Goal: Task Accomplishment & Management: Manage account settings

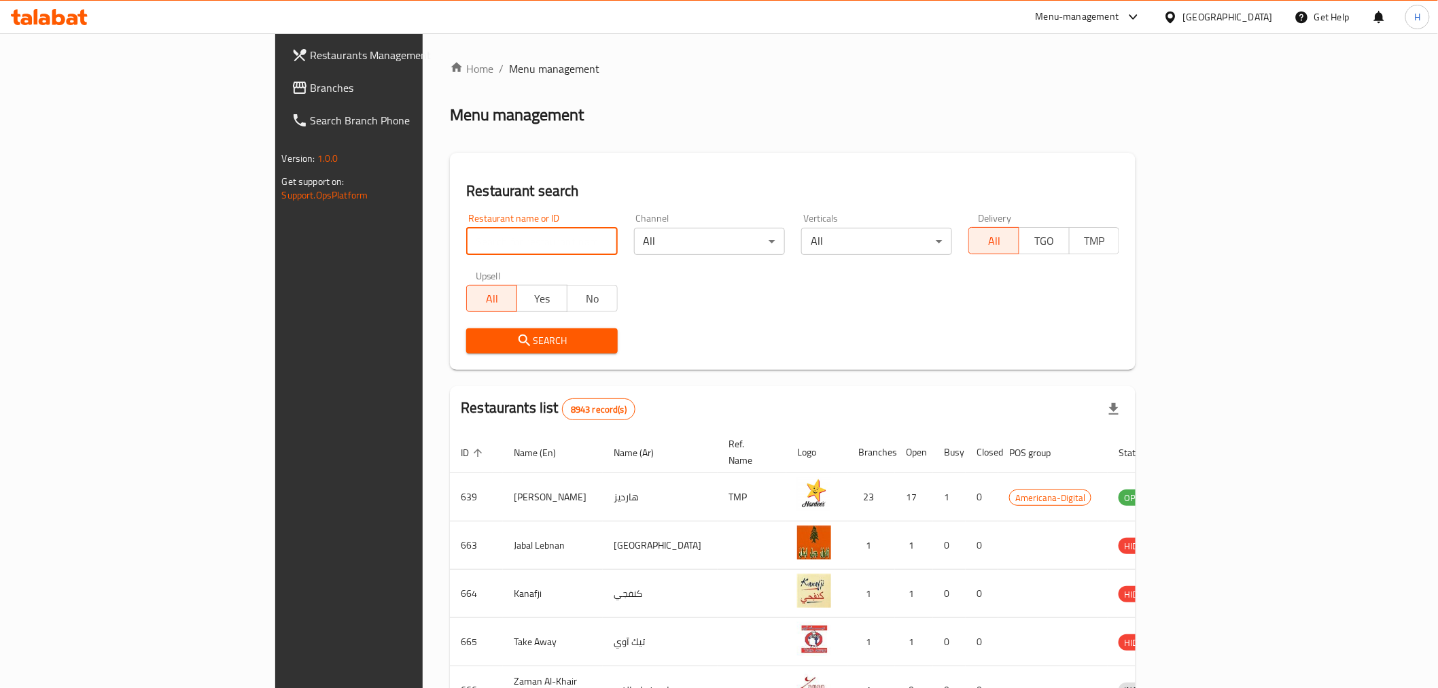
drag, startPoint x: 0, startPoint y: 0, endPoint x: 423, endPoint y: 240, distance: 486.1
click at [466, 228] on input "search" at bounding box center [541, 241] width 151 height 27
type input "star of india"
click button "Search" at bounding box center [541, 340] width 151 height 25
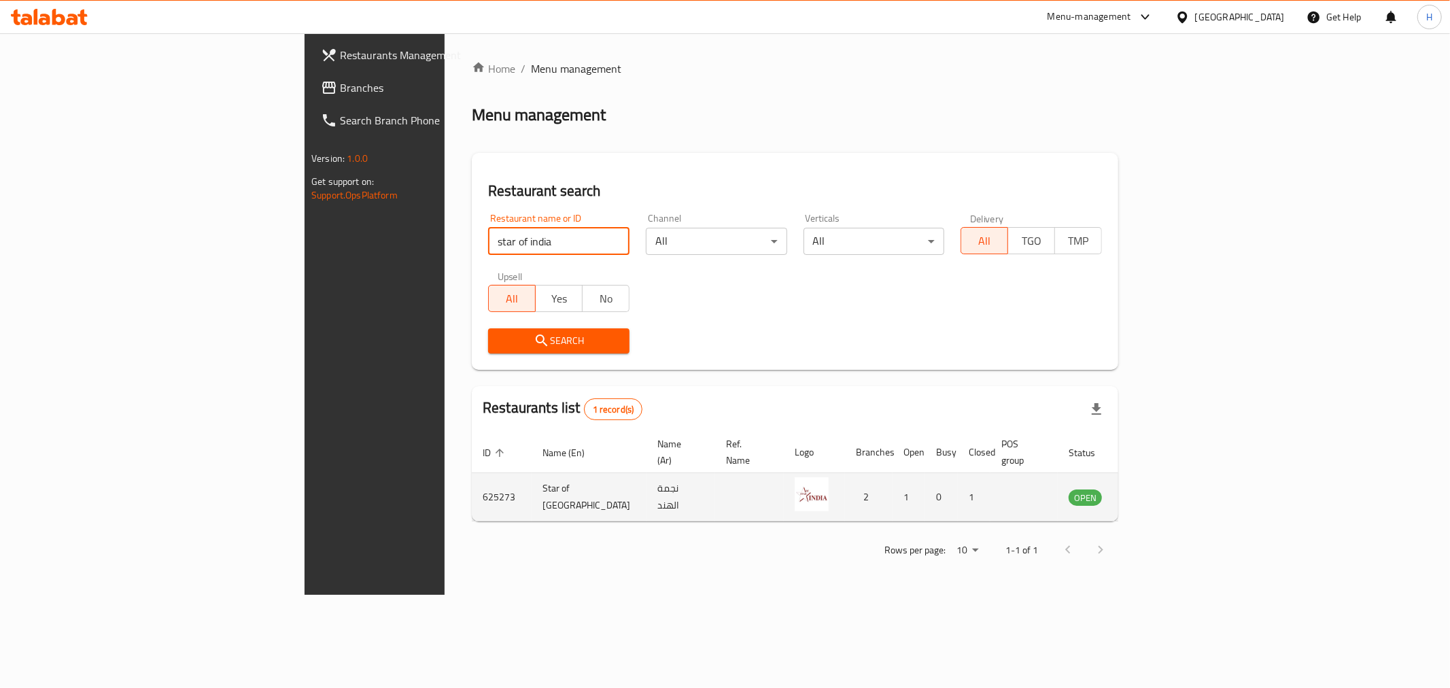
click at [1156, 489] on icon "enhanced table" at bounding box center [1148, 497] width 16 height 16
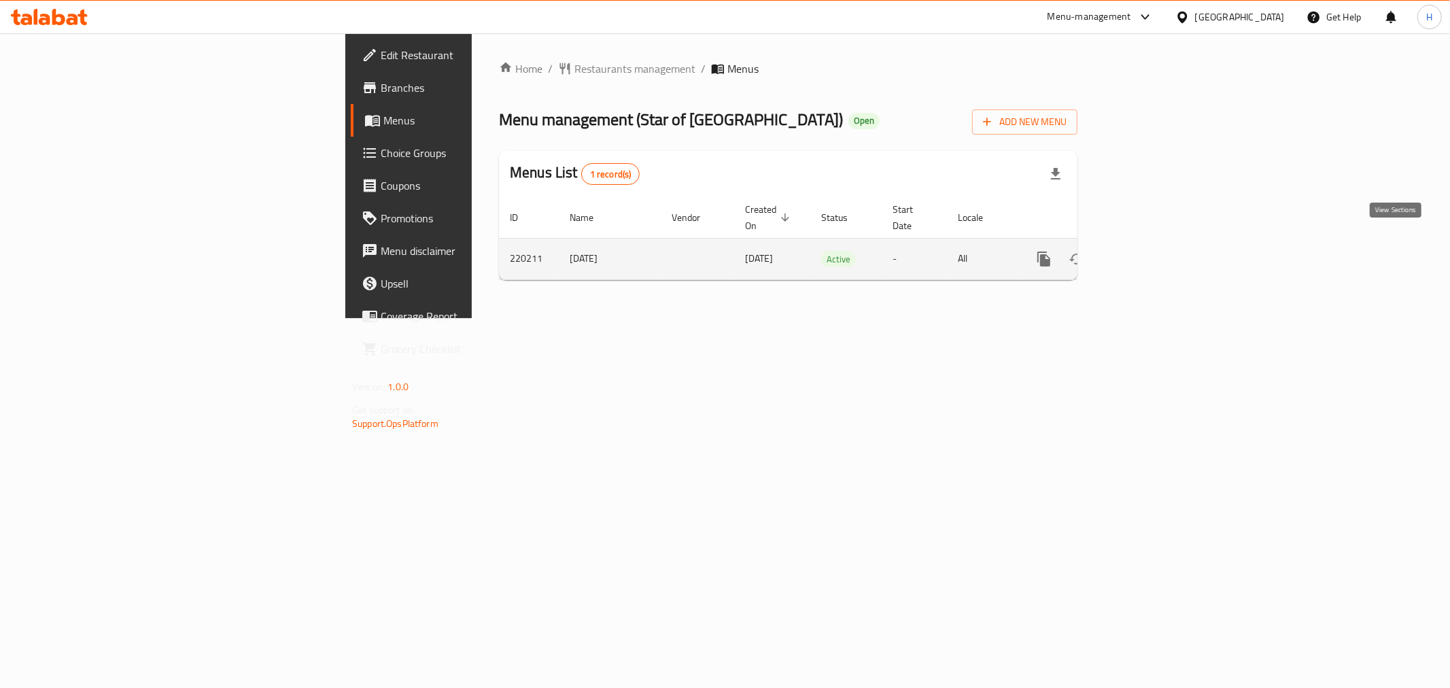
click at [1150, 251] on icon "enhanced table" at bounding box center [1142, 259] width 16 height 16
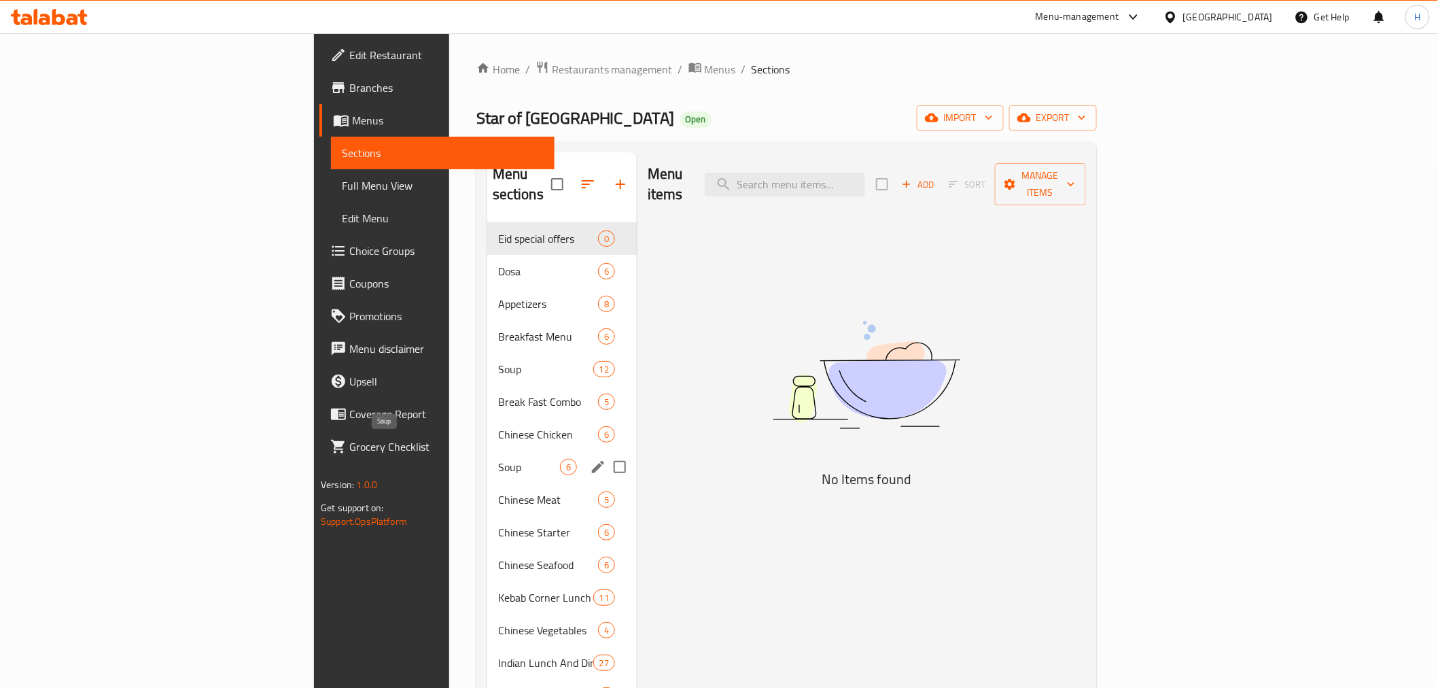
click at [498, 459] on span "Soup" at bounding box center [529, 467] width 62 height 16
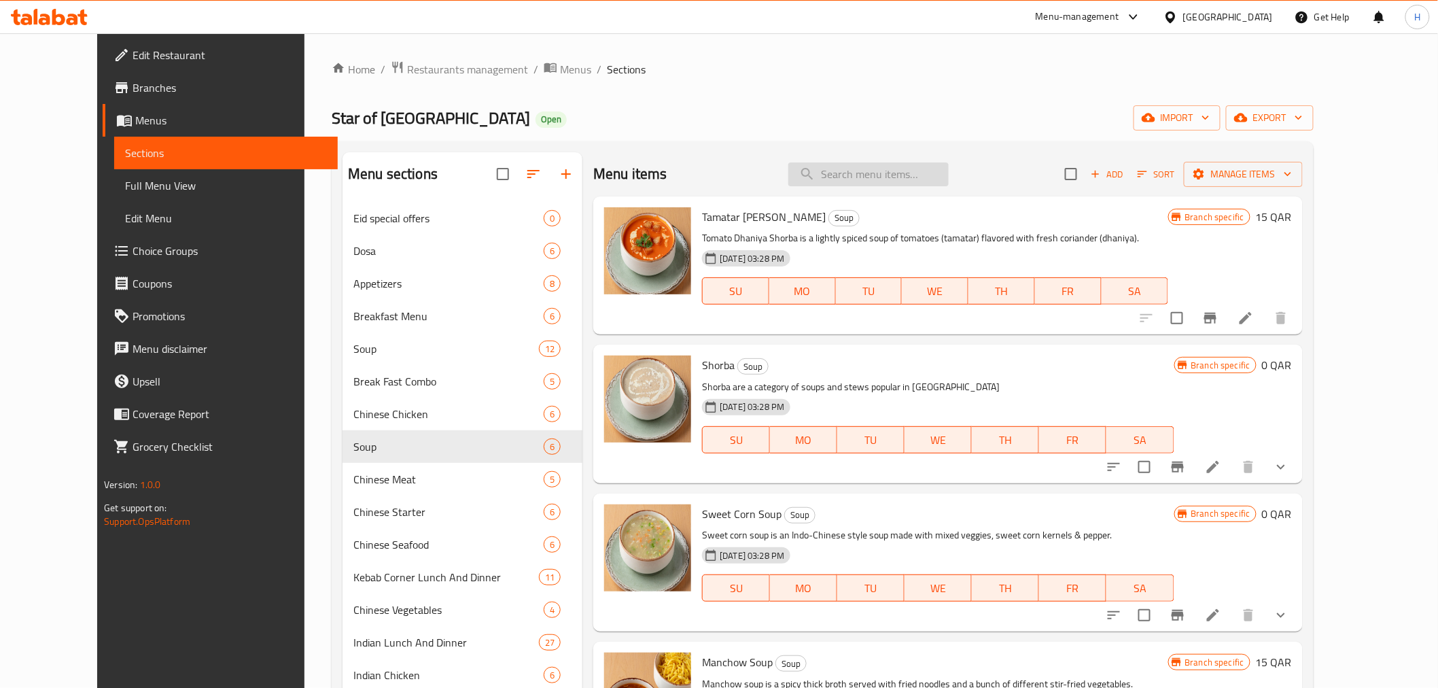
click at [870, 180] on input "search" at bounding box center [869, 174] width 160 height 24
paste input "Chaas"
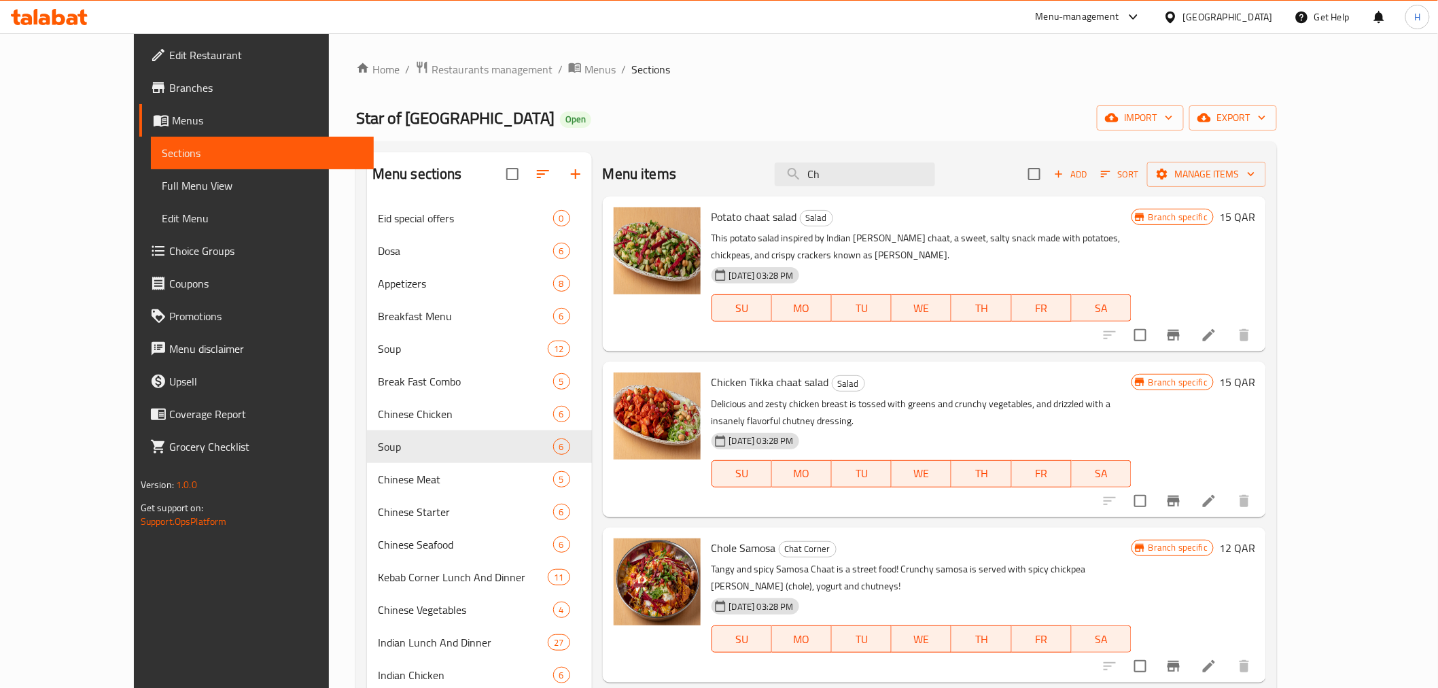
type input "C"
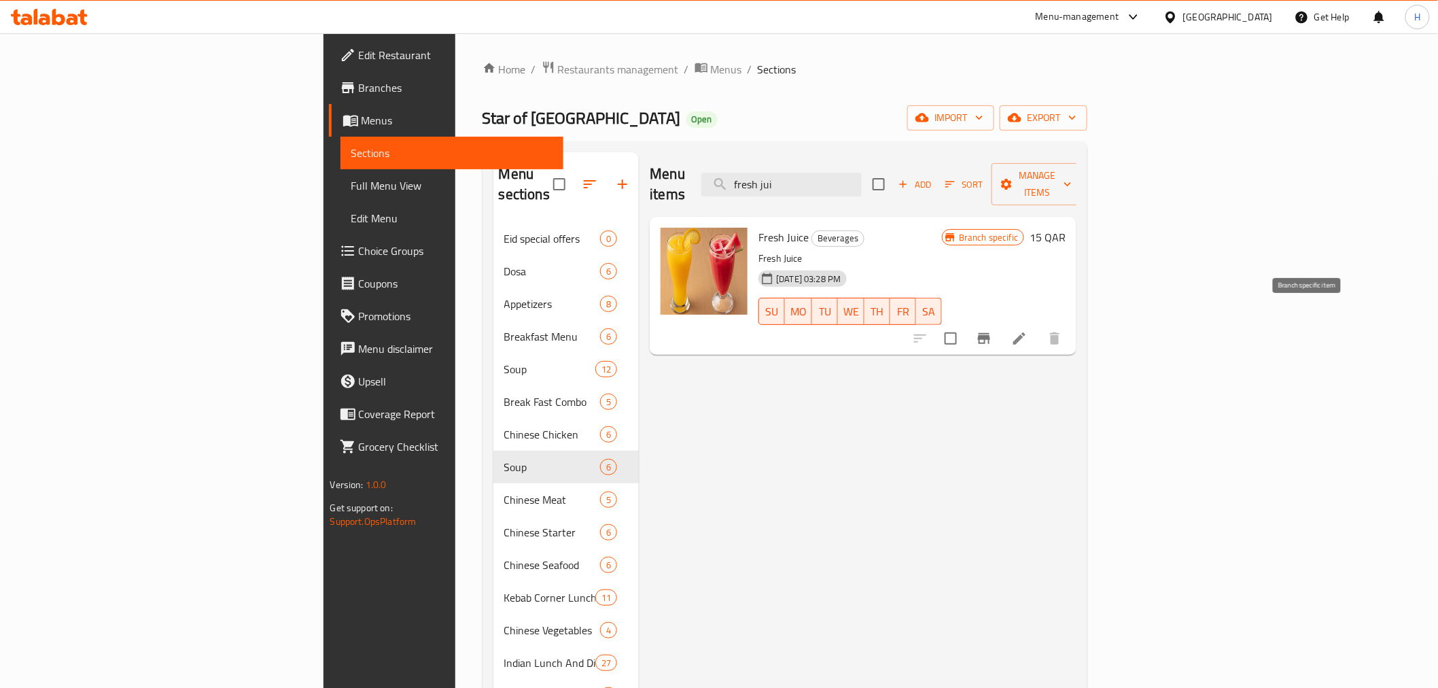
type input "fresh jui"
click at [990, 333] on icon "Branch-specific-item" at bounding box center [984, 338] width 12 height 11
click at [1028, 330] on icon at bounding box center [1019, 338] width 16 height 16
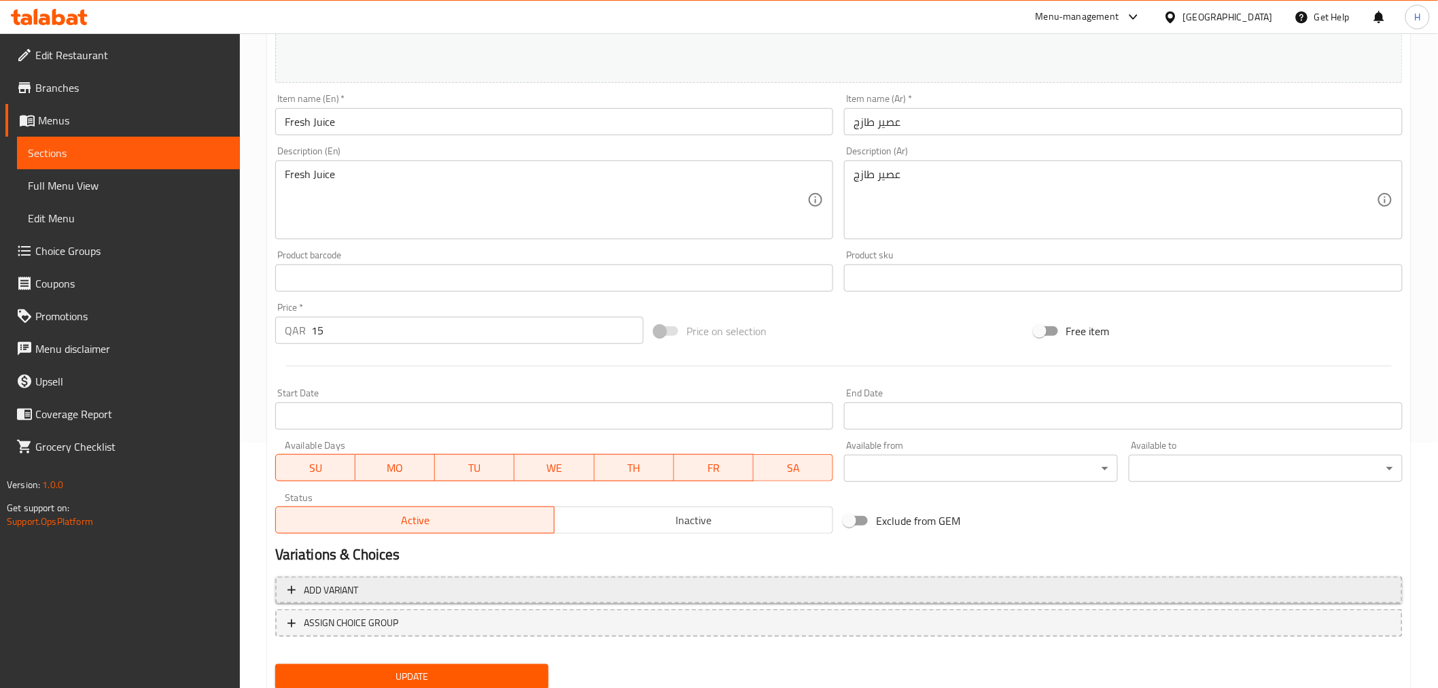
scroll to position [290, 0]
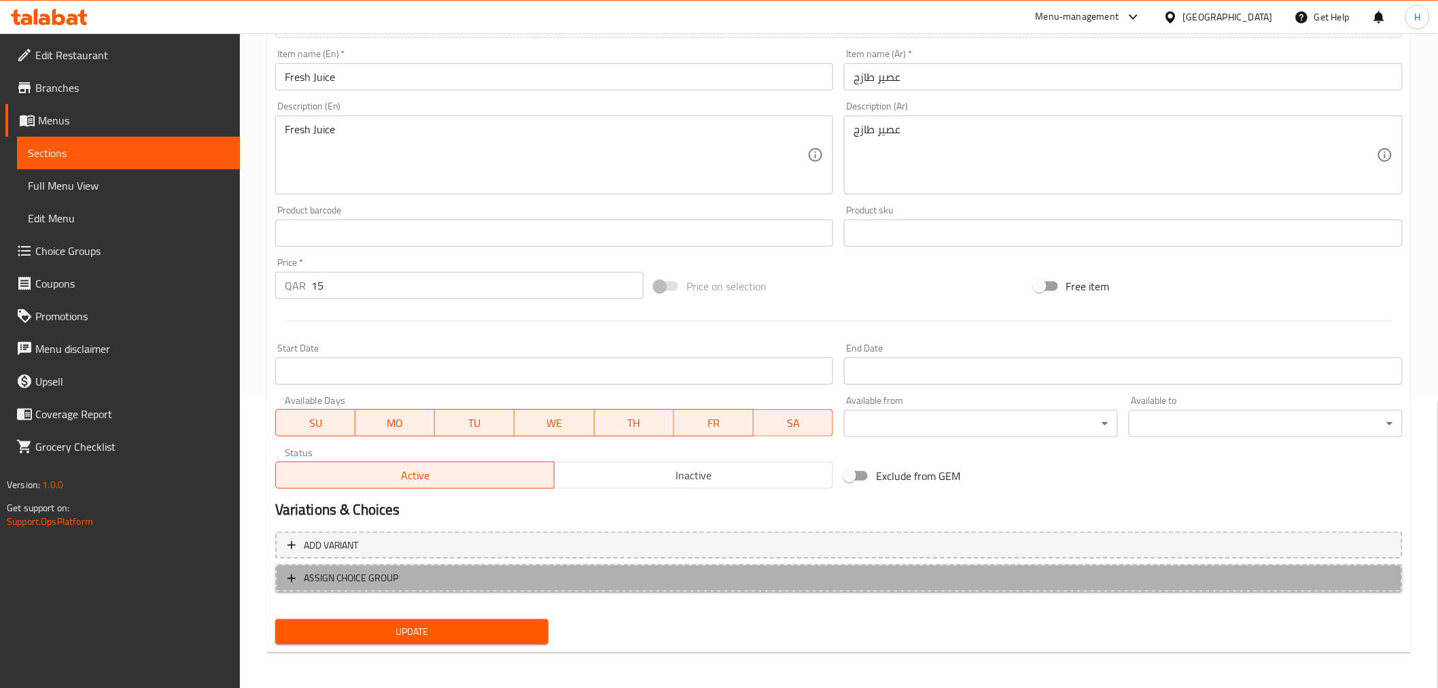
click at [416, 586] on button "ASSIGN CHOICE GROUP" at bounding box center [839, 578] width 1128 height 28
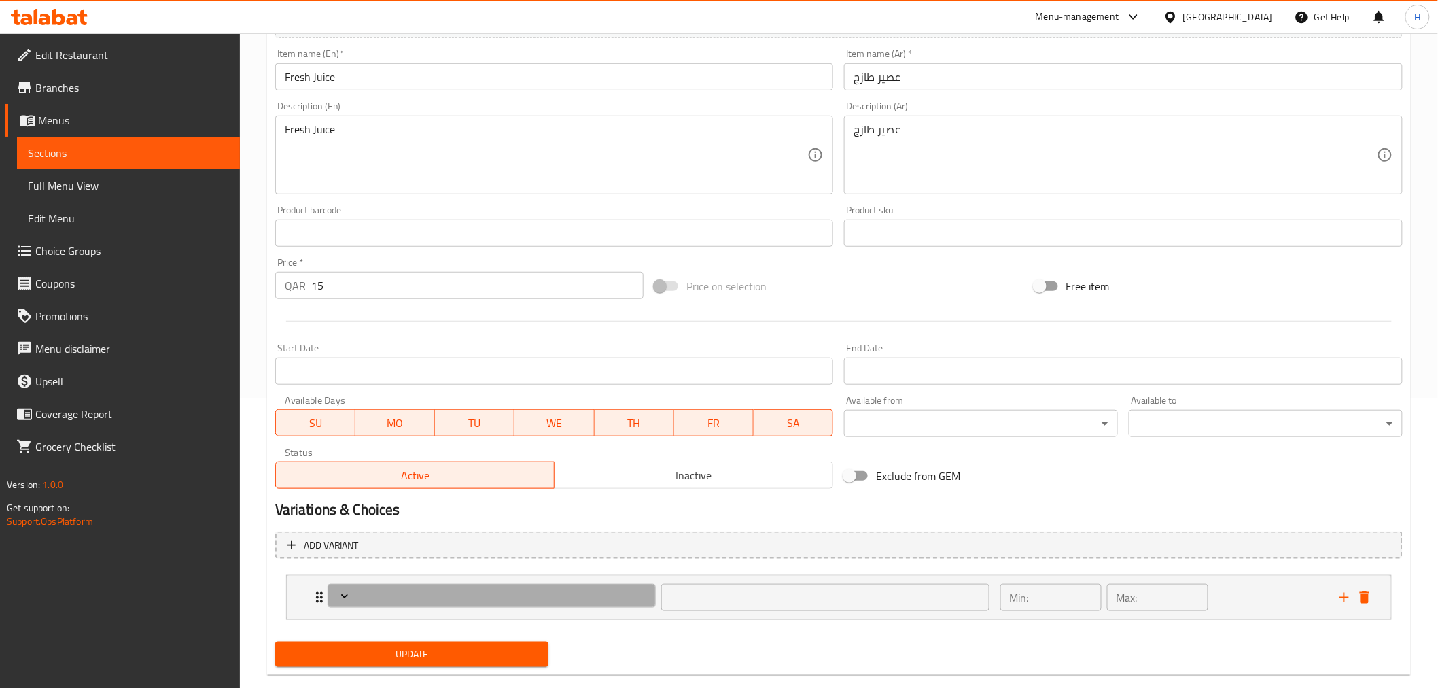
click at [416, 586] on button "Expand" at bounding box center [492, 596] width 328 height 24
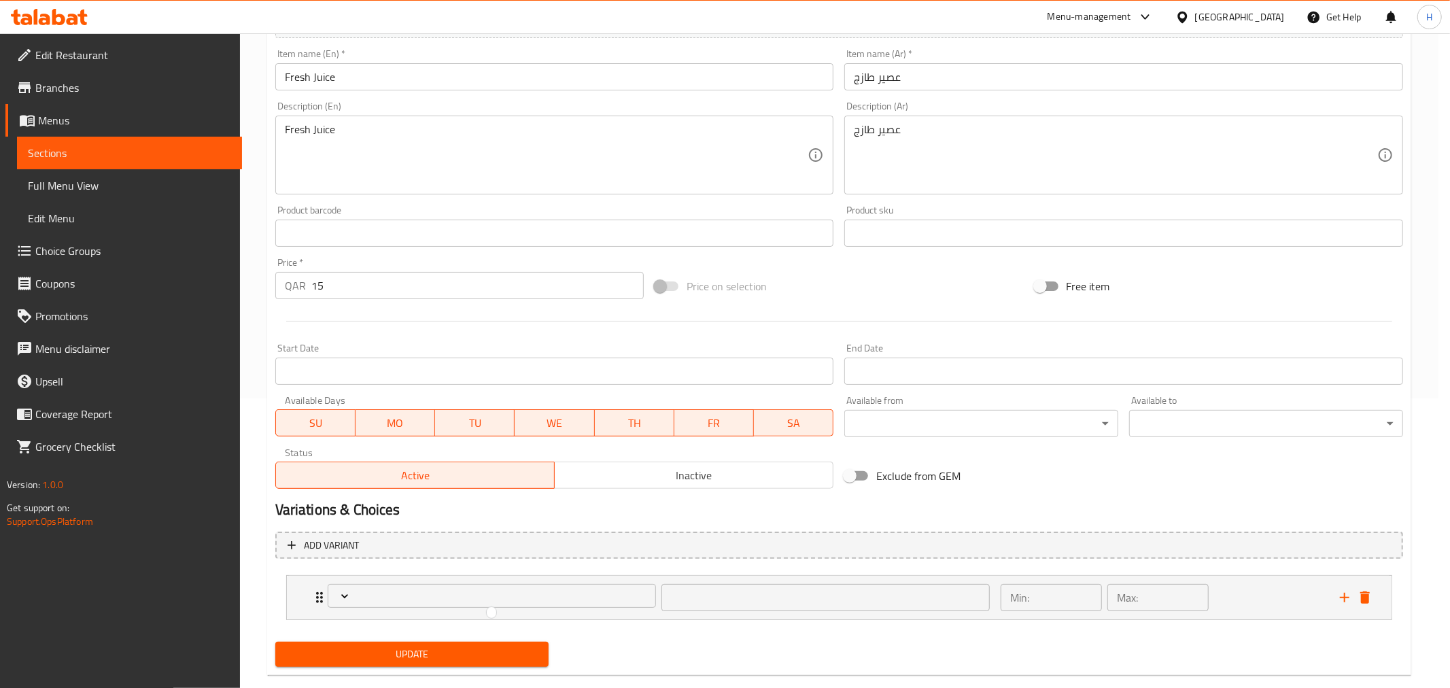
click at [661, 672] on div at bounding box center [725, 344] width 1450 height 688
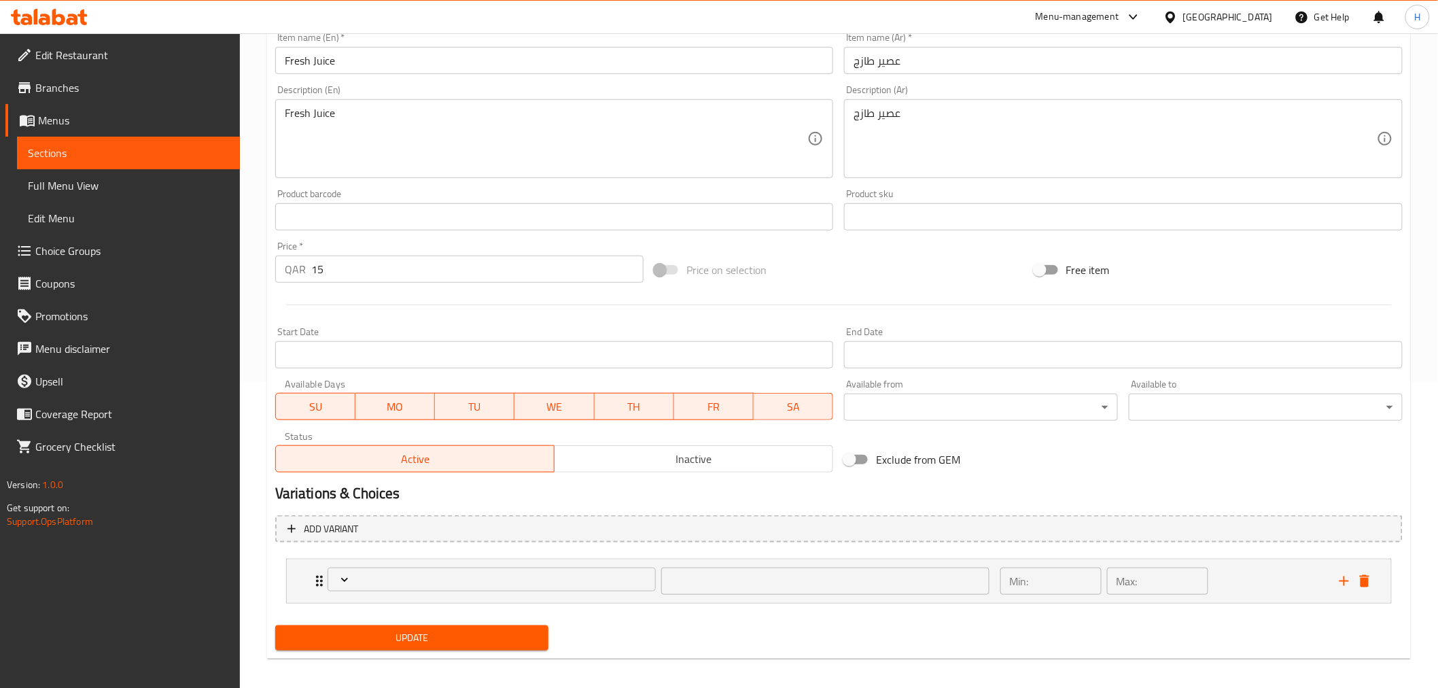
scroll to position [313, 0]
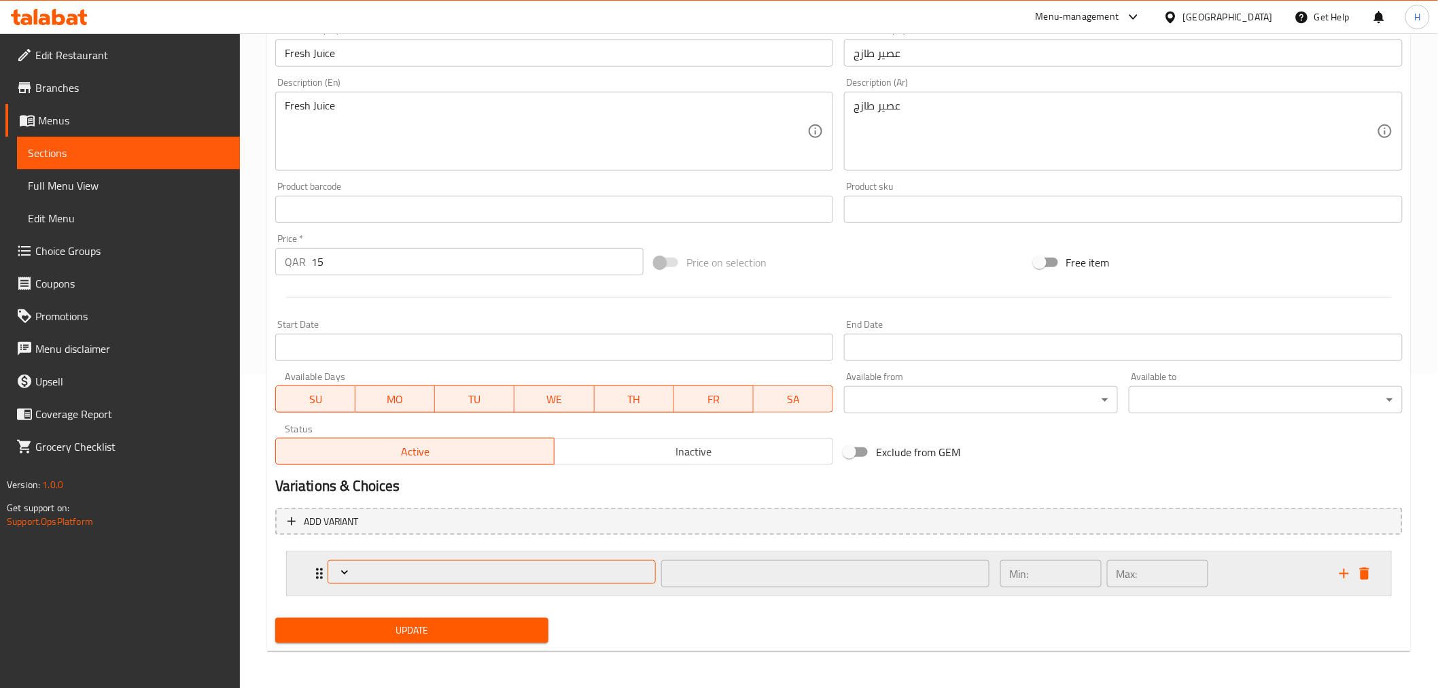
click at [457, 574] on span "Expand" at bounding box center [491, 573] width 318 height 14
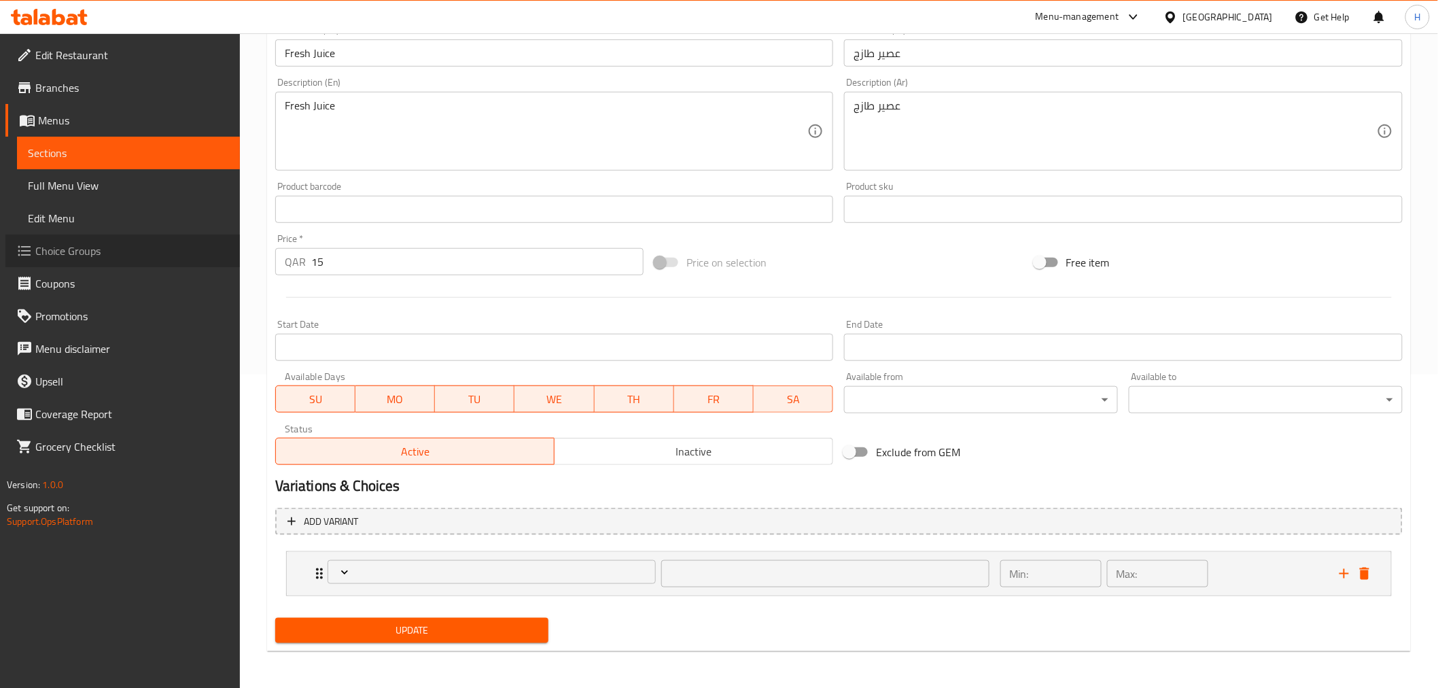
click at [79, 253] on span "Choice Groups" at bounding box center [132, 251] width 194 height 16
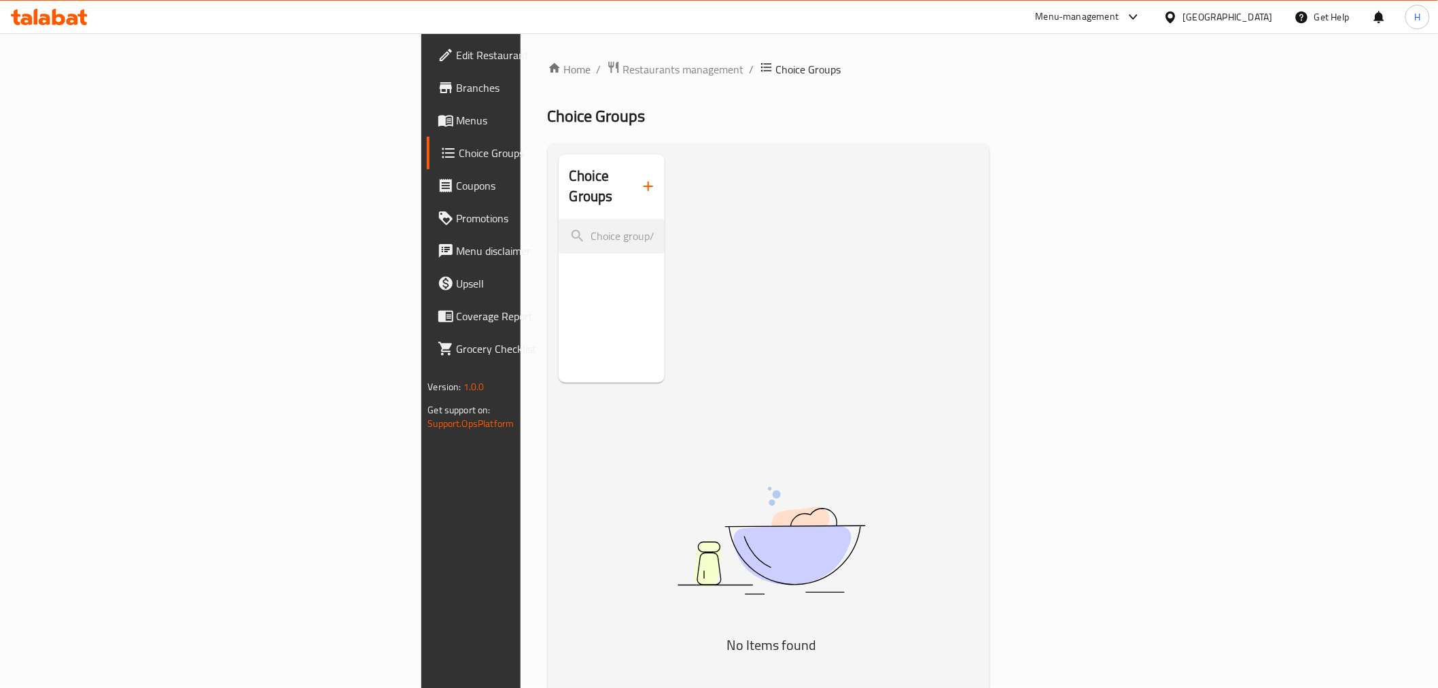
click at [644, 181] on icon "button" at bounding box center [649, 186] width 10 height 10
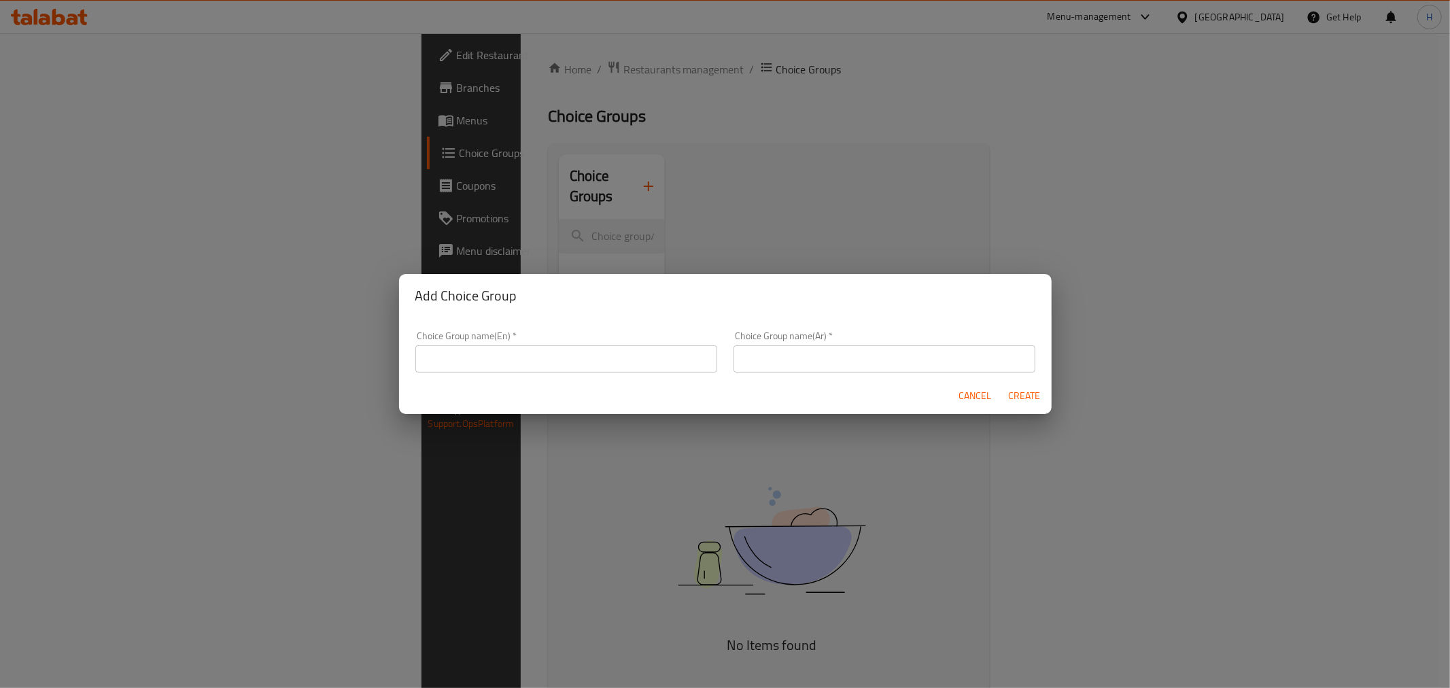
click at [525, 358] on input "text" at bounding box center [566, 358] width 302 height 27
type input "O"
type input "Choice of Juice"
click at [763, 364] on input "text" at bounding box center [884, 358] width 302 height 27
type input "اختيارك من:"
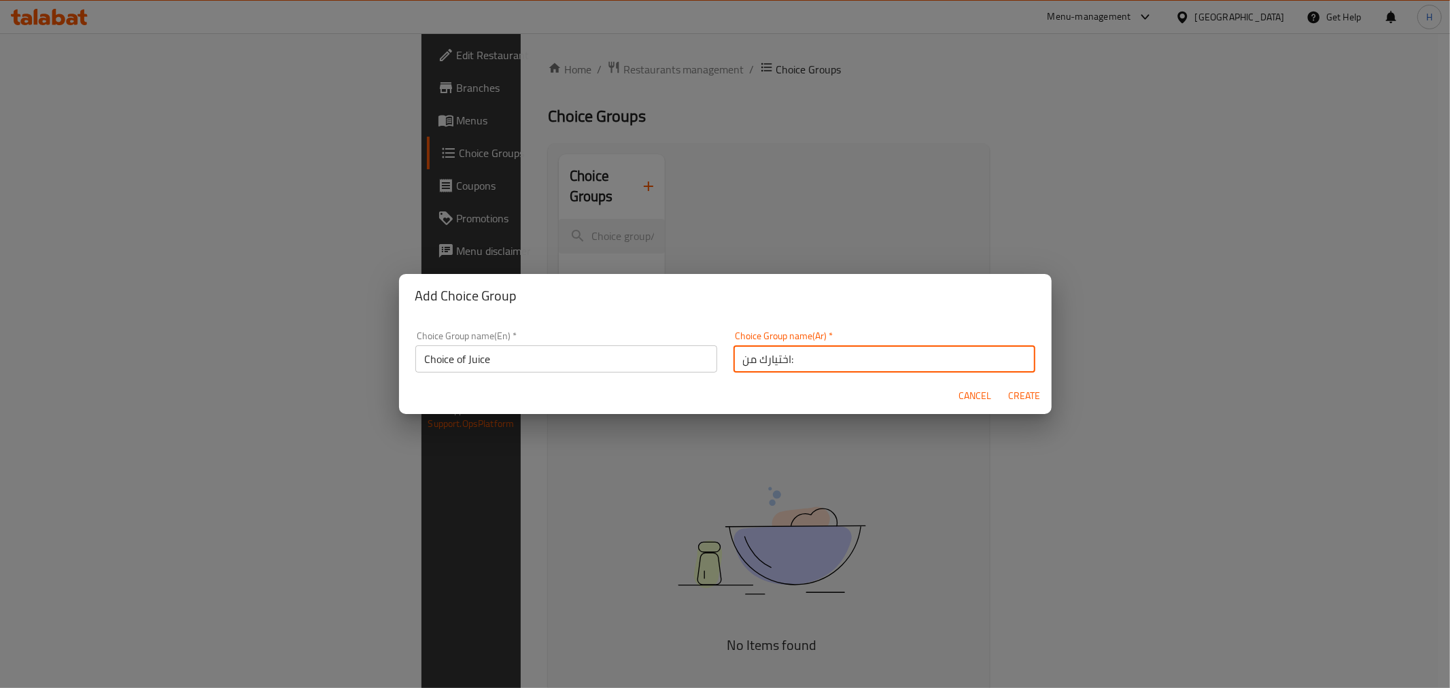
click at [1023, 396] on span "Create" at bounding box center [1024, 395] width 33 height 17
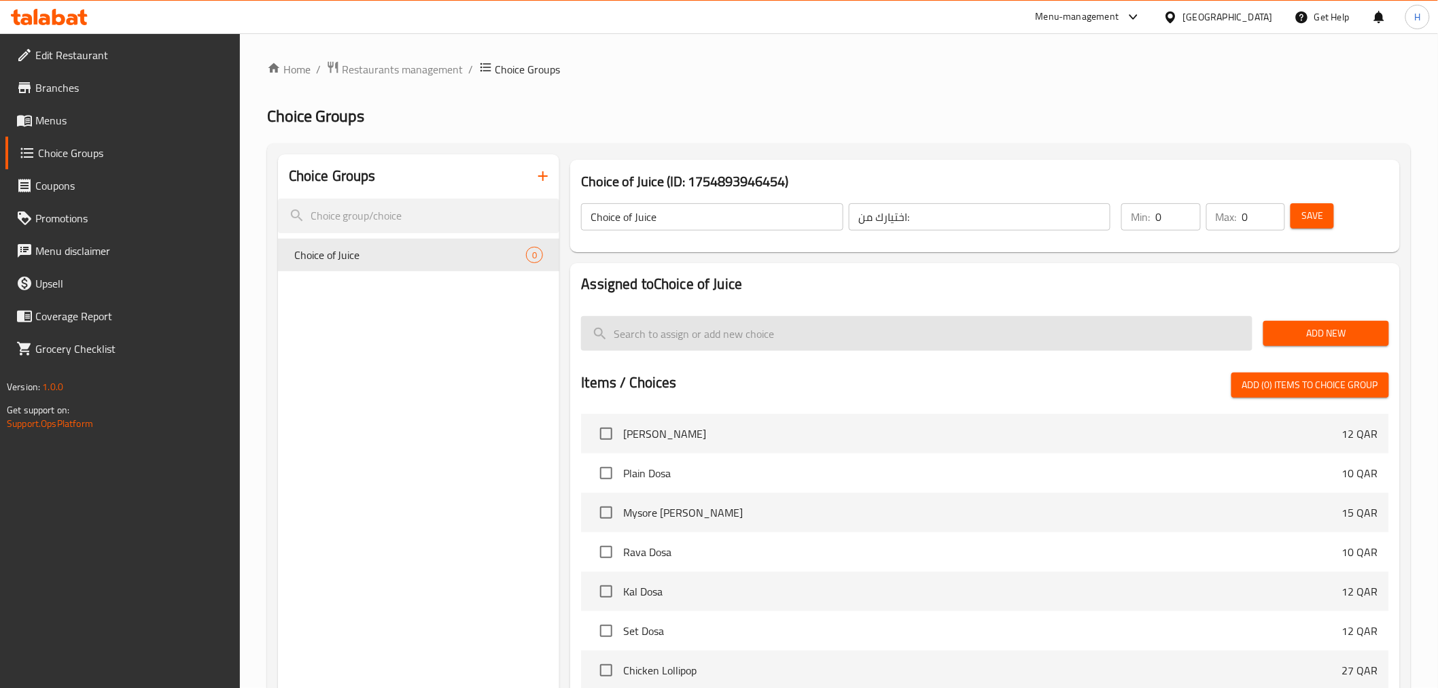
click at [718, 334] on input "search" at bounding box center [917, 333] width 672 height 35
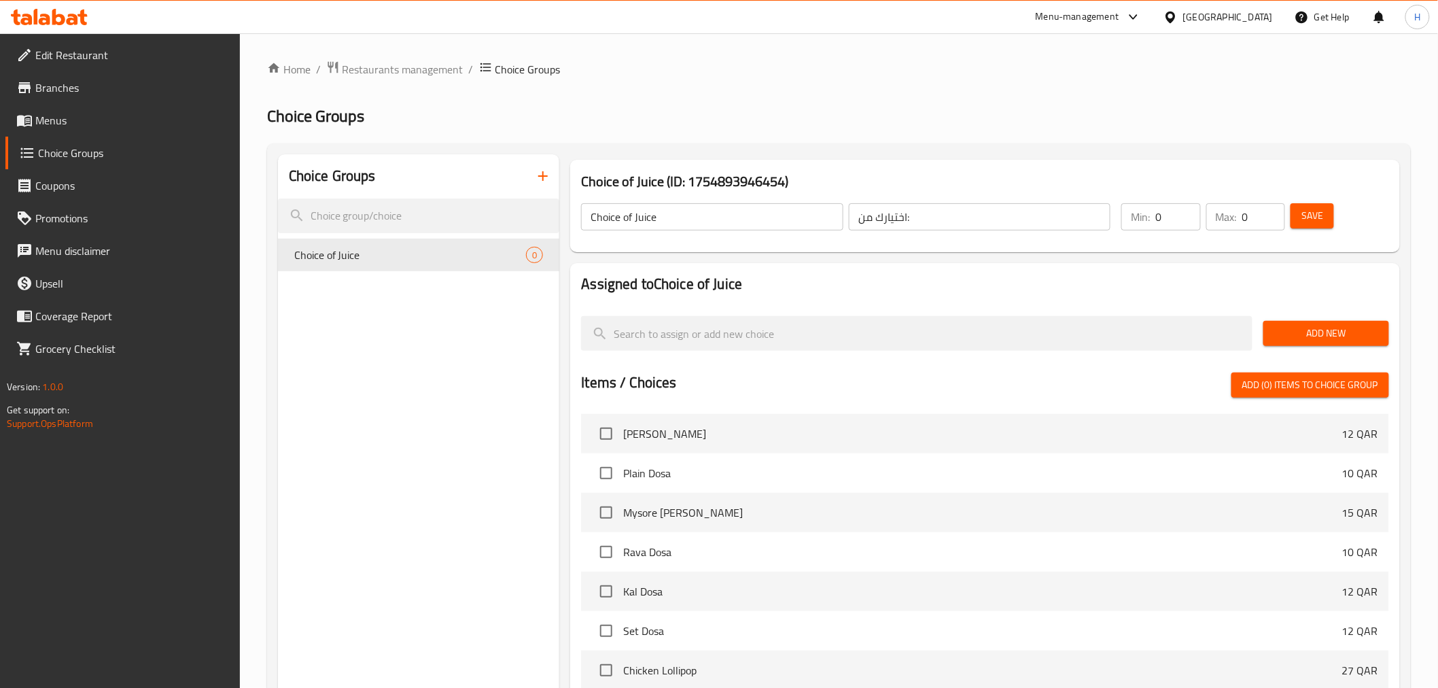
click at [1313, 340] on span "Add New" at bounding box center [1327, 333] width 104 height 17
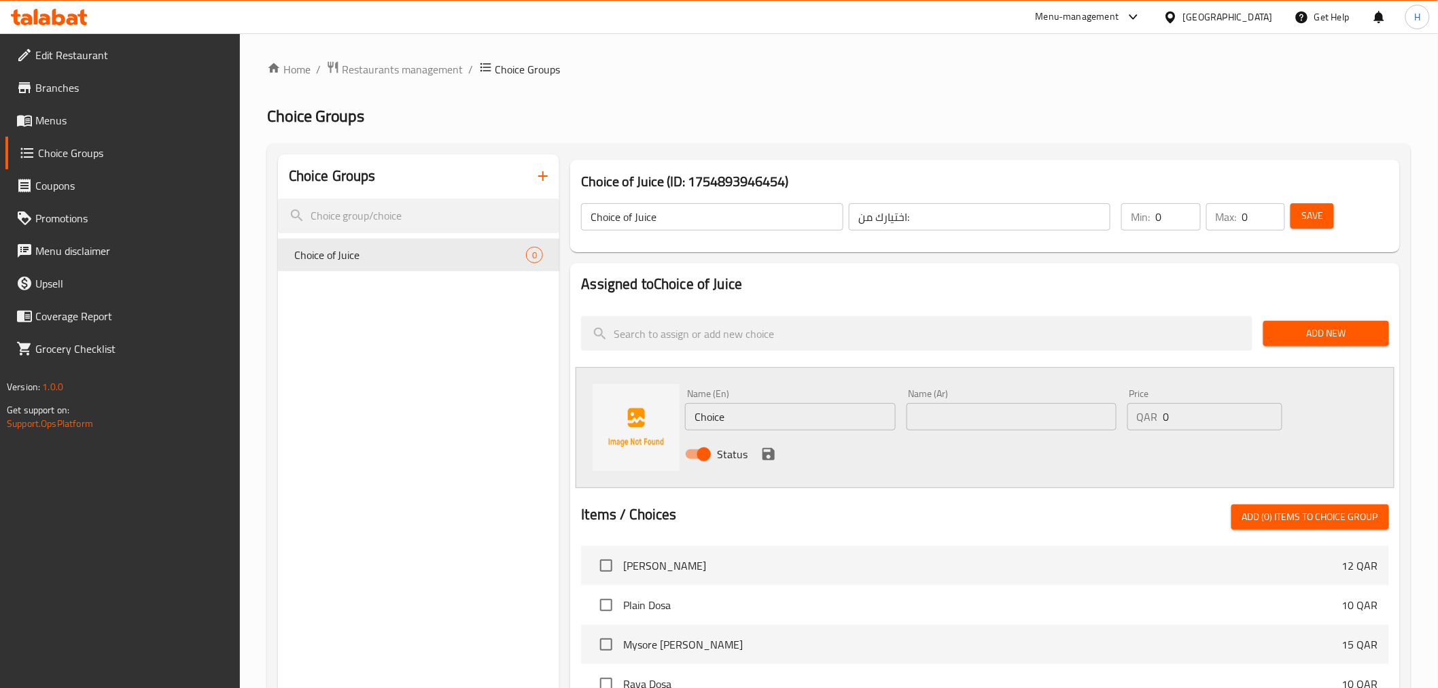
click at [821, 417] on input "Choice" at bounding box center [790, 416] width 210 height 27
type input "Orange Juice"
click at [953, 413] on input "text" at bounding box center [1012, 416] width 210 height 27
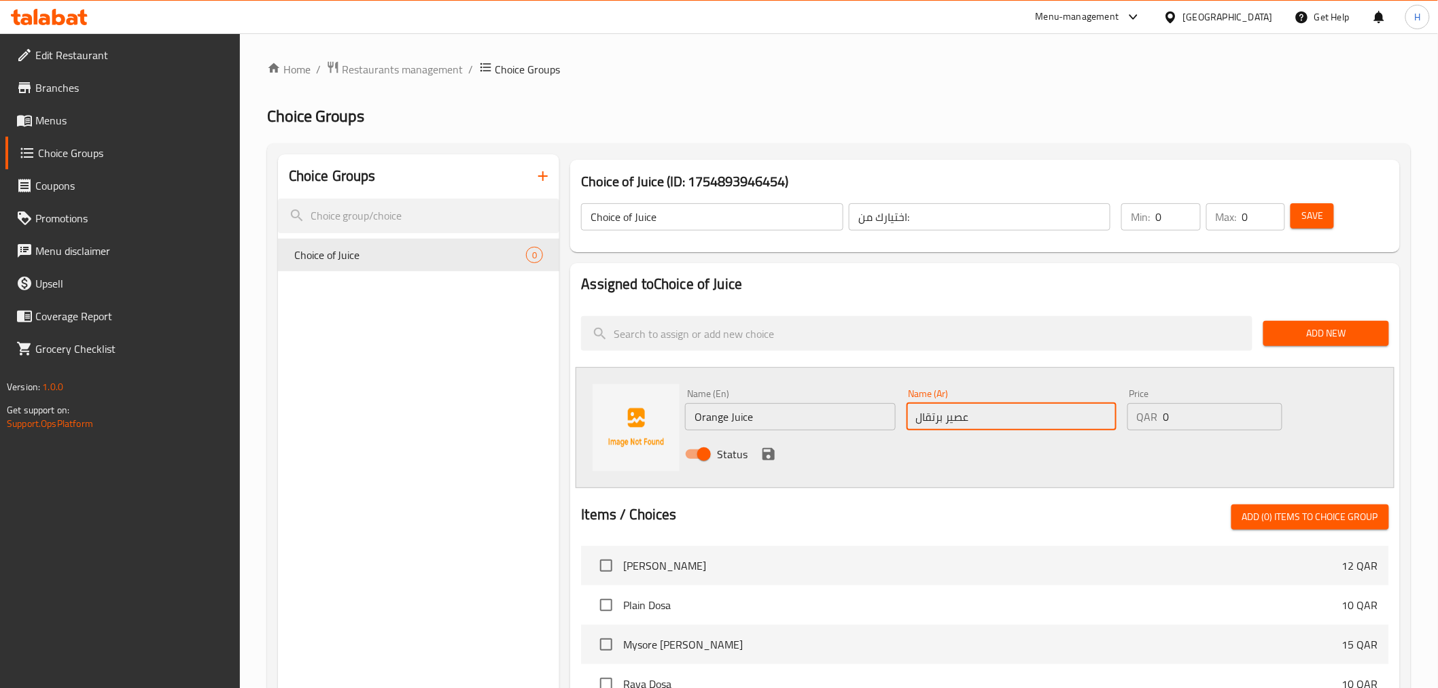
type input "عصير برتقال"
click at [1159, 419] on div "QAR 0 Price" at bounding box center [1205, 416] width 155 height 27
drag, startPoint x: 1177, startPoint y: 416, endPoint x: 1160, endPoint y: 419, distance: 18.0
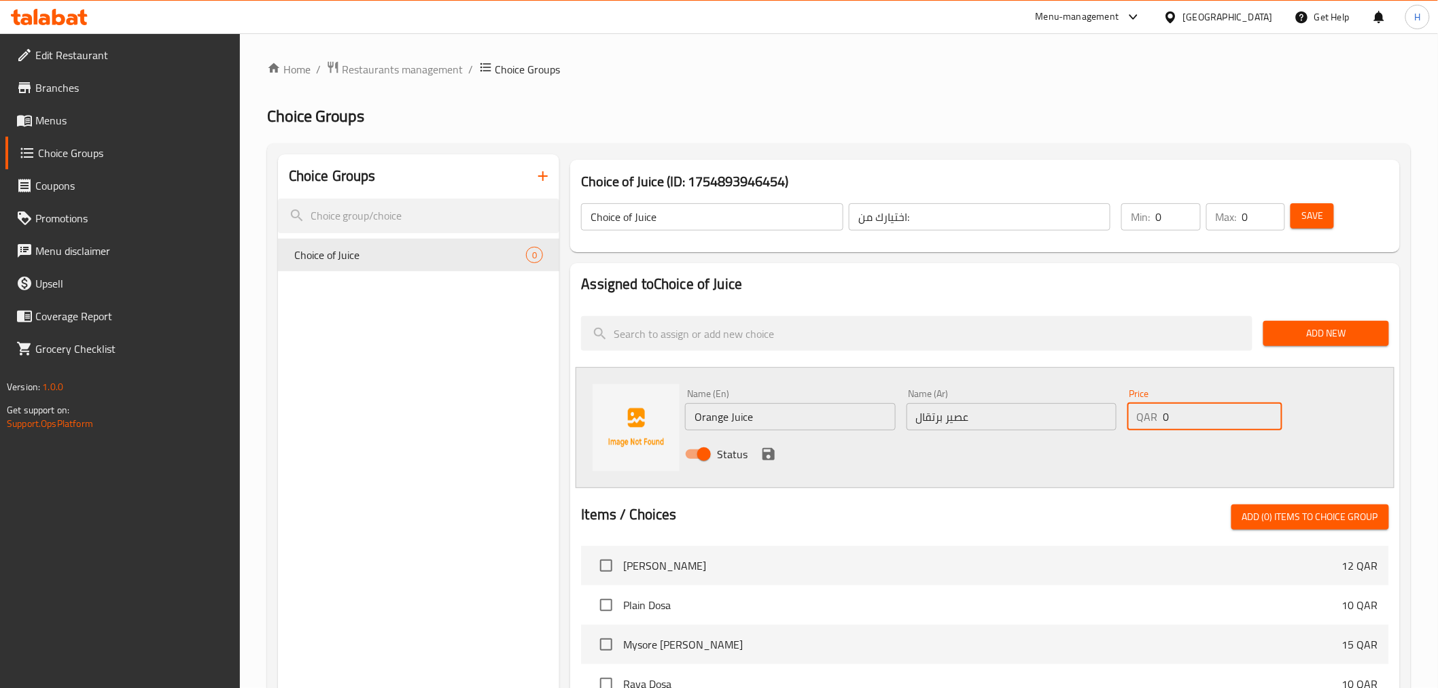
click at [1160, 419] on div "QAR 0 Price" at bounding box center [1205, 416] width 155 height 27
type input "1"
click at [775, 455] on icon "save" at bounding box center [769, 454] width 16 height 16
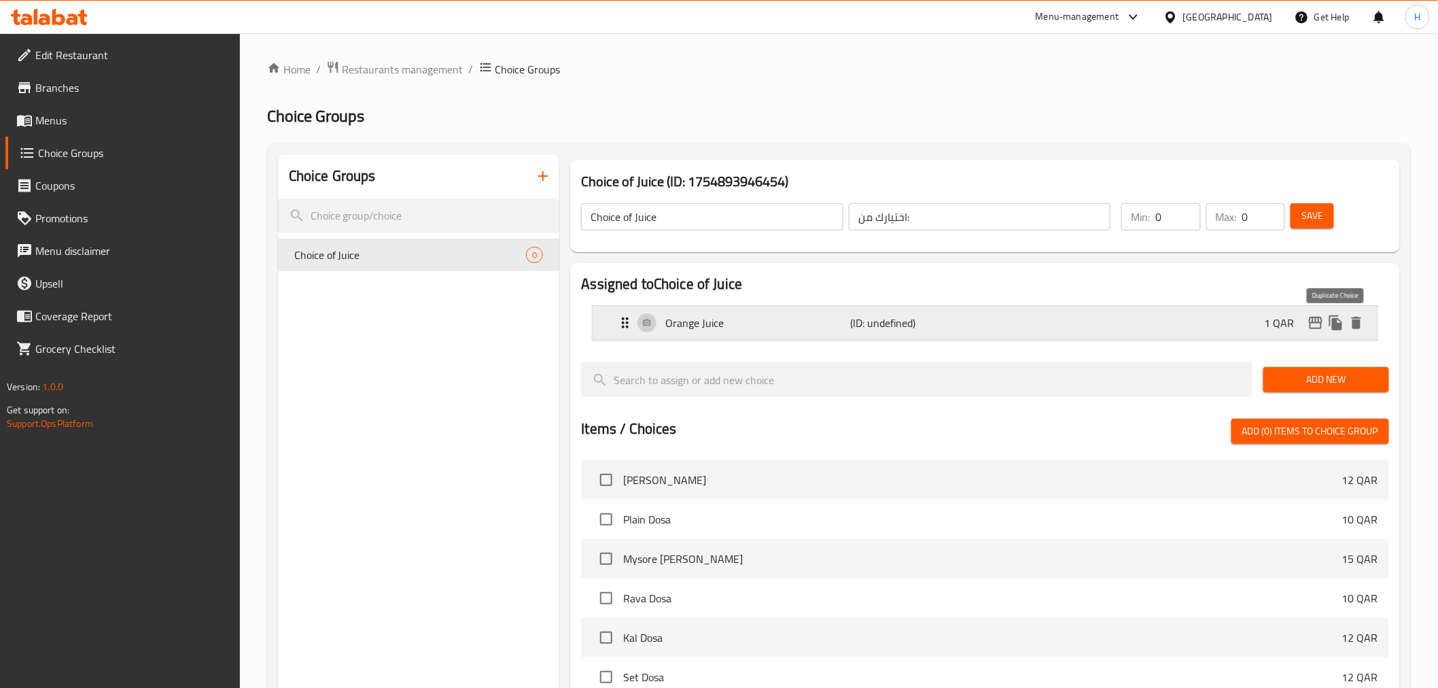
click at [1334, 324] on icon "duplicate" at bounding box center [1336, 322] width 13 height 15
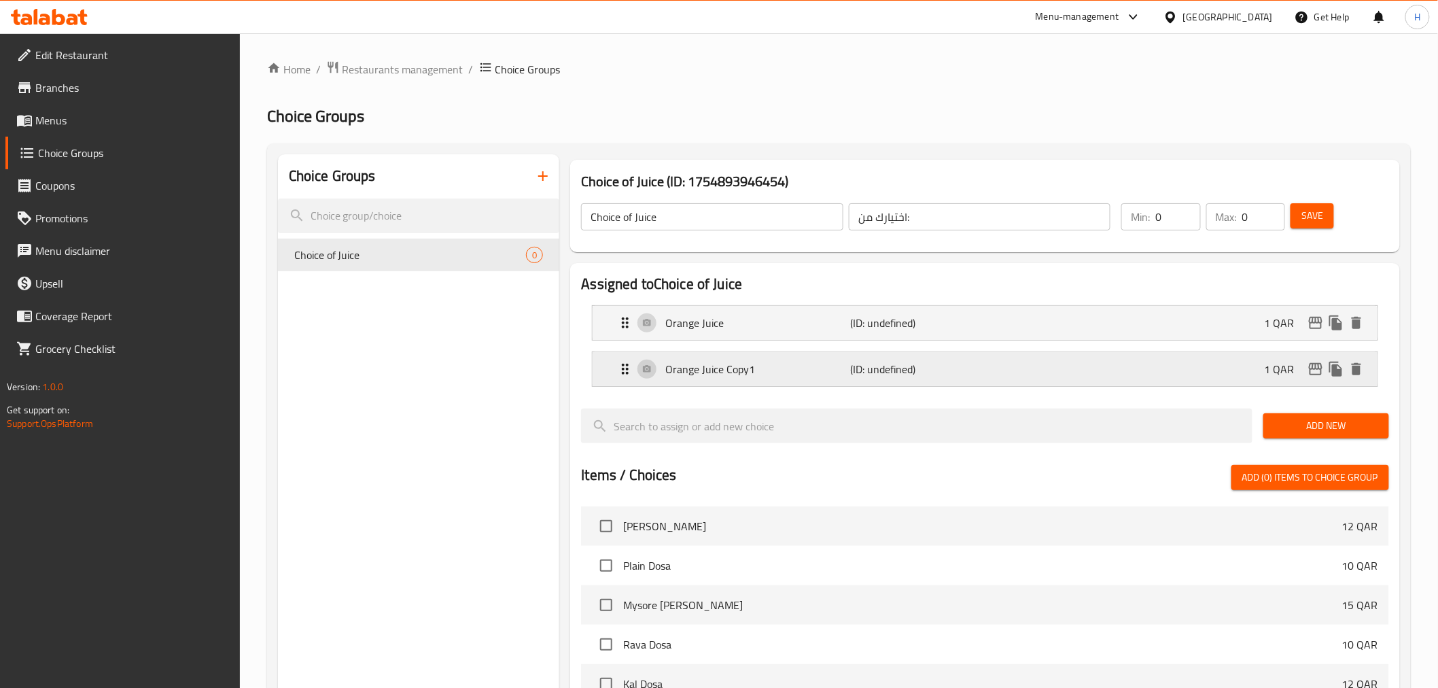
click at [762, 375] on p "Orange Juice Copy1" at bounding box center [757, 369] width 185 height 16
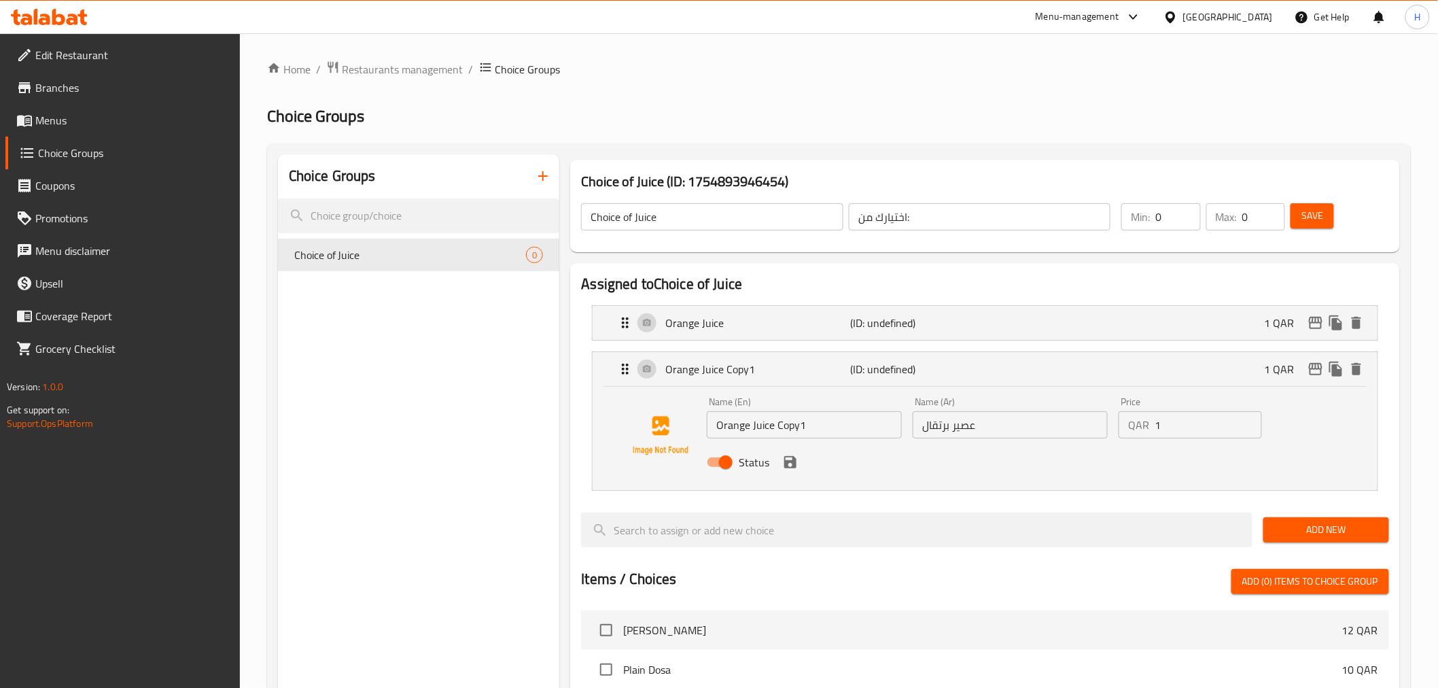
click at [827, 429] on input "Orange Juice Copy1" at bounding box center [804, 424] width 195 height 27
type input "ً"
type input "Watermelon Juice"
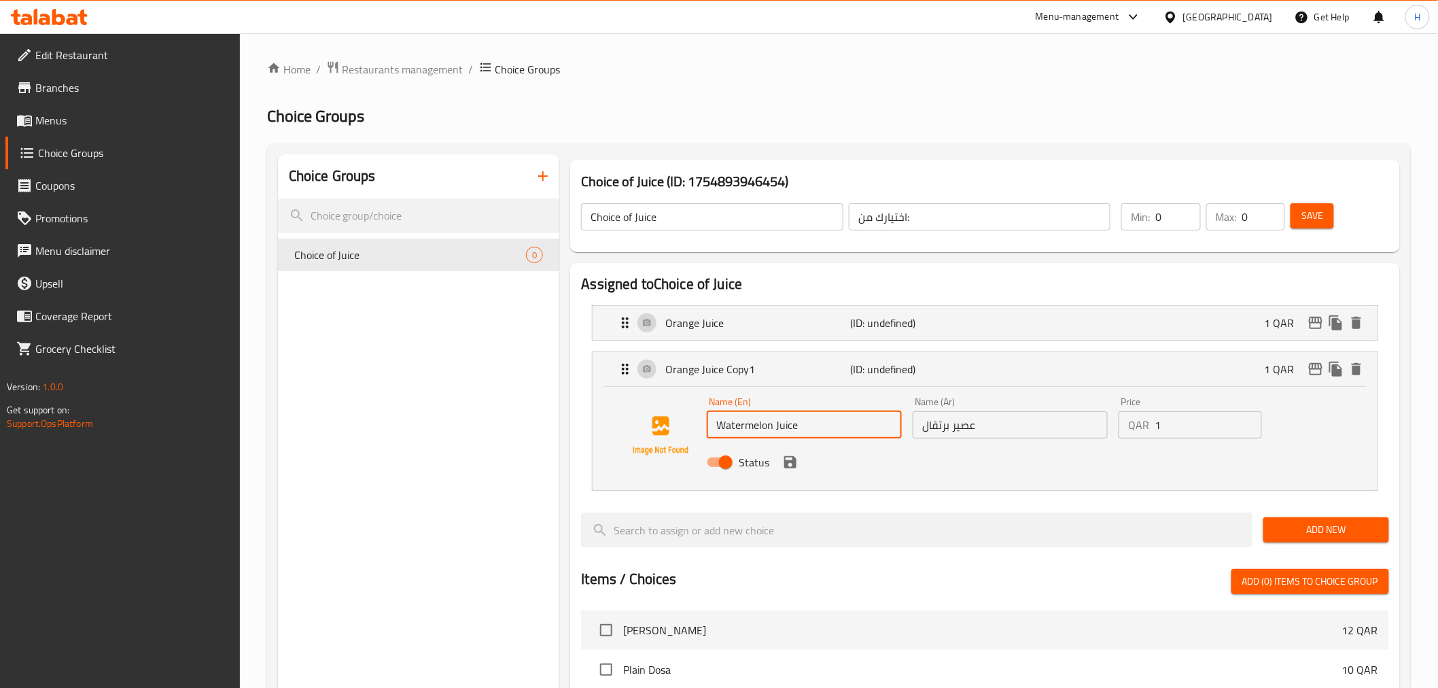
click at [963, 424] on input "عصير برتقال" at bounding box center [1010, 424] width 195 height 27
click at [922, 431] on input "عصير برتقال" at bounding box center [1010, 424] width 195 height 27
click at [927, 430] on input "عصير برتقال" at bounding box center [1010, 424] width 195 height 27
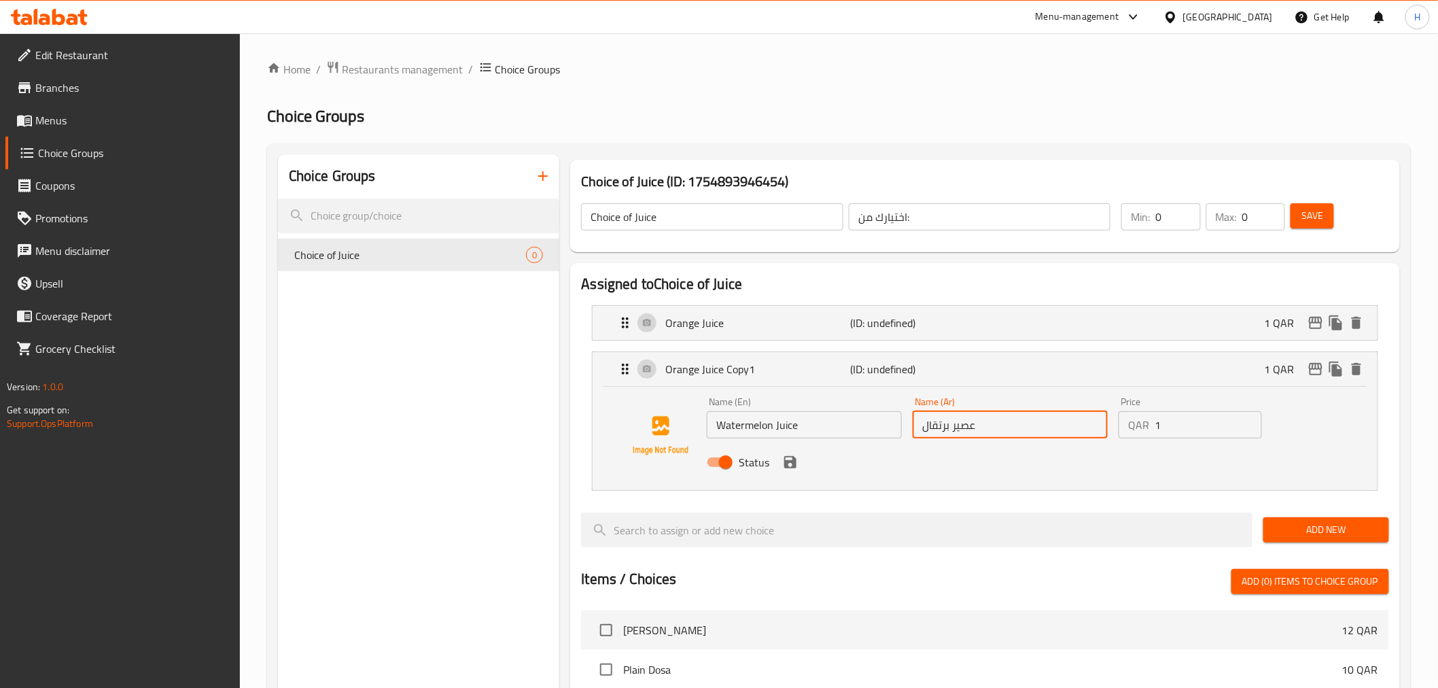
click at [927, 430] on input "عصير برتقال" at bounding box center [1010, 424] width 195 height 27
type input "عصير بطيخ"
drag, startPoint x: 1183, startPoint y: 430, endPoint x: 1135, endPoint y: 434, distance: 48.4
click at [1135, 434] on div "QAR 1 Price" at bounding box center [1190, 424] width 143 height 27
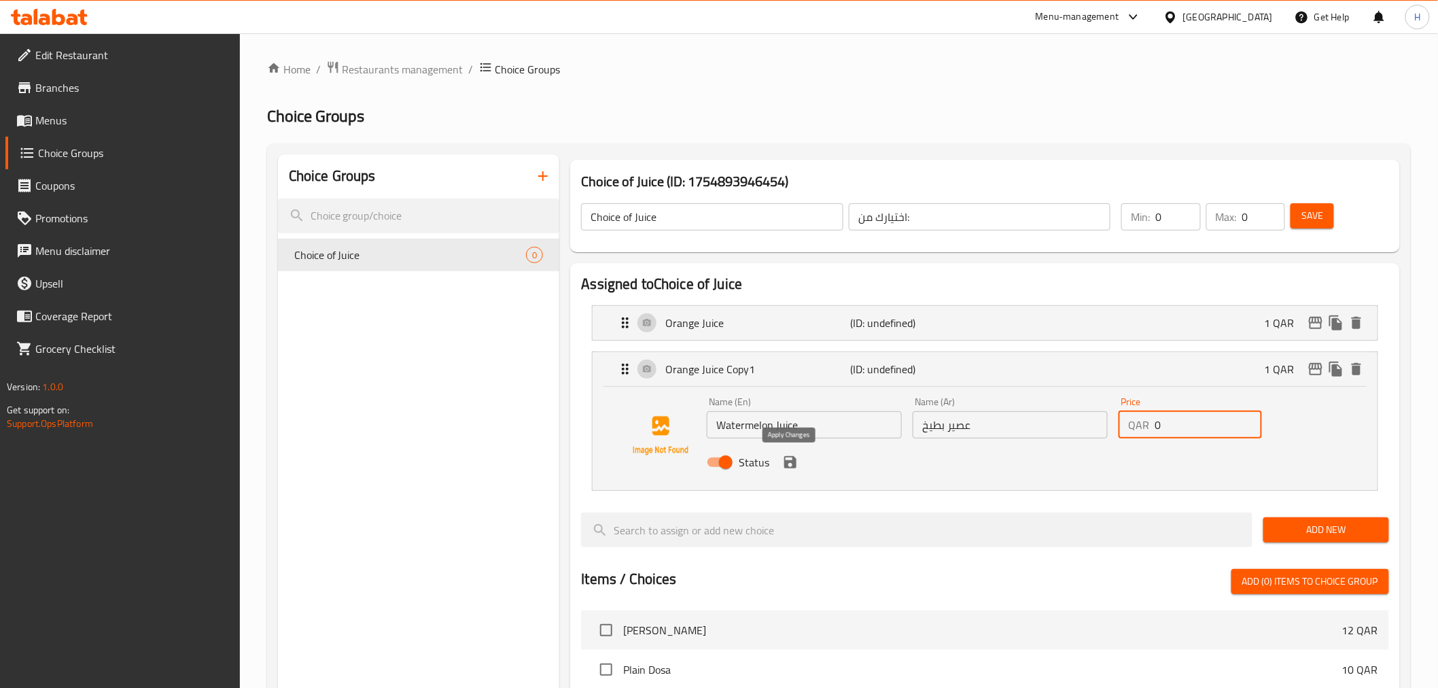
click at [787, 464] on icon "save" at bounding box center [790, 462] width 12 height 12
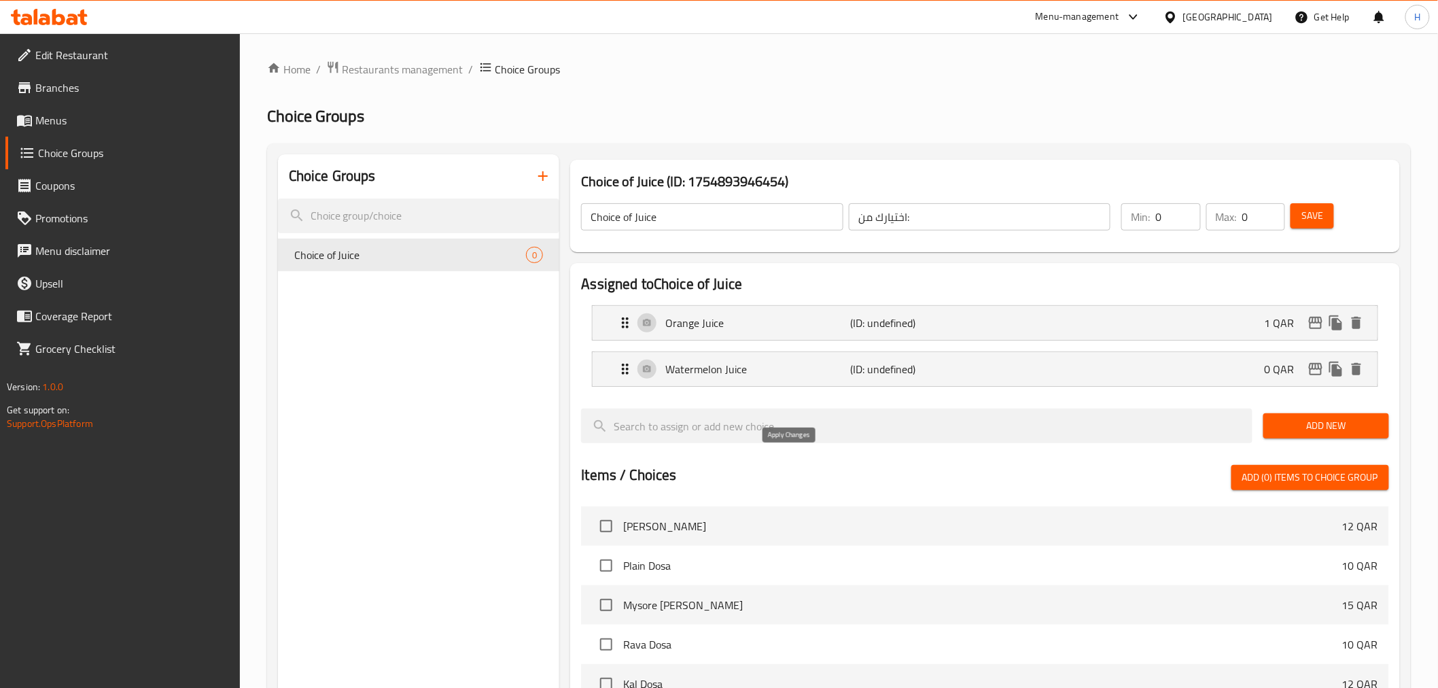
type input "0"
click at [1198, 208] on input "0" at bounding box center [1178, 216] width 45 height 27
click at [1195, 209] on input "0" at bounding box center [1178, 216] width 45 height 27
type input "1"
click at [1184, 212] on input "1" at bounding box center [1178, 216] width 45 height 27
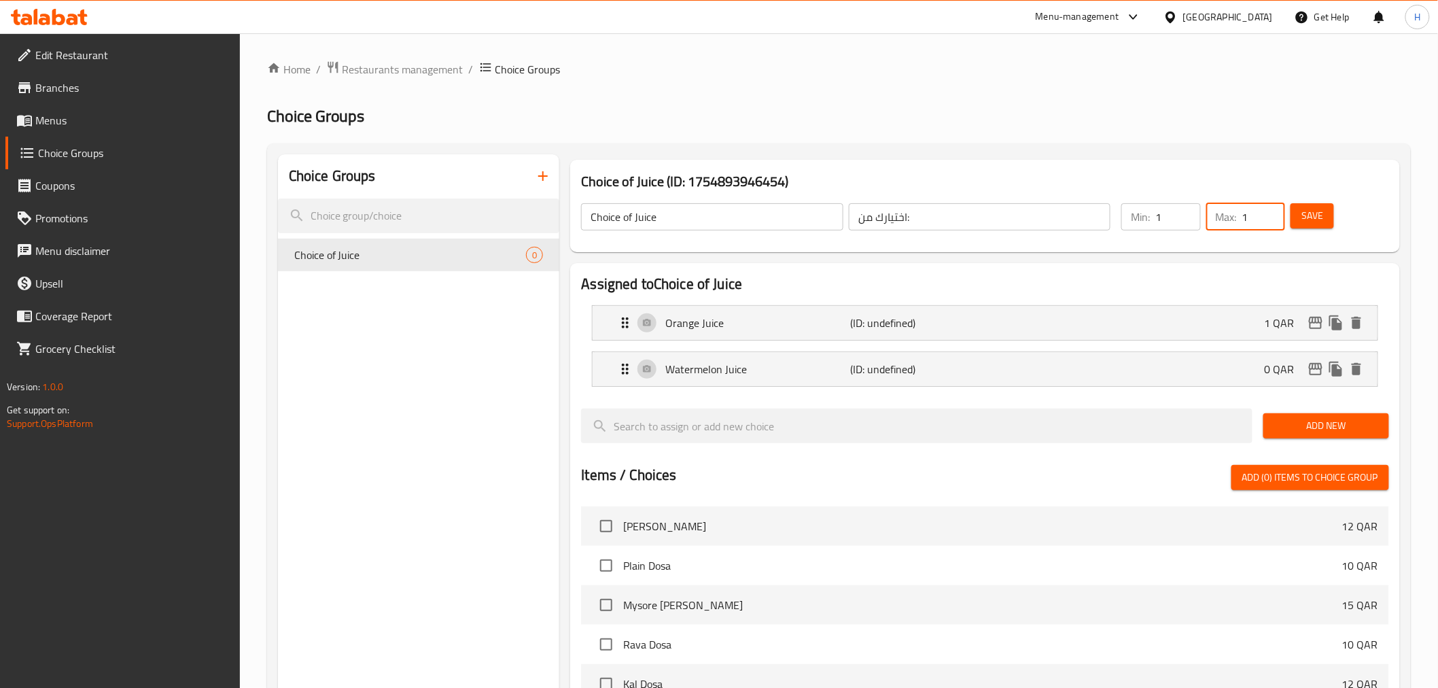
type input "1"
click at [1272, 213] on input "1" at bounding box center [1264, 216] width 43 height 27
click at [1329, 214] on button "Save" at bounding box center [1313, 215] width 44 height 25
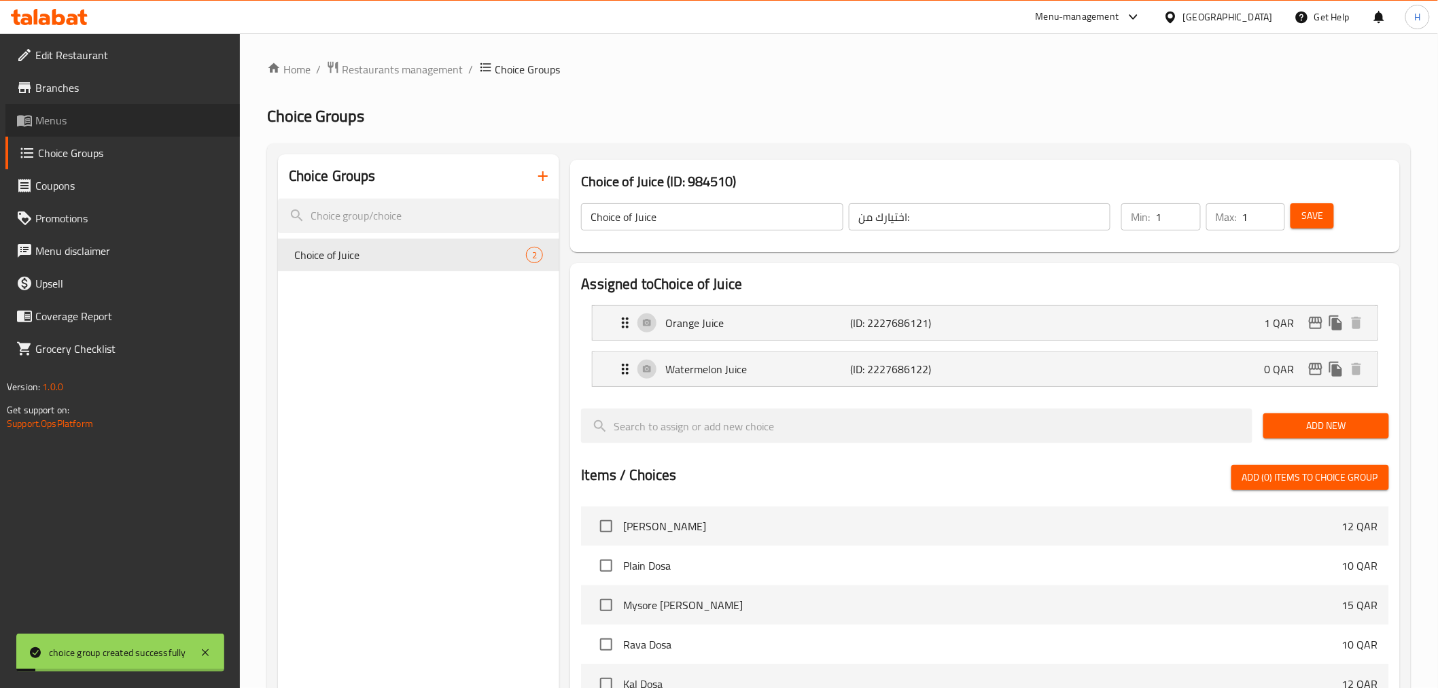
click at [41, 121] on span "Menus" at bounding box center [132, 120] width 194 height 16
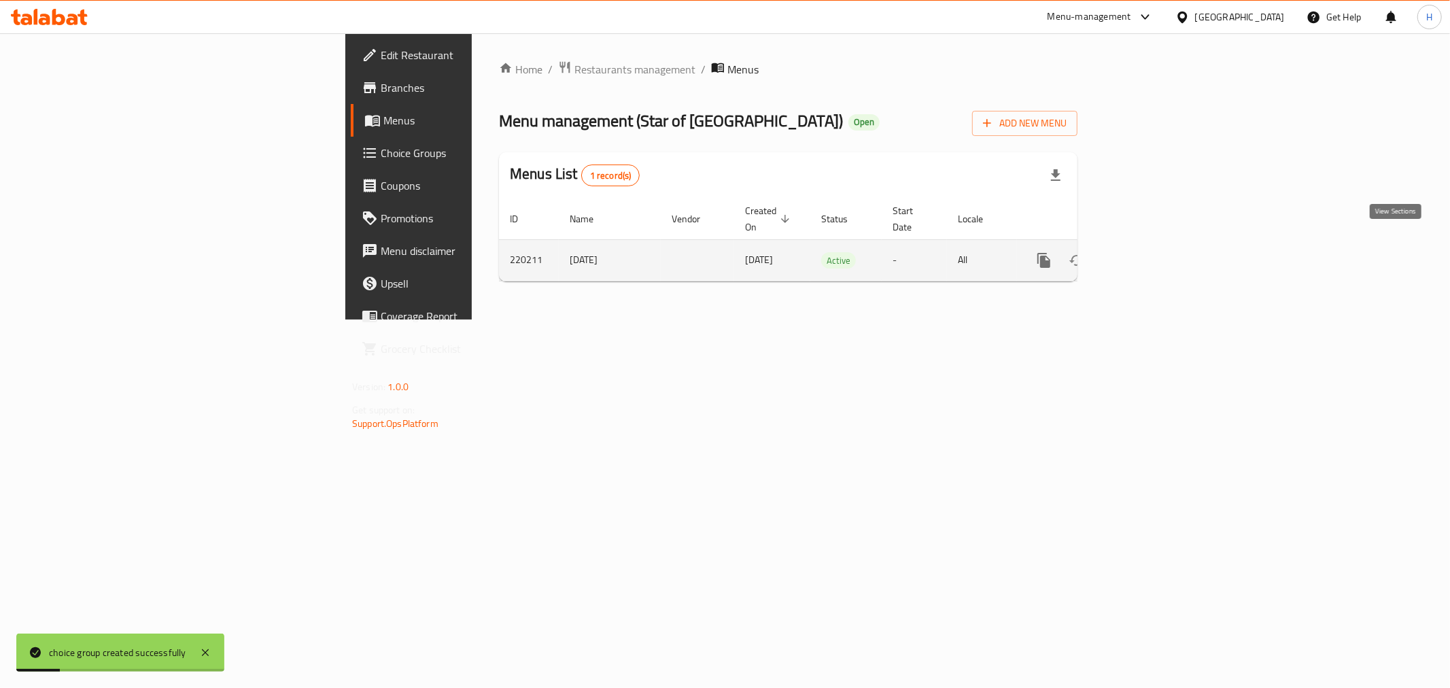
click at [1158, 245] on link "enhanced table" at bounding box center [1142, 260] width 33 height 33
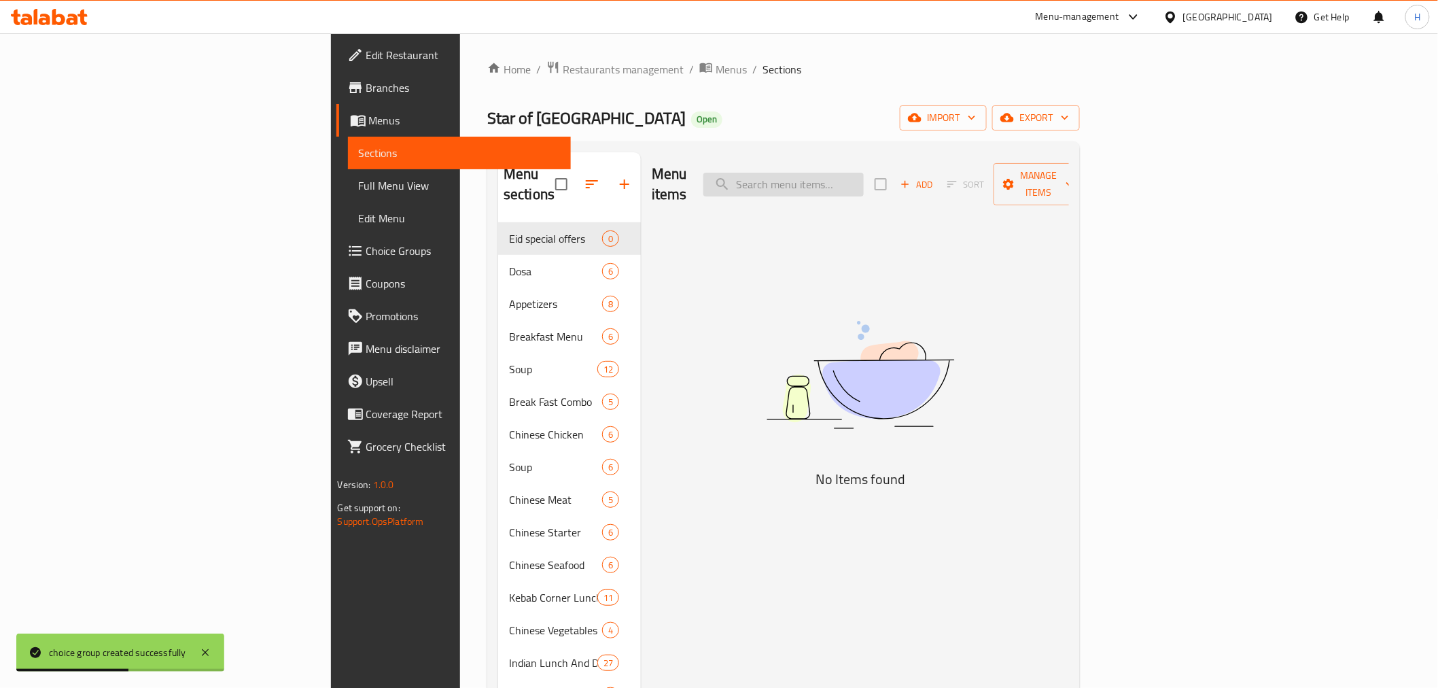
click at [864, 173] on input "search" at bounding box center [784, 185] width 160 height 24
type input "ب"
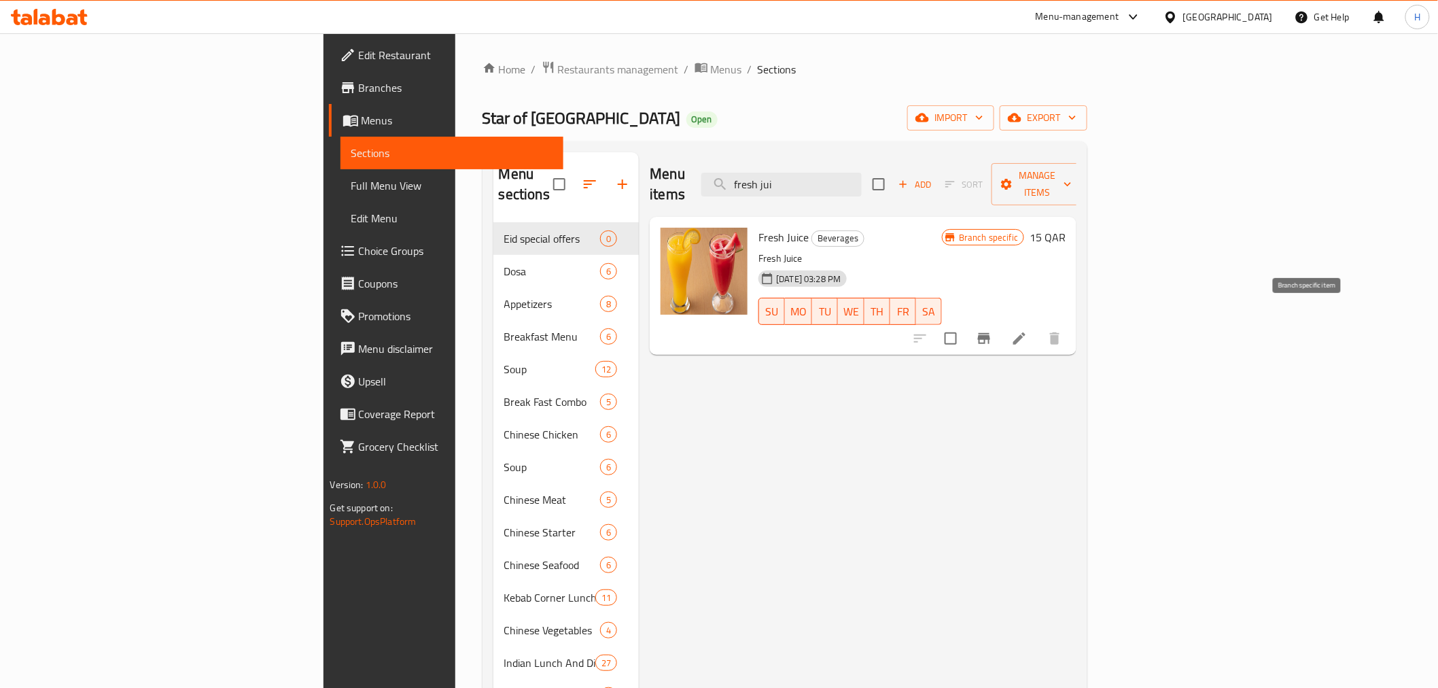
type input "fresh jui"
click at [1039, 326] on li at bounding box center [1020, 338] width 38 height 24
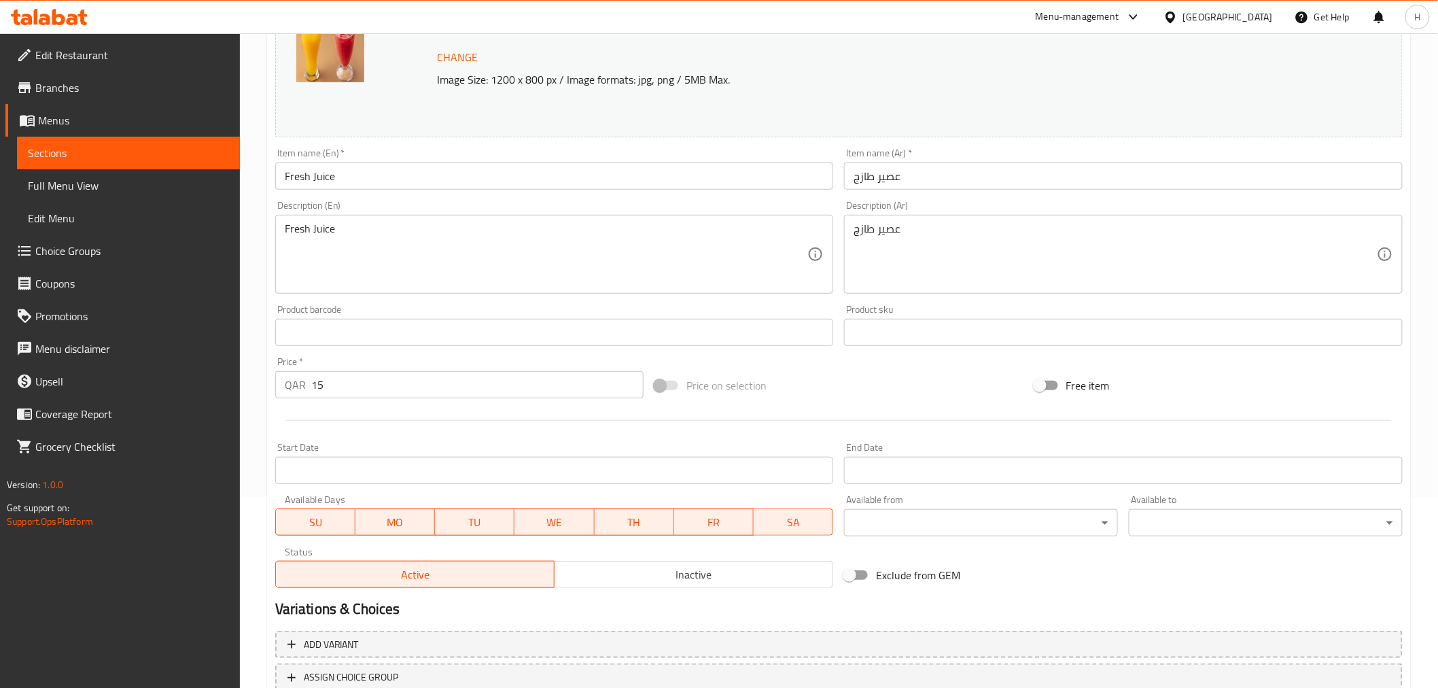
scroll to position [290, 0]
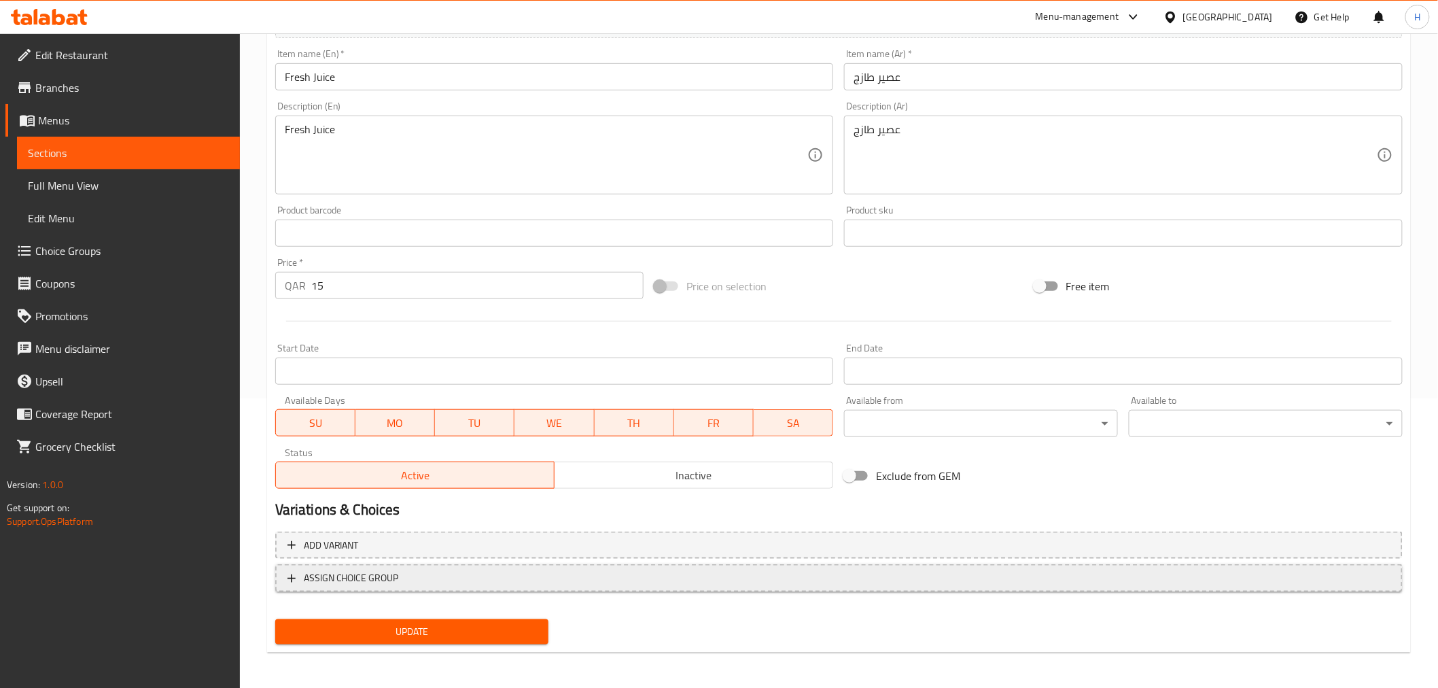
click at [435, 566] on button "ASSIGN CHOICE GROUP" at bounding box center [839, 578] width 1128 height 28
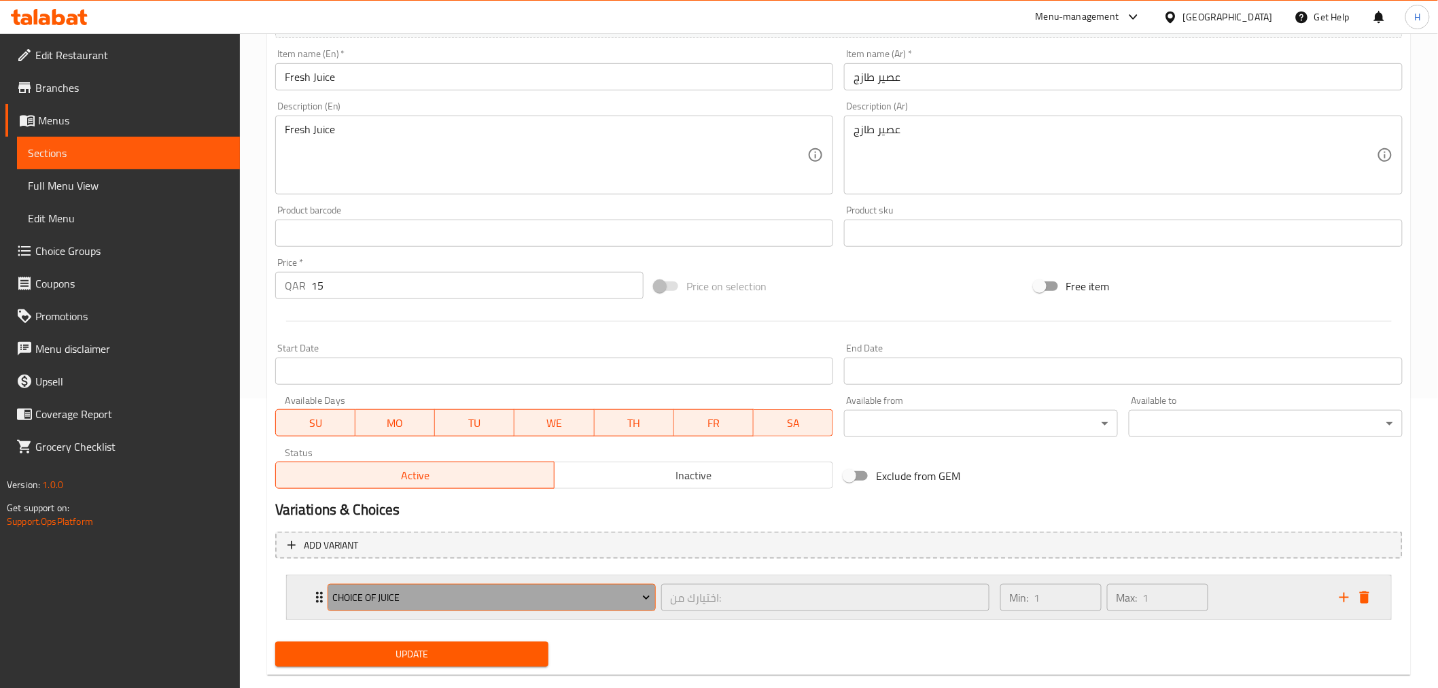
click at [433, 595] on span "Choice of Juice" at bounding box center [491, 597] width 318 height 17
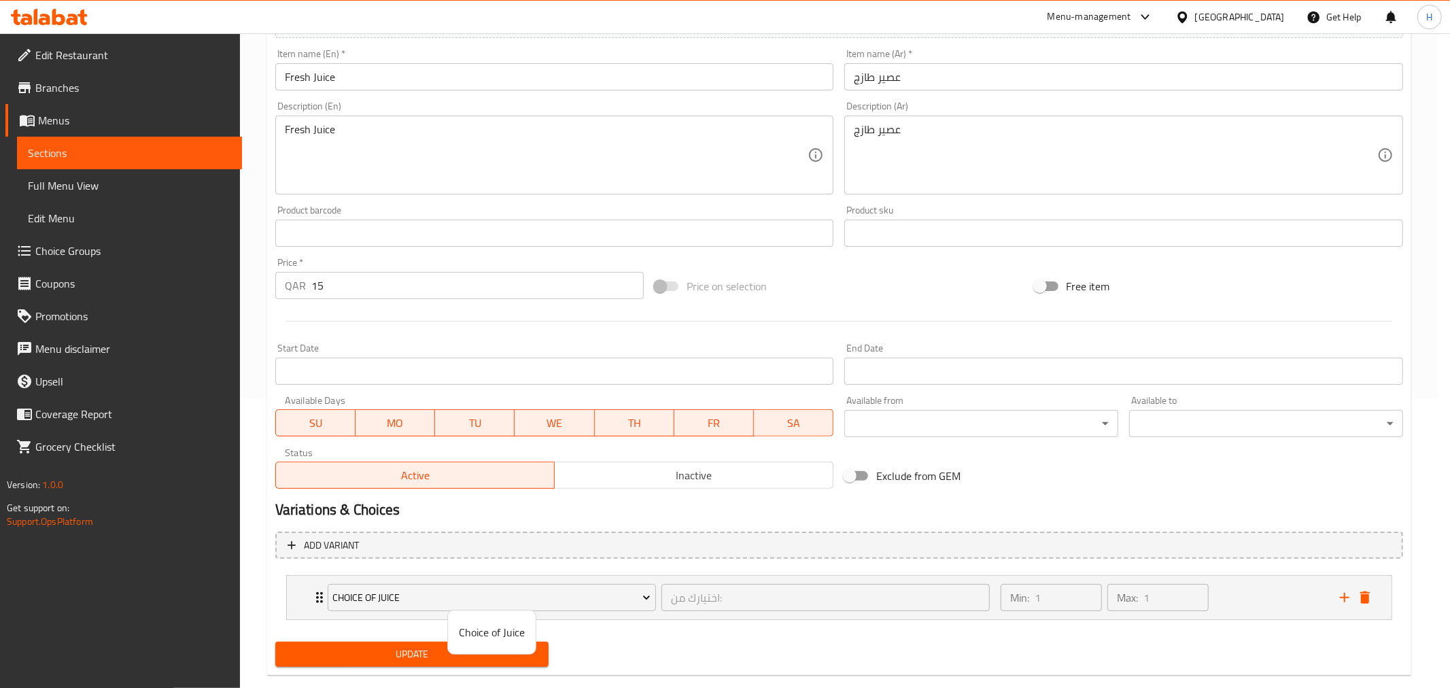
click at [676, 625] on div at bounding box center [725, 344] width 1450 height 688
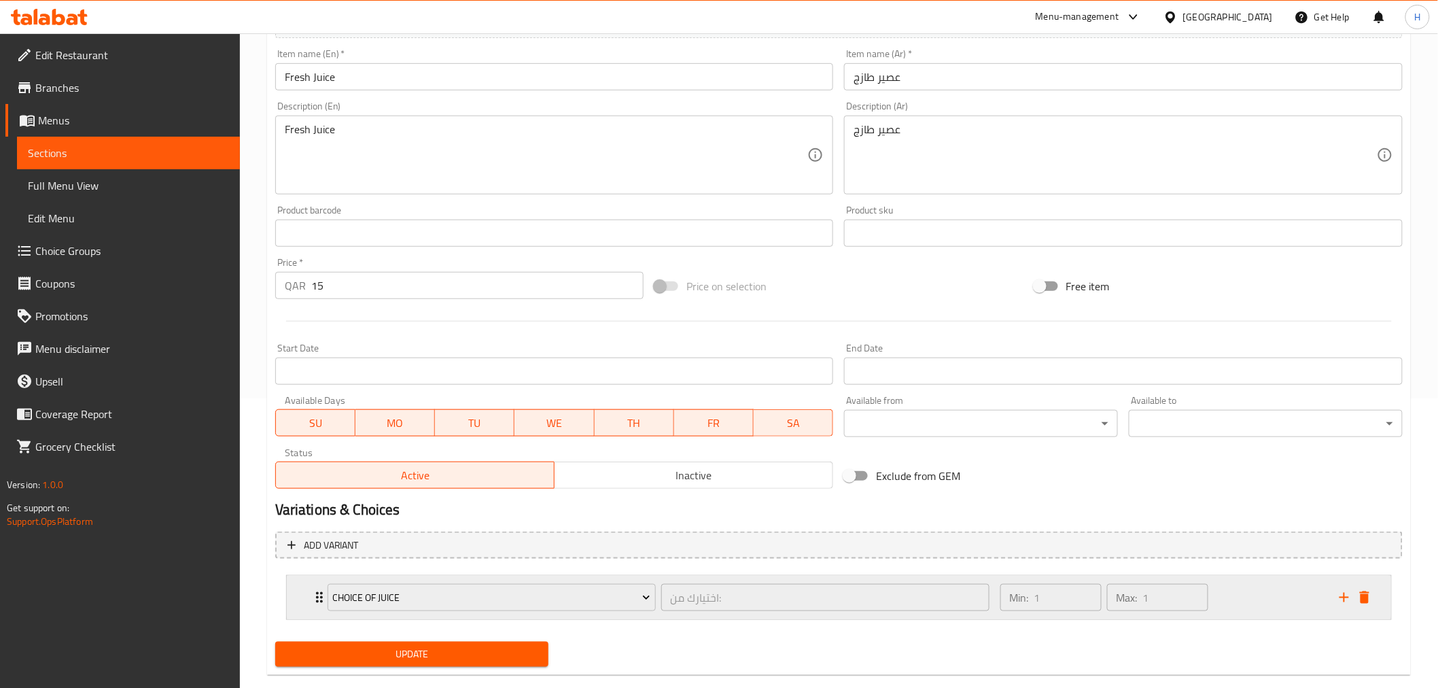
click at [1269, 606] on div "Min: 1 ​ Max: 1 ​" at bounding box center [1161, 598] width 339 height 44
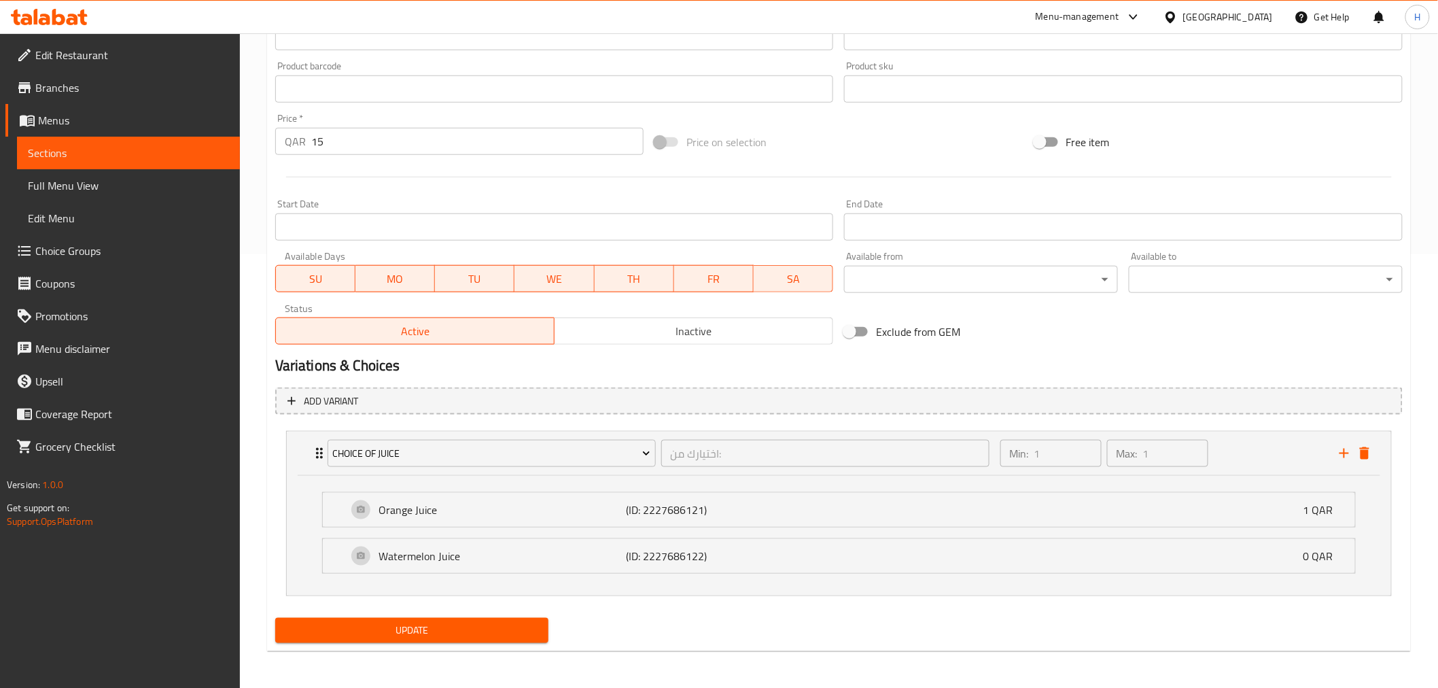
click at [449, 629] on span "Update" at bounding box center [412, 630] width 252 height 17
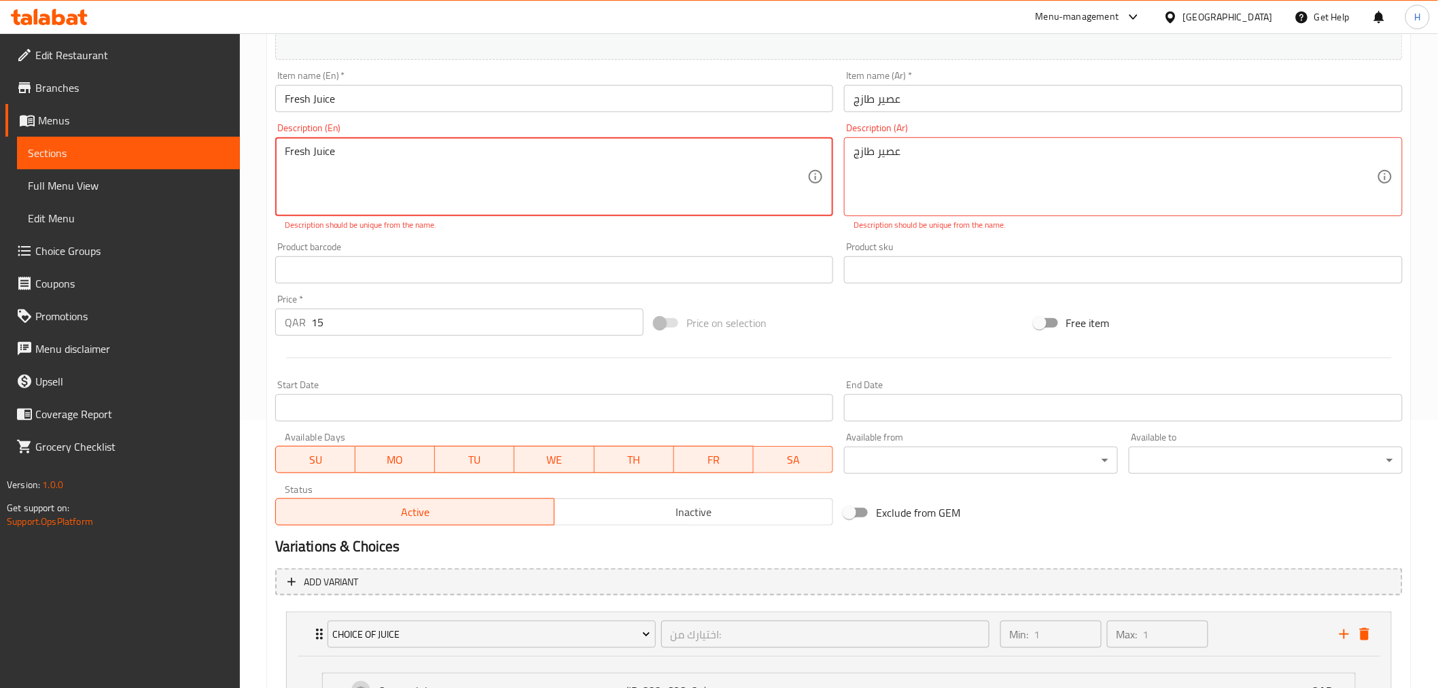
scroll to position [449, 0]
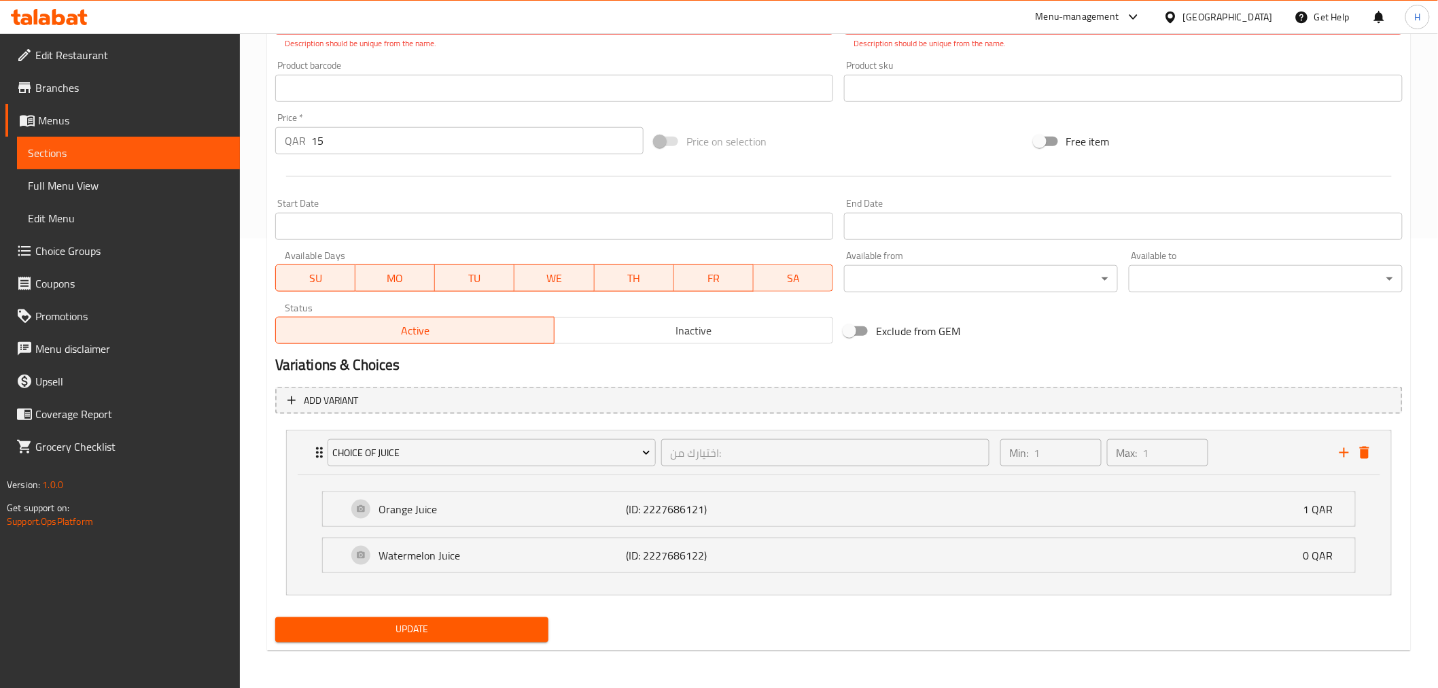
click at [324, 97] on input "text" at bounding box center [554, 88] width 559 height 27
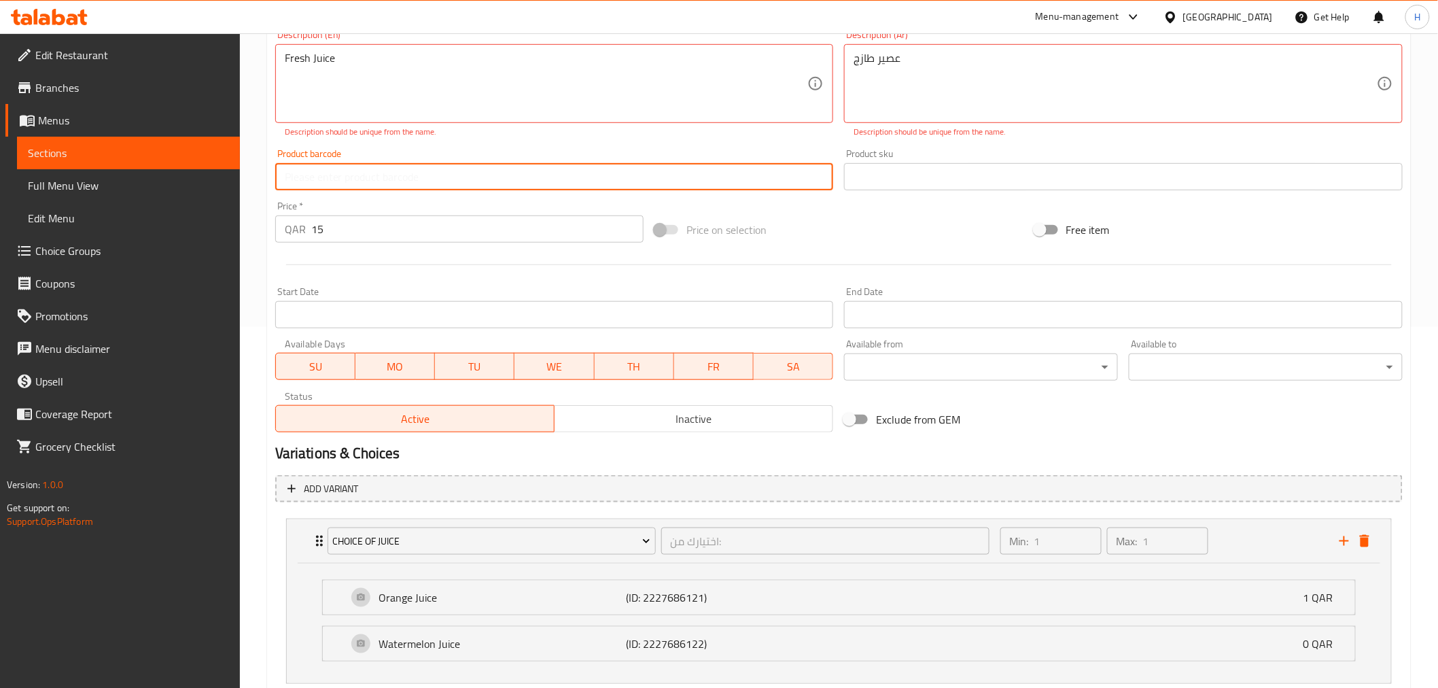
scroll to position [222, 0]
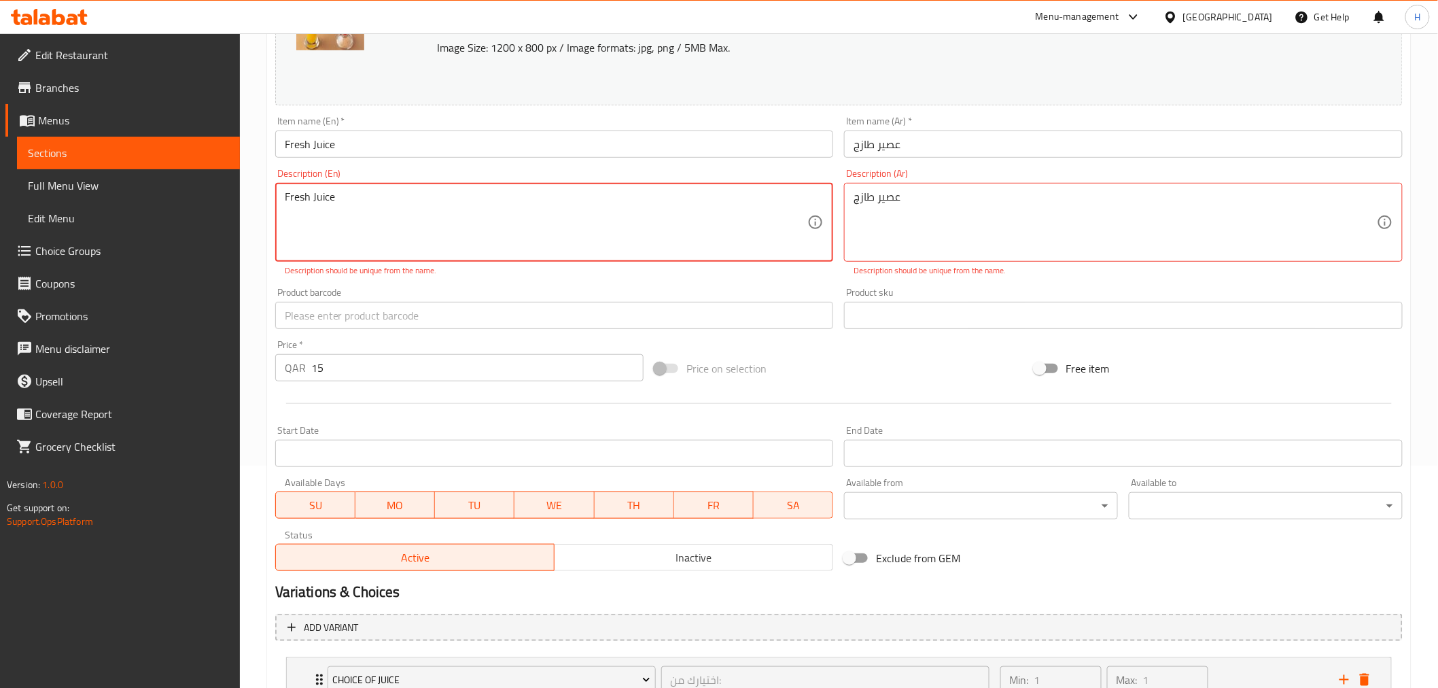
click at [328, 199] on textarea "Fresh Juice" at bounding box center [546, 222] width 523 height 65
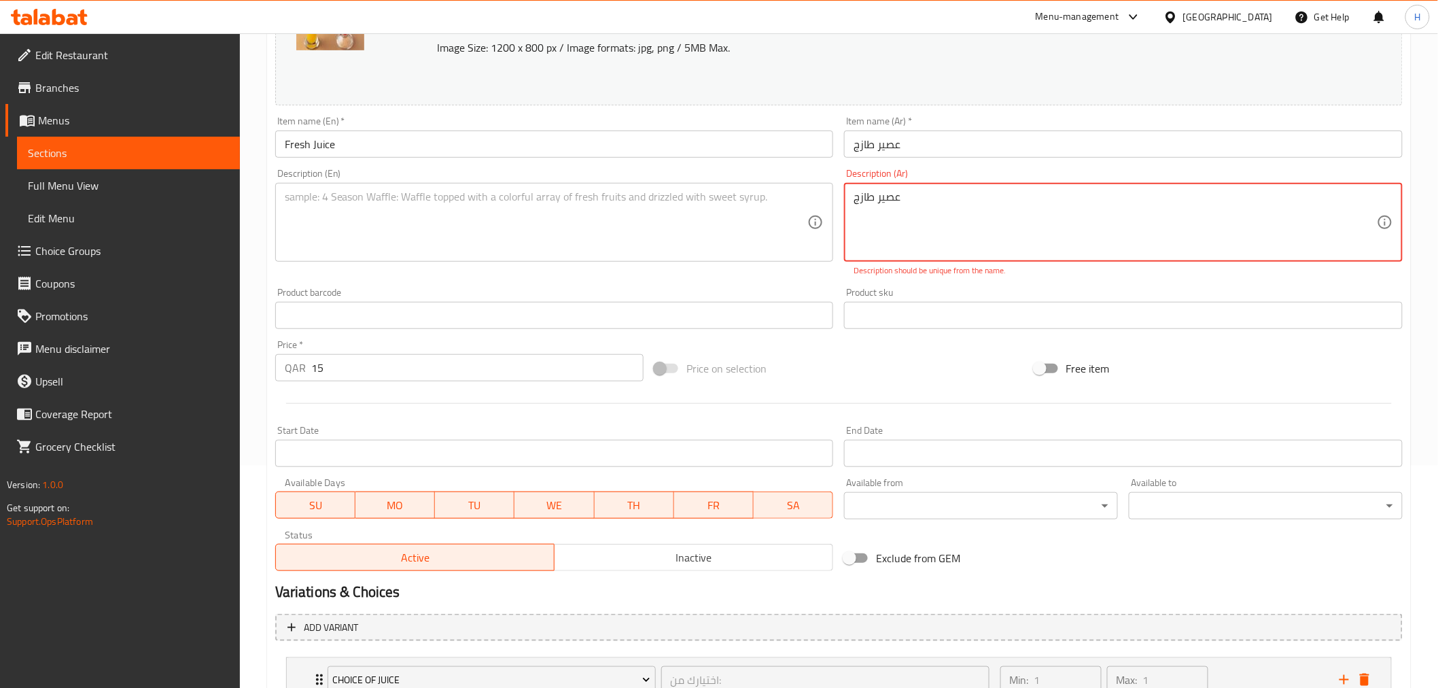
click at [877, 190] on textarea "عصير طازج" at bounding box center [1115, 222] width 523 height 65
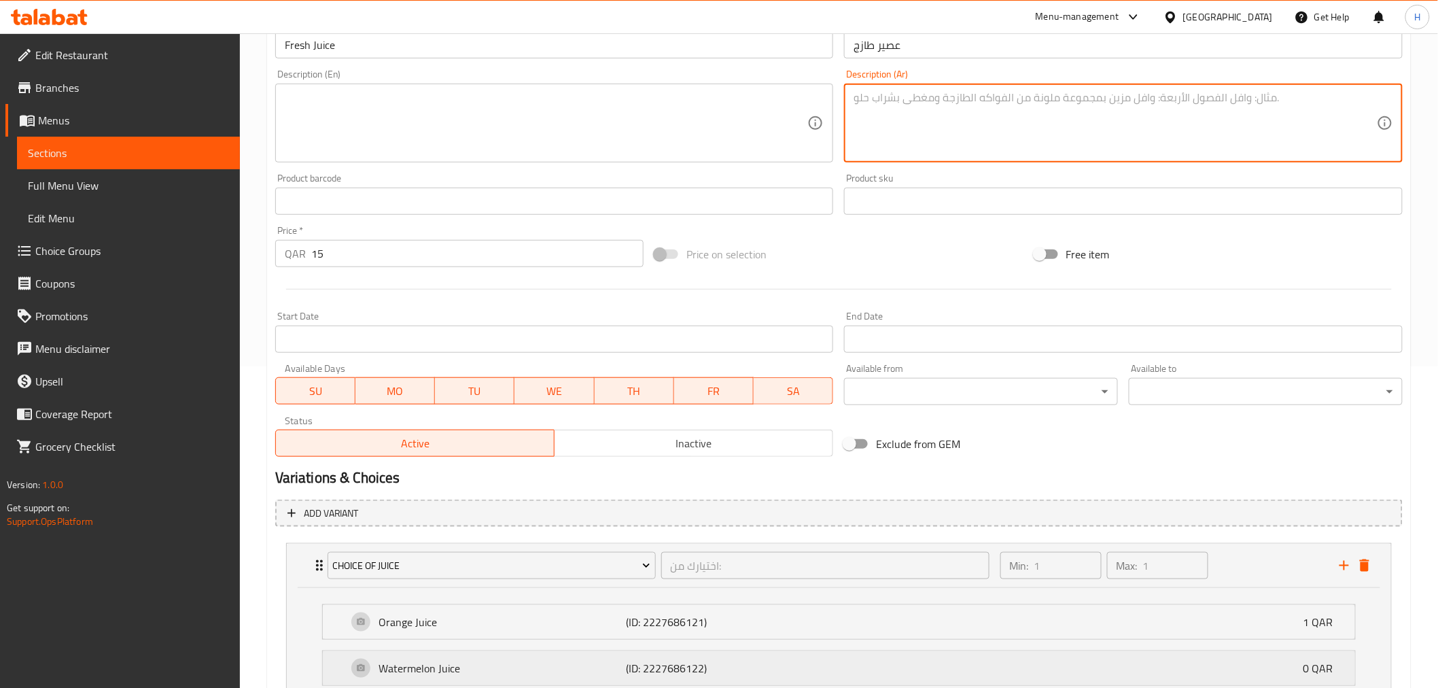
scroll to position [434, 0]
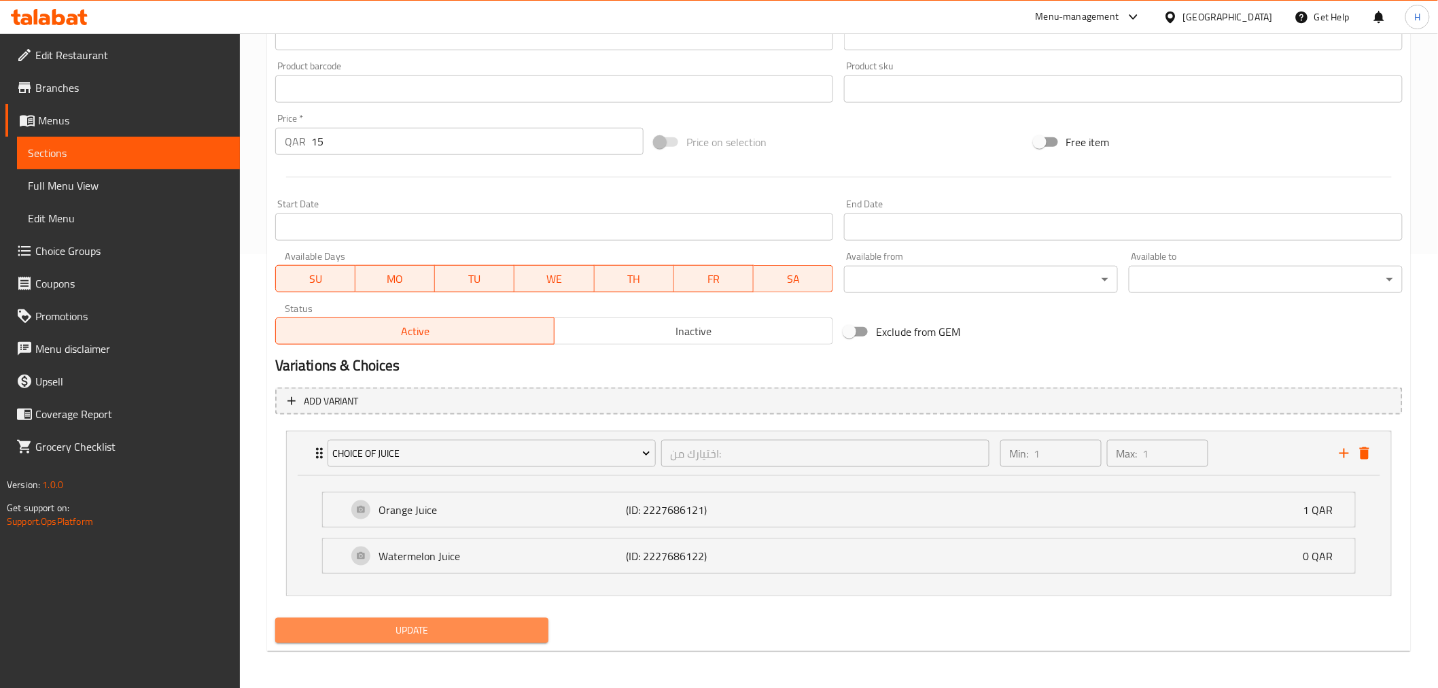
click at [411, 626] on span "Update" at bounding box center [412, 630] width 252 height 17
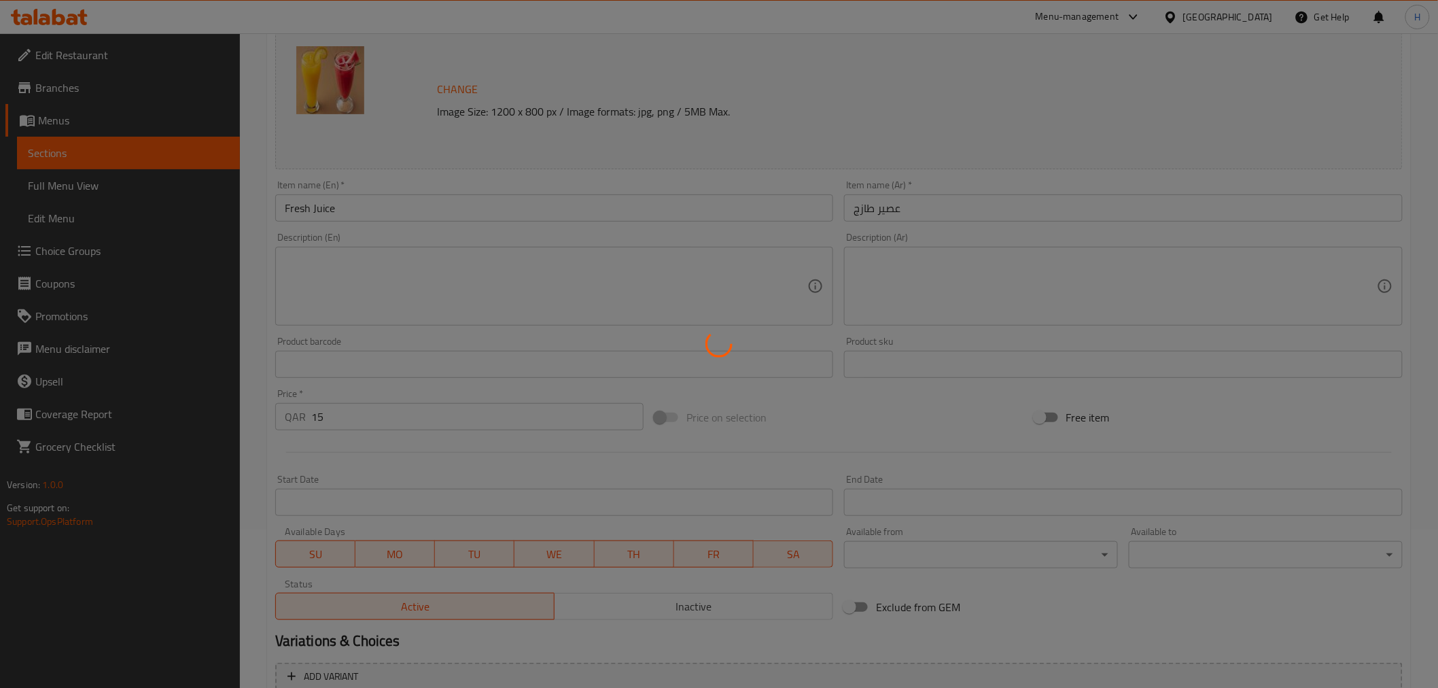
scroll to position [0, 0]
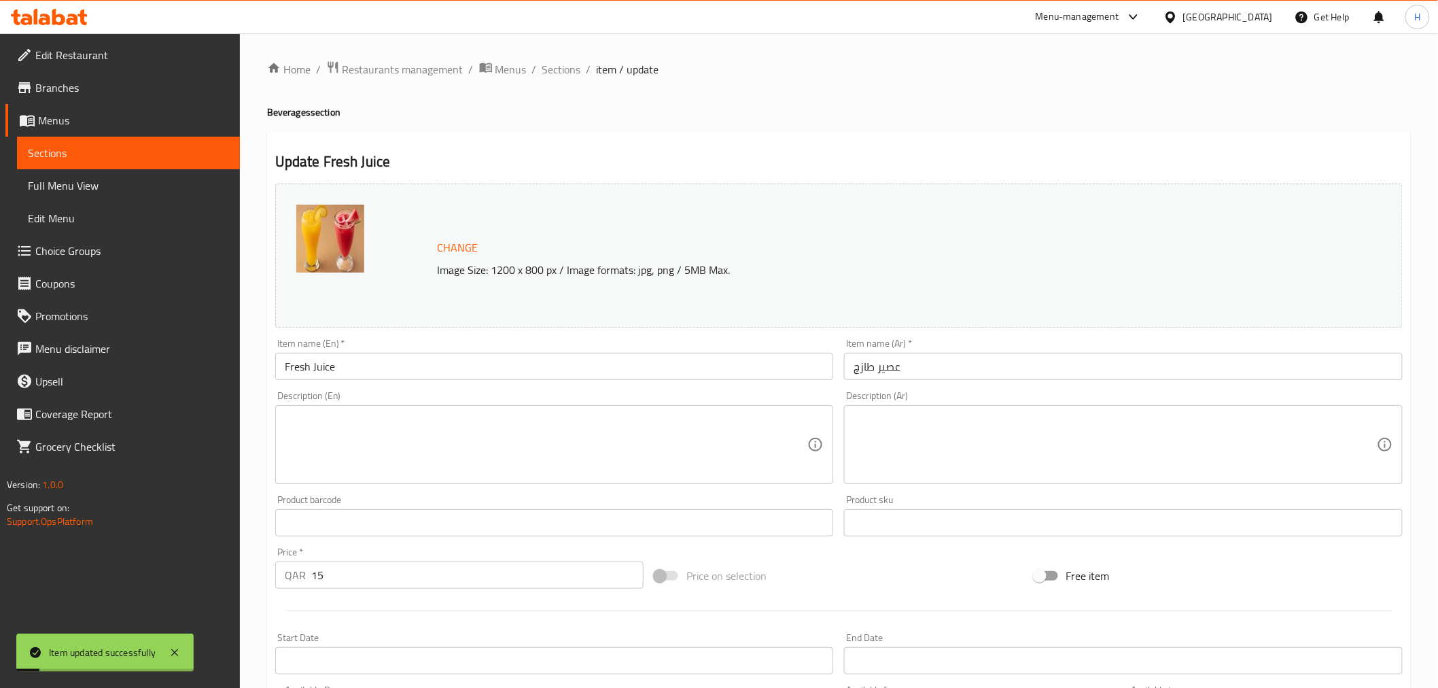
click at [377, 371] on input "Fresh Juice" at bounding box center [554, 366] width 559 height 27
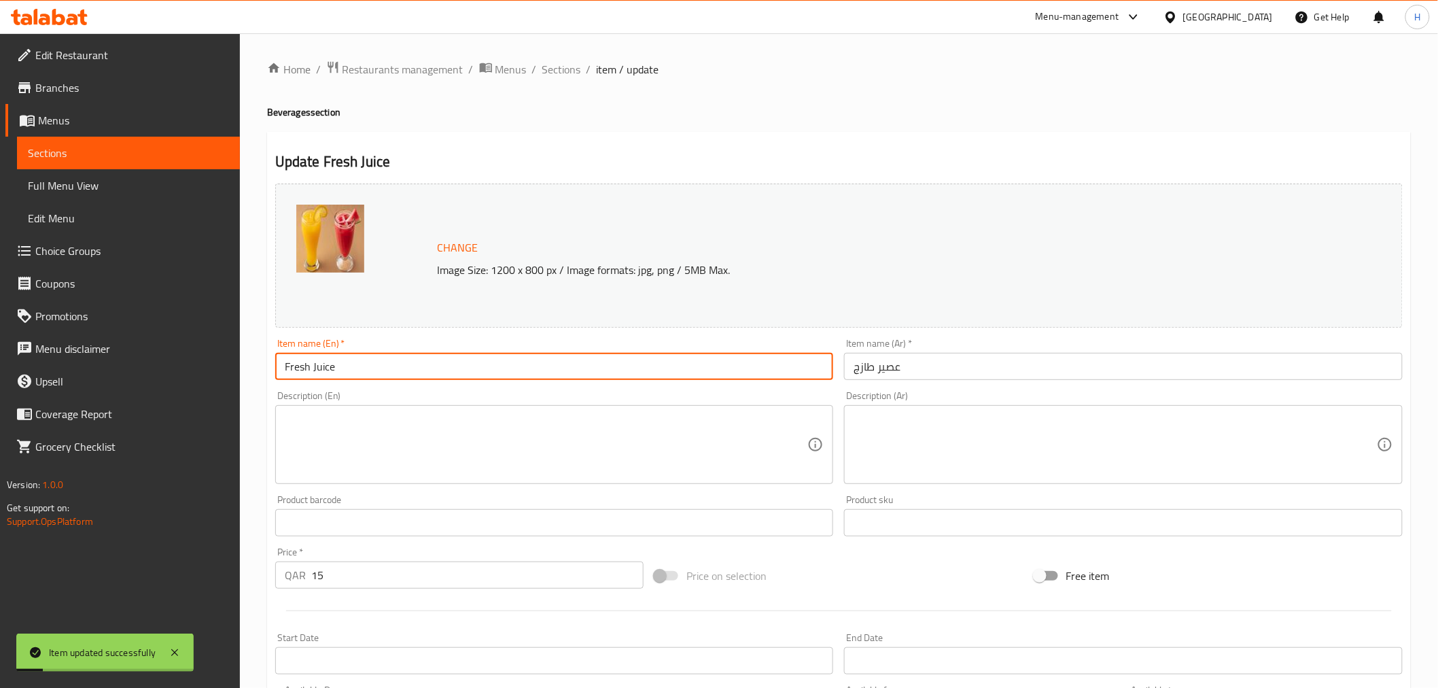
click at [377, 371] on input "Fresh Juice" at bounding box center [554, 366] width 559 height 27
drag, startPoint x: 569, startPoint y: 71, endPoint x: 651, endPoint y: 85, distance: 83.5
click at [569, 71] on span "Sections" at bounding box center [561, 69] width 39 height 16
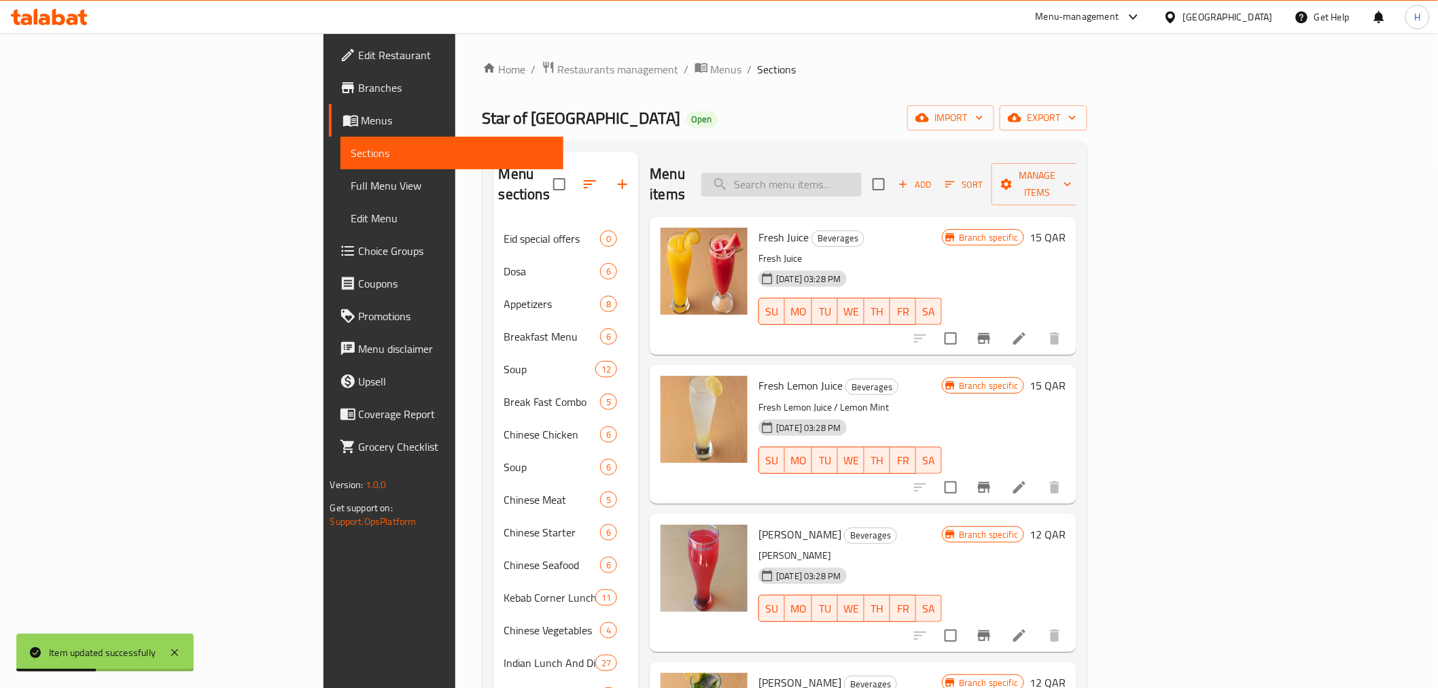
click at [862, 173] on input "search" at bounding box center [781, 185] width 160 height 24
paste input "Fresh Juice"
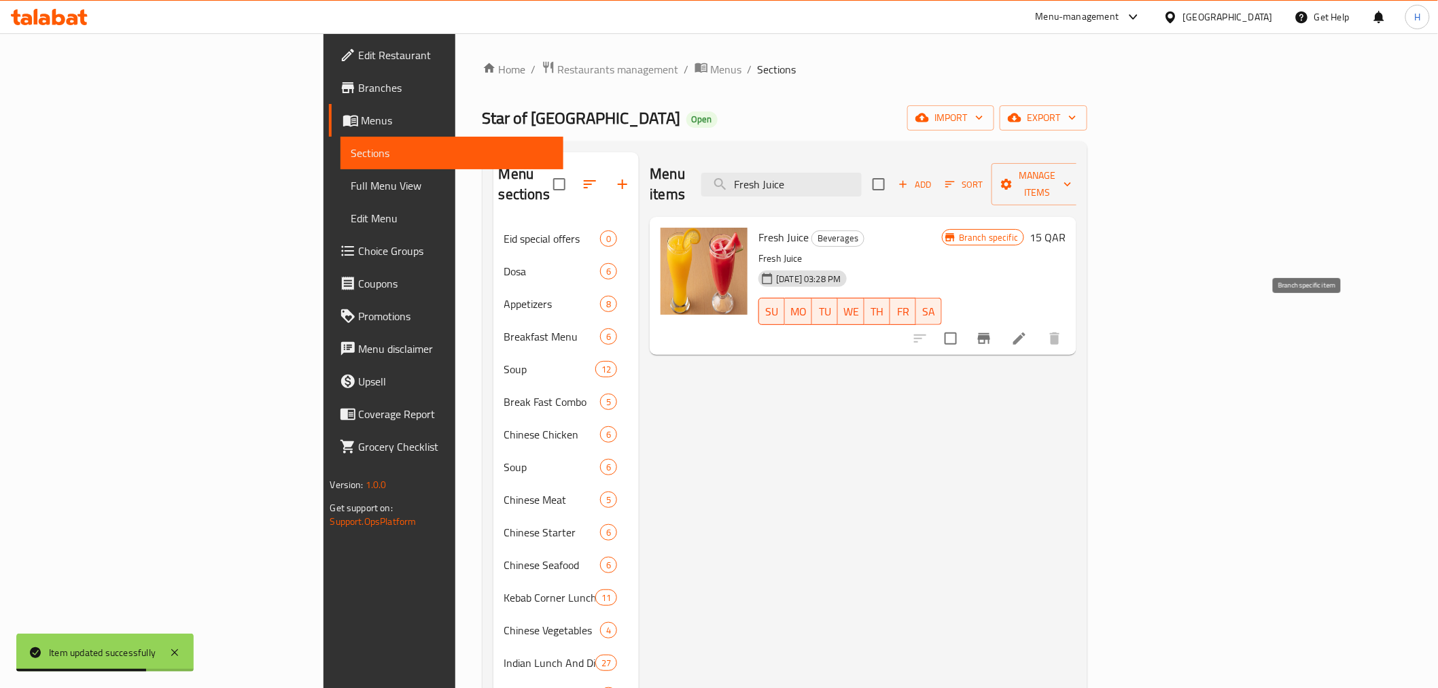
type input "Fresh Juice"
click at [1001, 322] on button "Branch-specific-item" at bounding box center [984, 338] width 33 height 33
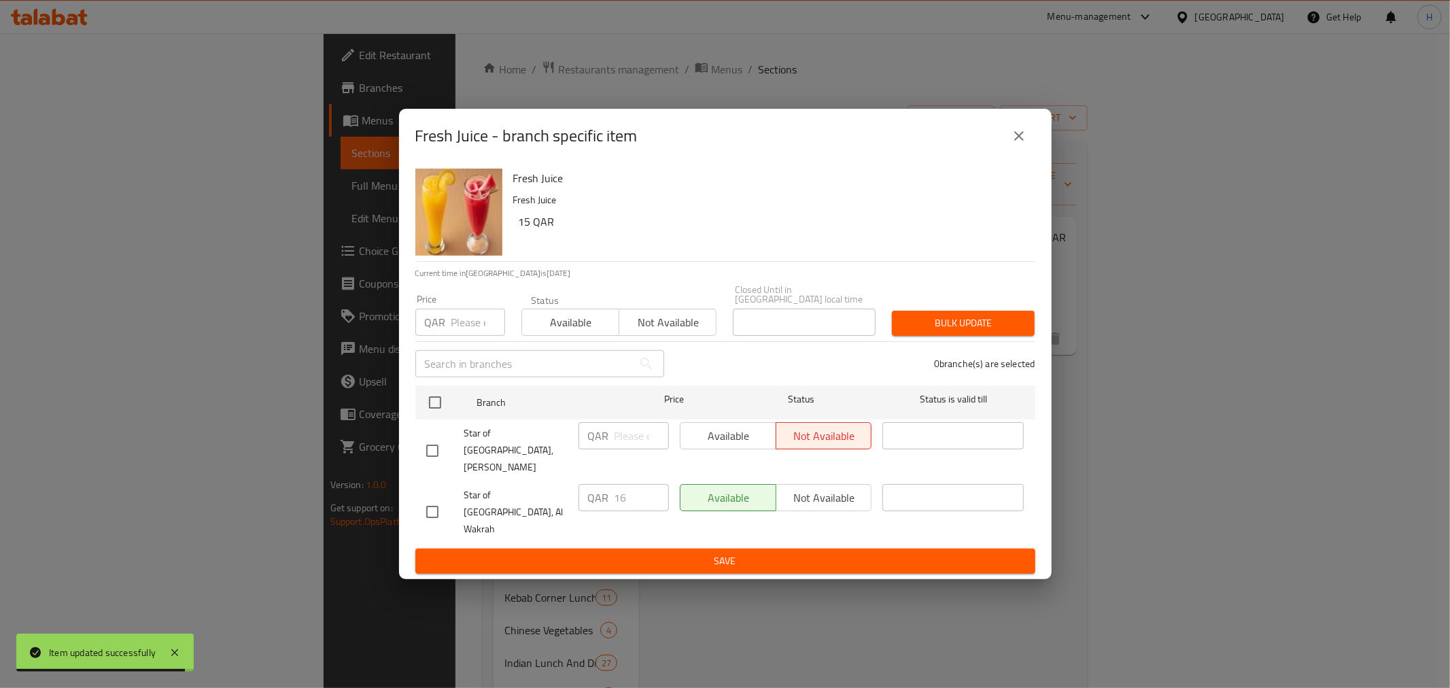
click at [428, 498] on input "checkbox" at bounding box center [432, 512] width 29 height 29
checkbox input "true"
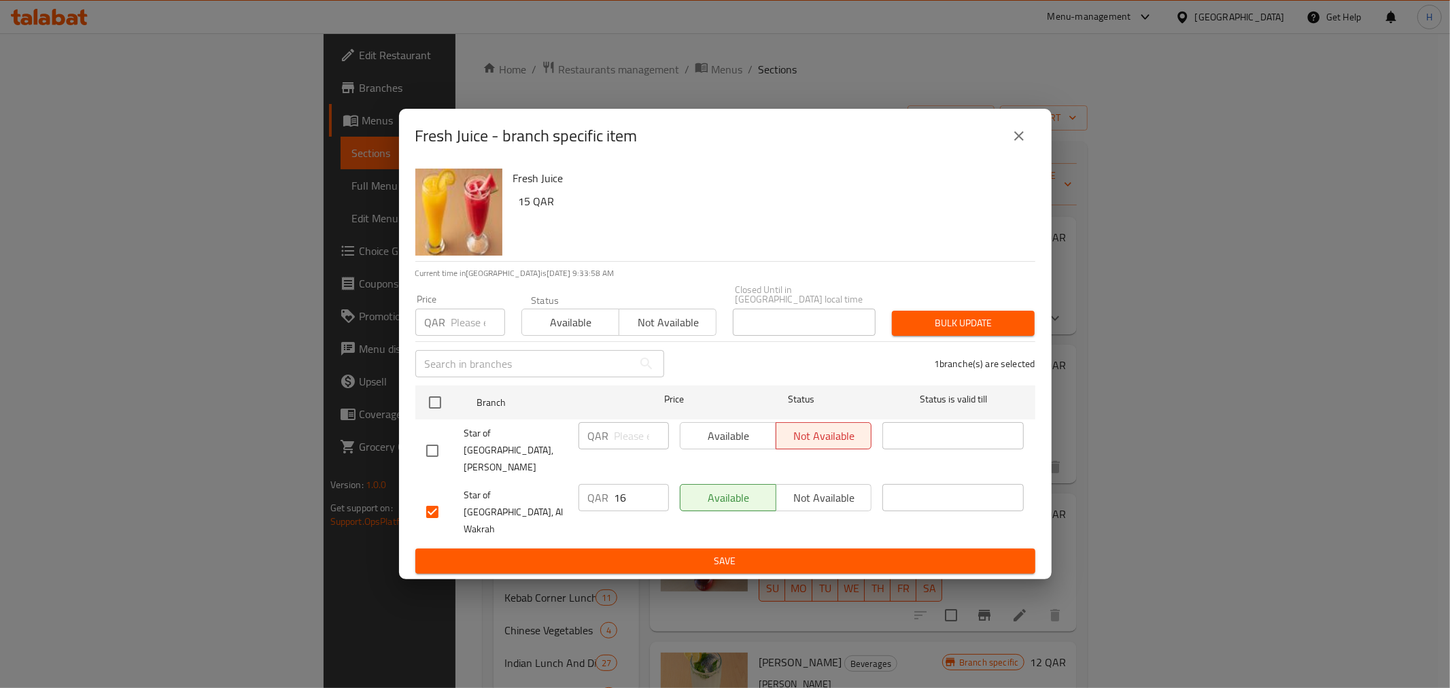
drag, startPoint x: 640, startPoint y: 488, endPoint x: 636, endPoint y: 495, distance: 8.3
click at [637, 491] on input "16" at bounding box center [641, 497] width 54 height 27
type input "15"
click at [653, 495] on input "15" at bounding box center [641, 497] width 54 height 27
click at [739, 553] on span "Save" at bounding box center [725, 561] width 598 height 17
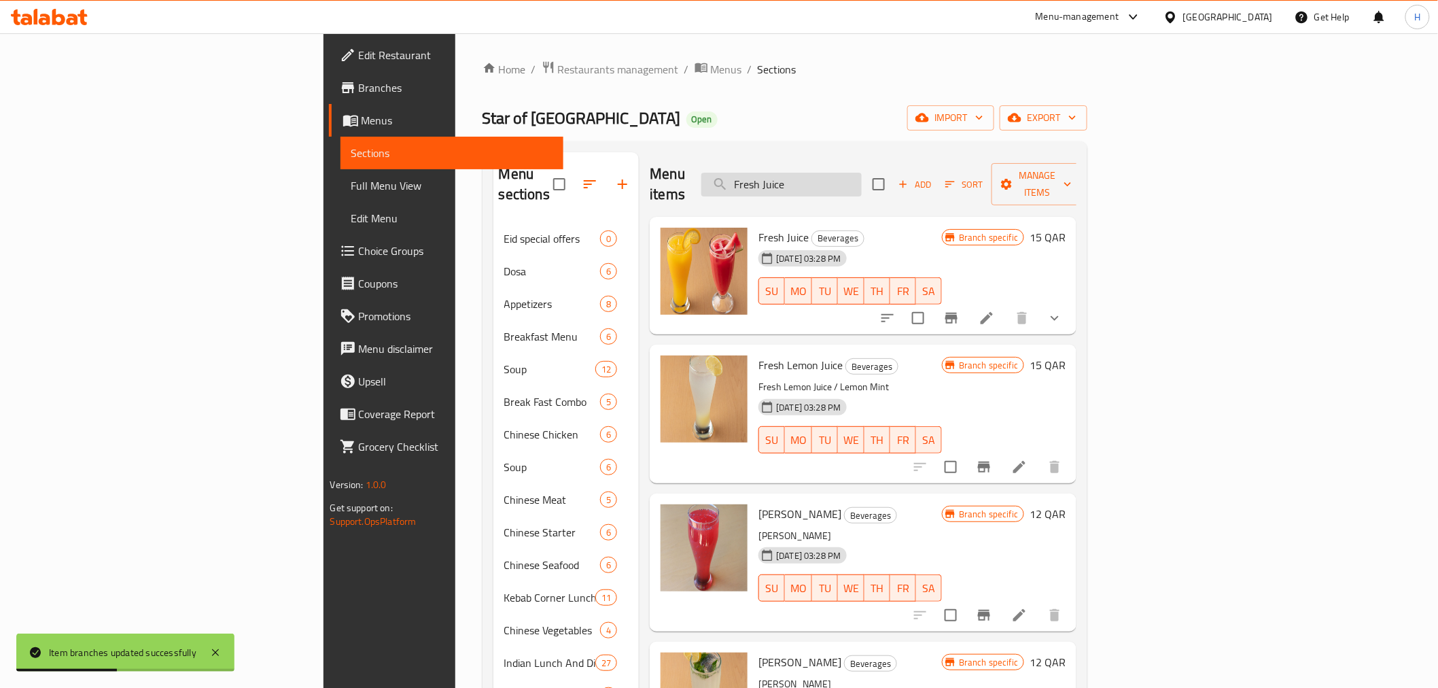
click at [862, 182] on input "Fresh Juice" at bounding box center [781, 185] width 160 height 24
paste input "Saffron Malai Milk"
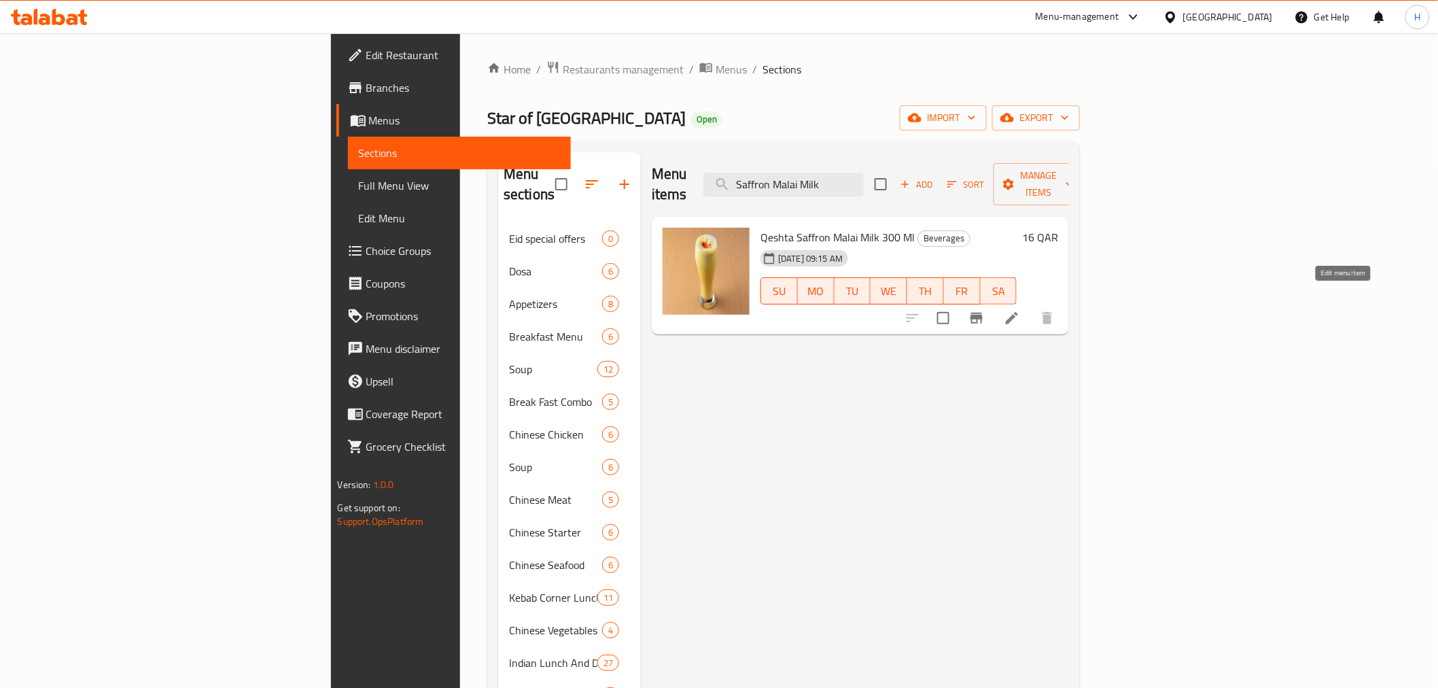
type input "Saffron Malai Milk"
click at [1020, 310] on icon at bounding box center [1012, 318] width 16 height 16
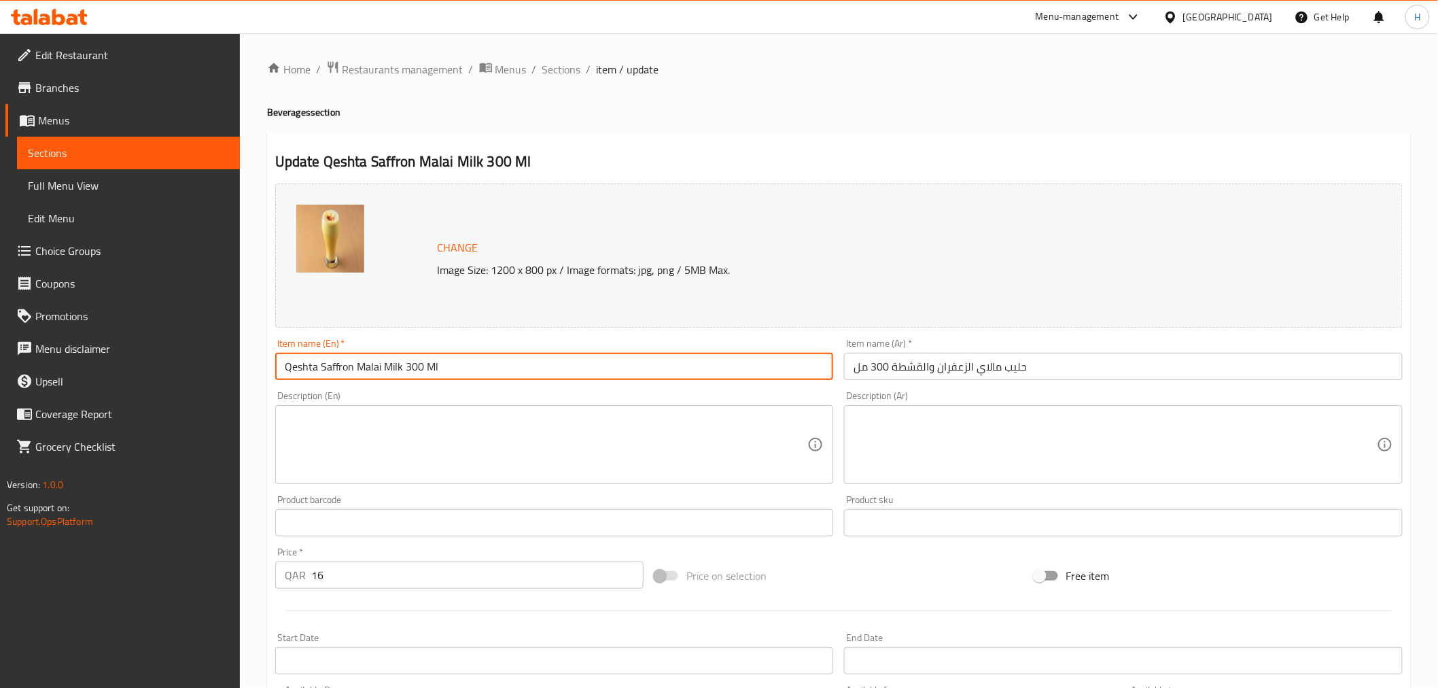
drag, startPoint x: 316, startPoint y: 366, endPoint x: 205, endPoint y: 367, distance: 110.8
click at [206, 368] on div "Edit Restaurant Branches Menus Sections Full Menu View Edit Menu Choice Groups …" at bounding box center [719, 506] width 1438 height 947
type input "Saffron Malai Milk 300 Ml"
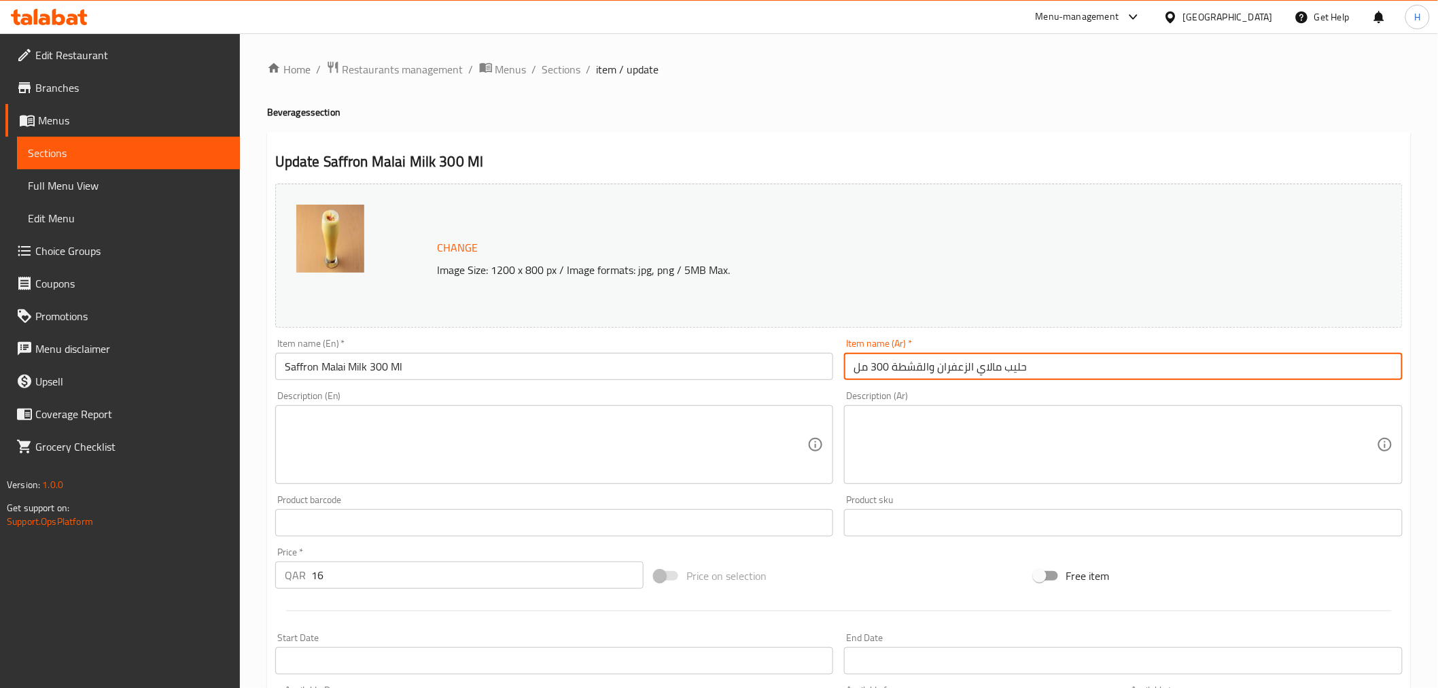
drag, startPoint x: 935, startPoint y: 370, endPoint x: 893, endPoint y: 370, distance: 42.1
click at [893, 370] on input "حليب مالاي الزعفران والقشطة 300 مل" at bounding box center [1123, 366] width 559 height 27
type input "حليب مالاي الزعفران 300 مل"
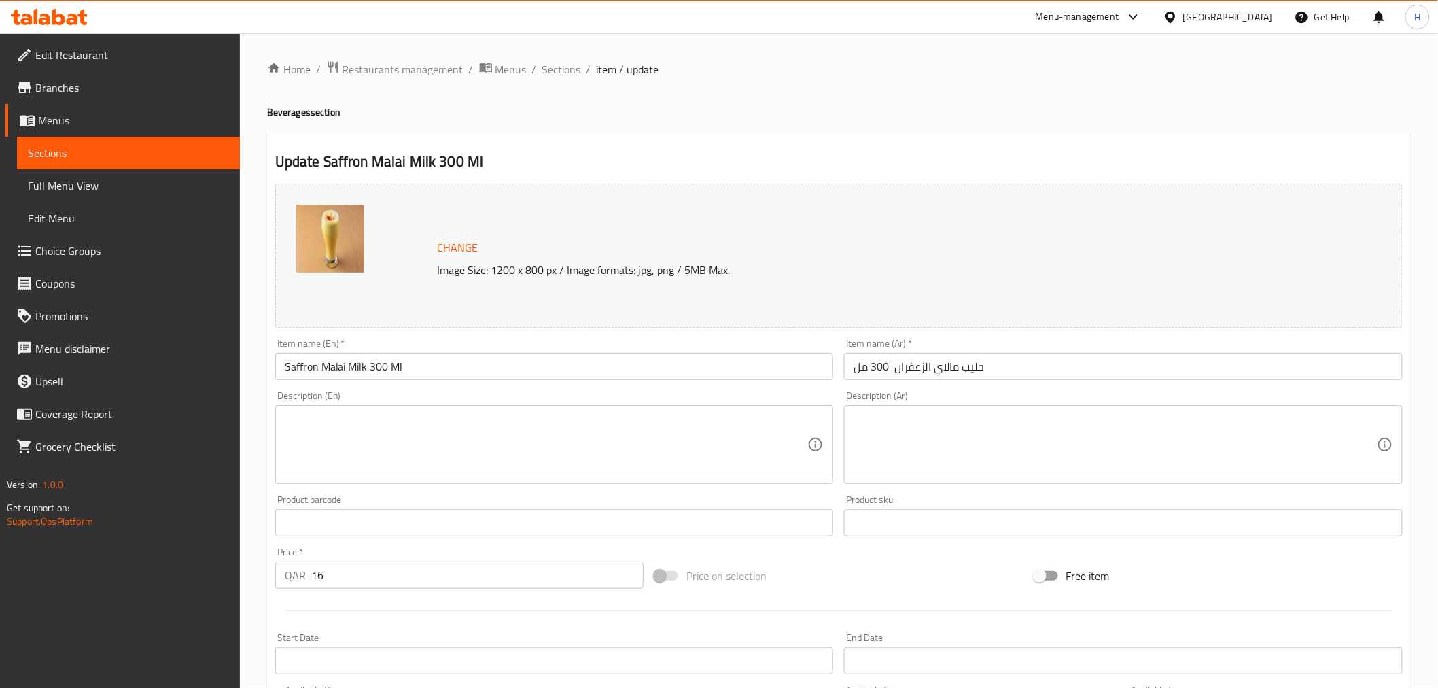
click at [697, 114] on h4 "Beverages section" at bounding box center [839, 112] width 1144 height 14
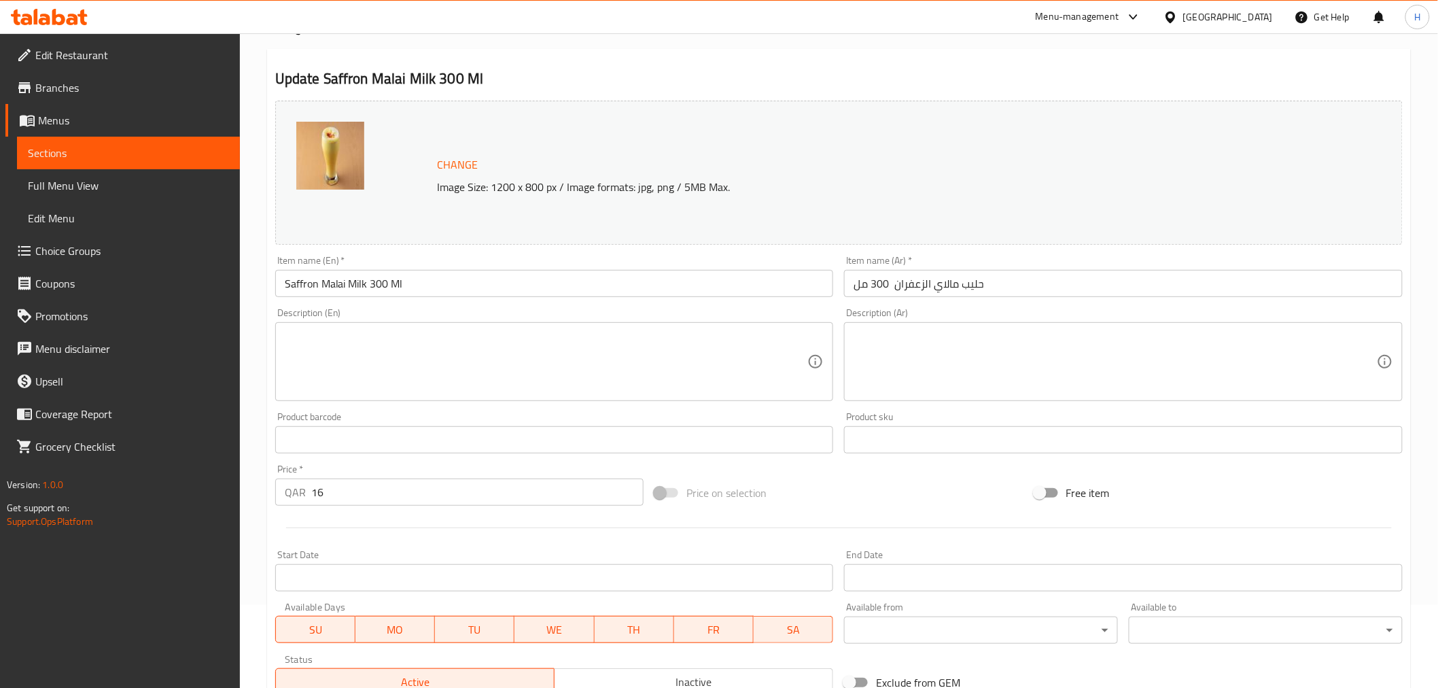
scroll to position [290, 0]
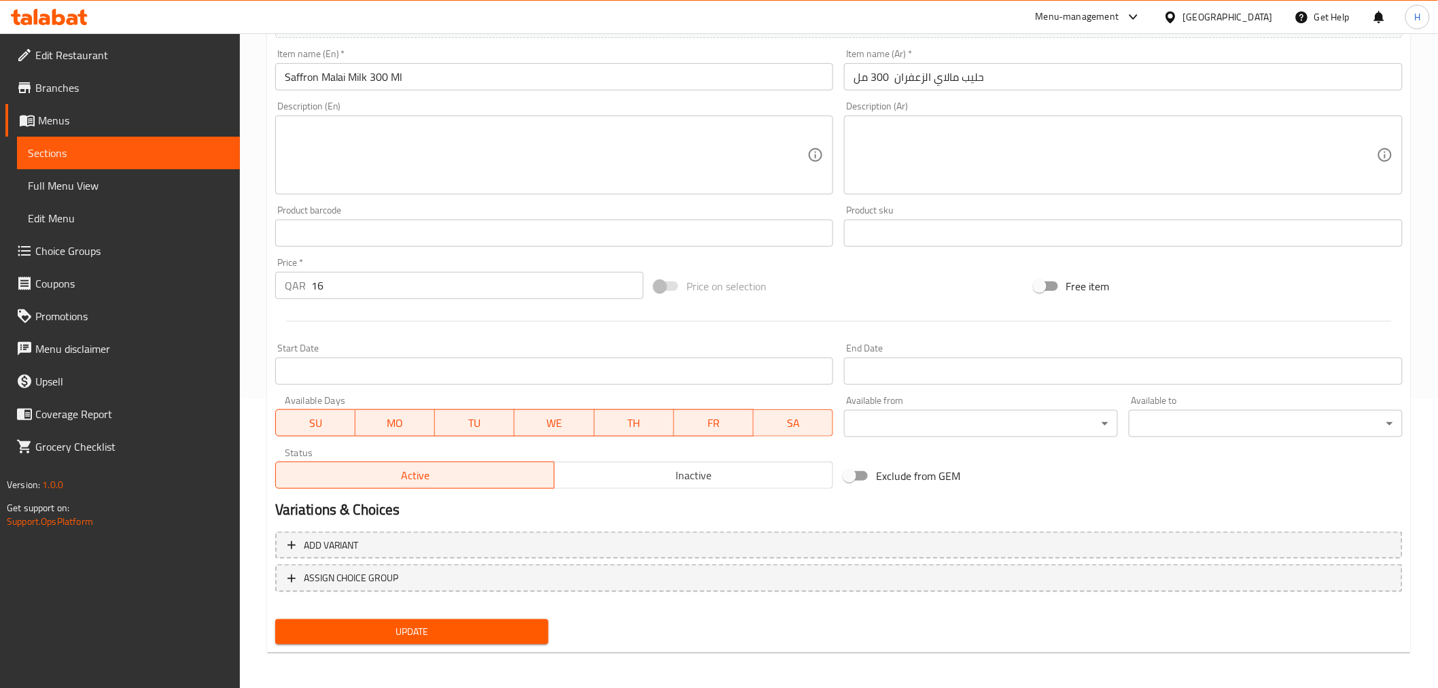
click at [408, 625] on span "Update" at bounding box center [412, 631] width 252 height 17
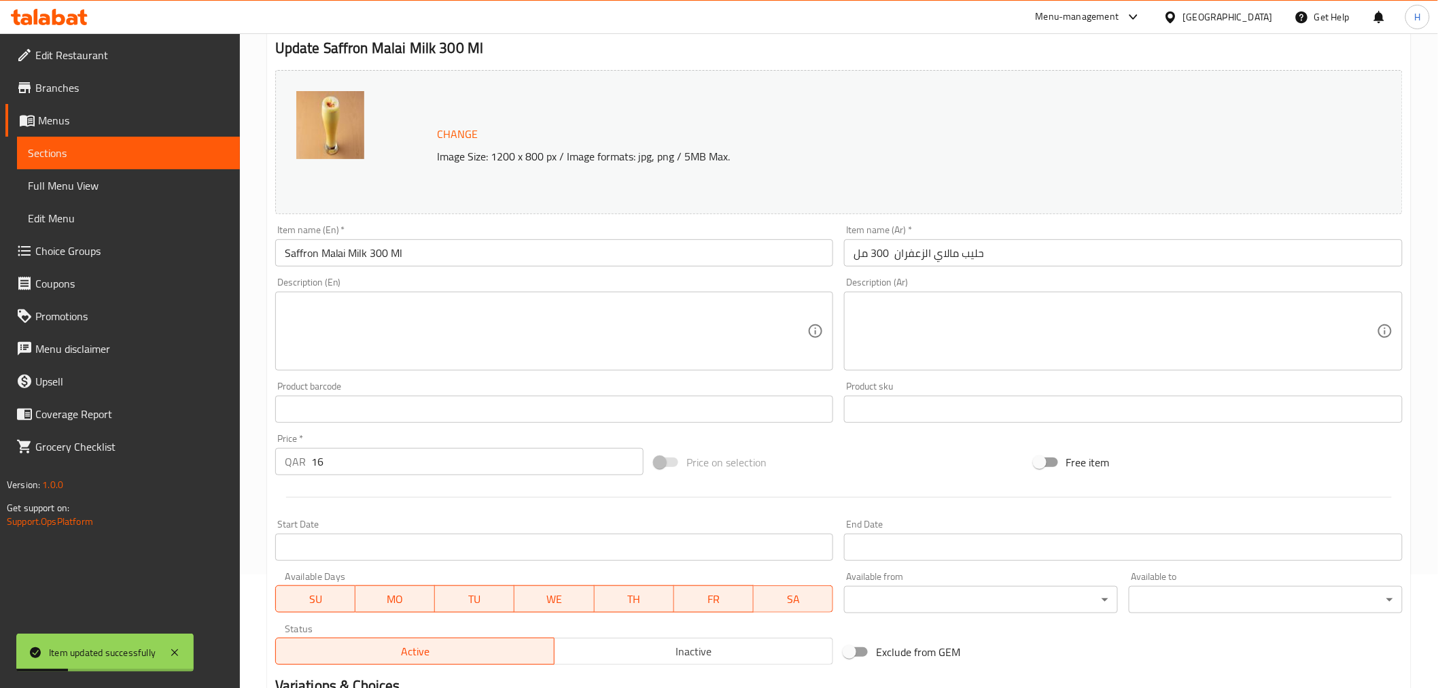
scroll to position [0, 0]
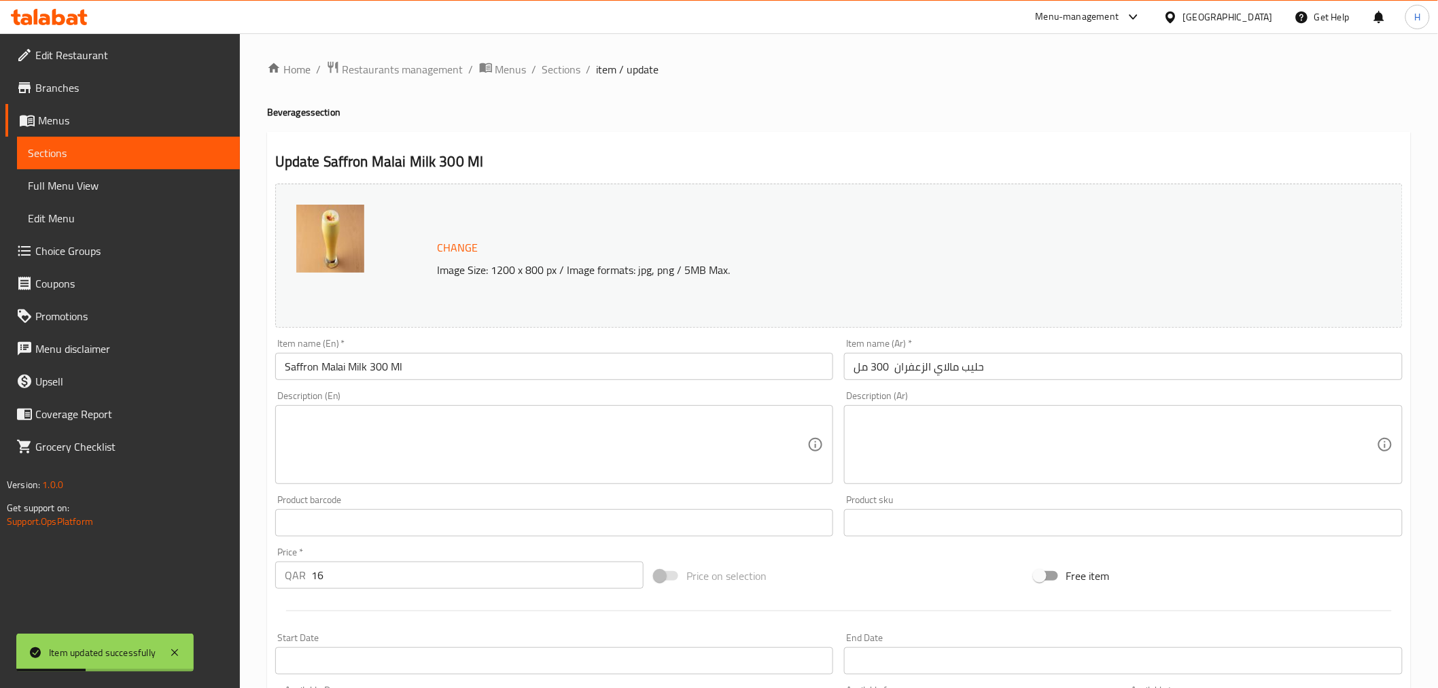
drag, startPoint x: 555, startPoint y: 72, endPoint x: 567, endPoint y: 82, distance: 15.9
click at [555, 72] on span "Sections" at bounding box center [561, 69] width 39 height 16
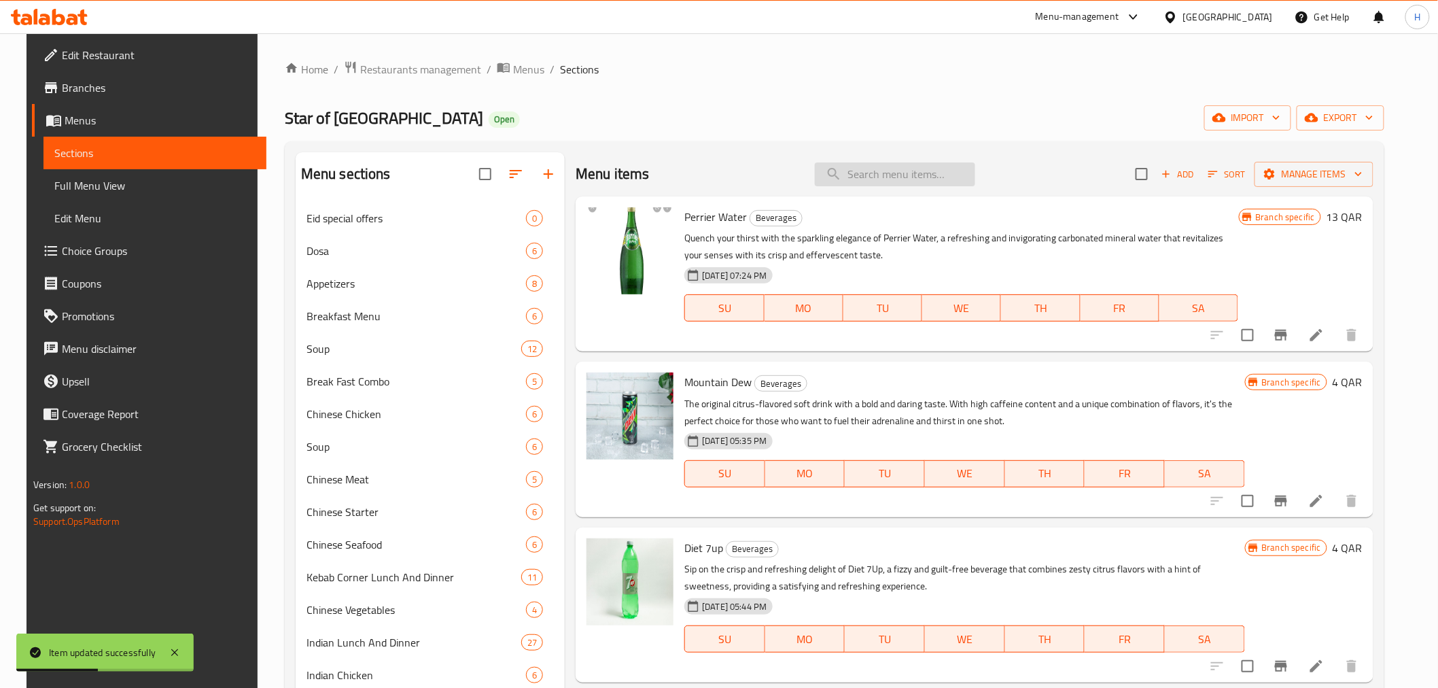
click at [889, 177] on input "search" at bounding box center [895, 174] width 160 height 24
paste input "Chicken Dosa"
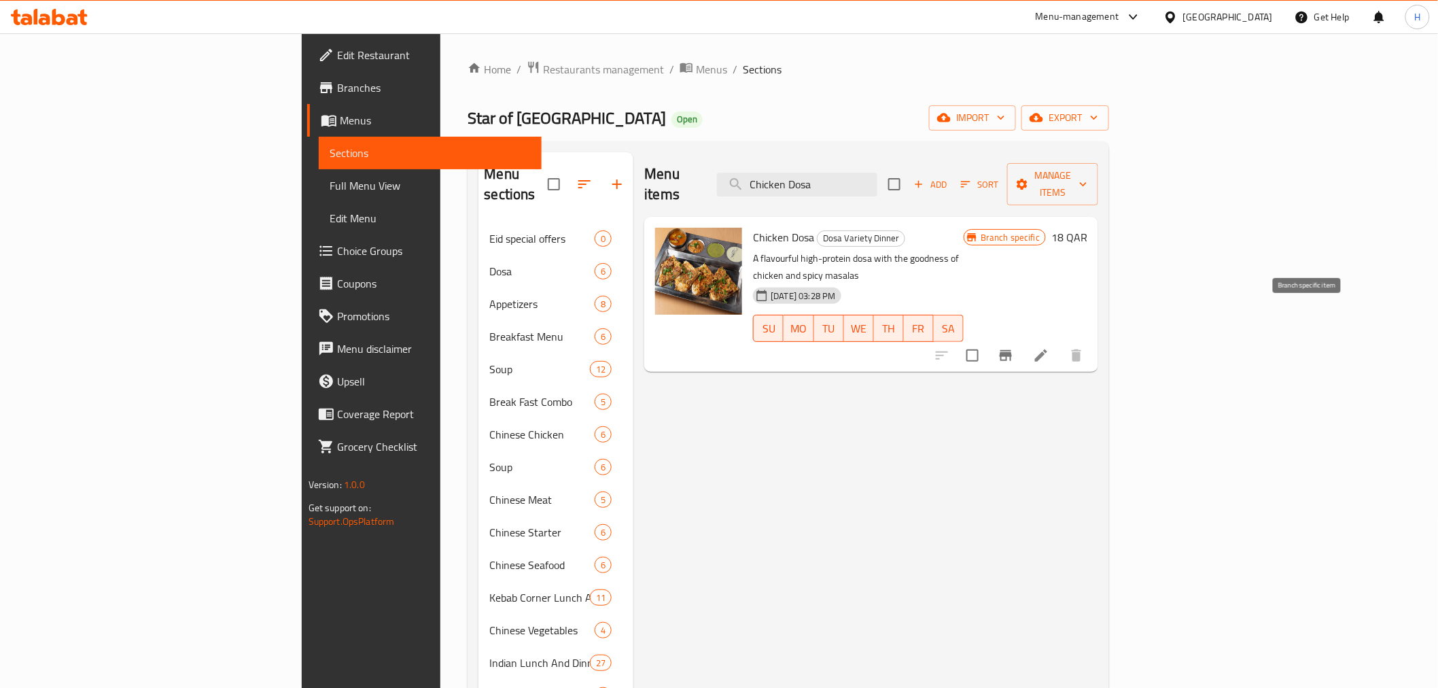
type input "Chicken Dosa"
click at [1014, 347] on icon "Branch-specific-item" at bounding box center [1006, 355] width 16 height 16
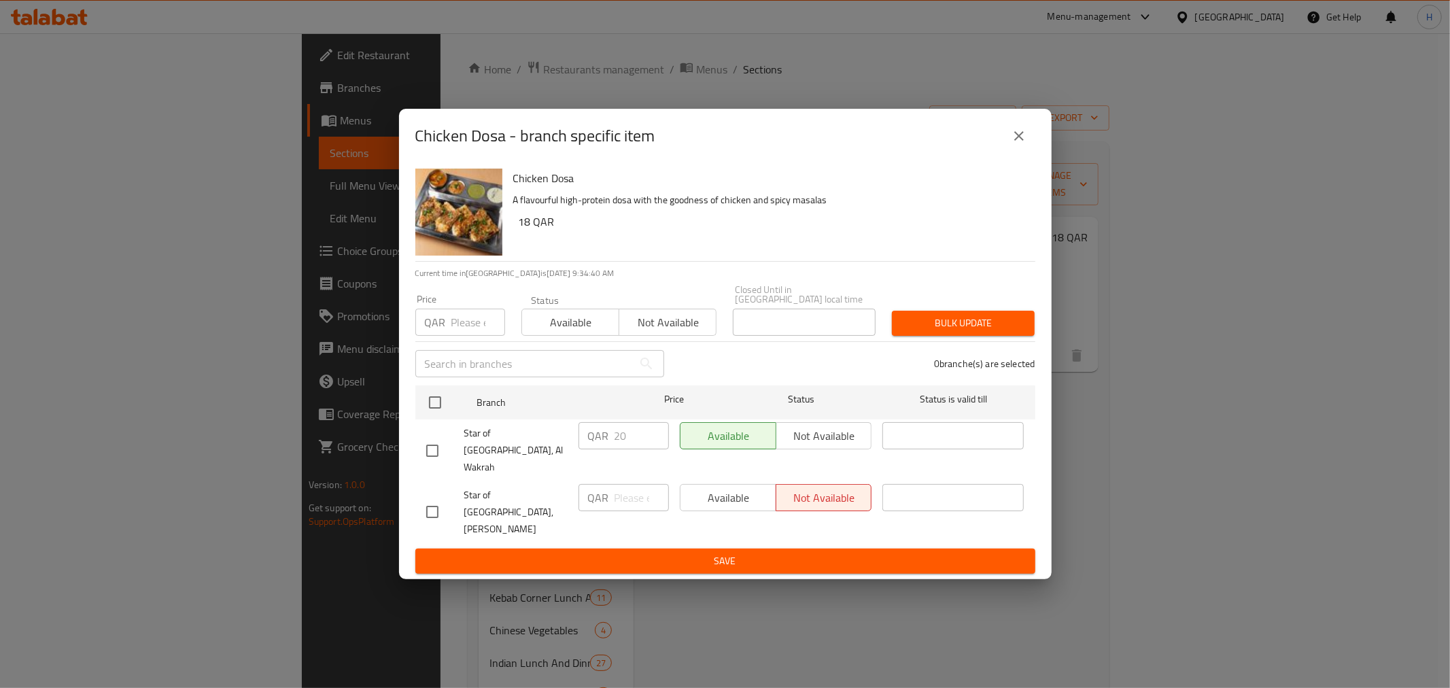
click at [432, 465] on input "checkbox" at bounding box center [432, 450] width 29 height 29
checkbox input "true"
click at [650, 449] on input "21" at bounding box center [641, 435] width 54 height 27
type input "22"
click at [651, 449] on input "22" at bounding box center [641, 435] width 54 height 27
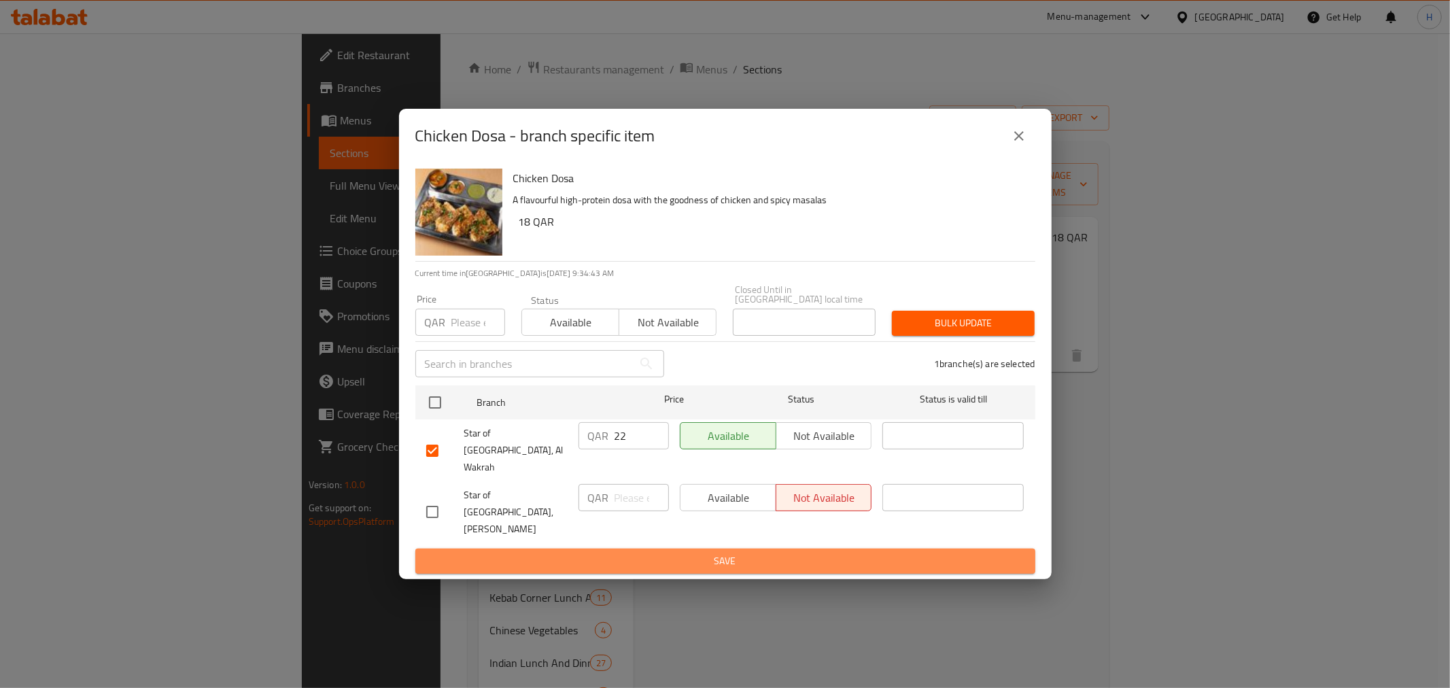
click at [689, 553] on span "Save" at bounding box center [725, 561] width 598 height 17
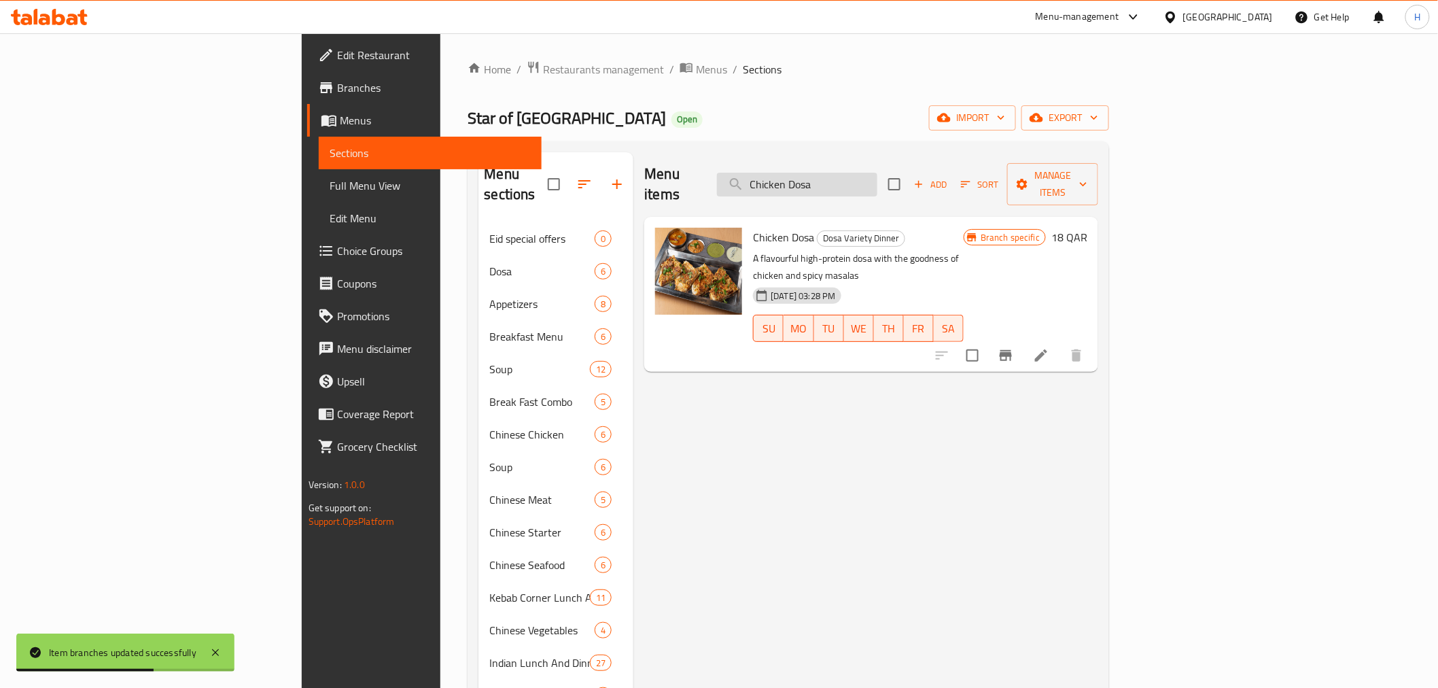
click at [878, 173] on input "Chicken Dosa" at bounding box center [797, 185] width 160 height 24
paste input "65"
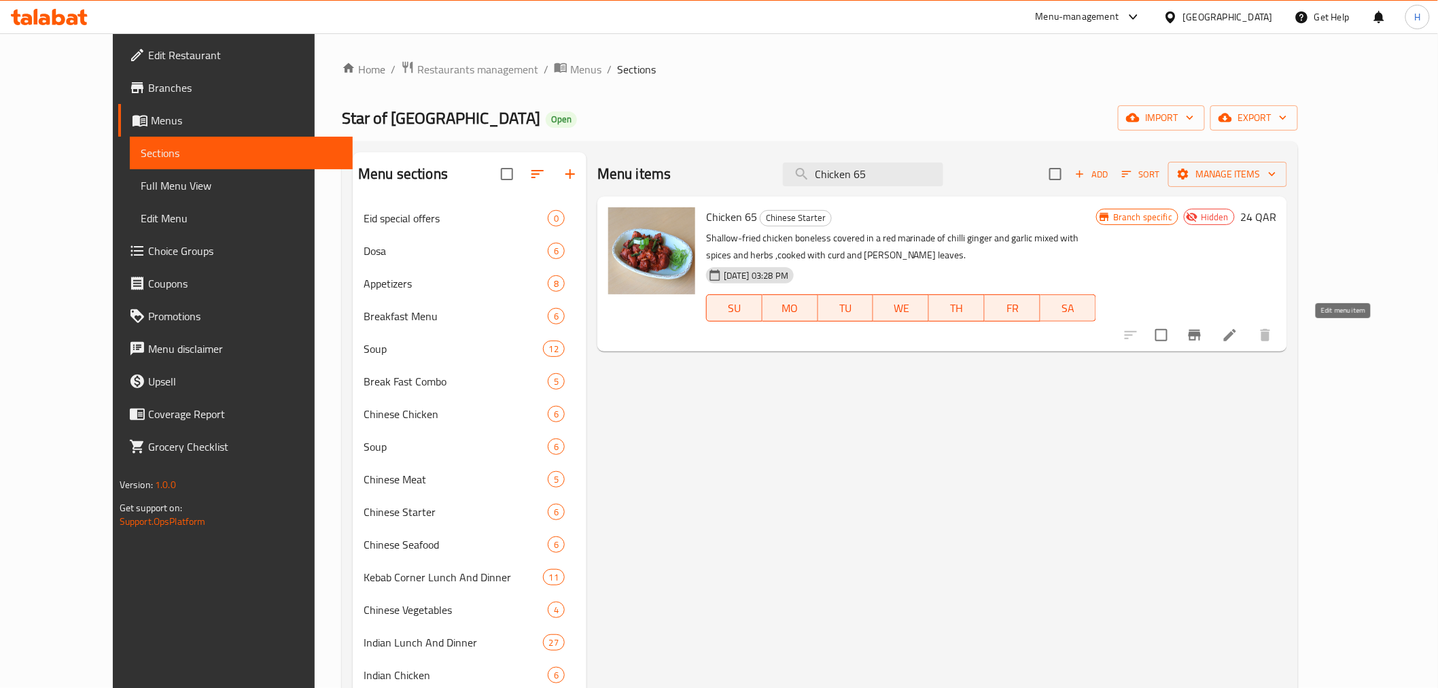
type input "Chicken 65"
click at [1236, 335] on icon at bounding box center [1230, 335] width 12 height 12
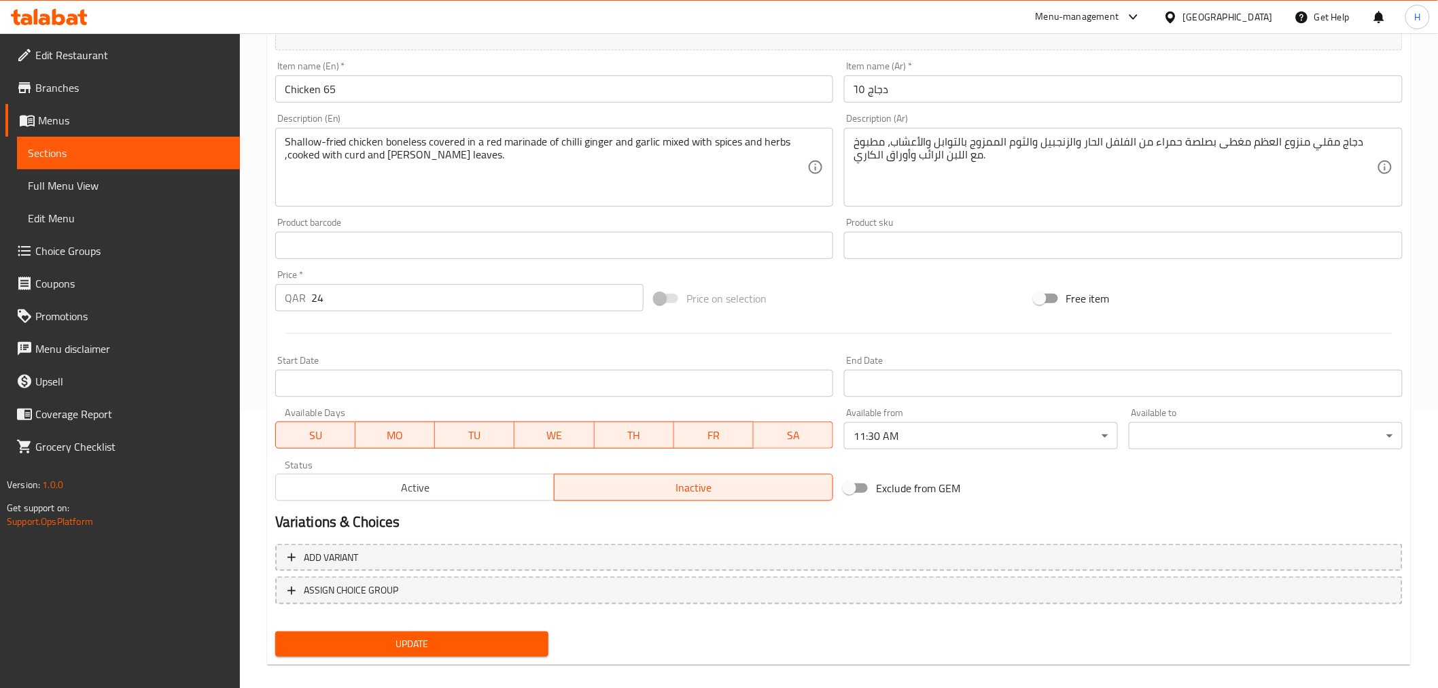
scroll to position [290, 0]
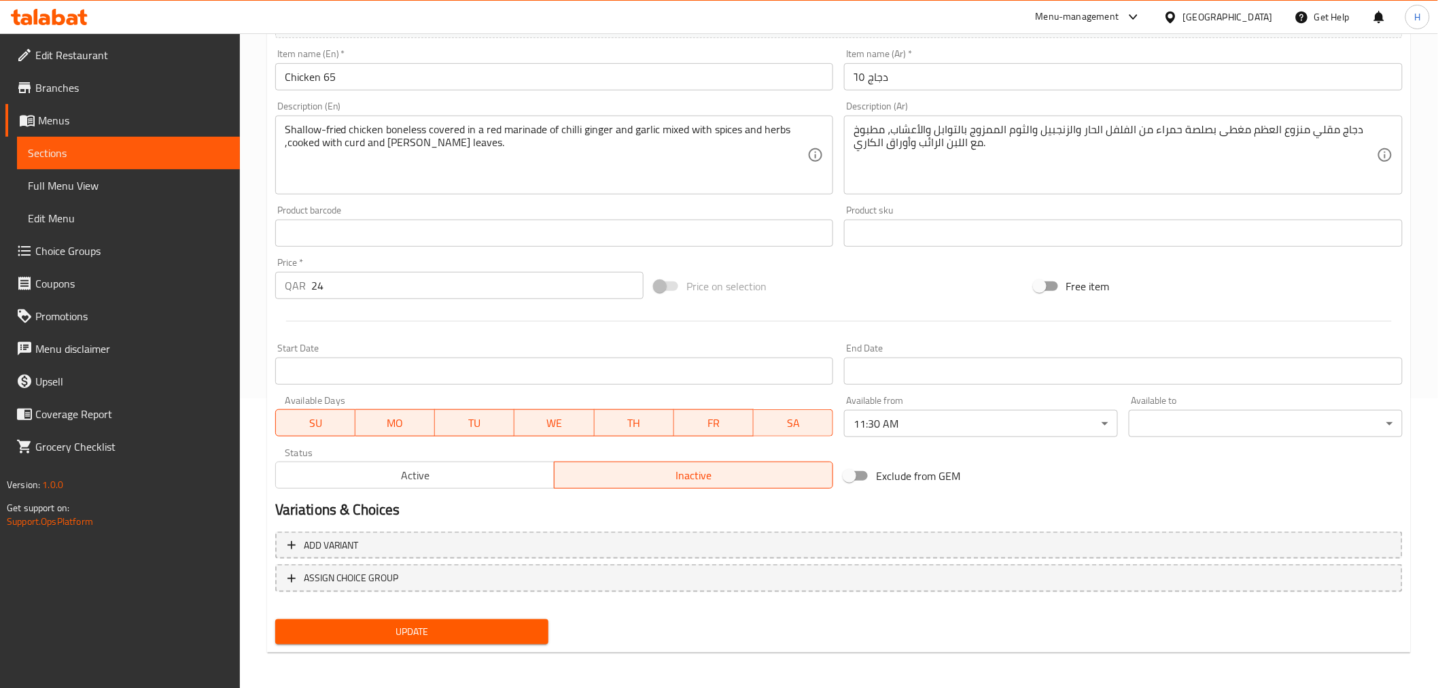
click at [433, 452] on div "Active Inactive" at bounding box center [554, 468] width 559 height 41
click at [443, 474] on span "Active" at bounding box center [415, 476] width 268 height 20
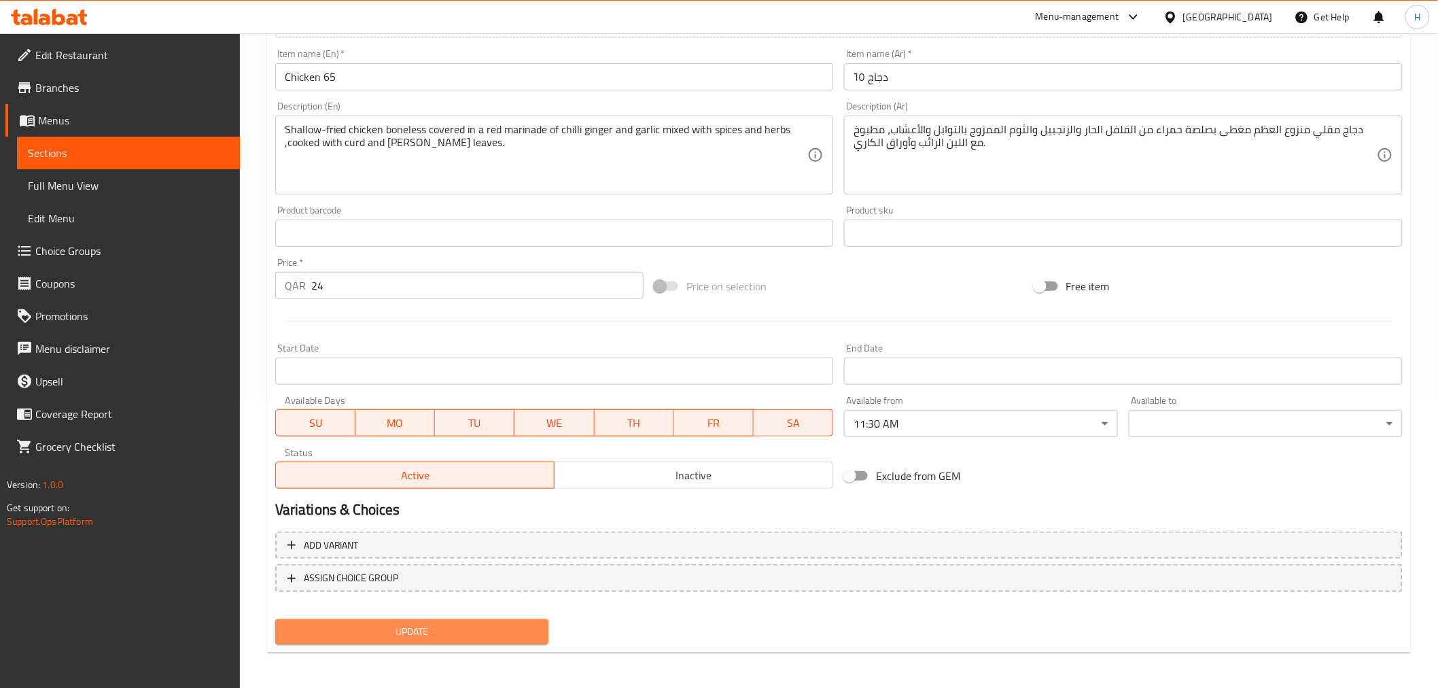
click at [446, 628] on span "Update" at bounding box center [412, 631] width 252 height 17
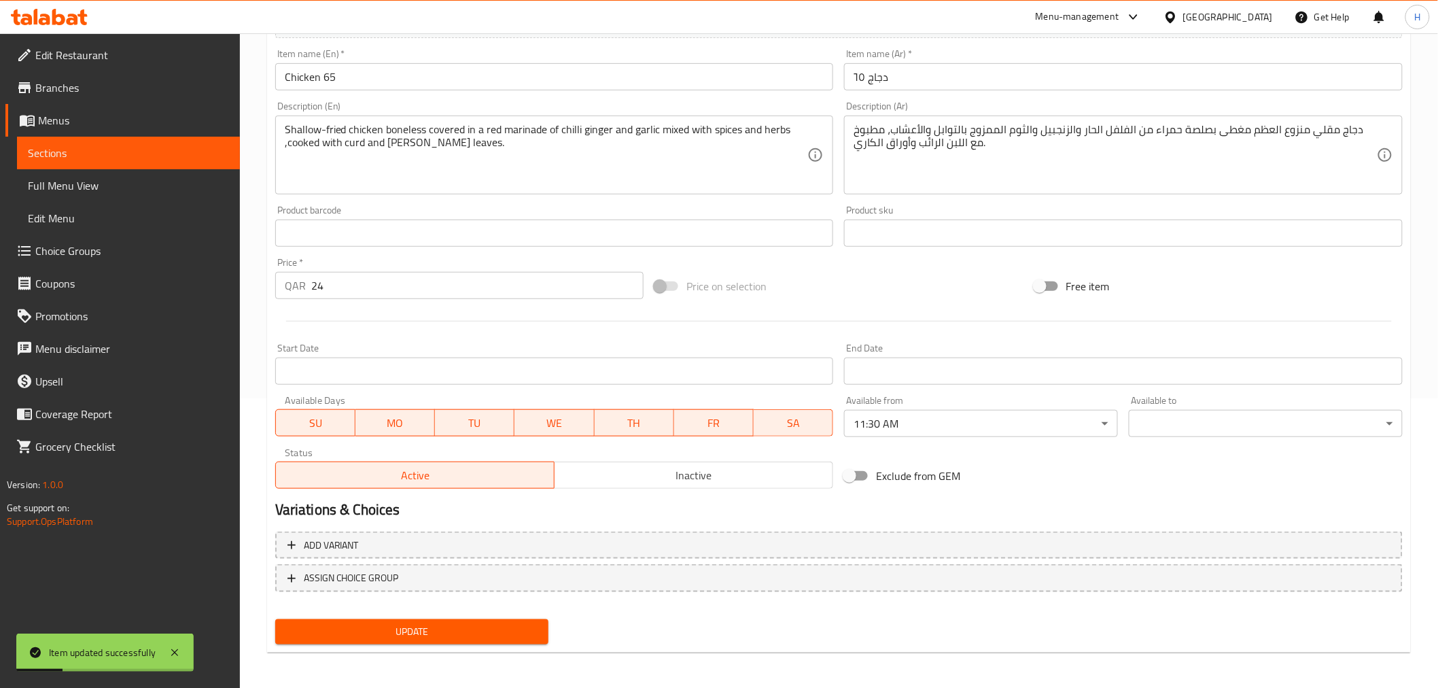
scroll to position [0, 0]
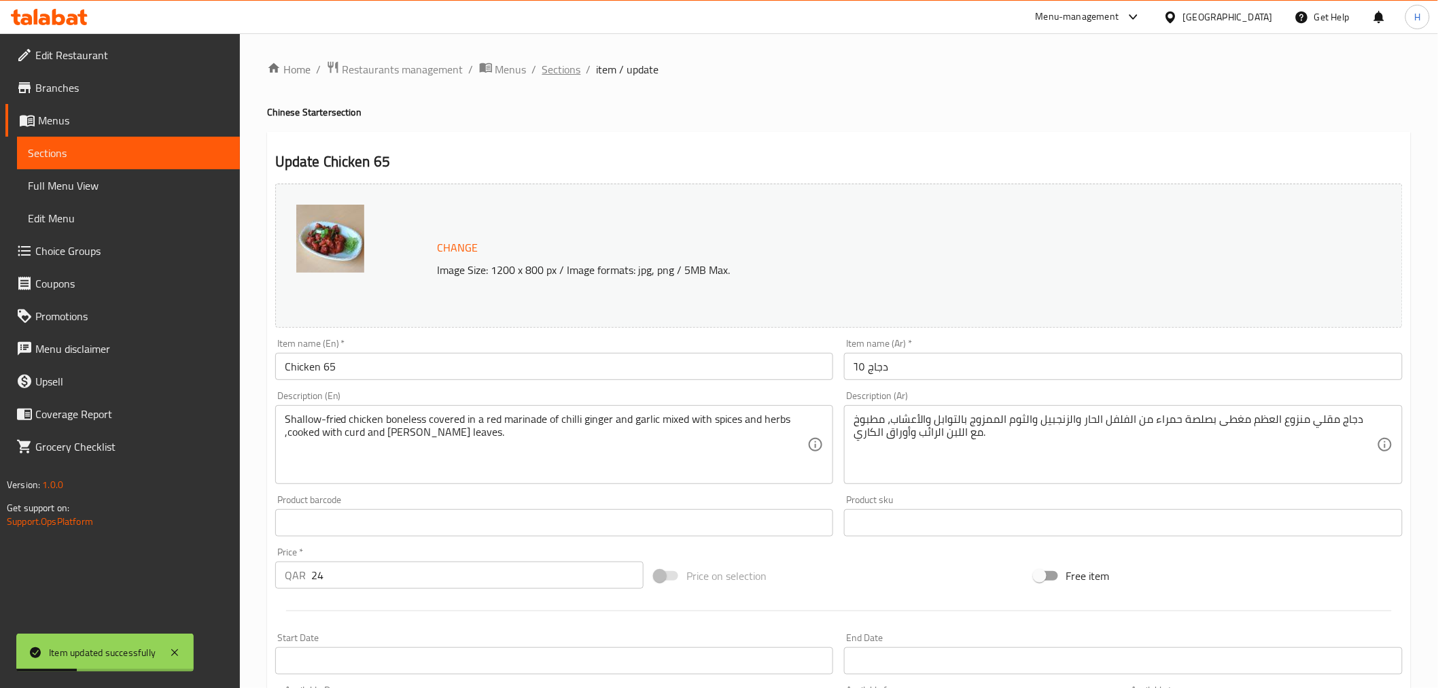
click at [566, 75] on span "Sections" at bounding box center [561, 69] width 39 height 16
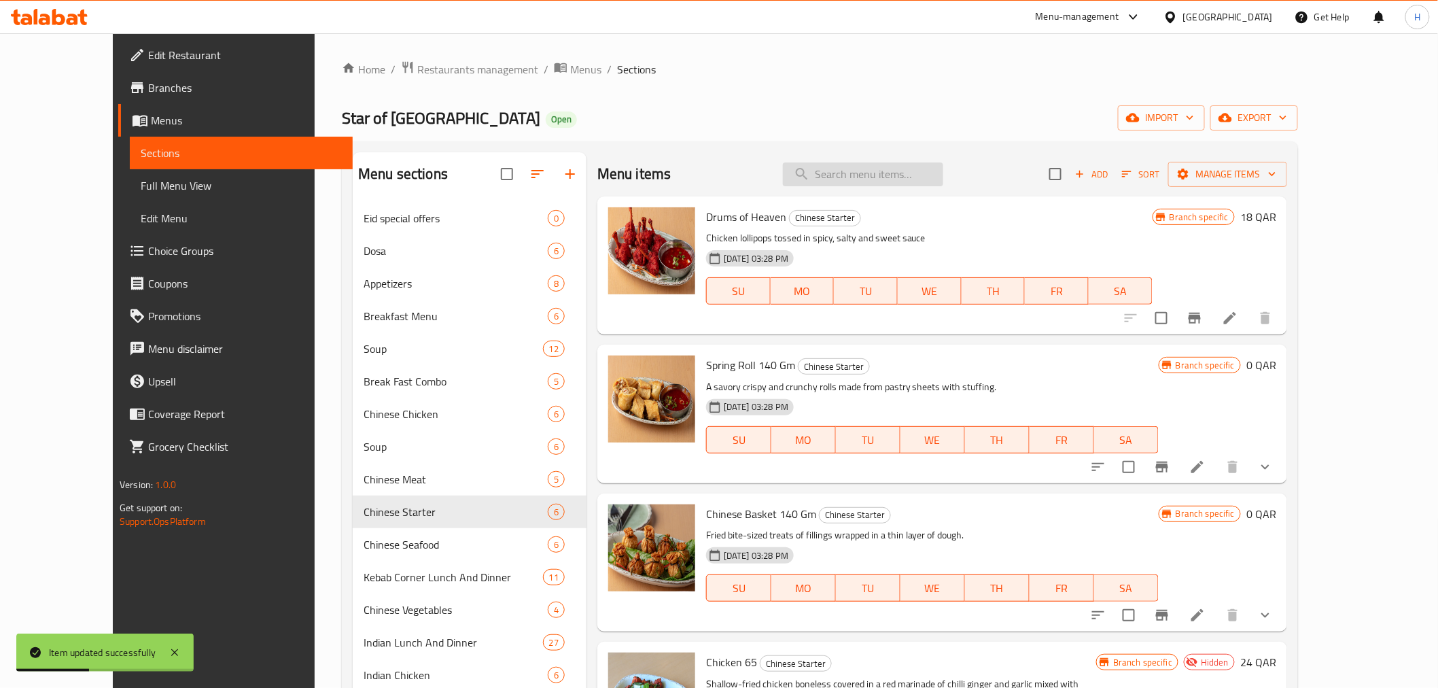
click at [928, 179] on input "search" at bounding box center [863, 174] width 160 height 24
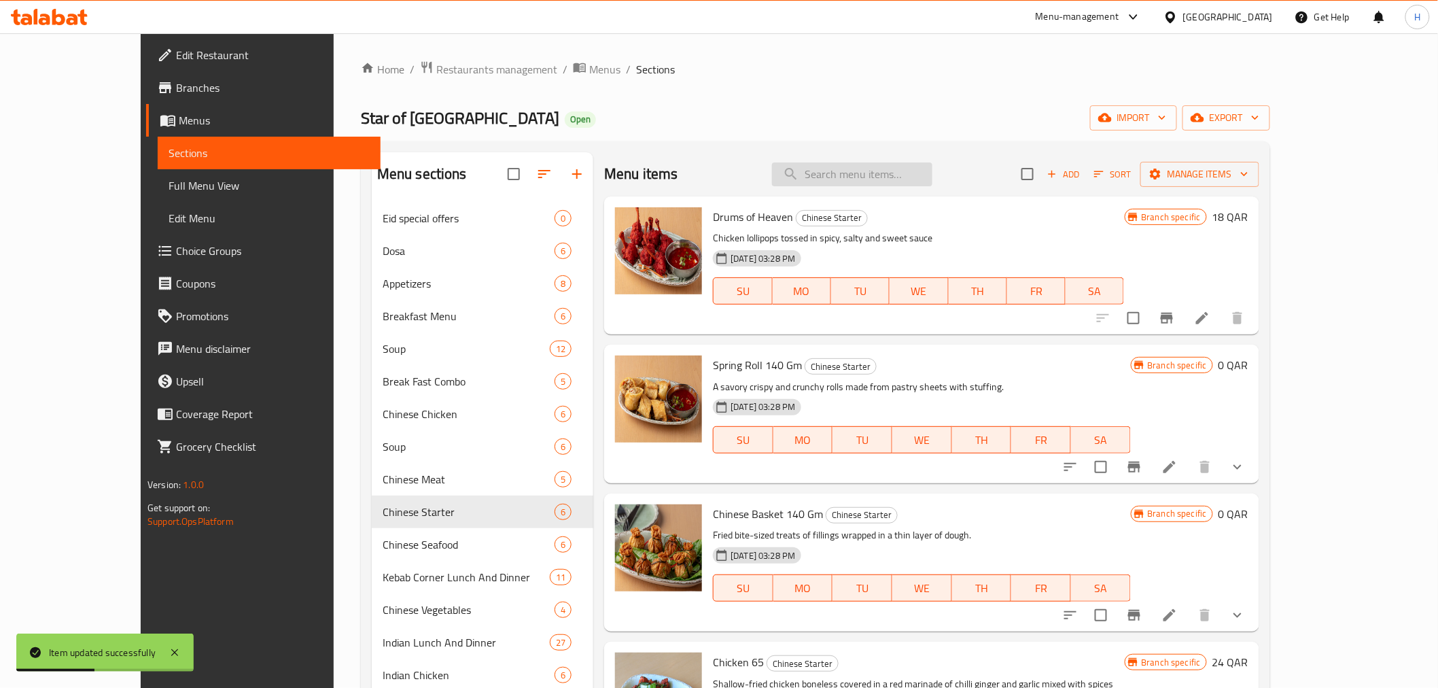
paste input "Manchow"
type input "Manchow"
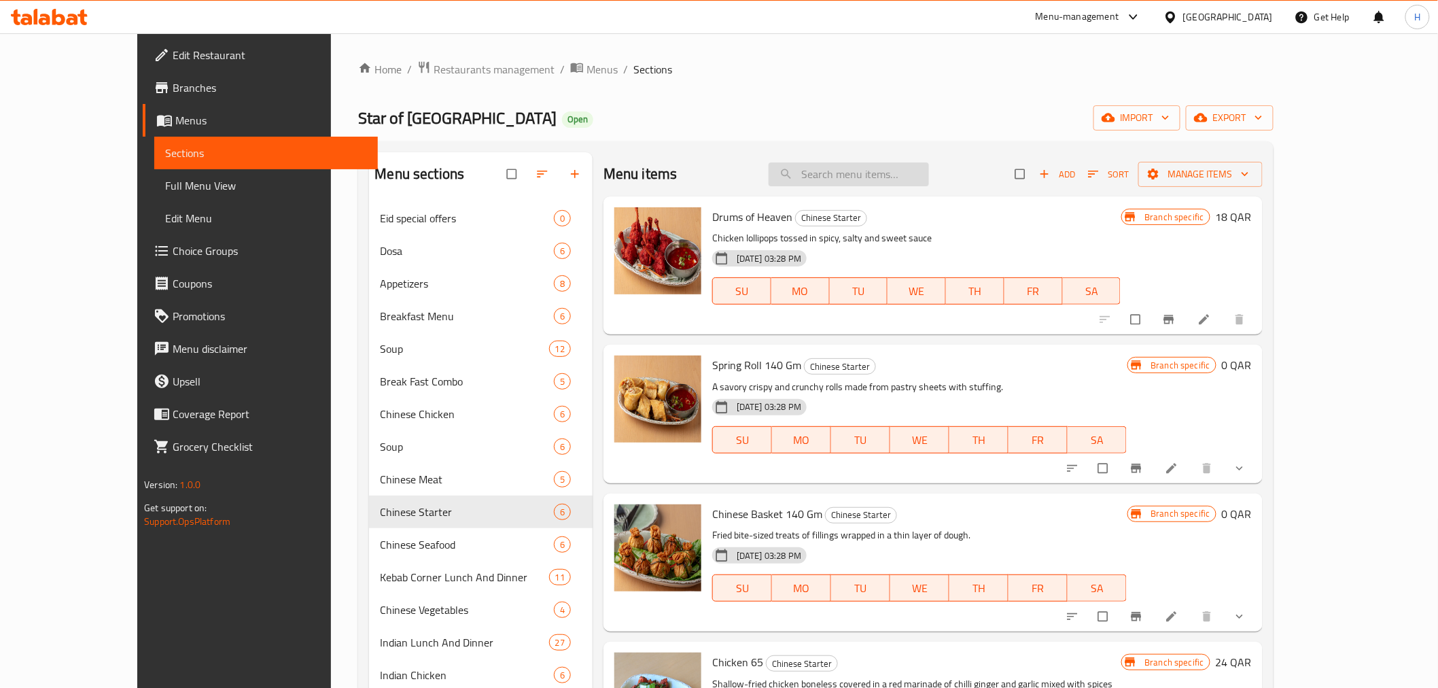
click at [929, 169] on input "search" at bounding box center [849, 174] width 160 height 24
paste input "Manchow"
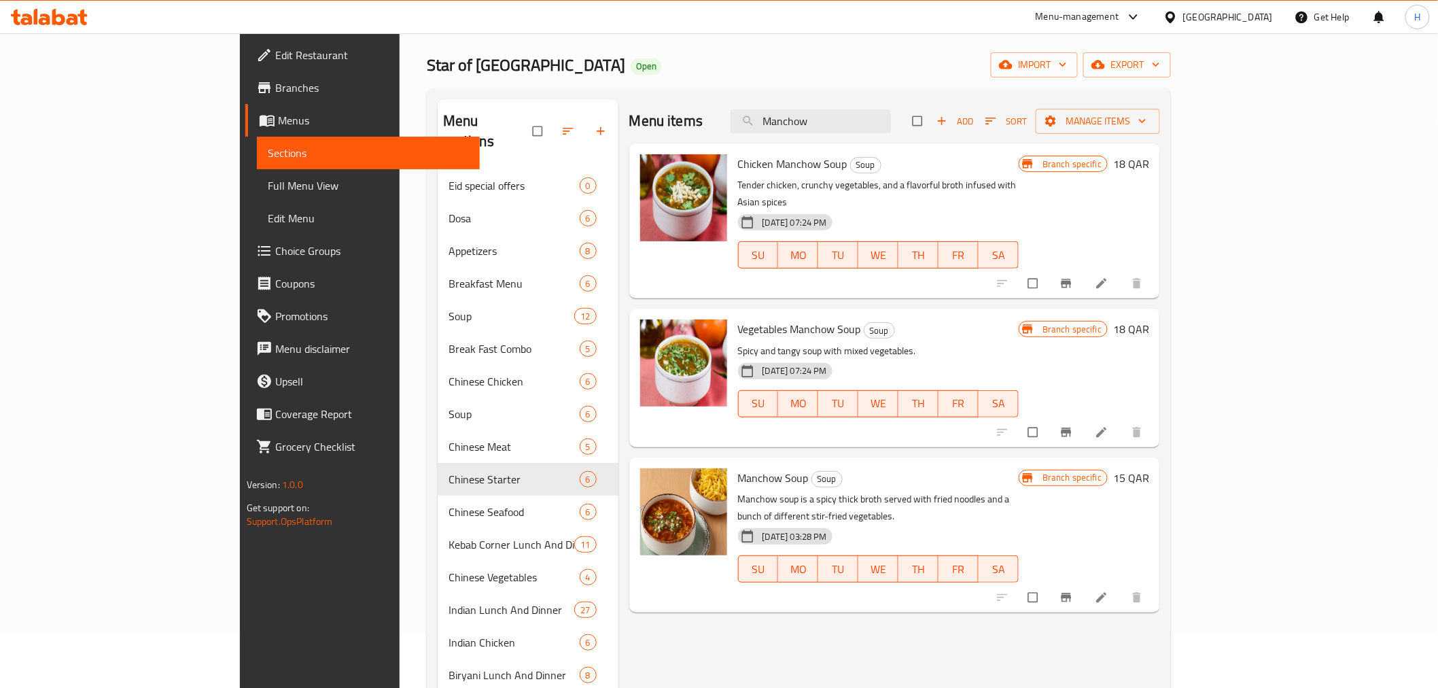
scroll to position [75, 0]
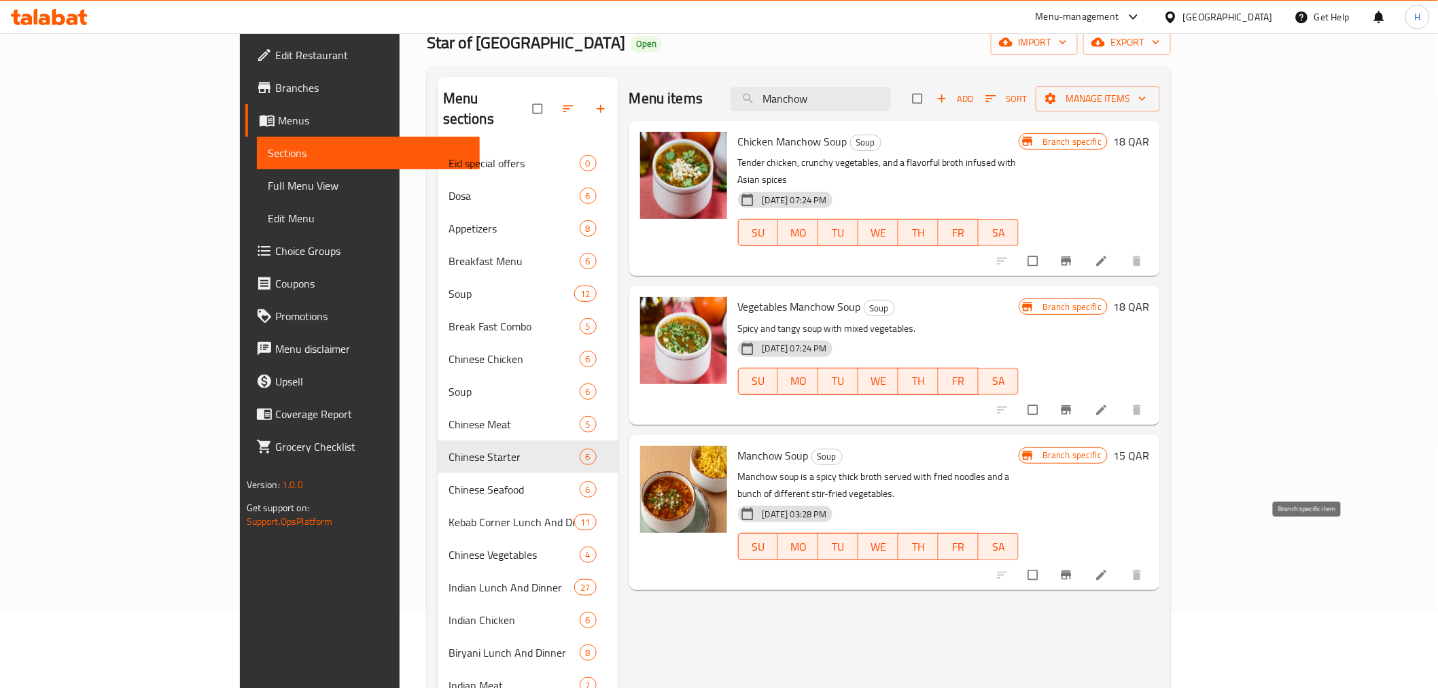
type input "Manchow"
click at [1084, 560] on button "Branch-specific-item" at bounding box center [1068, 575] width 33 height 30
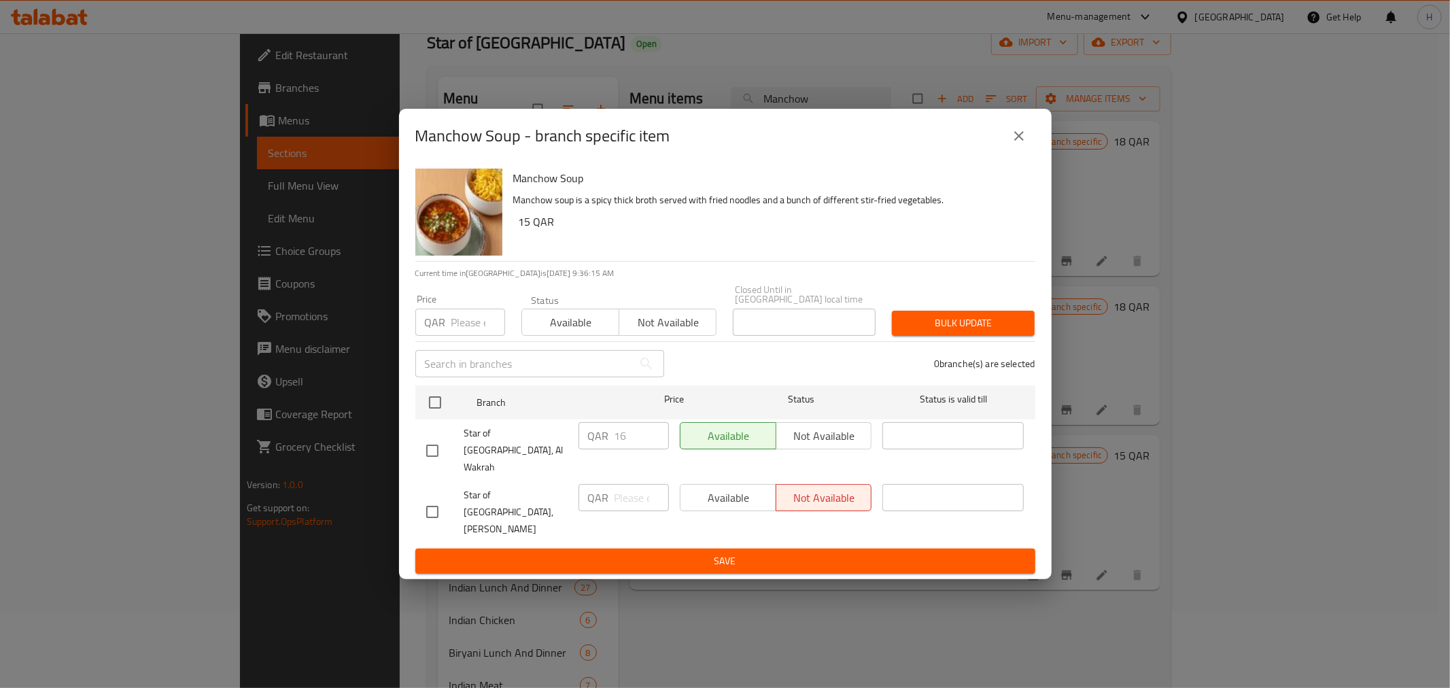
click at [1013, 144] on icon "close" at bounding box center [1019, 136] width 16 height 16
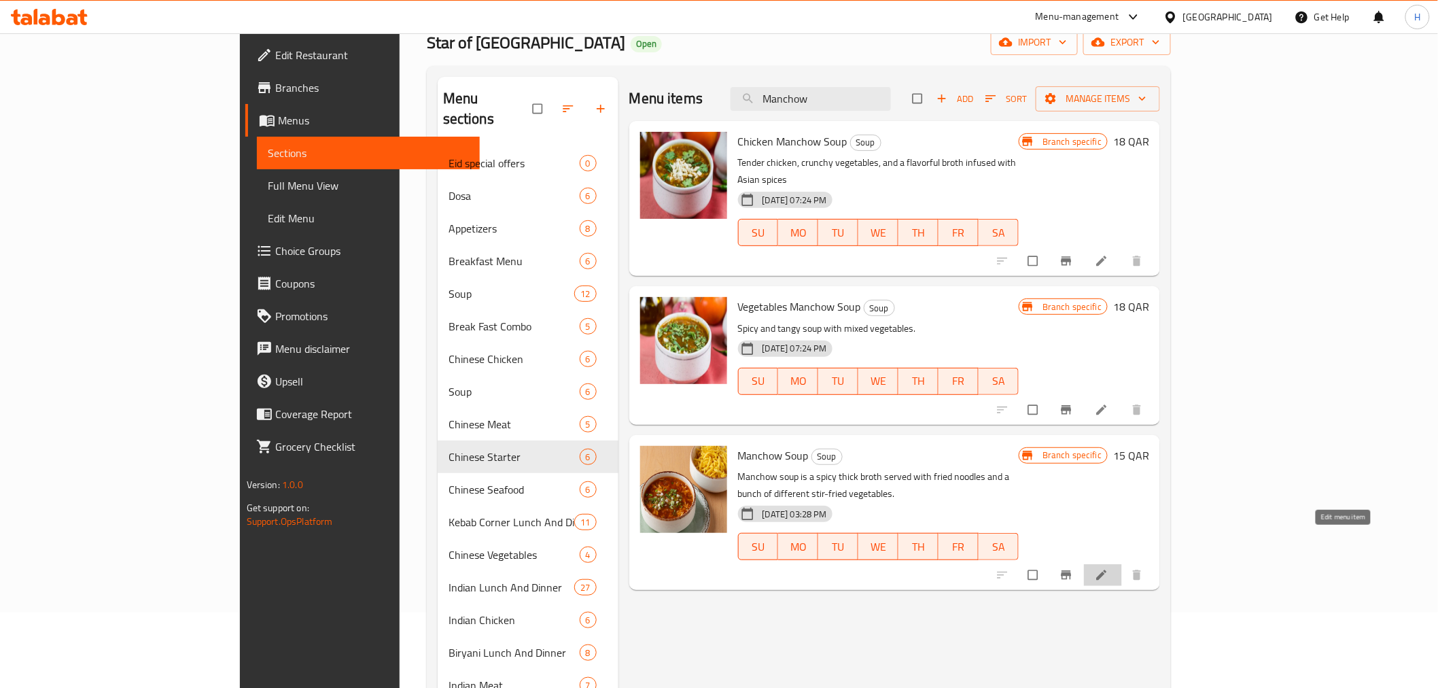
click at [1107, 570] on icon at bounding box center [1102, 575] width 10 height 10
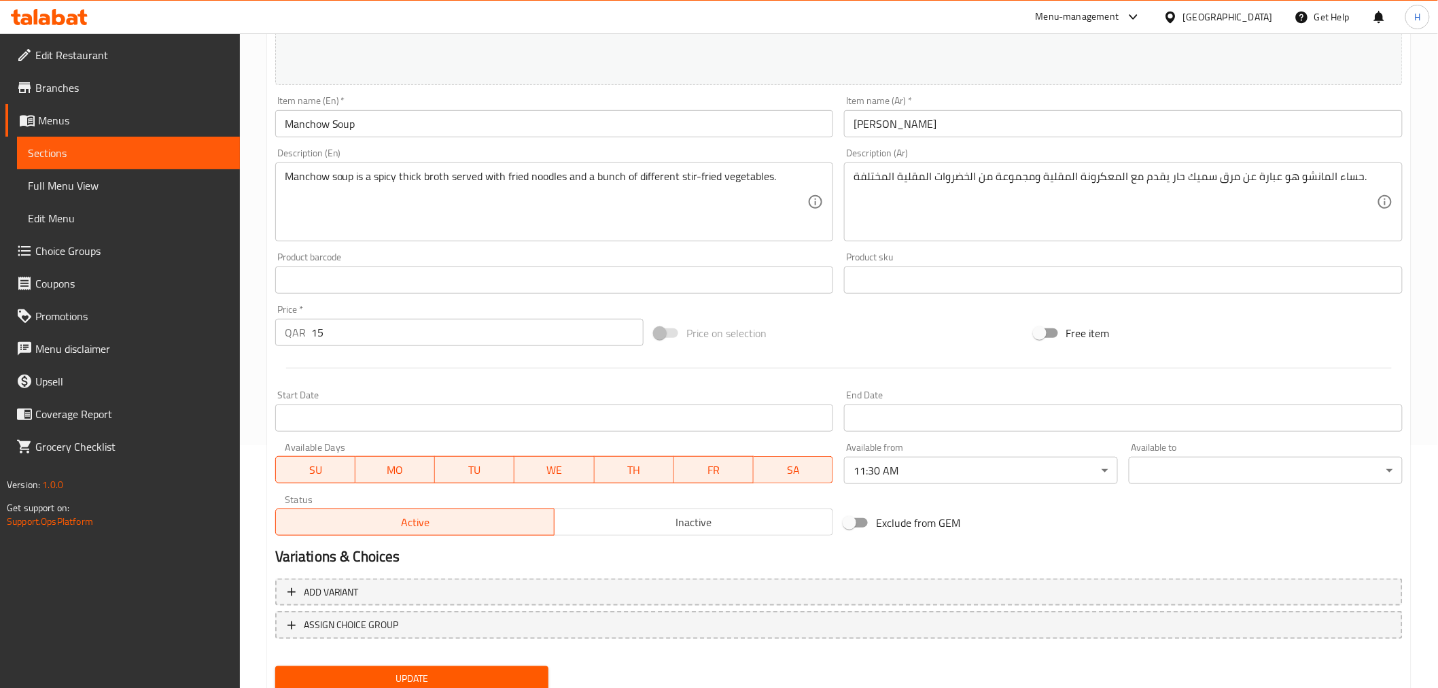
scroll to position [290, 0]
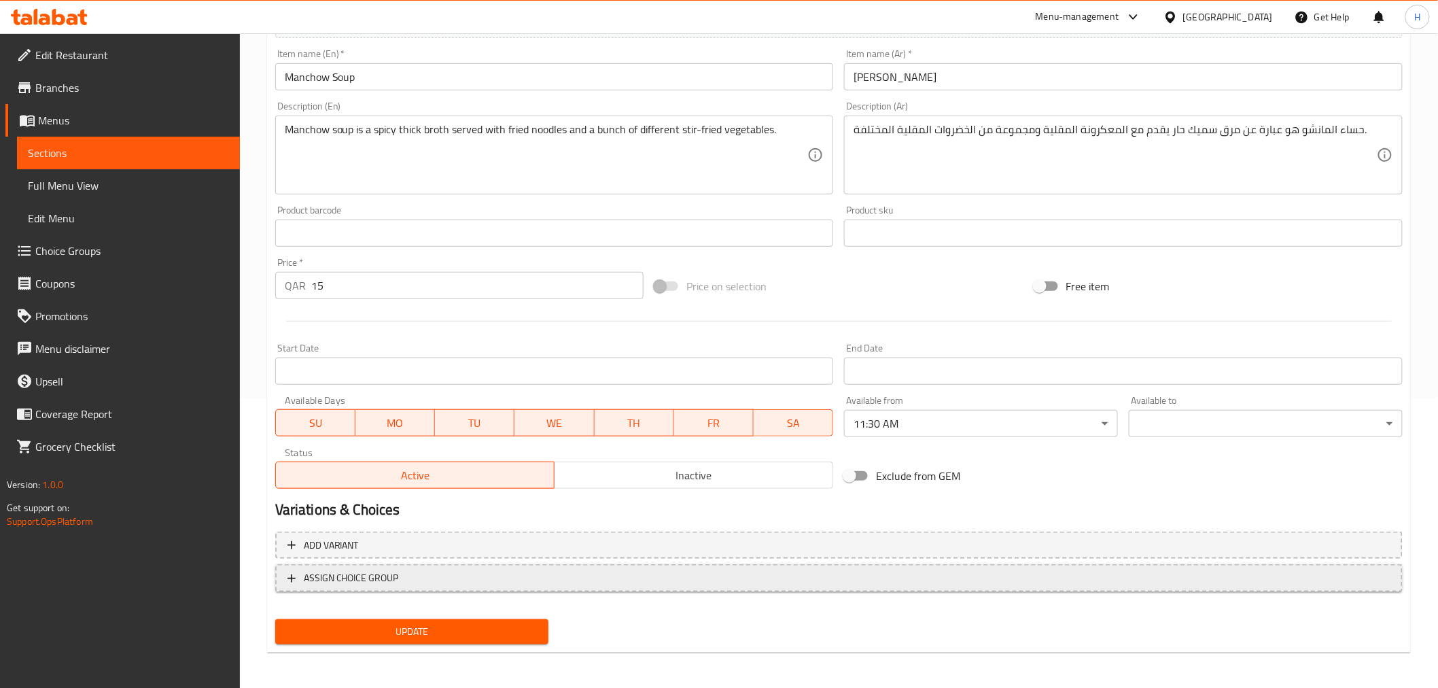
click at [376, 581] on span "ASSIGN CHOICE GROUP" at bounding box center [351, 578] width 95 height 17
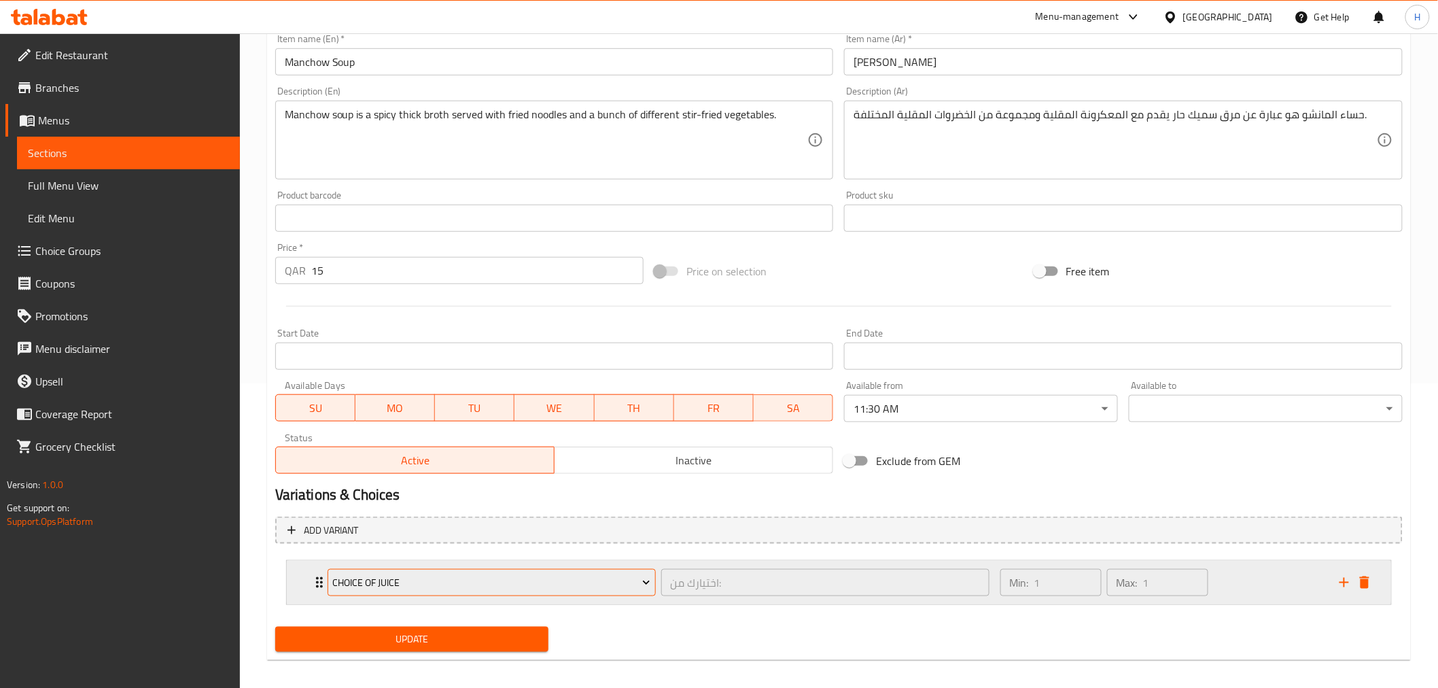
scroll to position [313, 0]
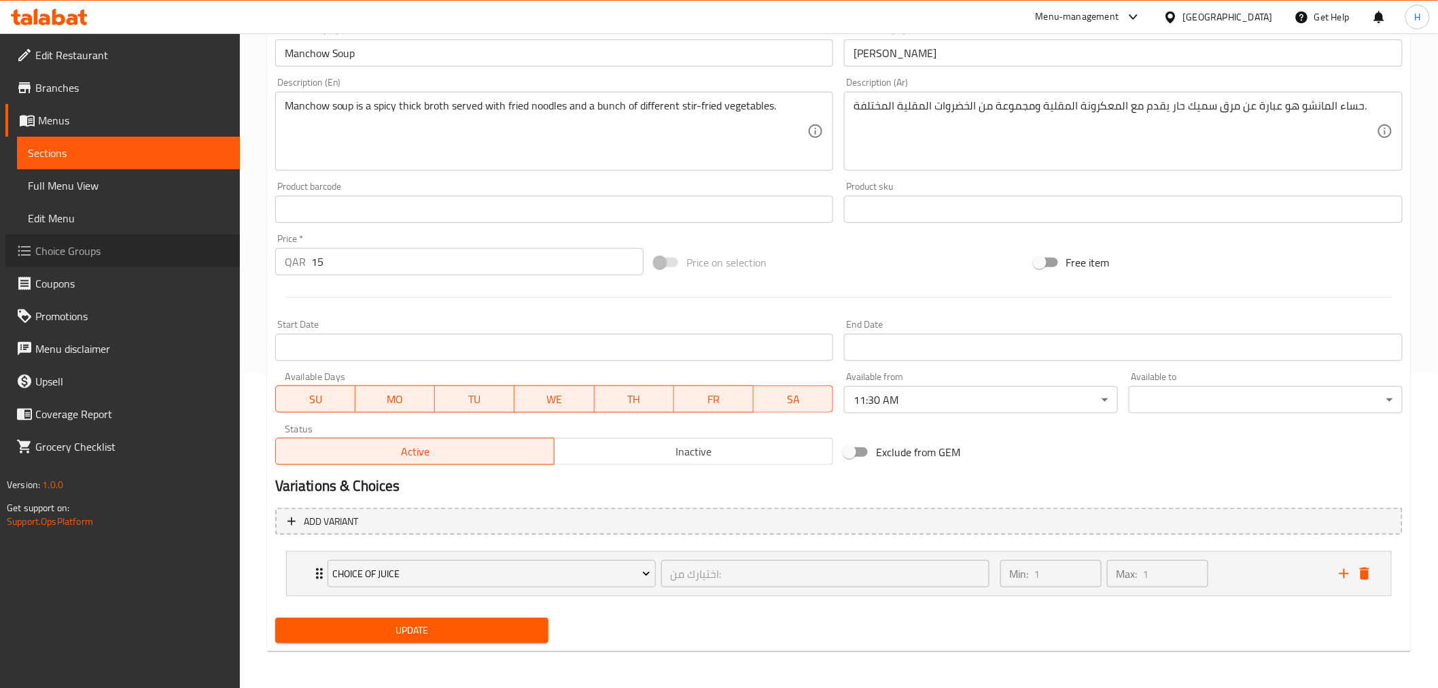
click at [68, 256] on span "Choice Groups" at bounding box center [132, 251] width 194 height 16
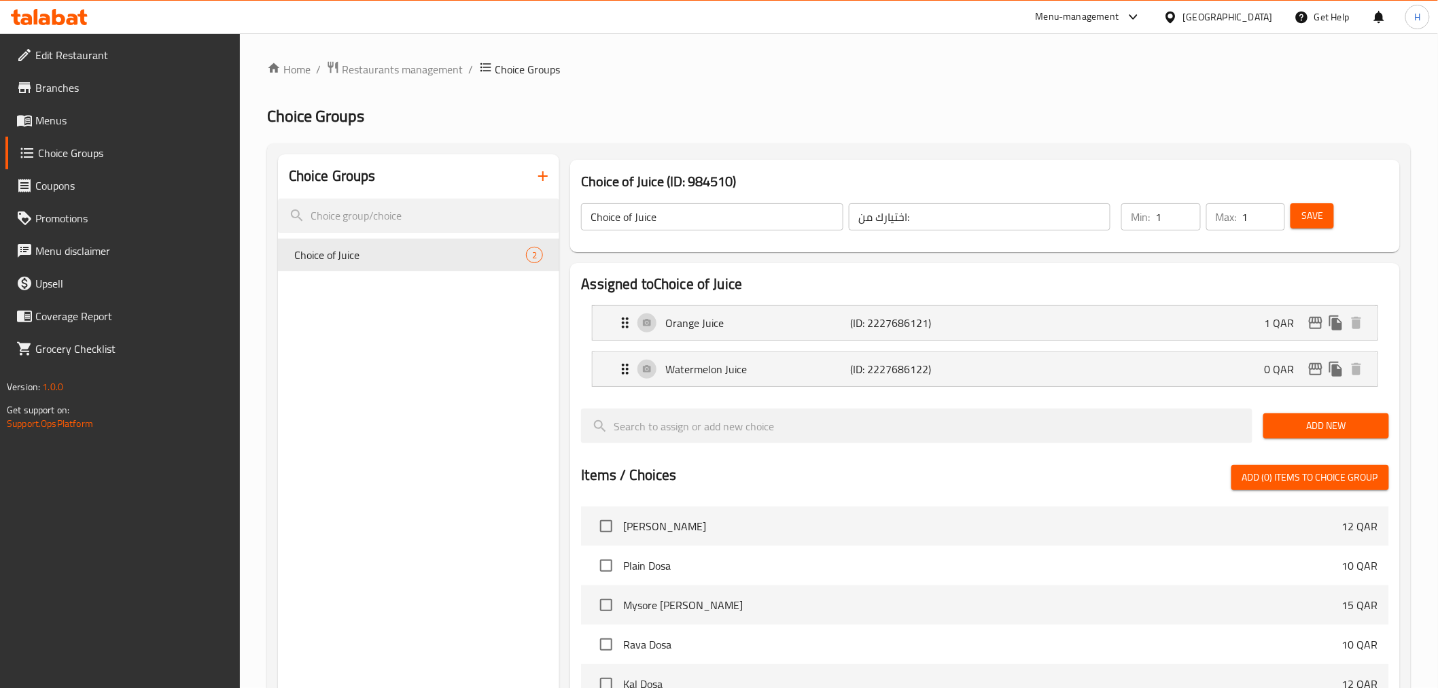
click at [549, 171] on icon "button" at bounding box center [543, 176] width 16 height 16
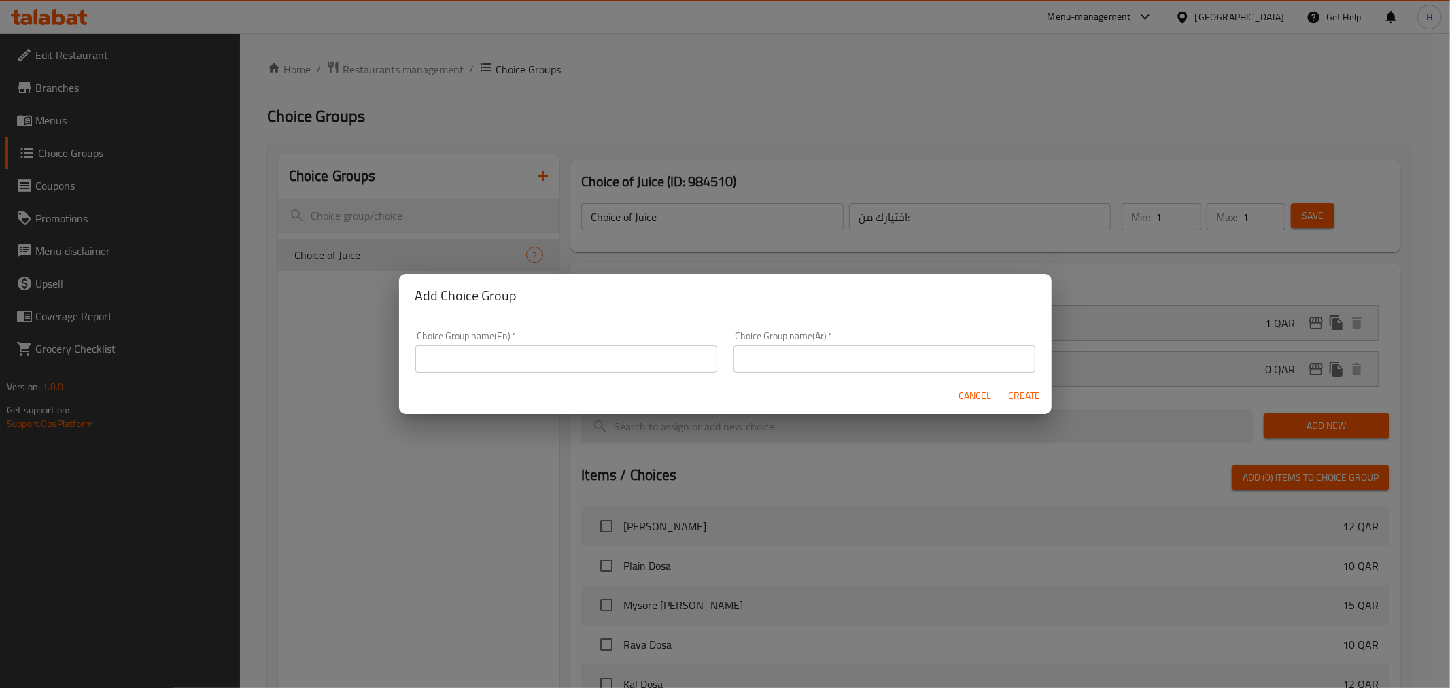
drag, startPoint x: 524, startPoint y: 364, endPoint x: 520, endPoint y: 357, distance: 8.5
click at [524, 364] on input "text" at bounding box center [566, 358] width 302 height 27
type input "Your Choice:"
click at [846, 340] on div "Choice Group name(Ar)   * Choice Group name(Ar) *" at bounding box center [884, 351] width 302 height 41
click at [844, 356] on input "text" at bounding box center [884, 358] width 302 height 27
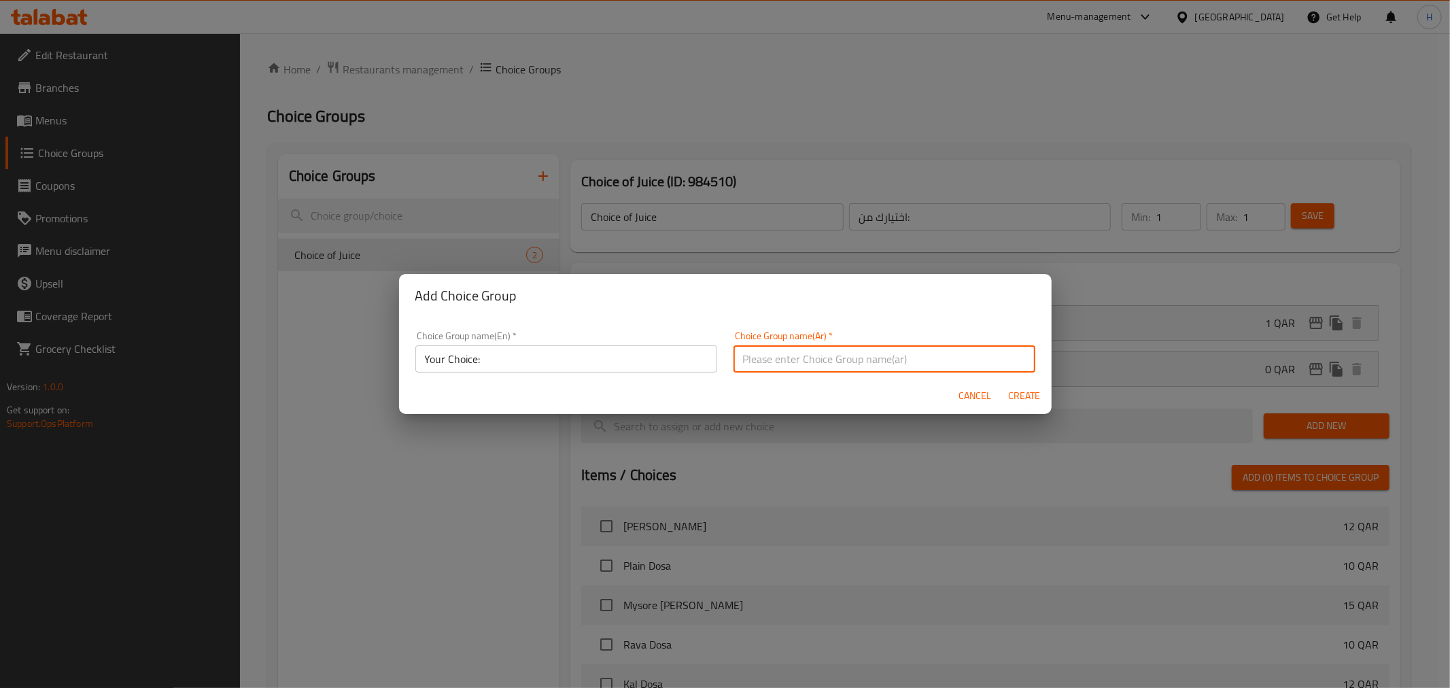
type input "اختيارك من:"
click at [1013, 388] on span "Create" at bounding box center [1024, 395] width 33 height 17
type input "Your Choice:"
type input "0"
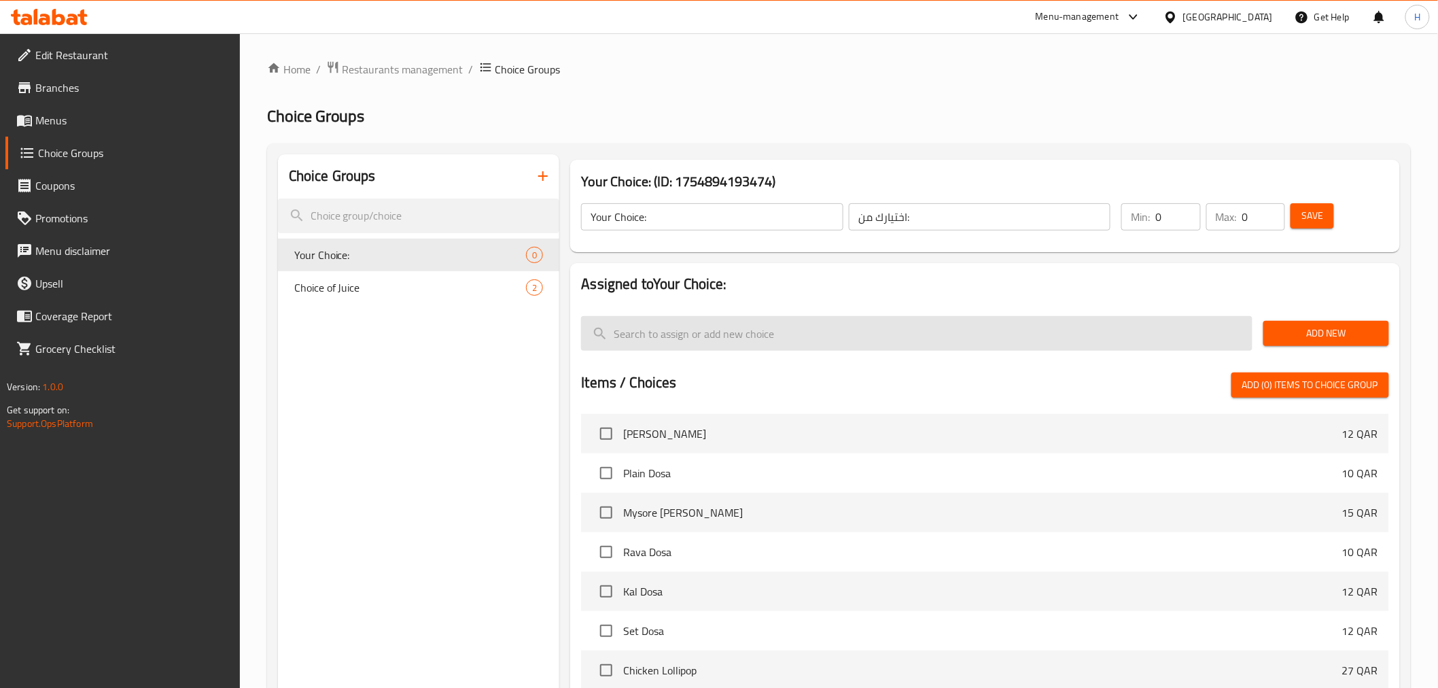
click at [738, 343] on input "search" at bounding box center [917, 333] width 672 height 35
type input "V"
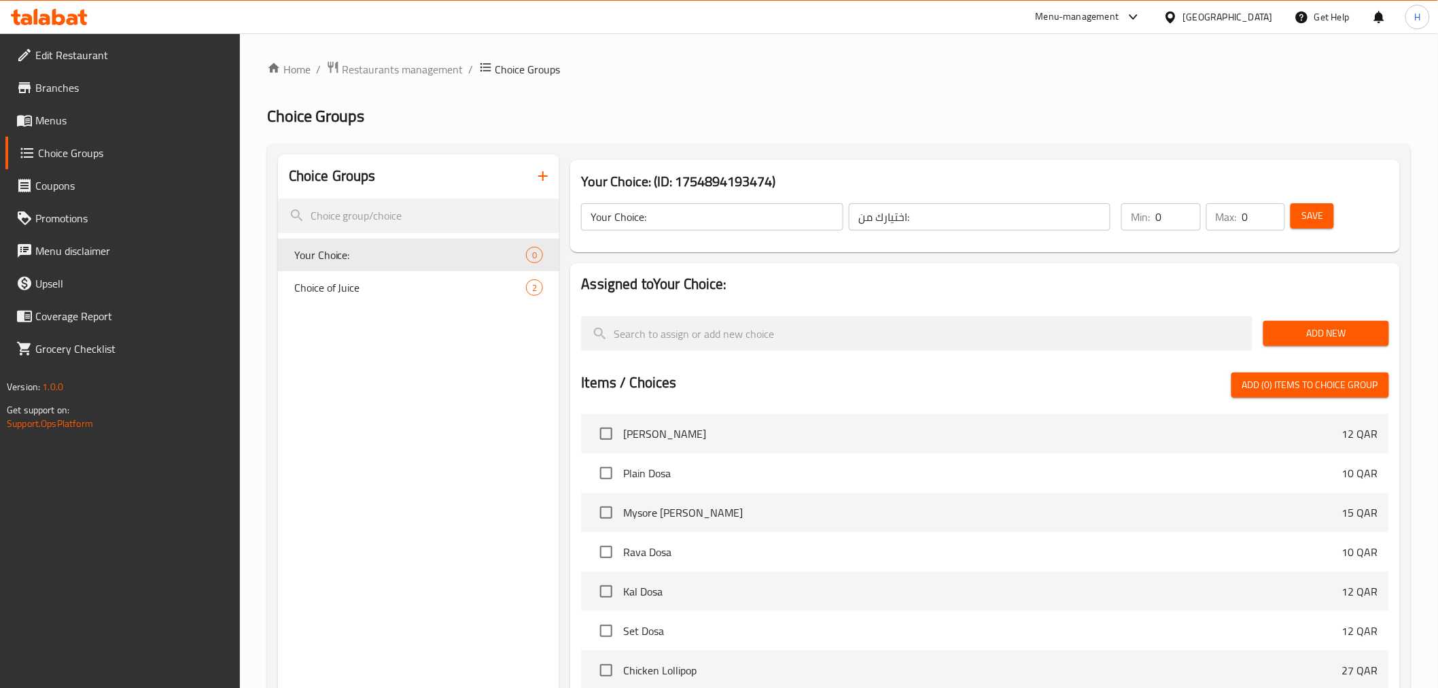
click at [1361, 328] on span "Add New" at bounding box center [1327, 333] width 104 height 17
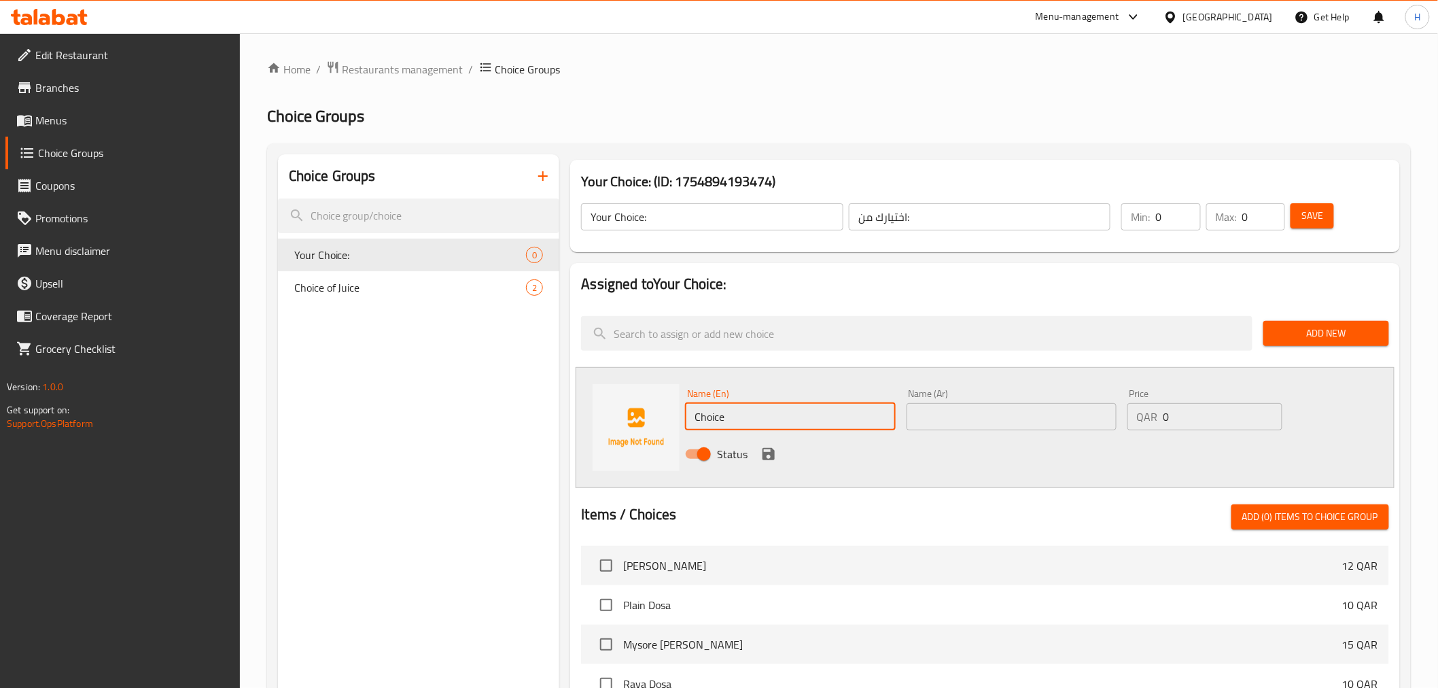
click at [818, 423] on input "Choice" at bounding box center [790, 416] width 210 height 27
drag, startPoint x: 741, startPoint y: 417, endPoint x: 810, endPoint y: 424, distance: 69.0
click at [806, 420] on input "Vegetable Spring Roll" at bounding box center [790, 416] width 210 height 27
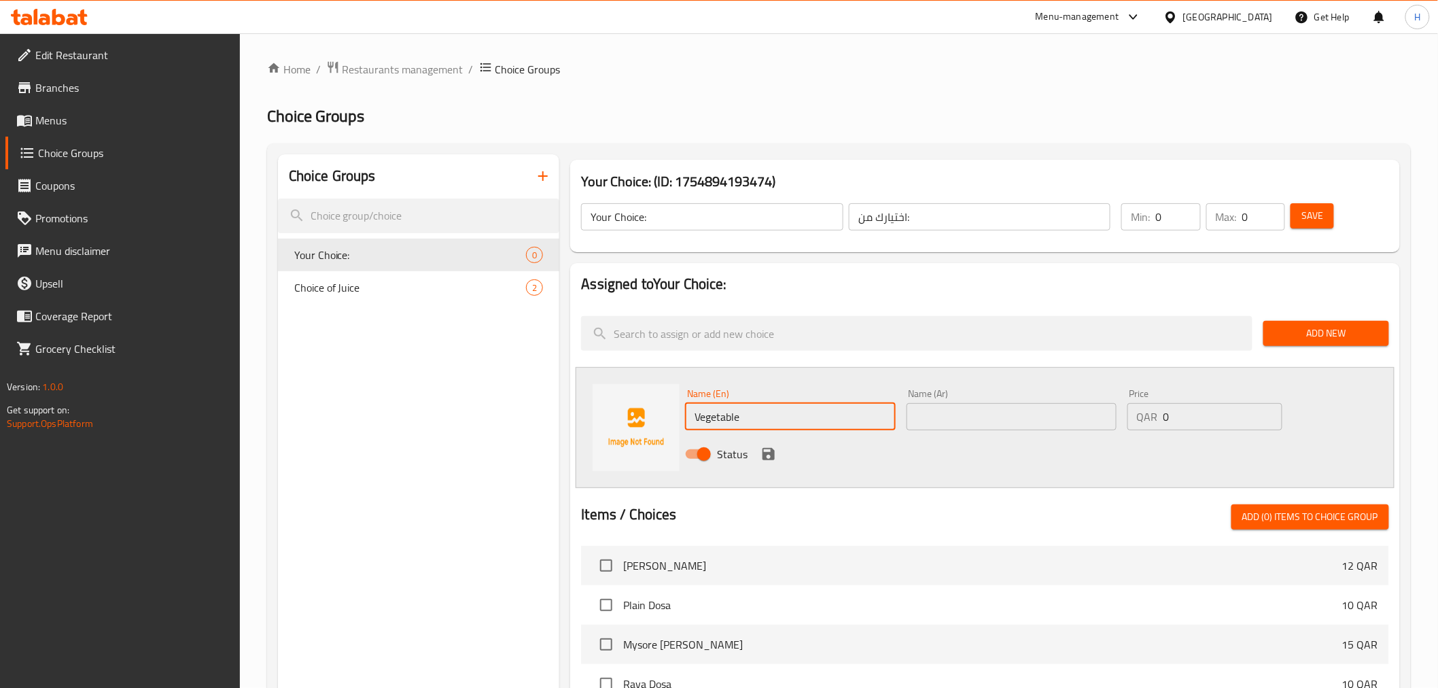
type input "Vegetable"
click at [969, 412] on input "text" at bounding box center [1012, 416] width 210 height 27
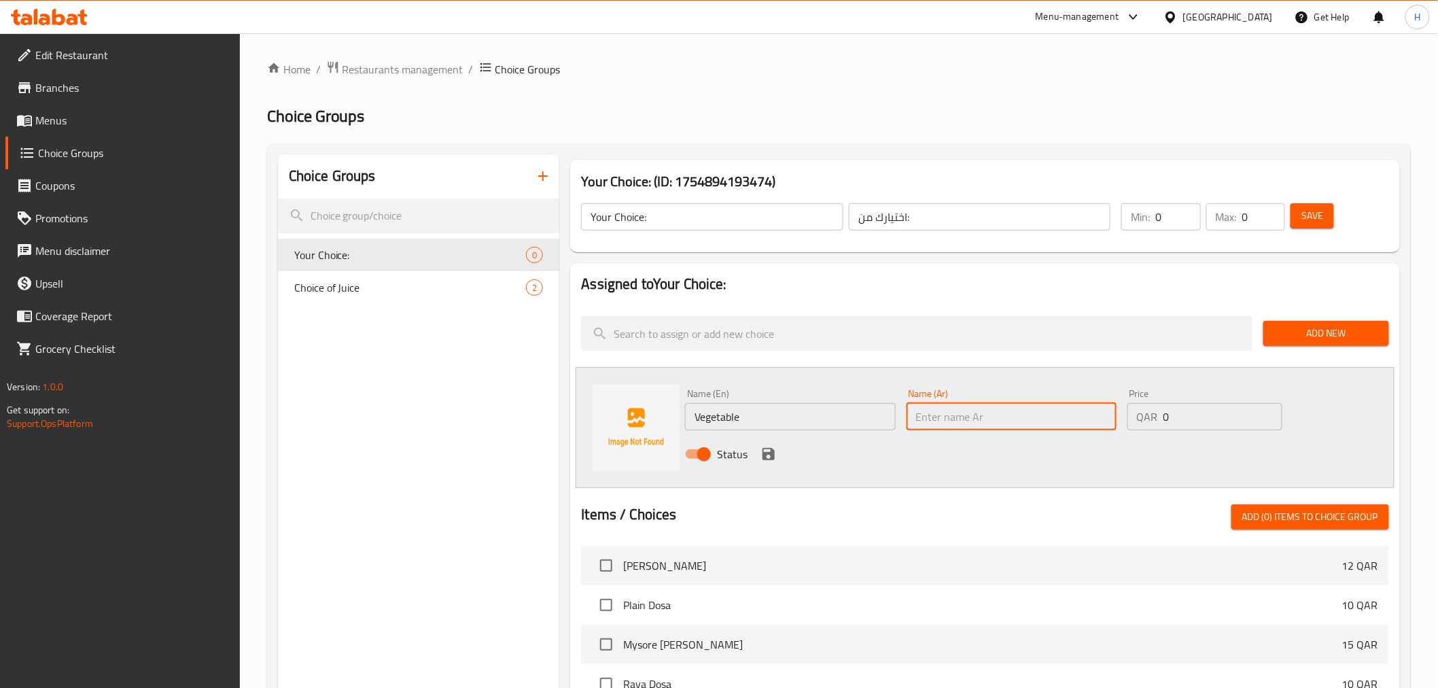
click at [969, 411] on input "text" at bounding box center [1012, 416] width 210 height 27
type input "الخضار"
click at [772, 453] on icon "save" at bounding box center [769, 454] width 12 height 12
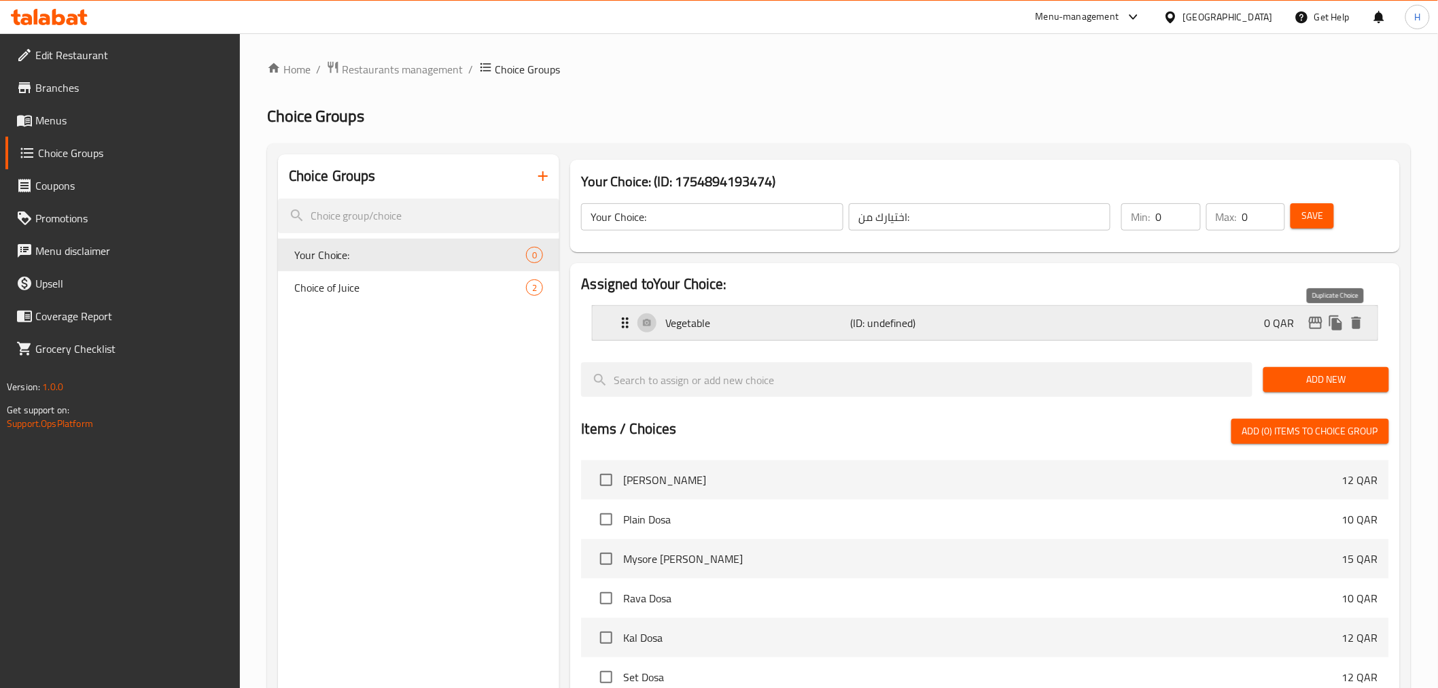
click at [1344, 324] on icon "duplicate" at bounding box center [1336, 323] width 16 height 16
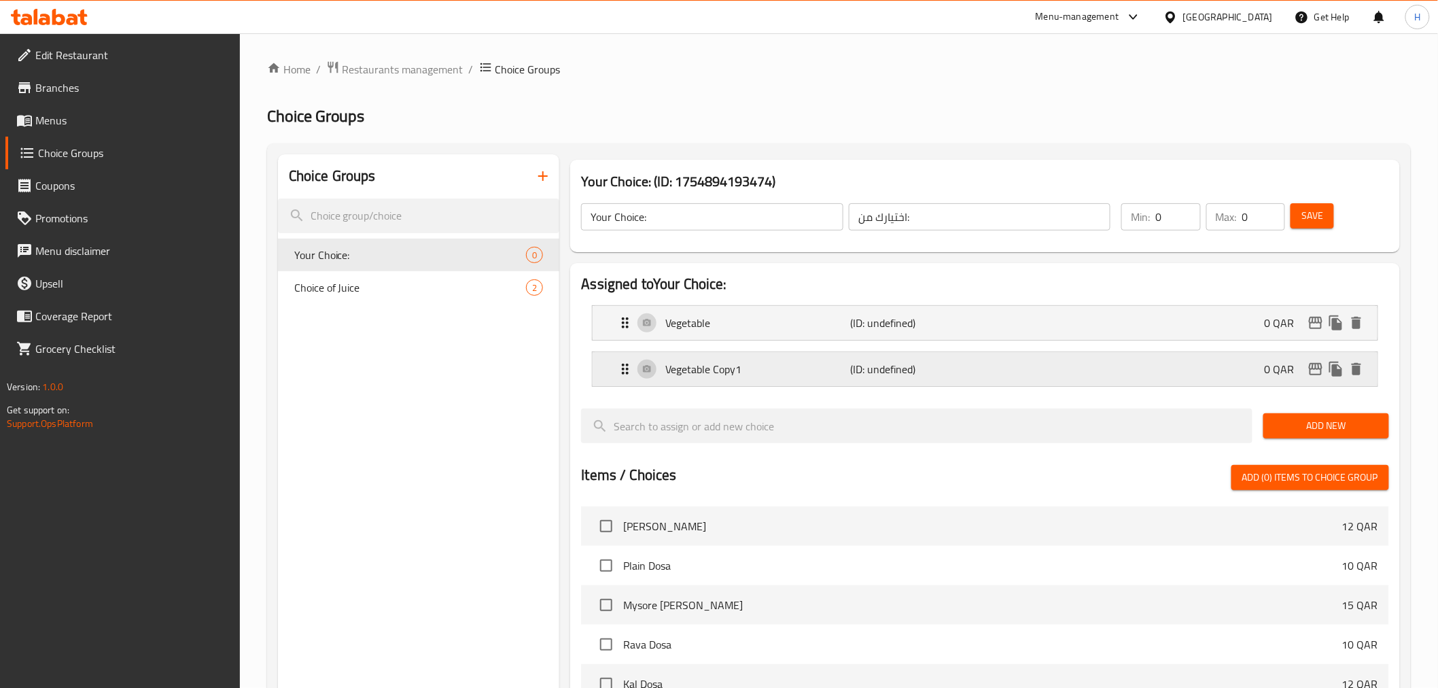
click at [729, 368] on p "Vegetable Copy1" at bounding box center [757, 369] width 185 height 16
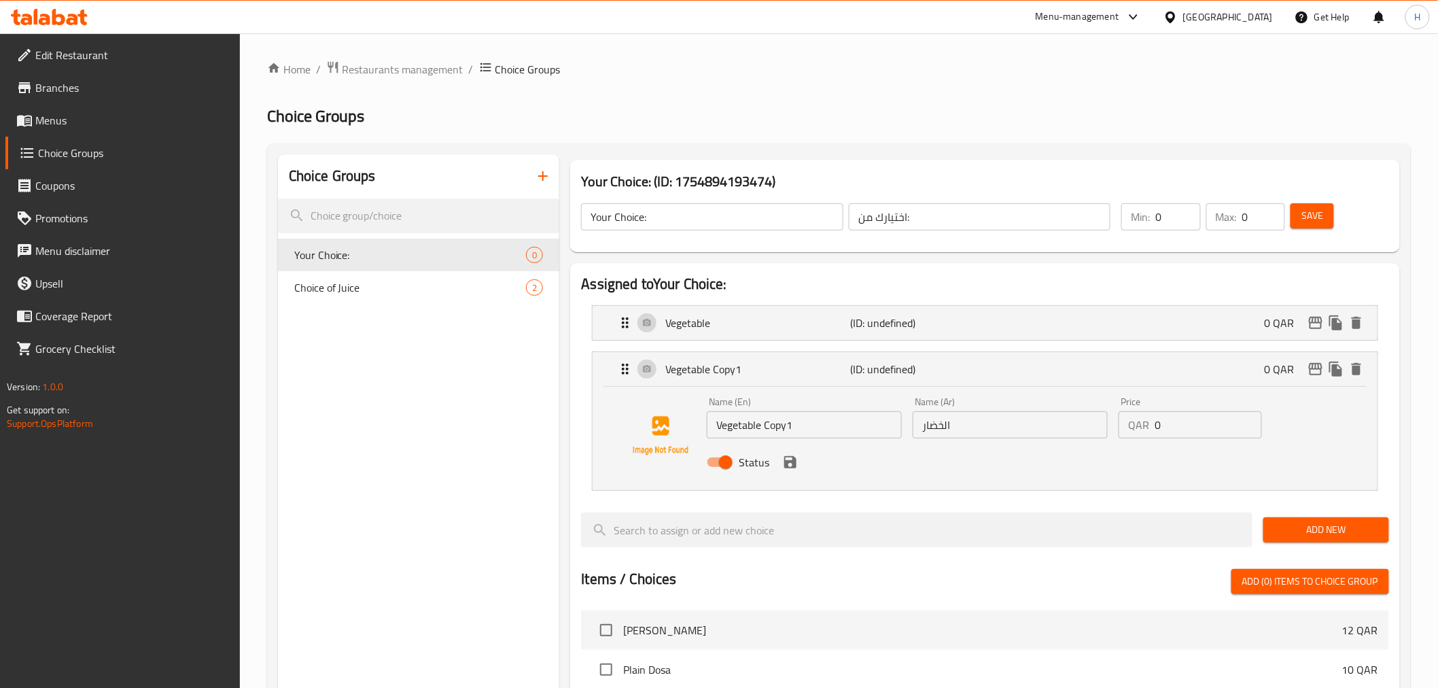
click at [782, 426] on input "Vegetable Copy1" at bounding box center [804, 424] width 195 height 27
type input "Chicken"
click at [938, 433] on input "الخضار" at bounding box center [1010, 424] width 195 height 27
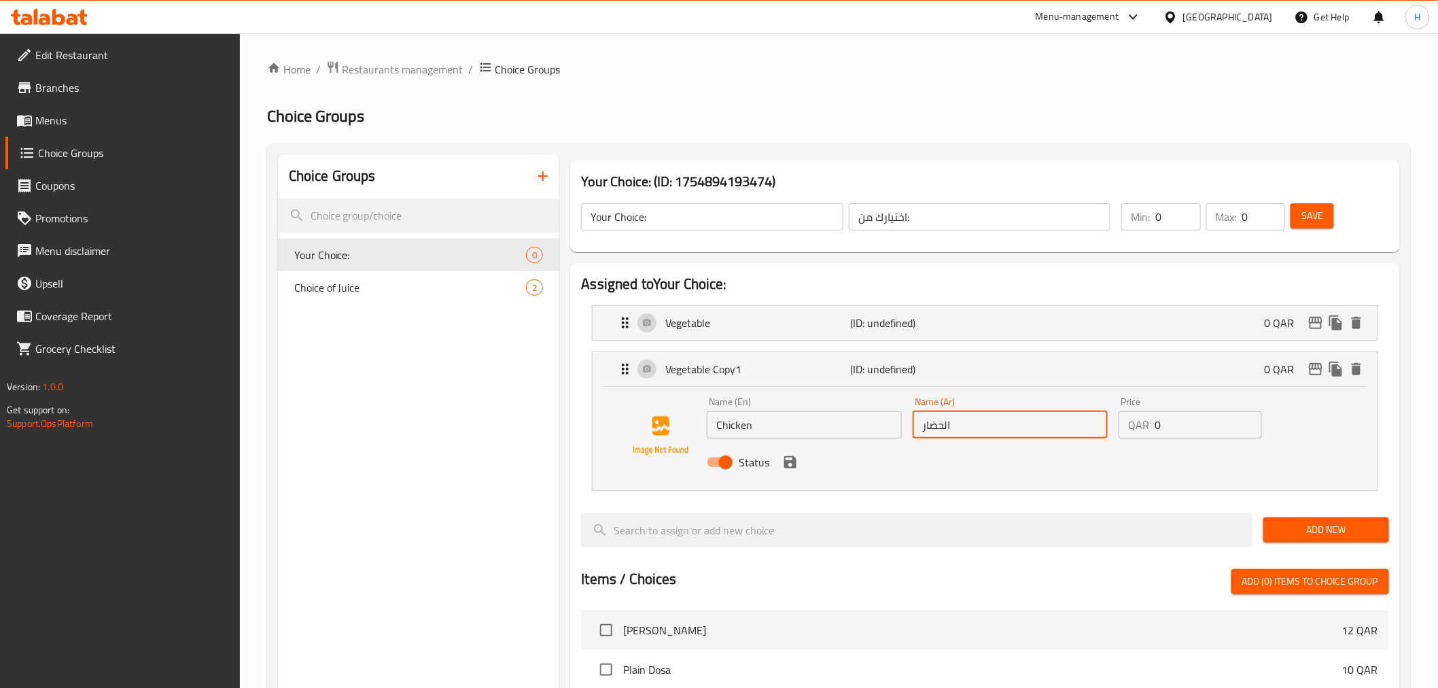
click at [938, 433] on input "الخضار" at bounding box center [1010, 424] width 195 height 27
type input "h"
type input "الدجاح"
click at [1197, 431] on input "0" at bounding box center [1208, 424] width 107 height 27
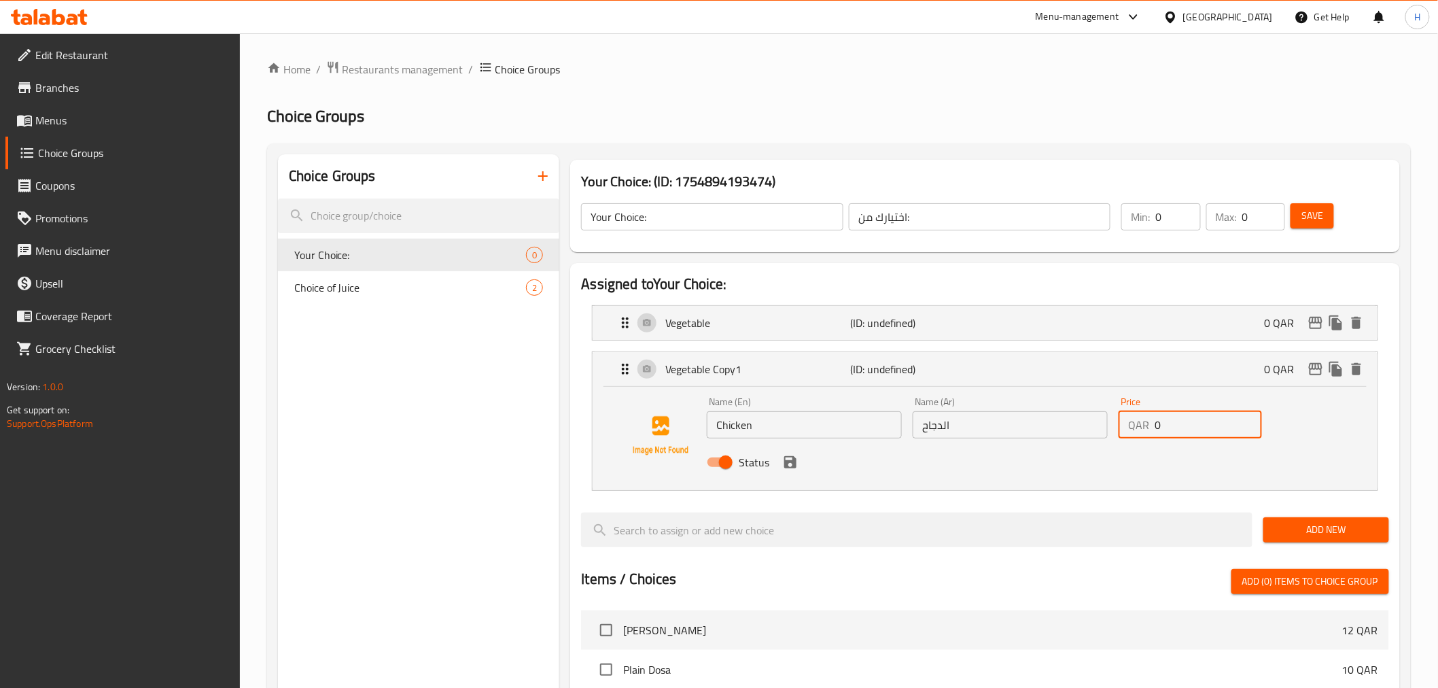
click at [1197, 431] on input "0" at bounding box center [1208, 424] width 107 height 27
click at [793, 462] on icon "save" at bounding box center [790, 462] width 12 height 12
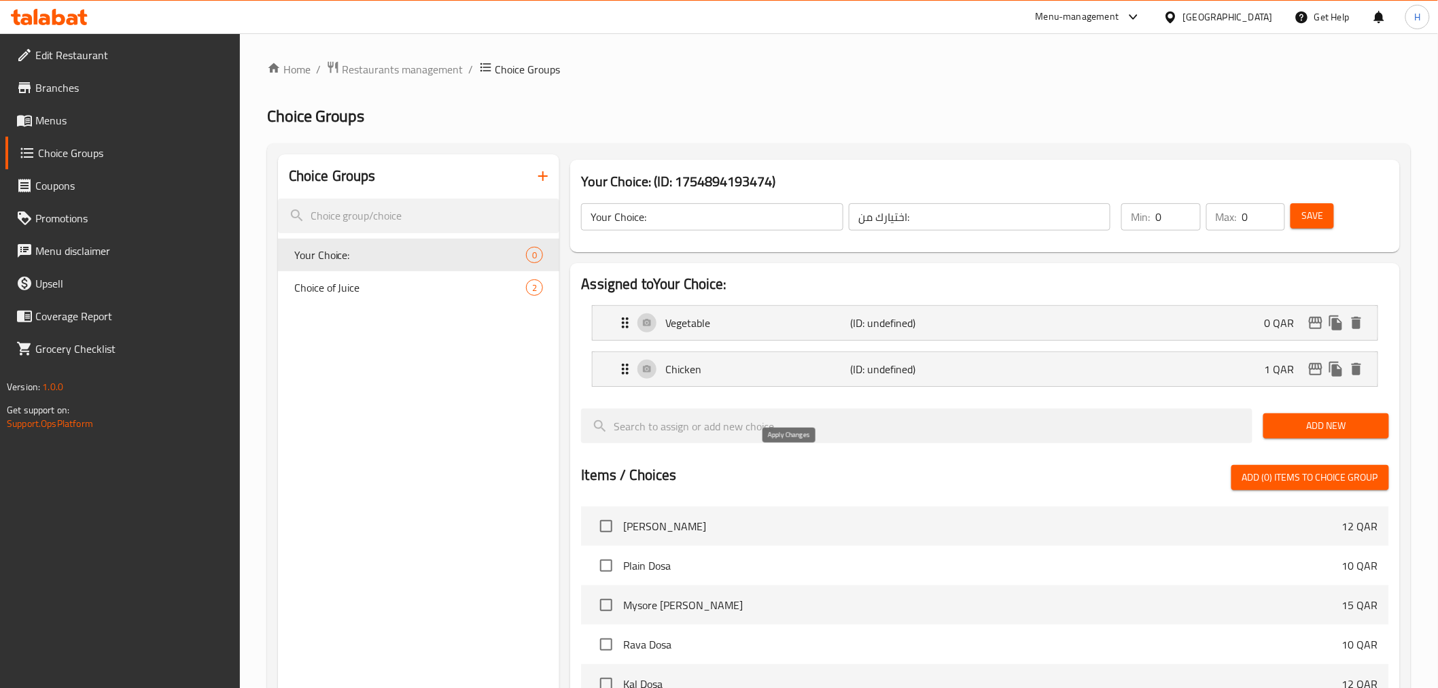
type input "1"
click at [1186, 209] on input "1" at bounding box center [1178, 216] width 45 height 27
type input "1"
click at [1276, 212] on input "1" at bounding box center [1264, 216] width 43 height 27
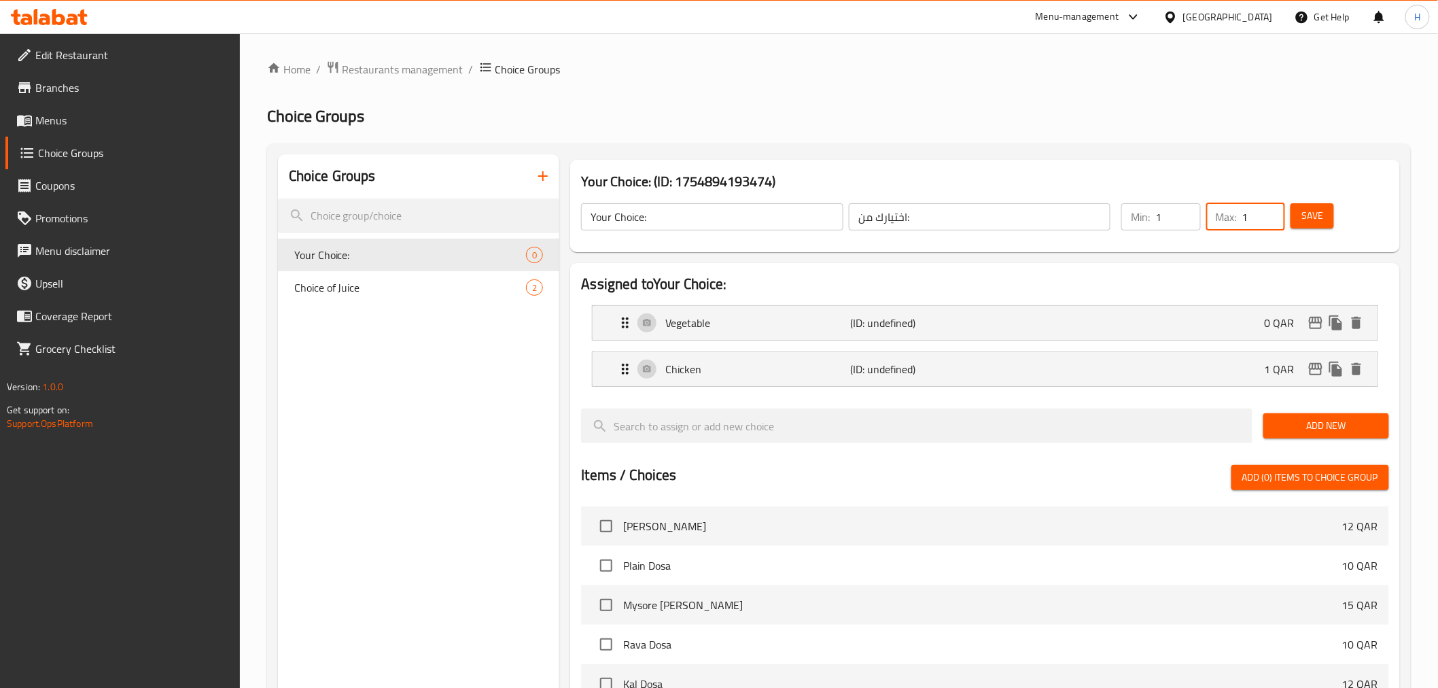
click at [1308, 211] on span "Save" at bounding box center [1313, 215] width 22 height 17
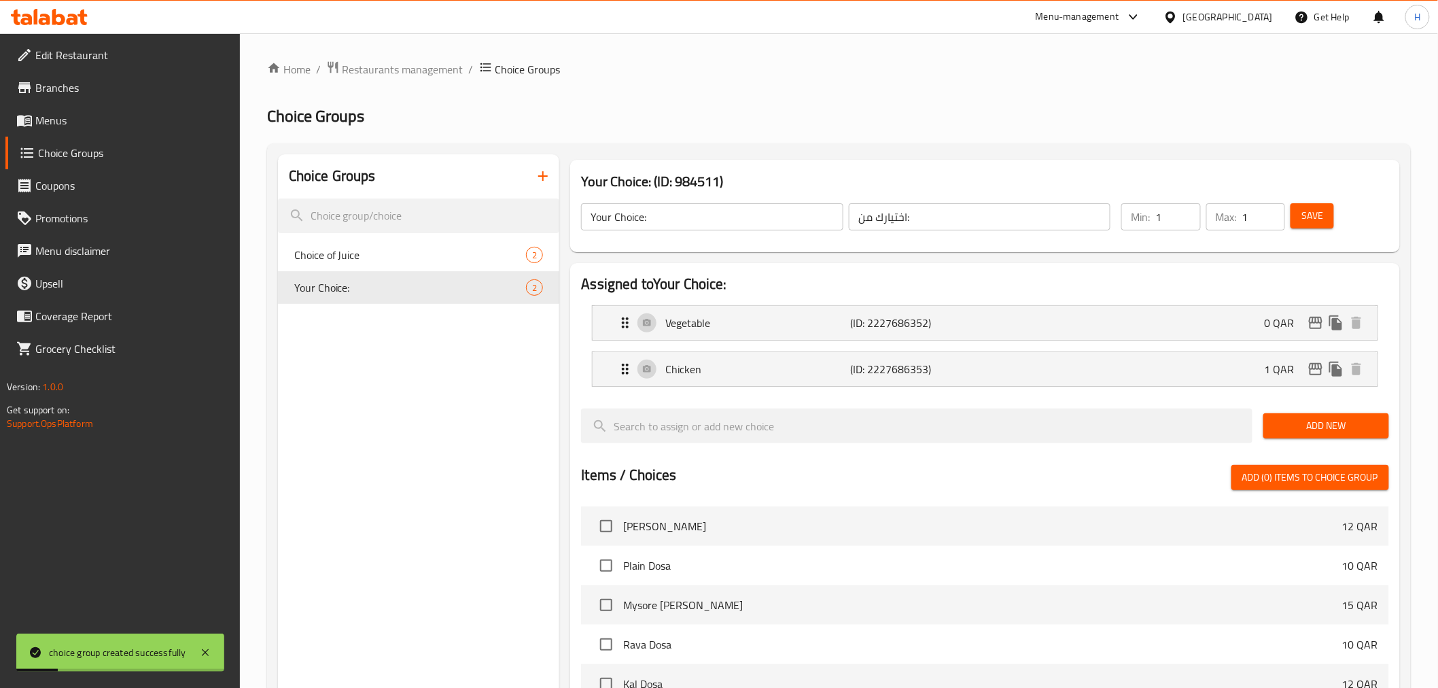
click at [69, 125] on span "Menus" at bounding box center [132, 120] width 194 height 16
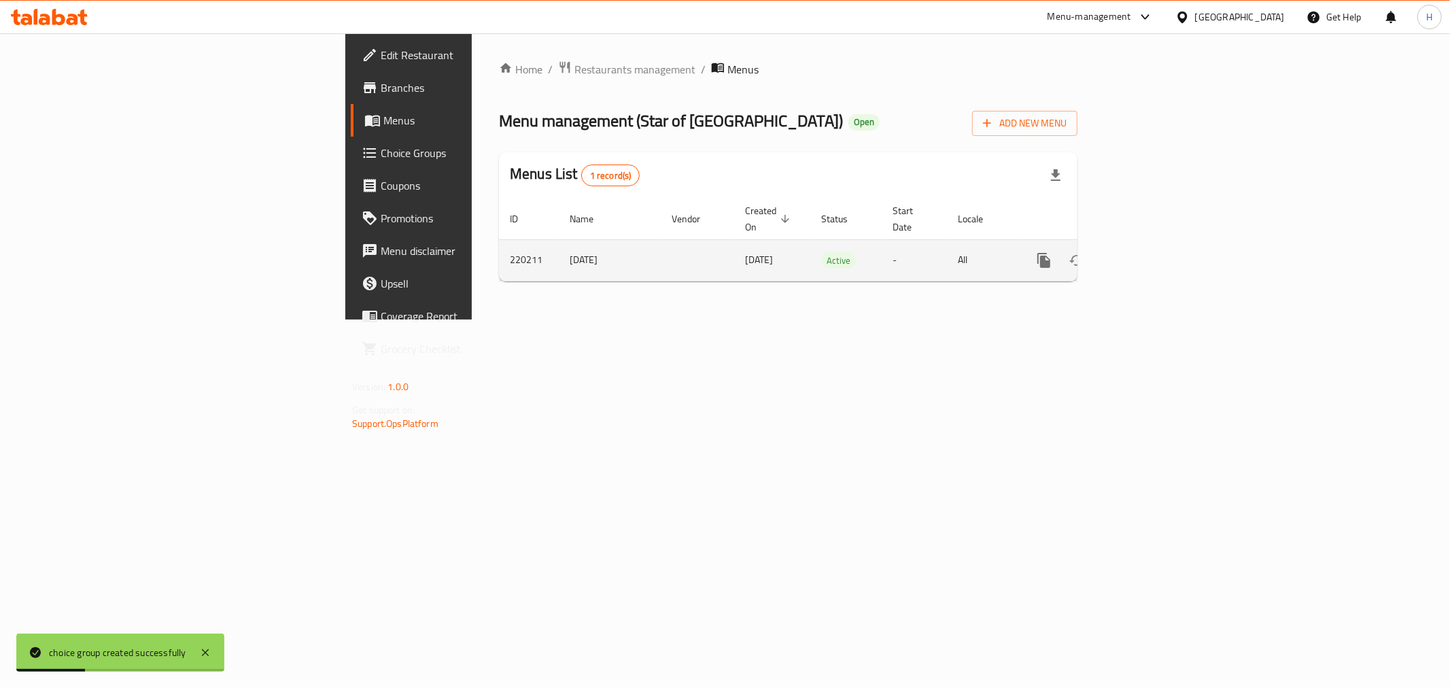
click at [1150, 252] on icon "enhanced table" at bounding box center [1142, 260] width 16 height 16
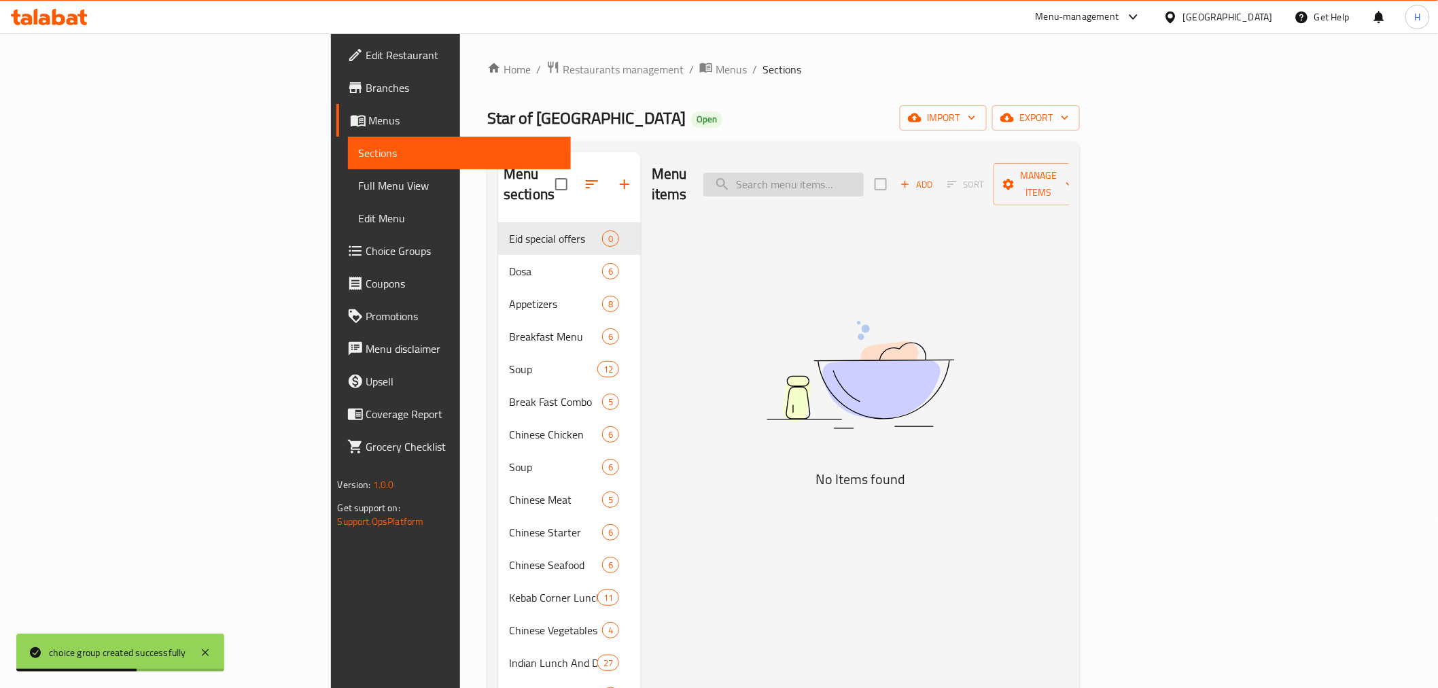
click at [864, 180] on input "search" at bounding box center [784, 185] width 160 height 24
paste input "Manchow"
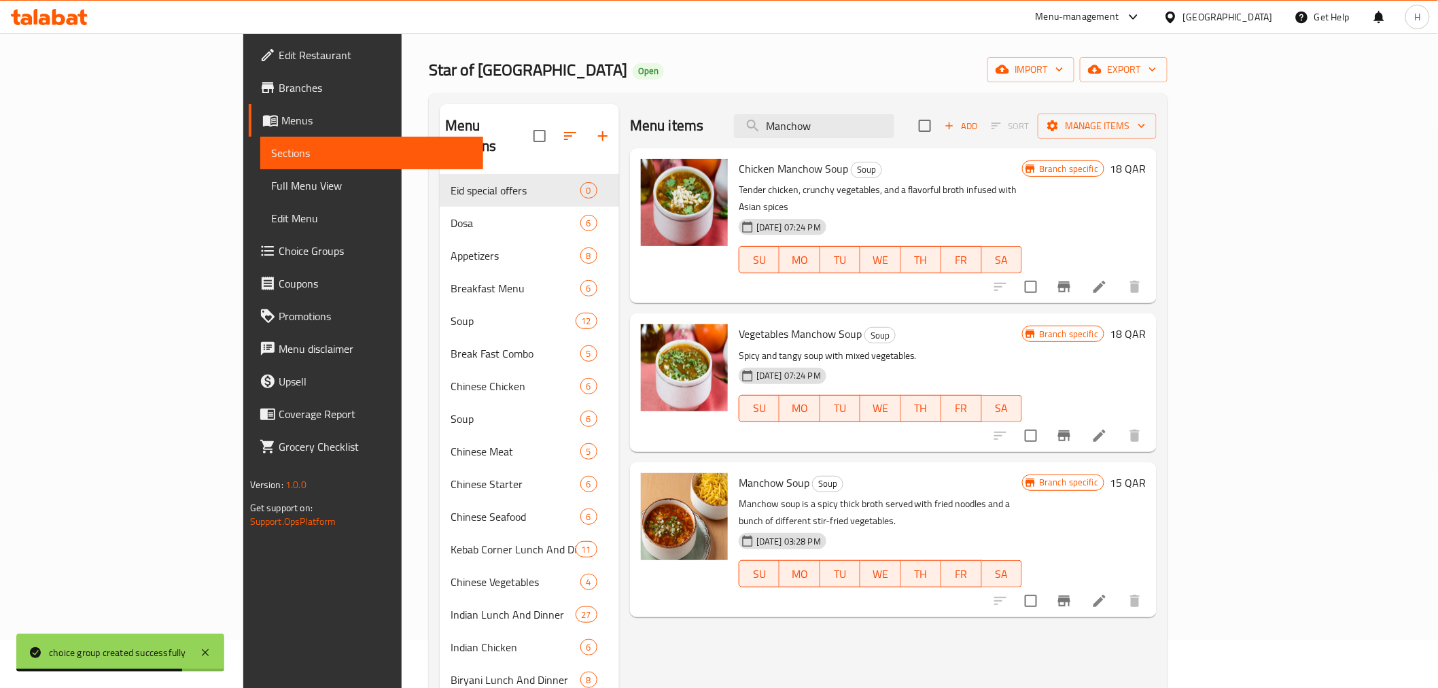
scroll to position [75, 0]
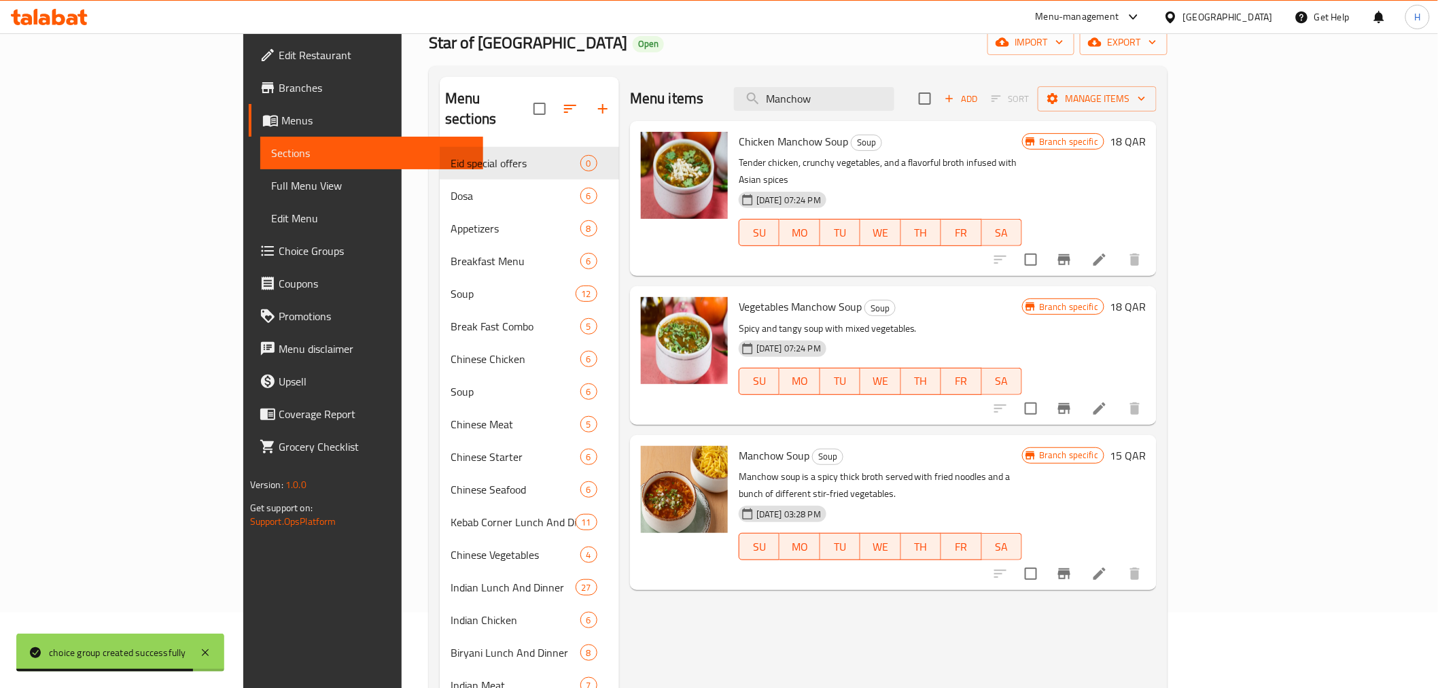
type input "Manchow"
click at [1108, 566] on icon at bounding box center [1100, 574] width 16 height 16
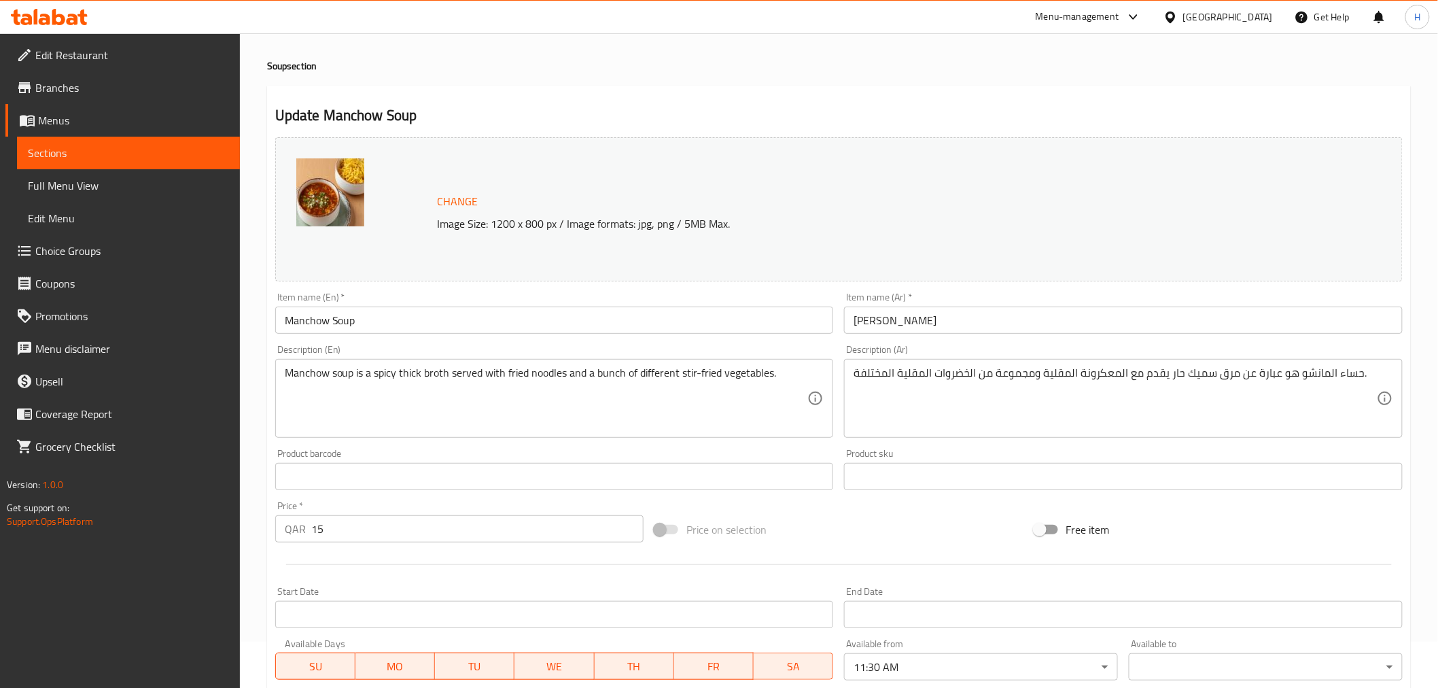
scroll to position [290, 0]
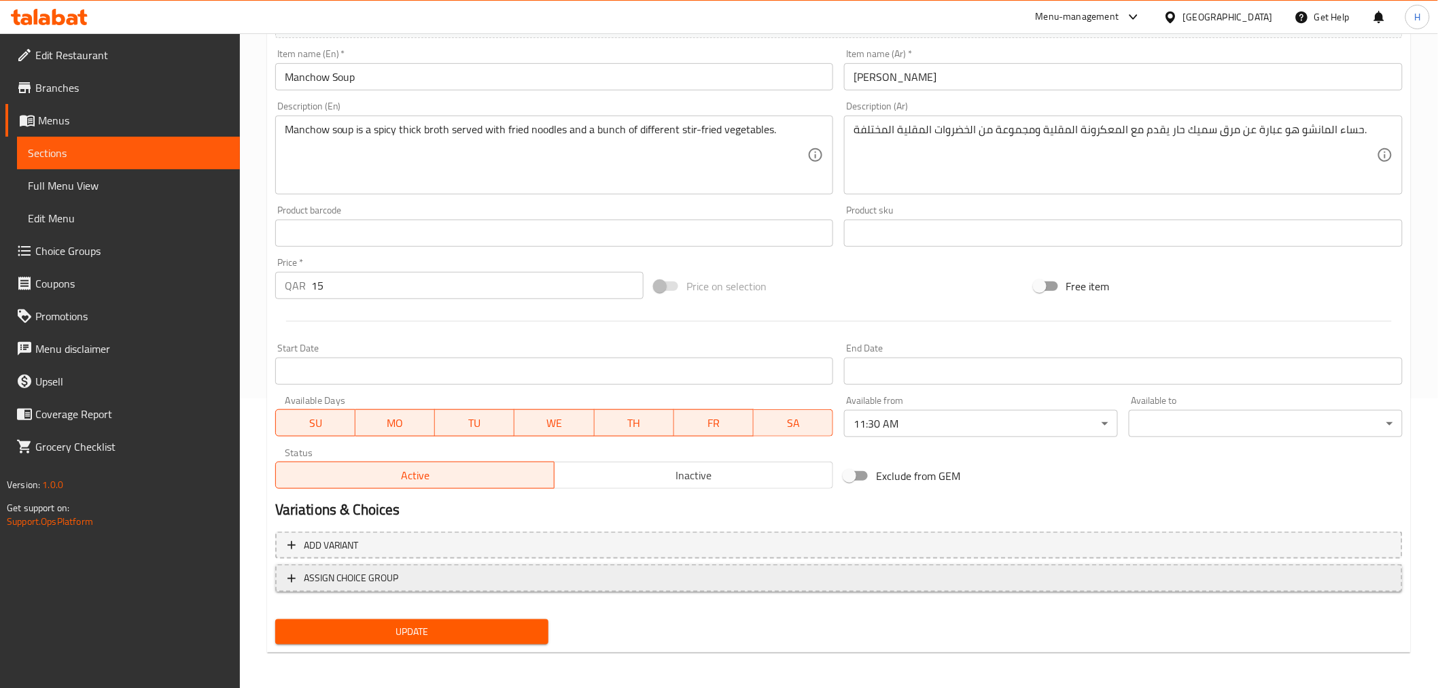
click at [388, 573] on span "ASSIGN CHOICE GROUP" at bounding box center [351, 578] width 95 height 17
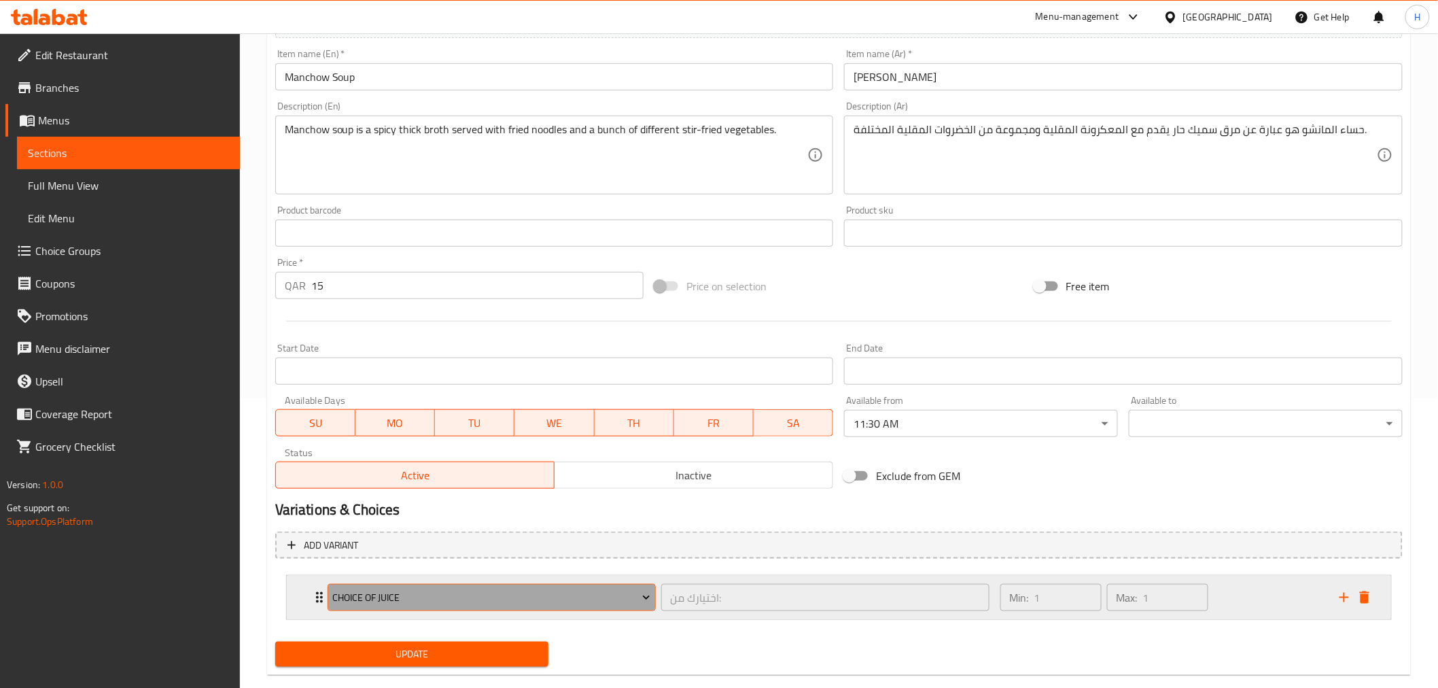
click at [443, 605] on button "Choice of Juice" at bounding box center [492, 597] width 328 height 27
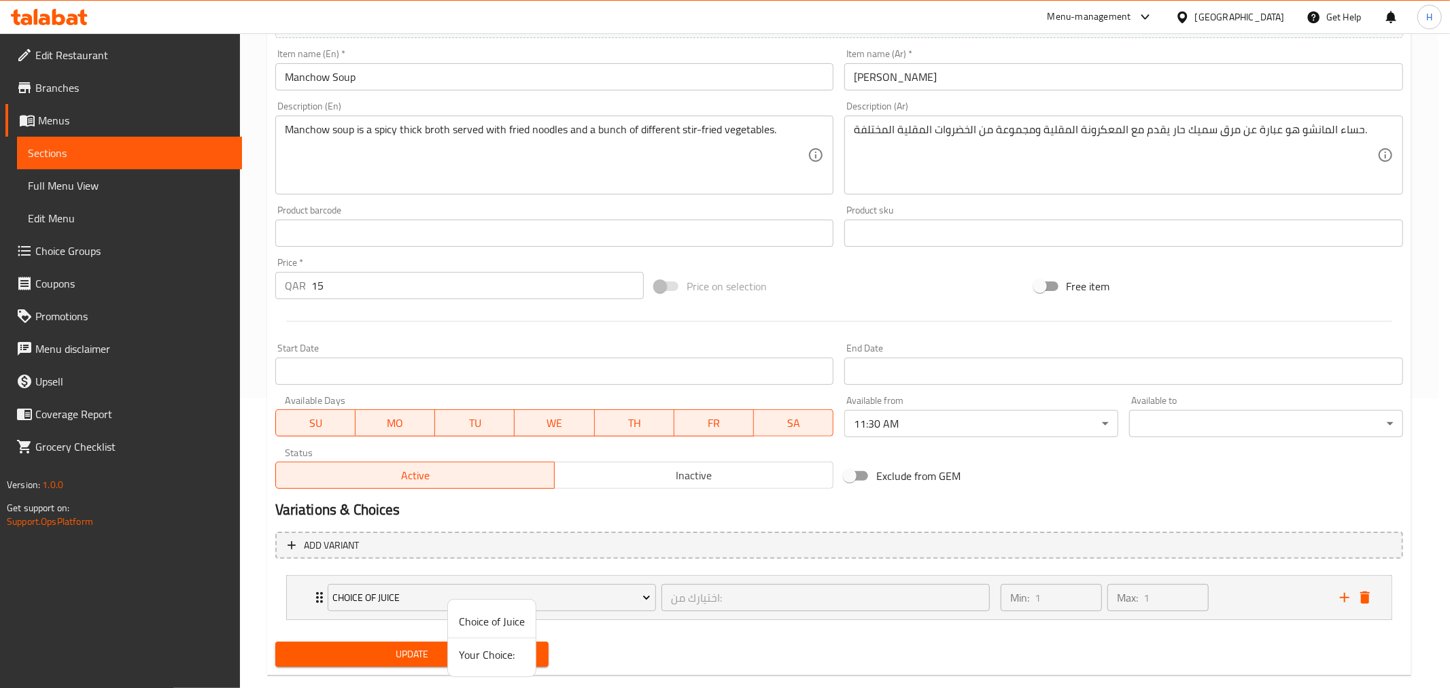
click at [479, 650] on span "Your Choice:" at bounding box center [492, 654] width 66 height 16
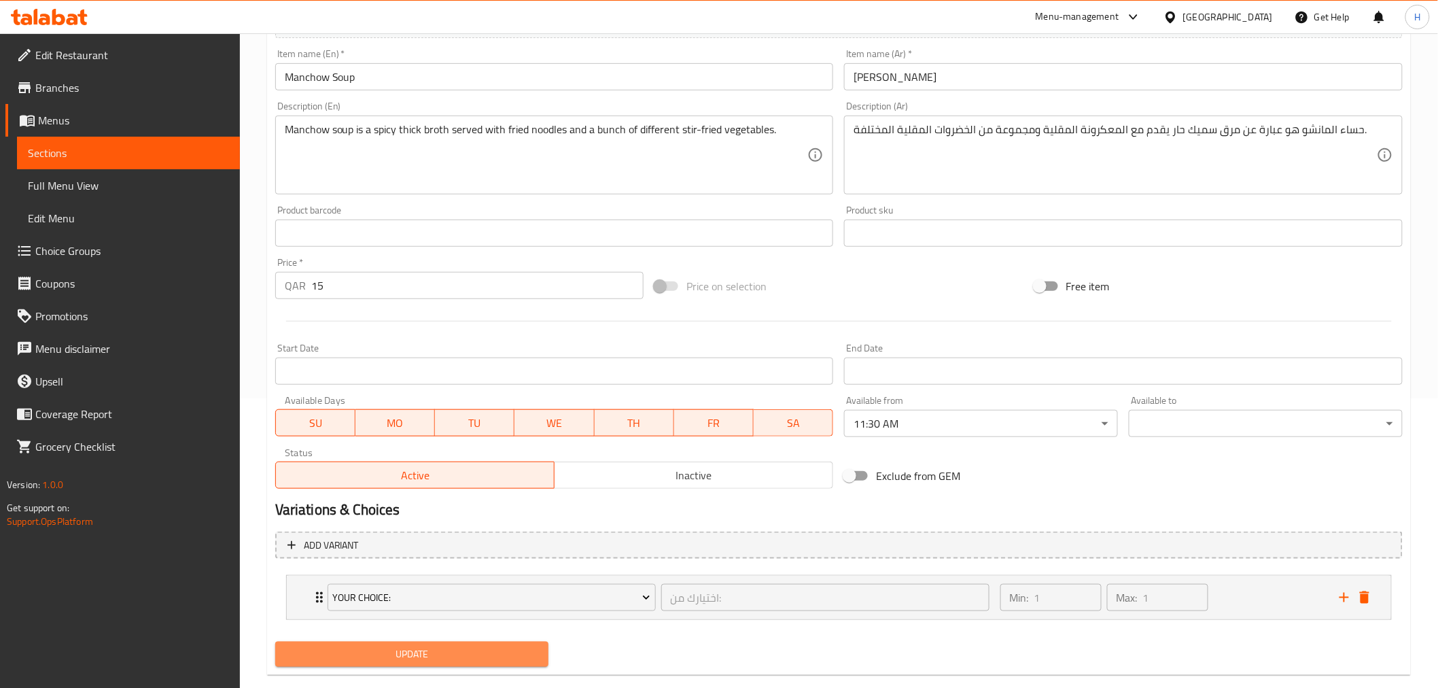
click at [443, 648] on span "Update" at bounding box center [412, 654] width 252 height 17
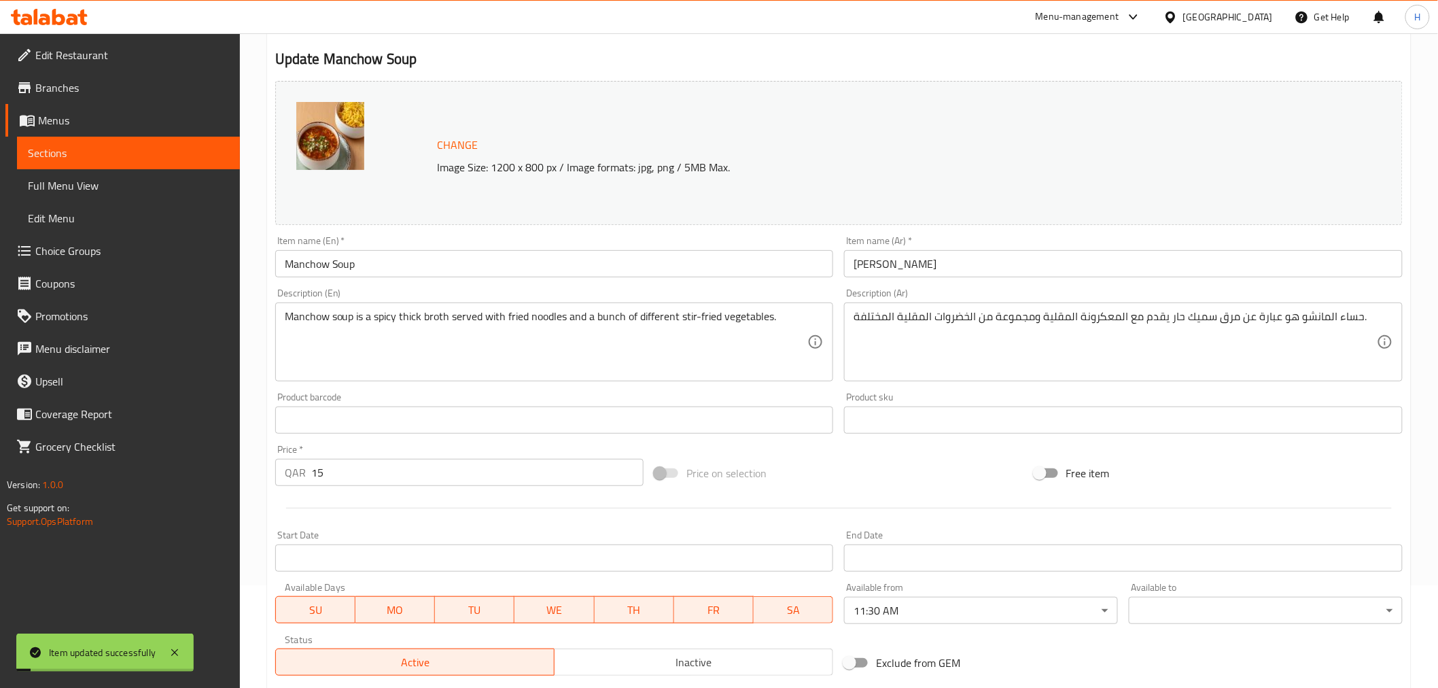
scroll to position [0, 0]
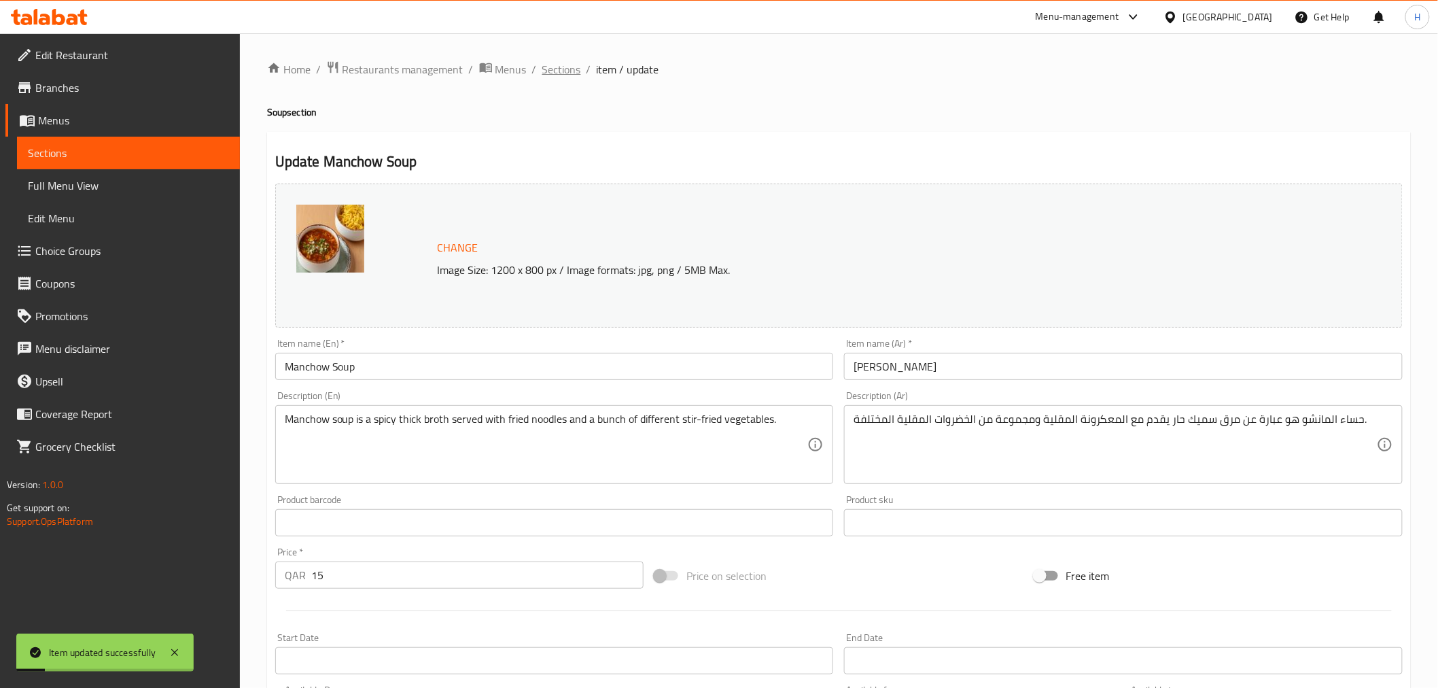
click at [555, 66] on span "Sections" at bounding box center [561, 69] width 39 height 16
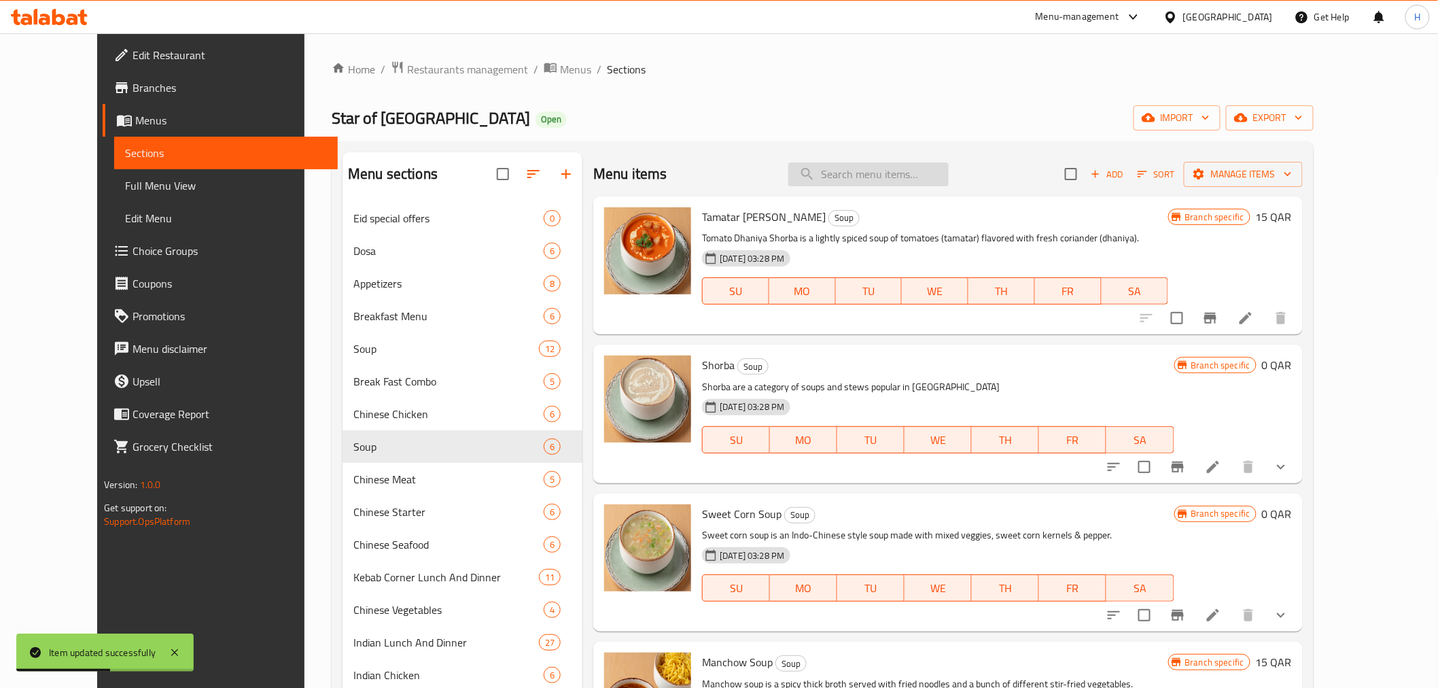
click at [886, 170] on input "search" at bounding box center [869, 174] width 160 height 24
paste input "Hot and Sour"
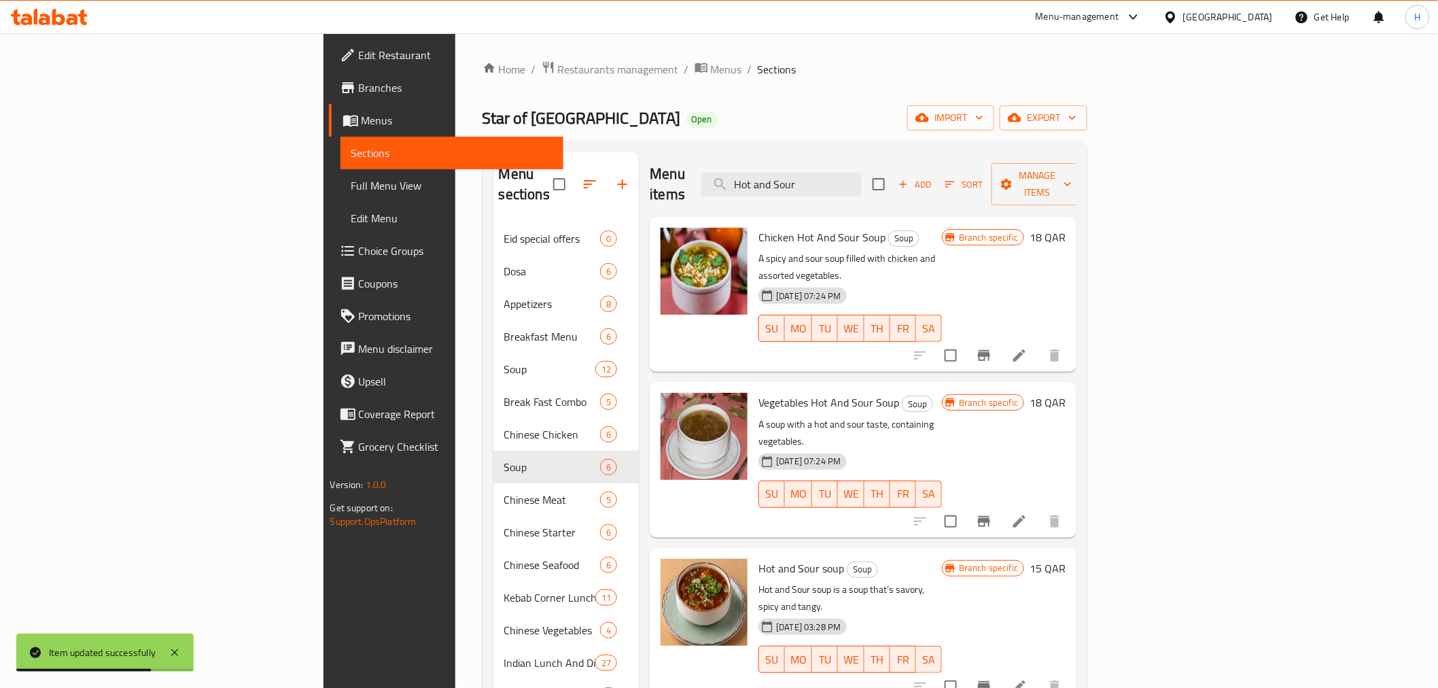
scroll to position [75, 0]
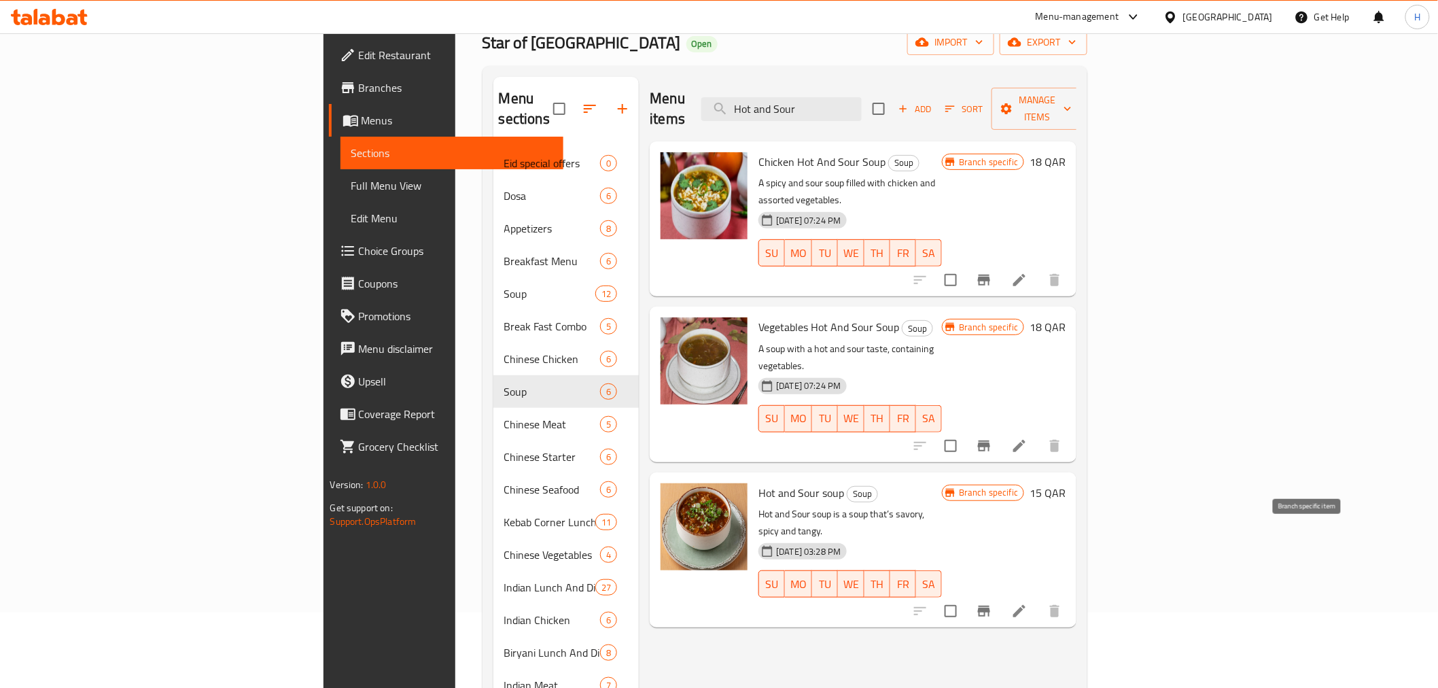
type input "Hot and Sour"
click at [992, 603] on icon "Branch-specific-item" at bounding box center [984, 611] width 16 height 16
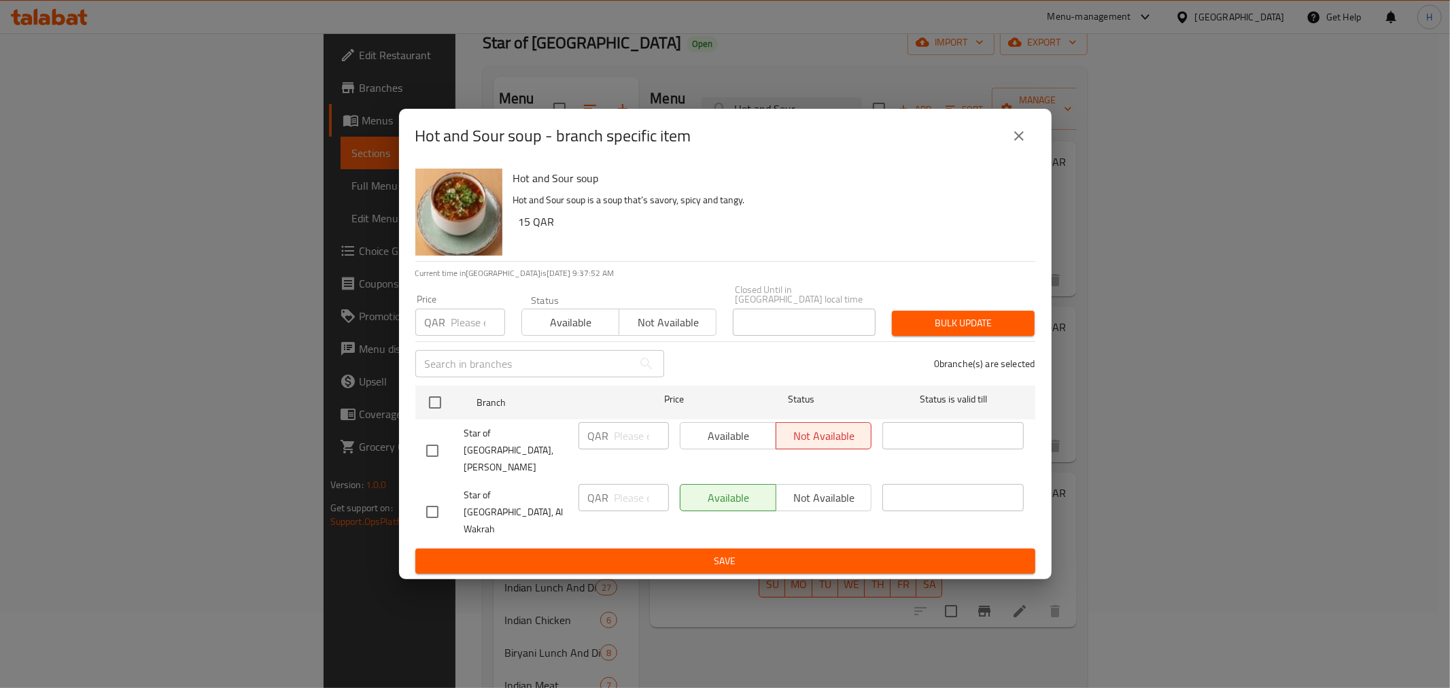
click at [1013, 144] on icon "close" at bounding box center [1019, 136] width 16 height 16
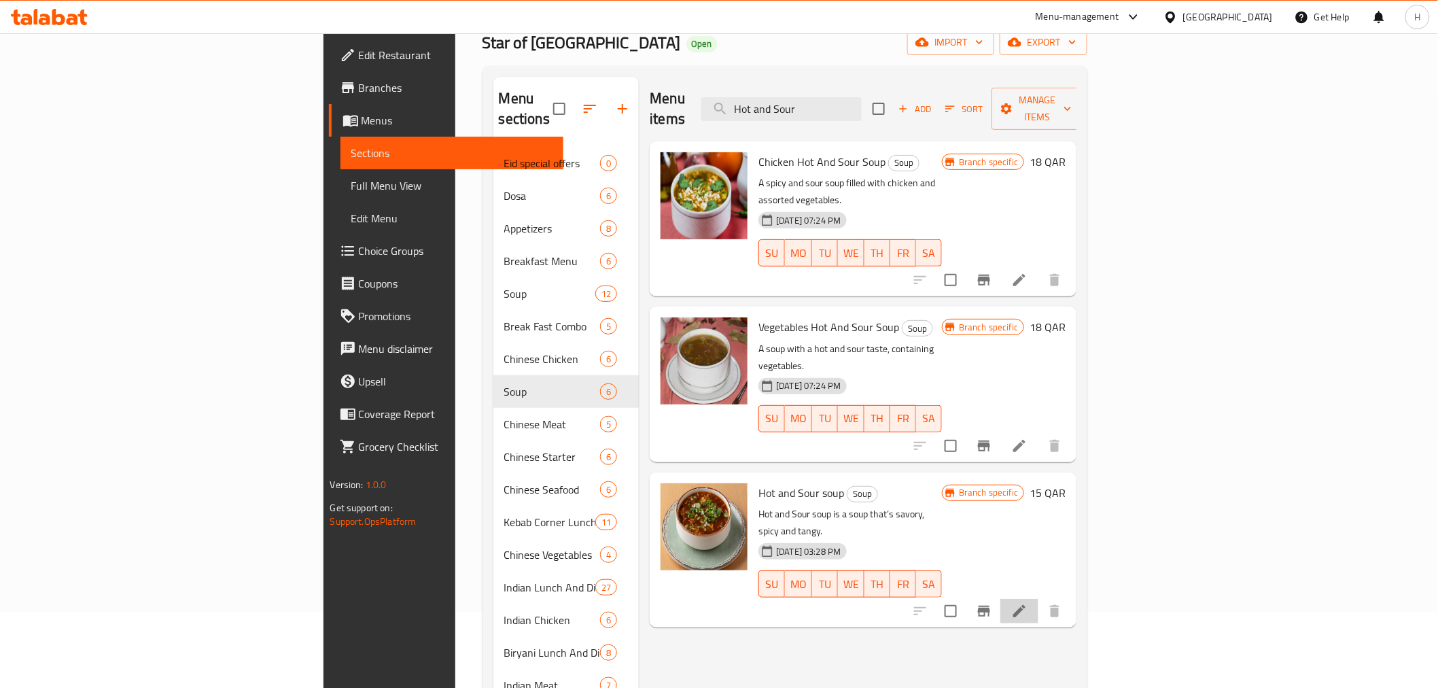
click at [1028, 603] on icon at bounding box center [1019, 611] width 16 height 16
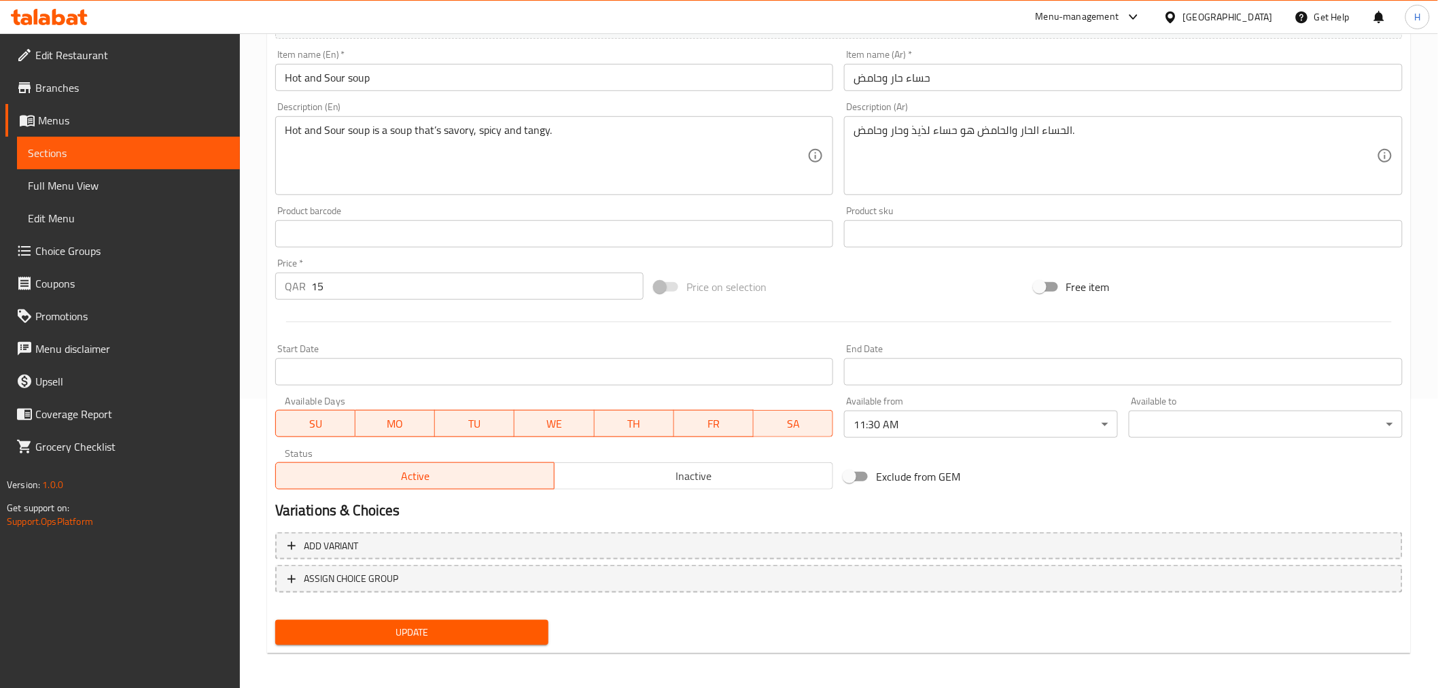
scroll to position [290, 0]
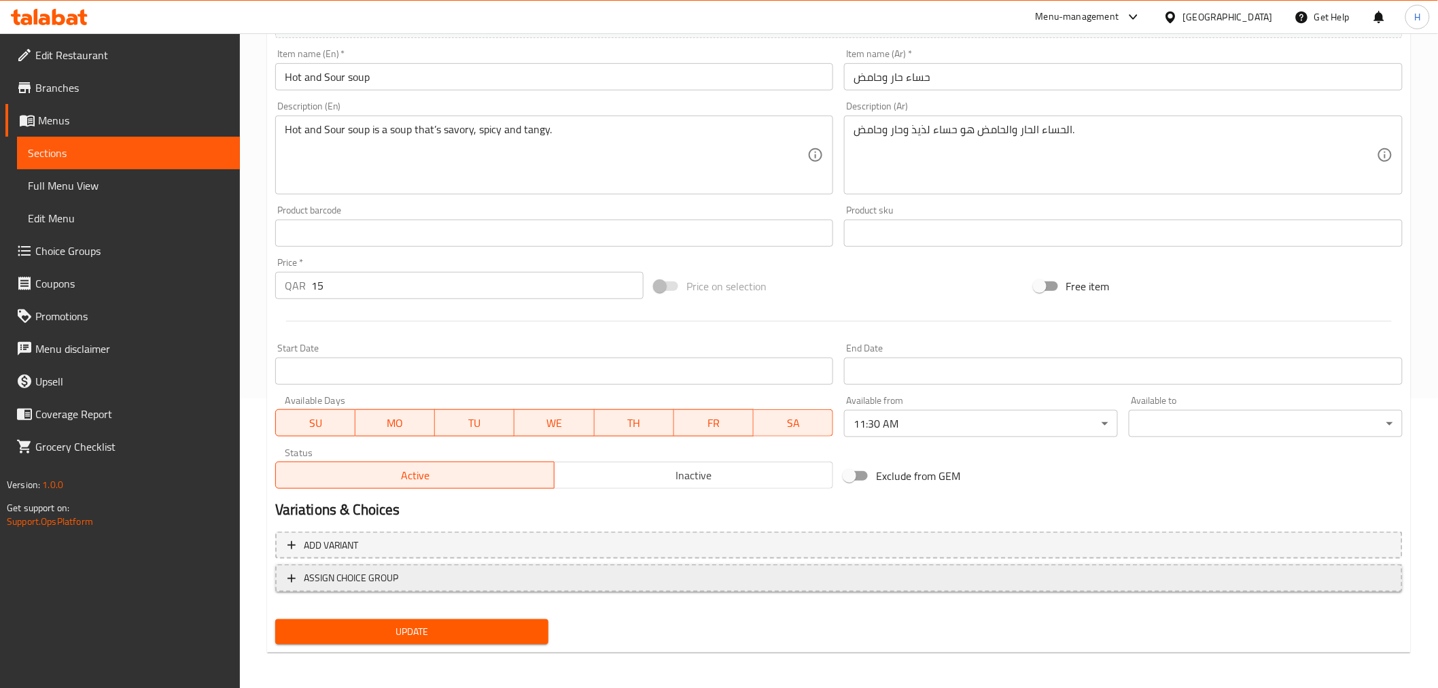
click at [383, 575] on span "ASSIGN CHOICE GROUP" at bounding box center [351, 578] width 95 height 17
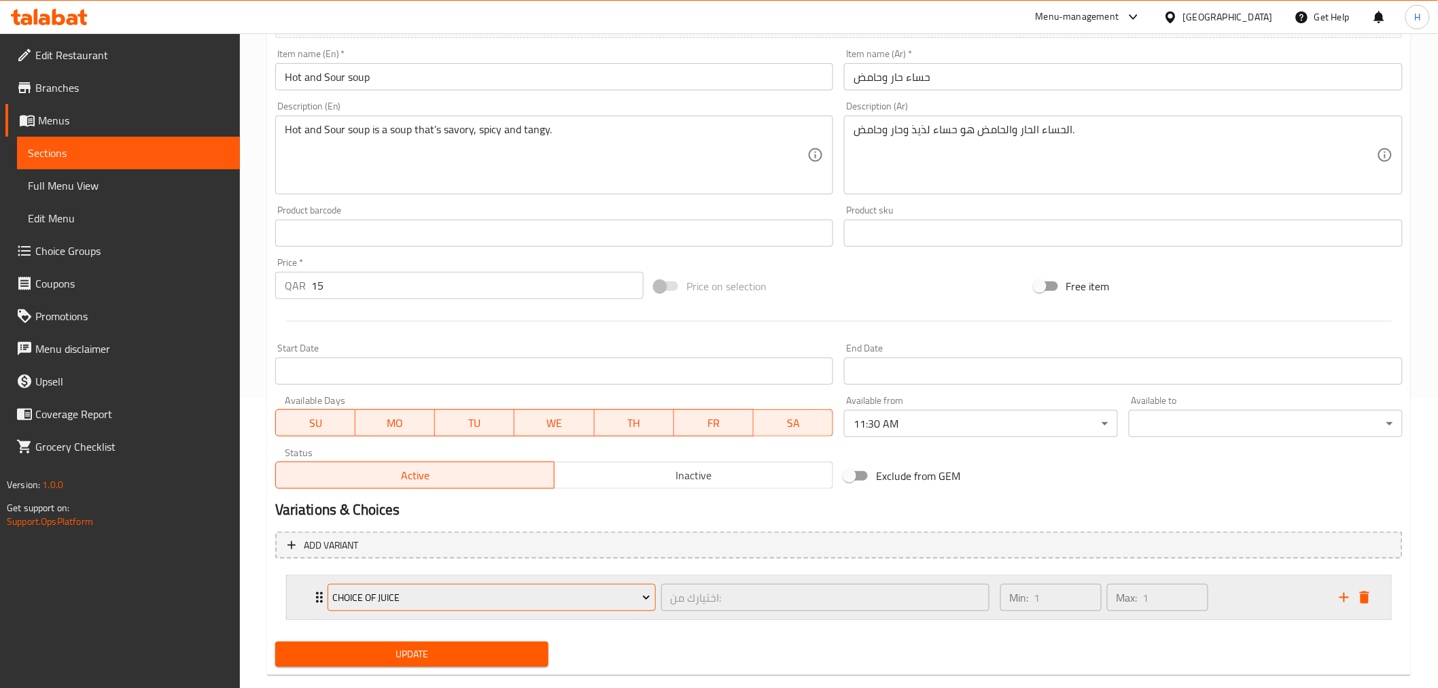
click at [397, 595] on span "Choice of Juice" at bounding box center [491, 597] width 318 height 17
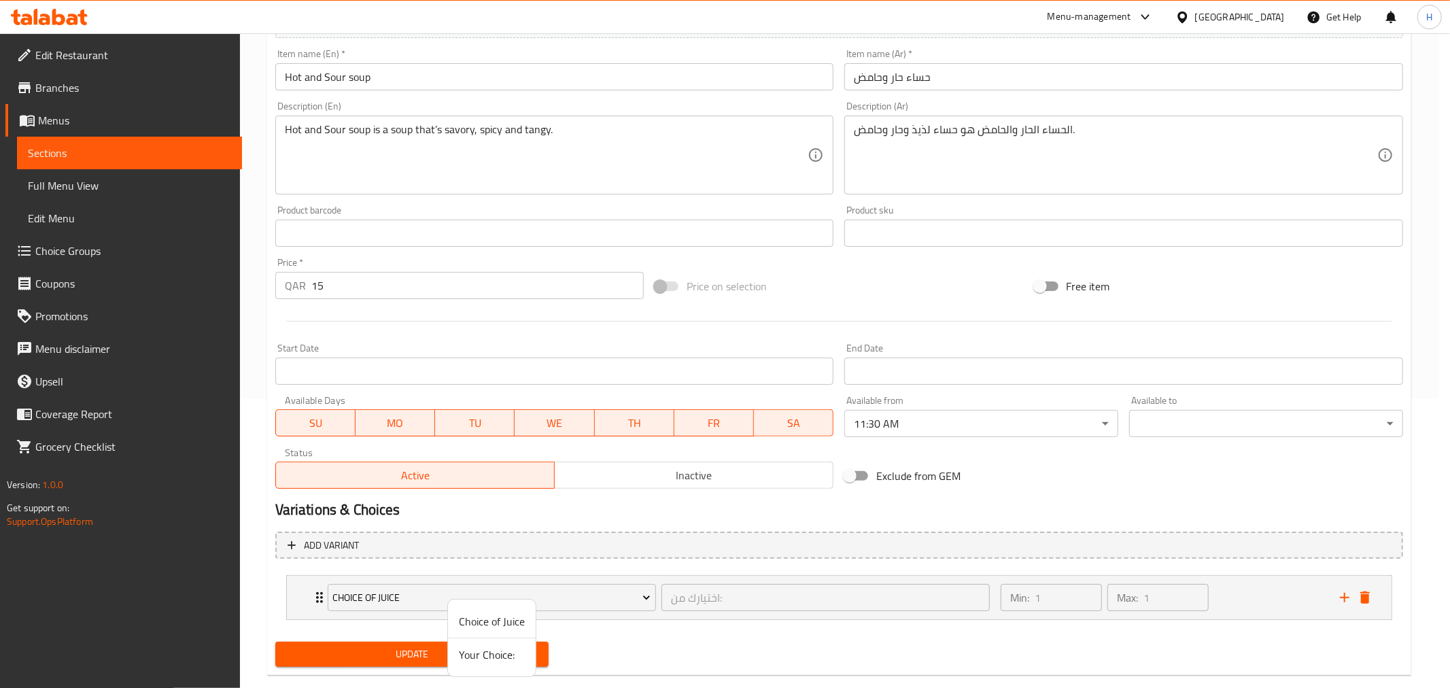
click at [472, 661] on span "Your Choice:" at bounding box center [492, 654] width 66 height 16
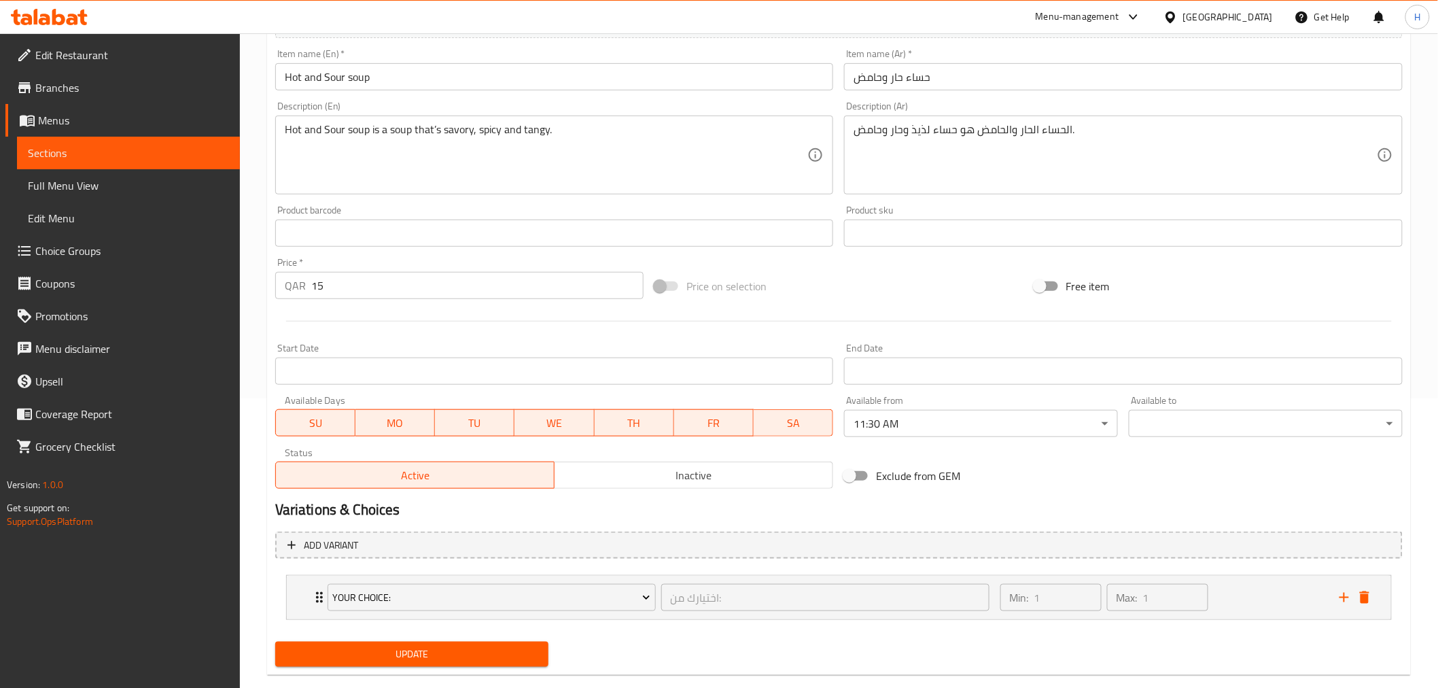
click at [432, 658] on span "Update" at bounding box center [412, 654] width 252 height 17
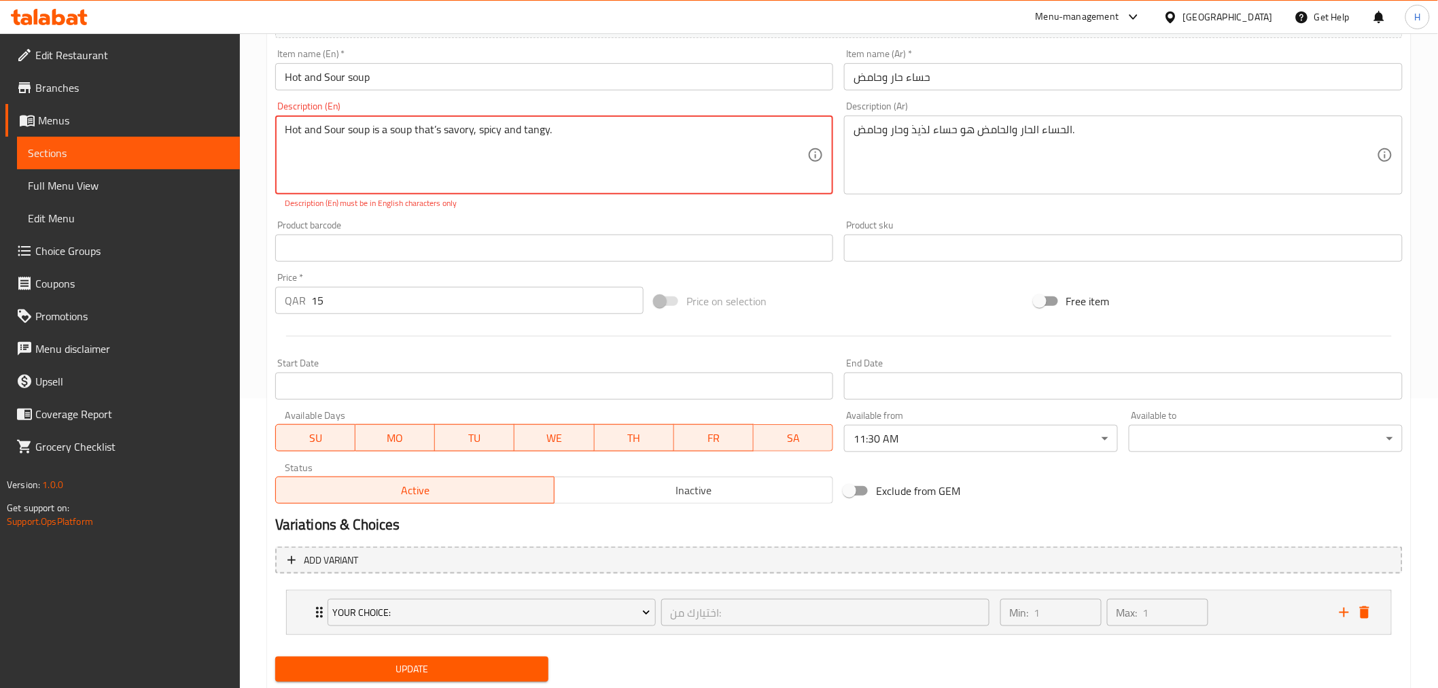
click at [527, 666] on span "Update" at bounding box center [412, 669] width 252 height 17
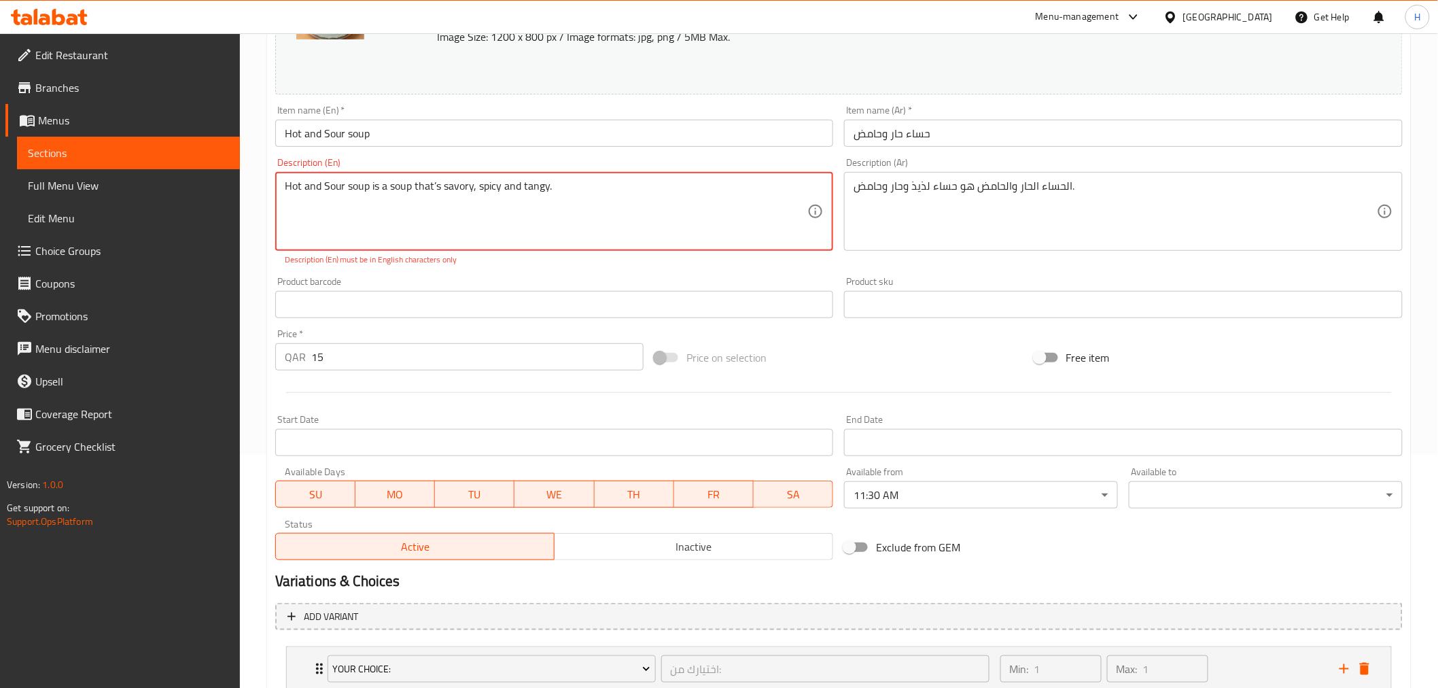
scroll to position [63, 0]
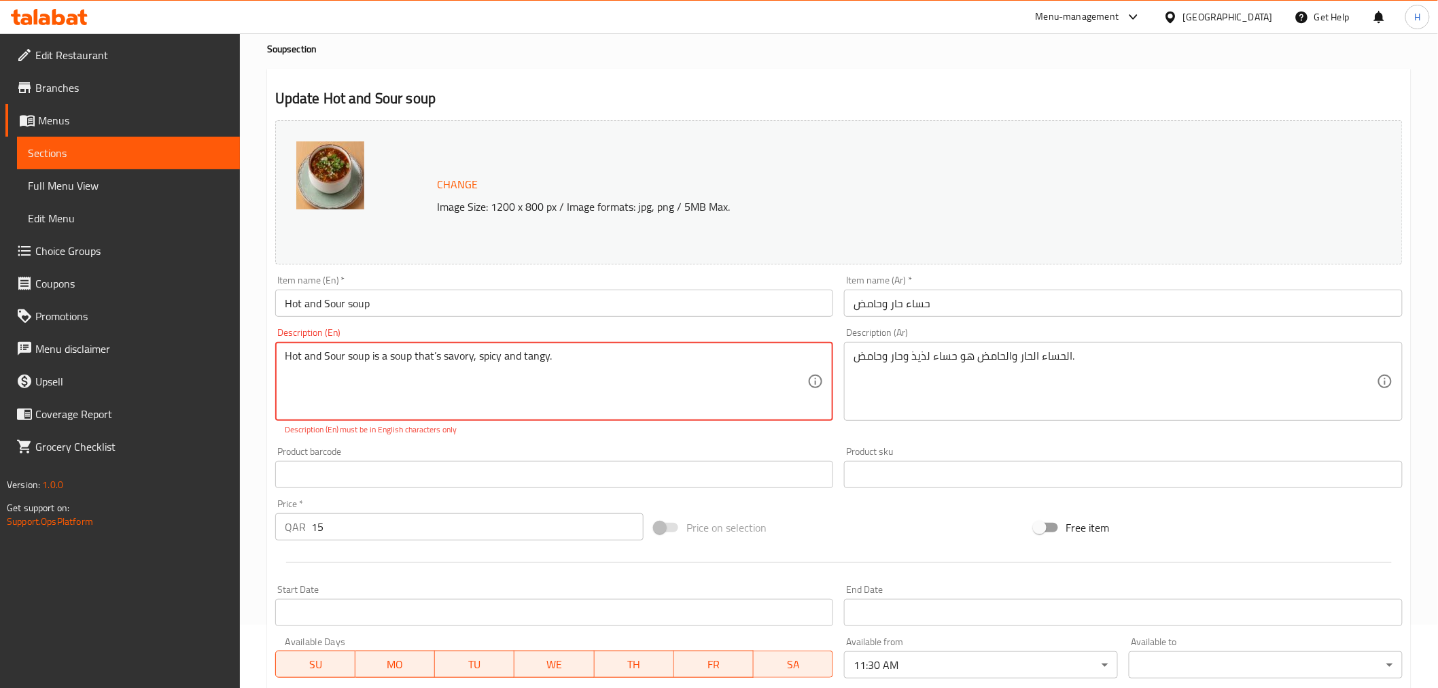
click at [411, 370] on textarea "Hot and Sour soup is a soup that’s savory, spicy and tangy." at bounding box center [546, 381] width 523 height 65
click at [521, 369] on textarea "Hot and Sour soup is a soup that’s savory, spicy and tangy." at bounding box center [546, 381] width 523 height 65
click at [281, 351] on div "Hot and Sour soup is a soup that’s savory, spicy and tangy. Description (En)" at bounding box center [554, 381] width 559 height 79
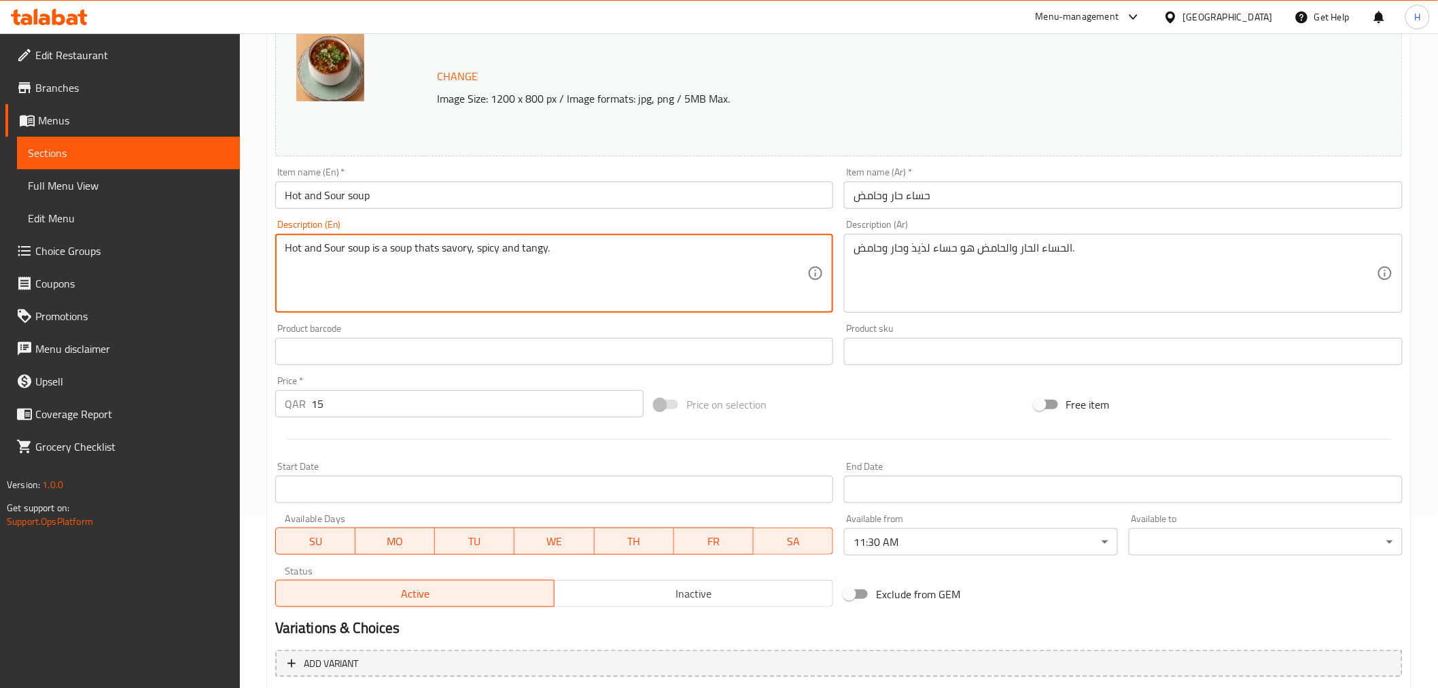
scroll to position [313, 0]
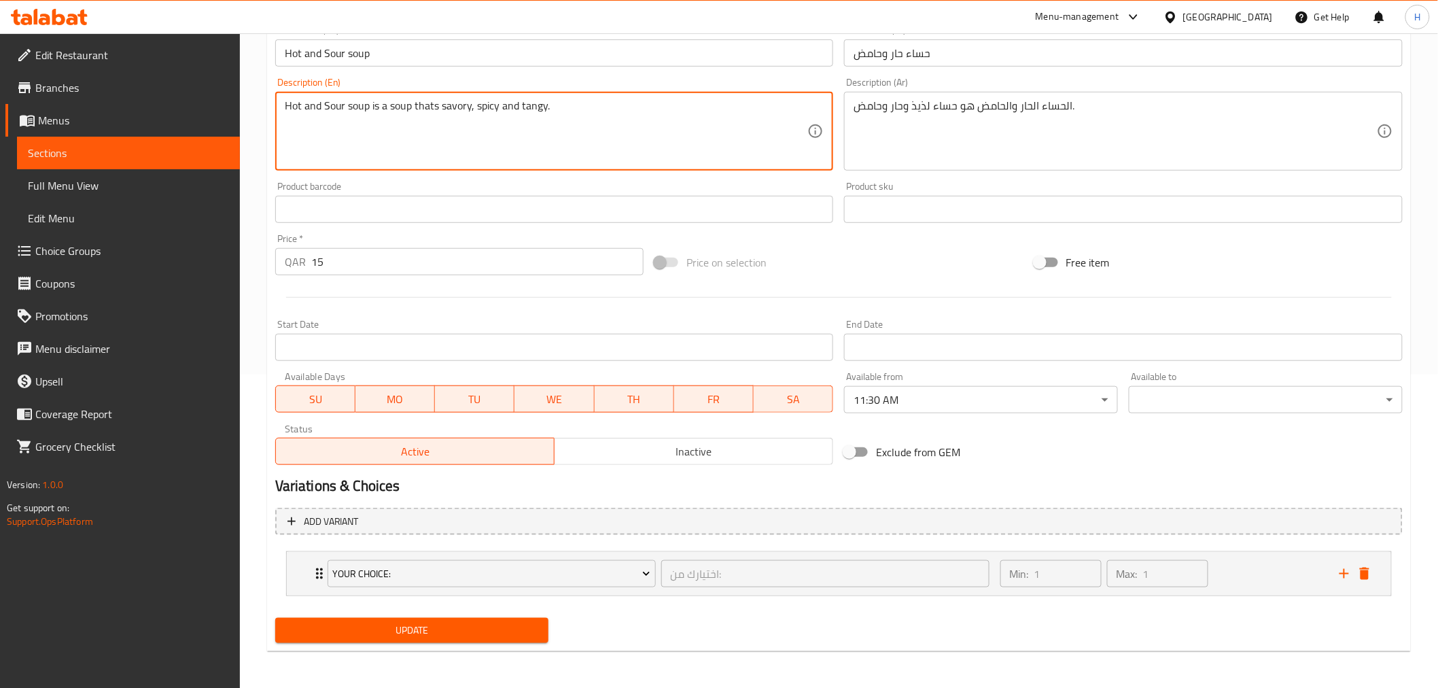
type textarea "Hot and Sour soup is a soup thats savory, spicy and tangy."
click at [399, 625] on span "Update" at bounding box center [412, 630] width 252 height 17
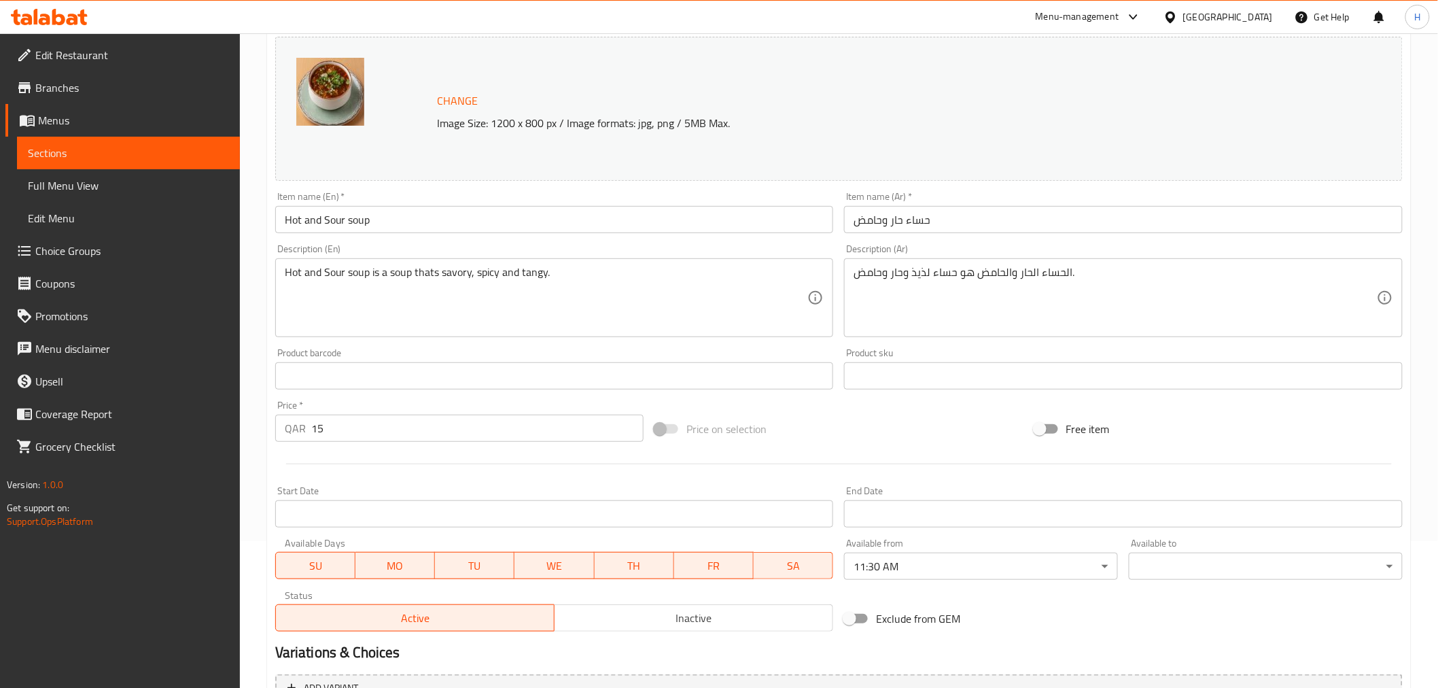
scroll to position [0, 0]
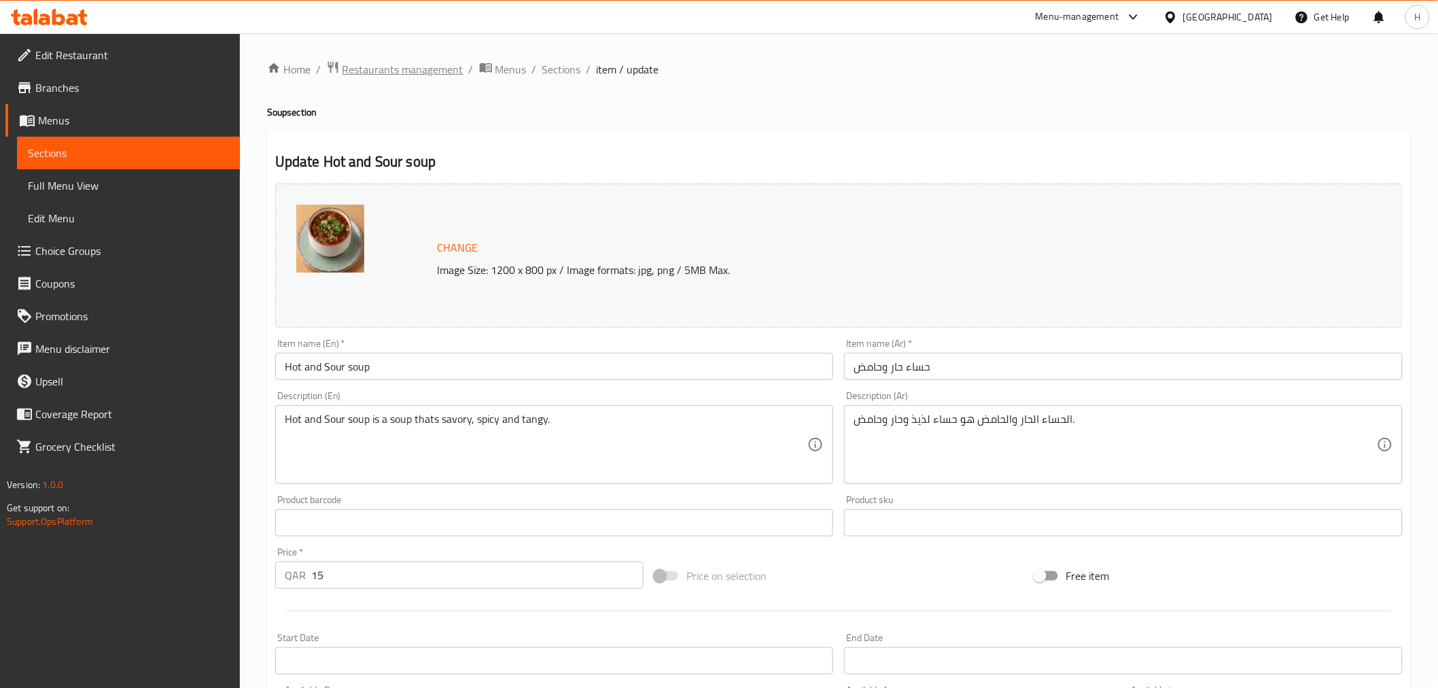
click at [429, 67] on span "Restaurants management" at bounding box center [403, 69] width 121 height 16
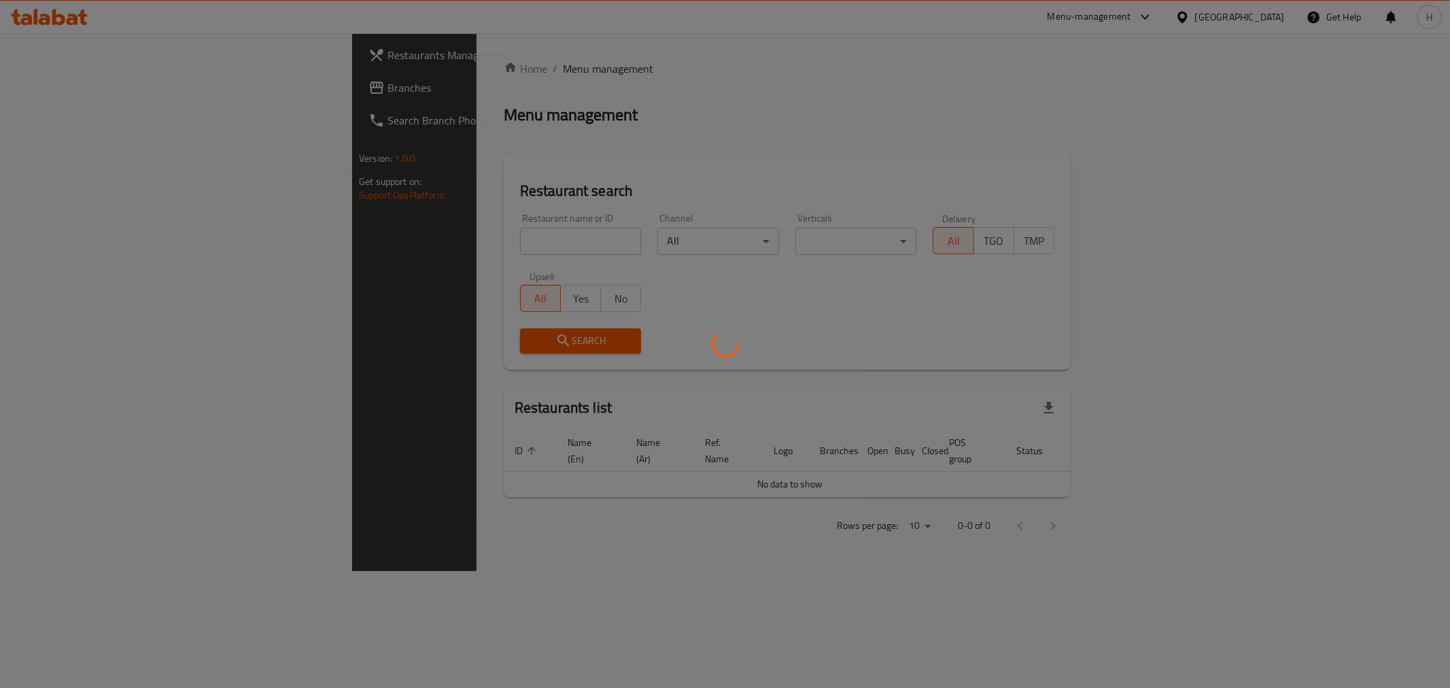
click at [444, 238] on div at bounding box center [725, 344] width 1450 height 688
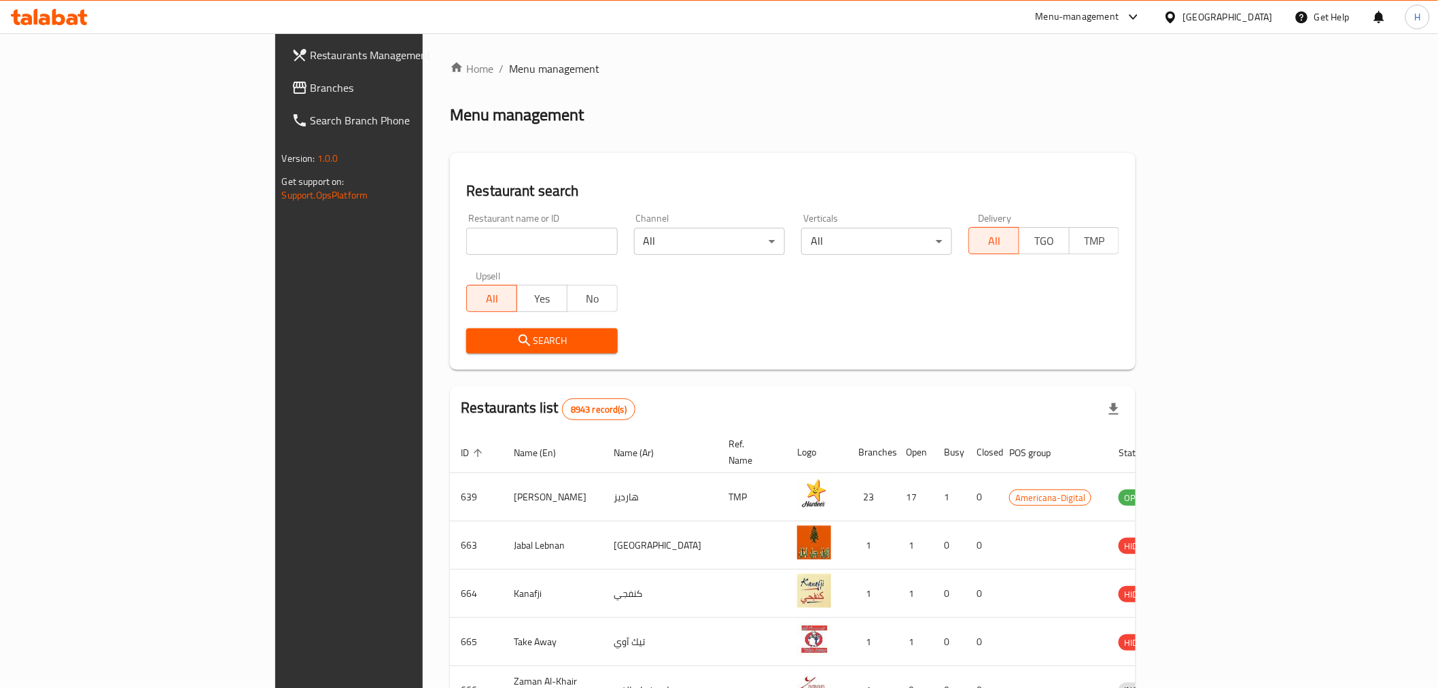
click at [466, 238] on input "search" at bounding box center [541, 241] width 151 height 27
type input "[PERSON_NAME]"
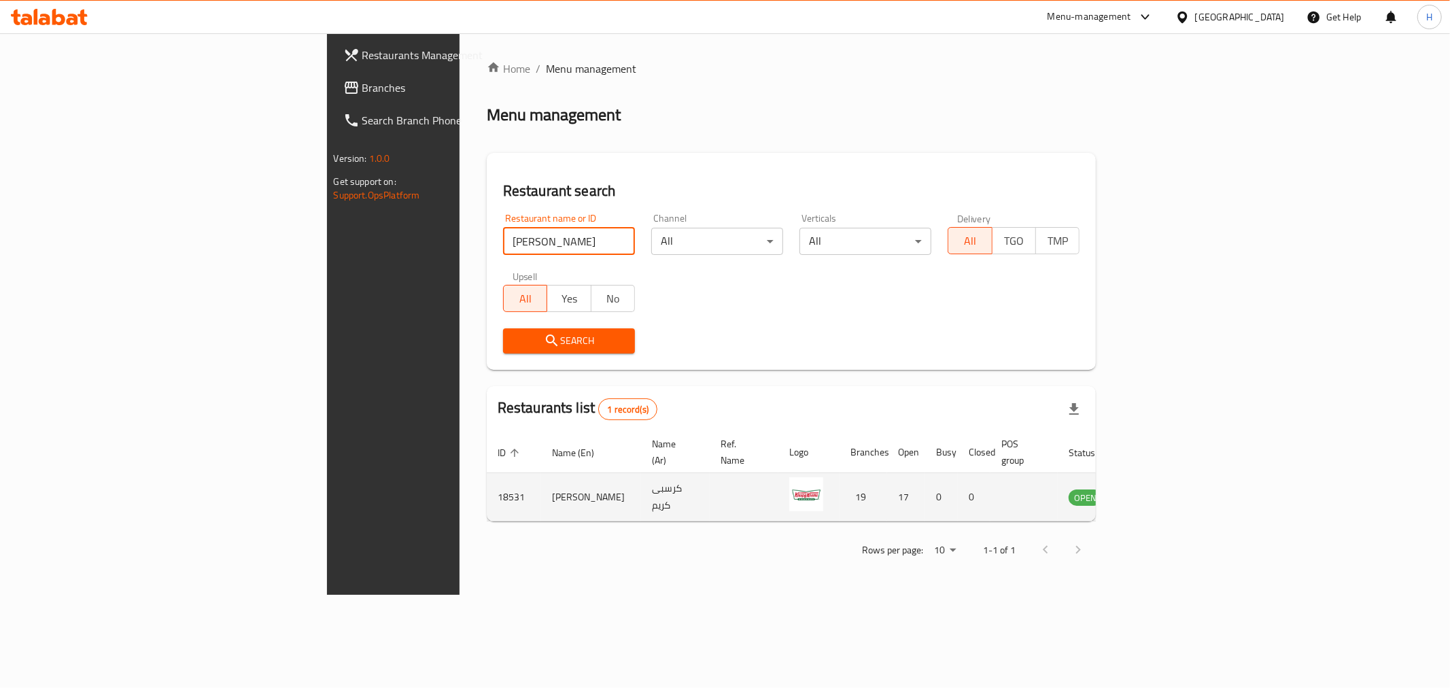
click at [1165, 489] on link "enhanced table" at bounding box center [1152, 497] width 25 height 16
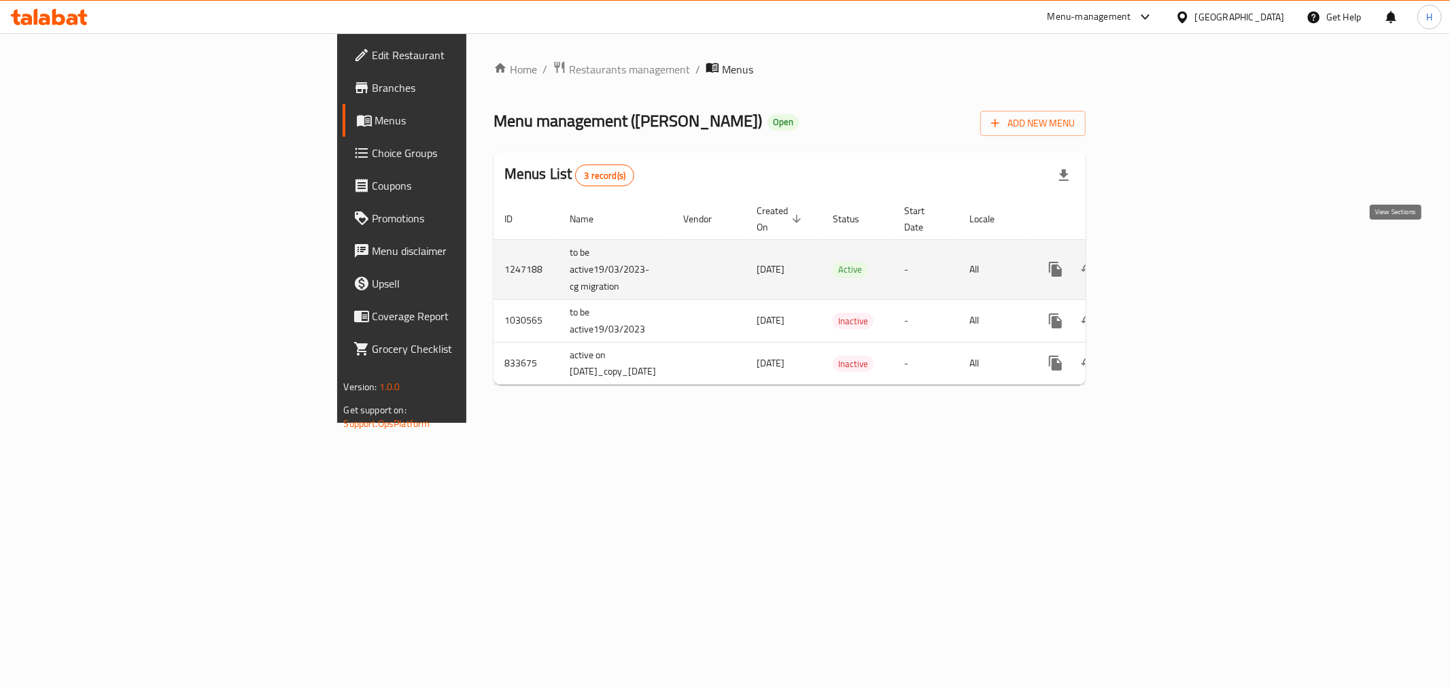
click at [1160, 263] on icon "enhanced table" at bounding box center [1153, 269] width 12 height 12
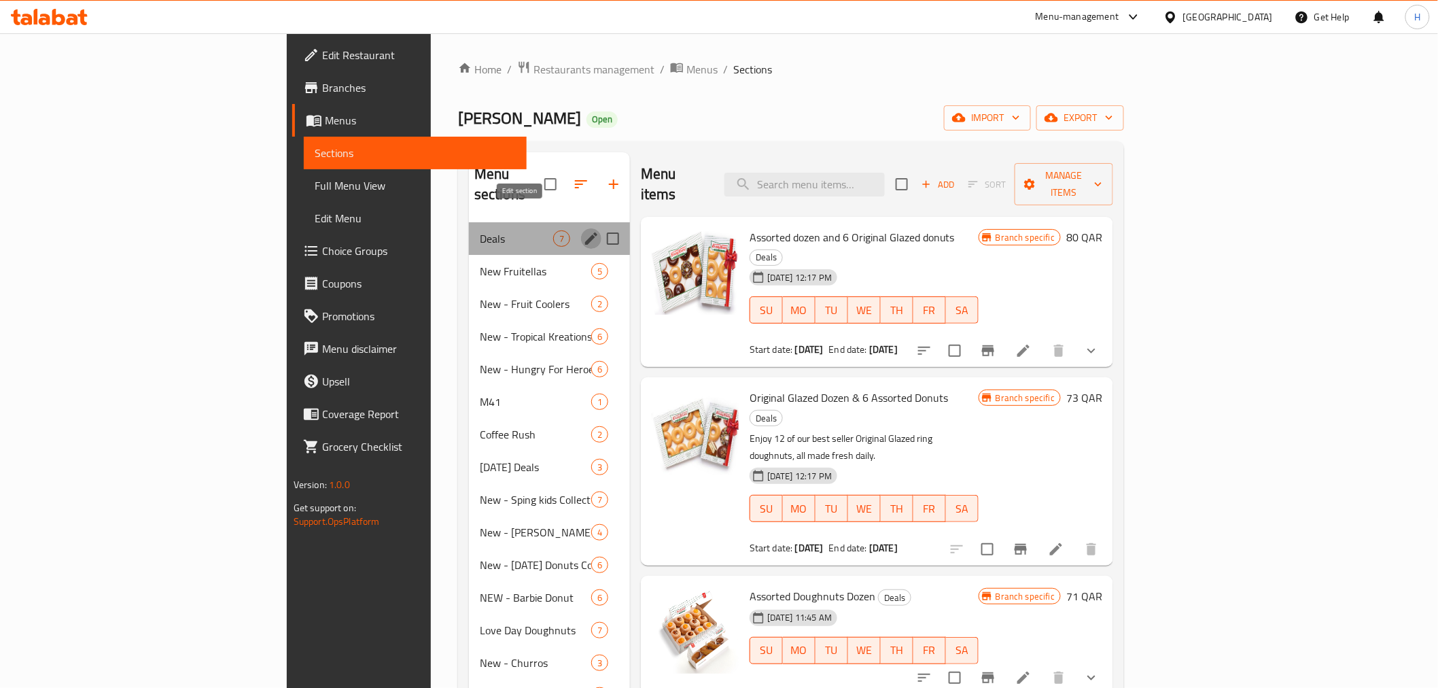
click at [585, 232] on icon "edit" at bounding box center [591, 238] width 12 height 12
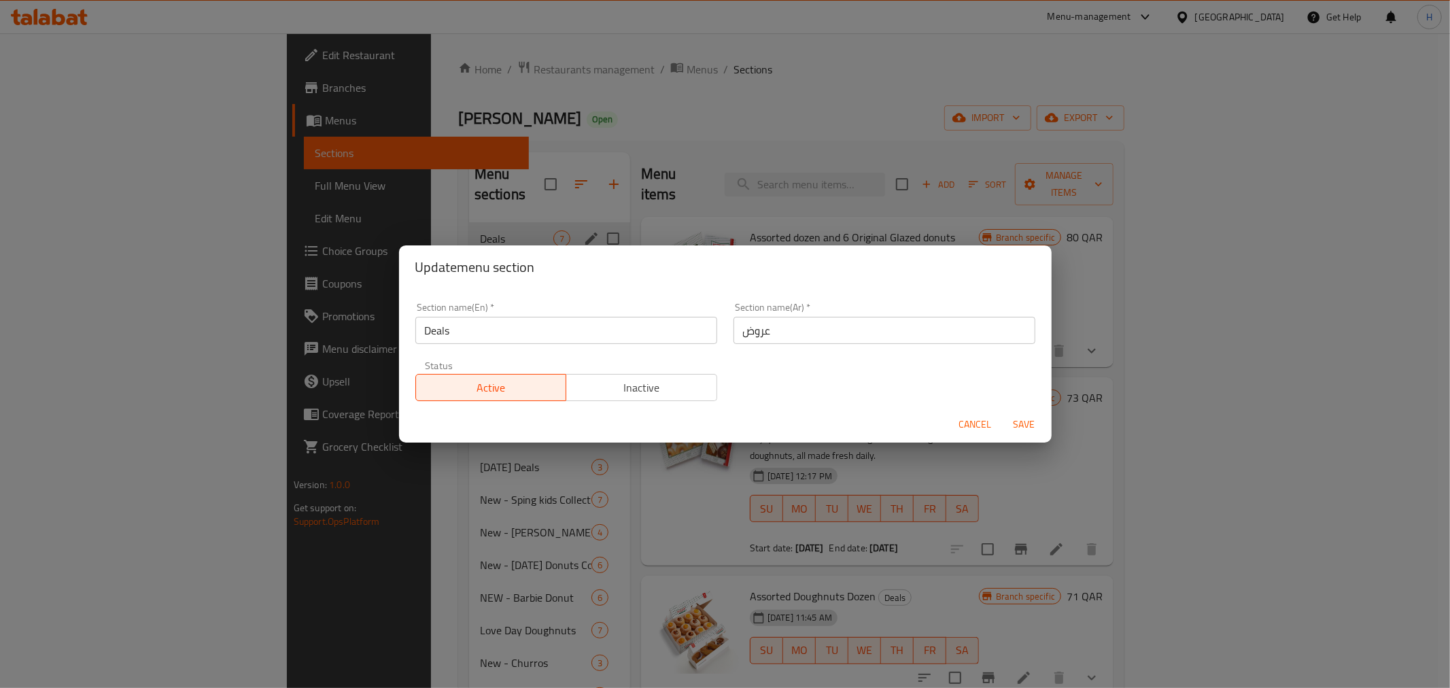
click at [640, 398] on button "Inactive" at bounding box center [642, 387] width 152 height 27
click at [1033, 425] on span "Save" at bounding box center [1024, 424] width 33 height 17
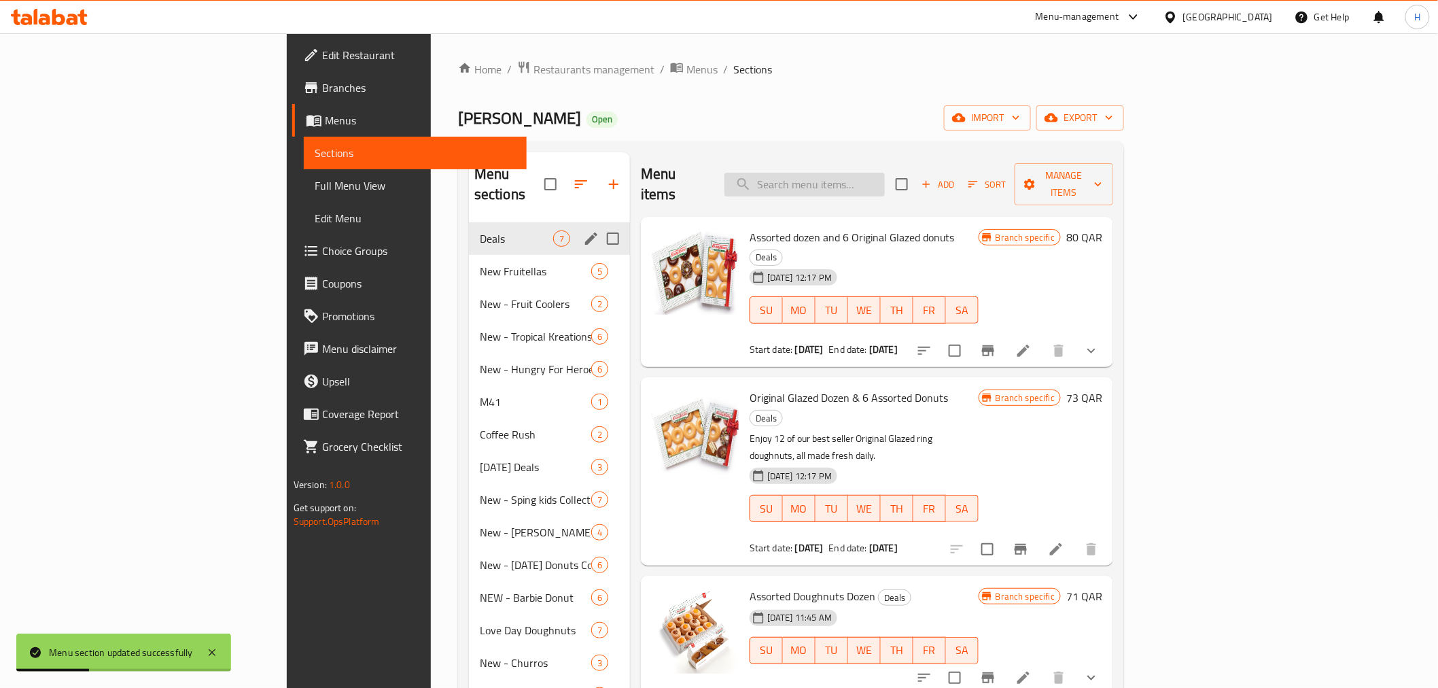
click at [885, 177] on input "search" at bounding box center [805, 185] width 160 height 24
paste input "Assorted Joy Box"
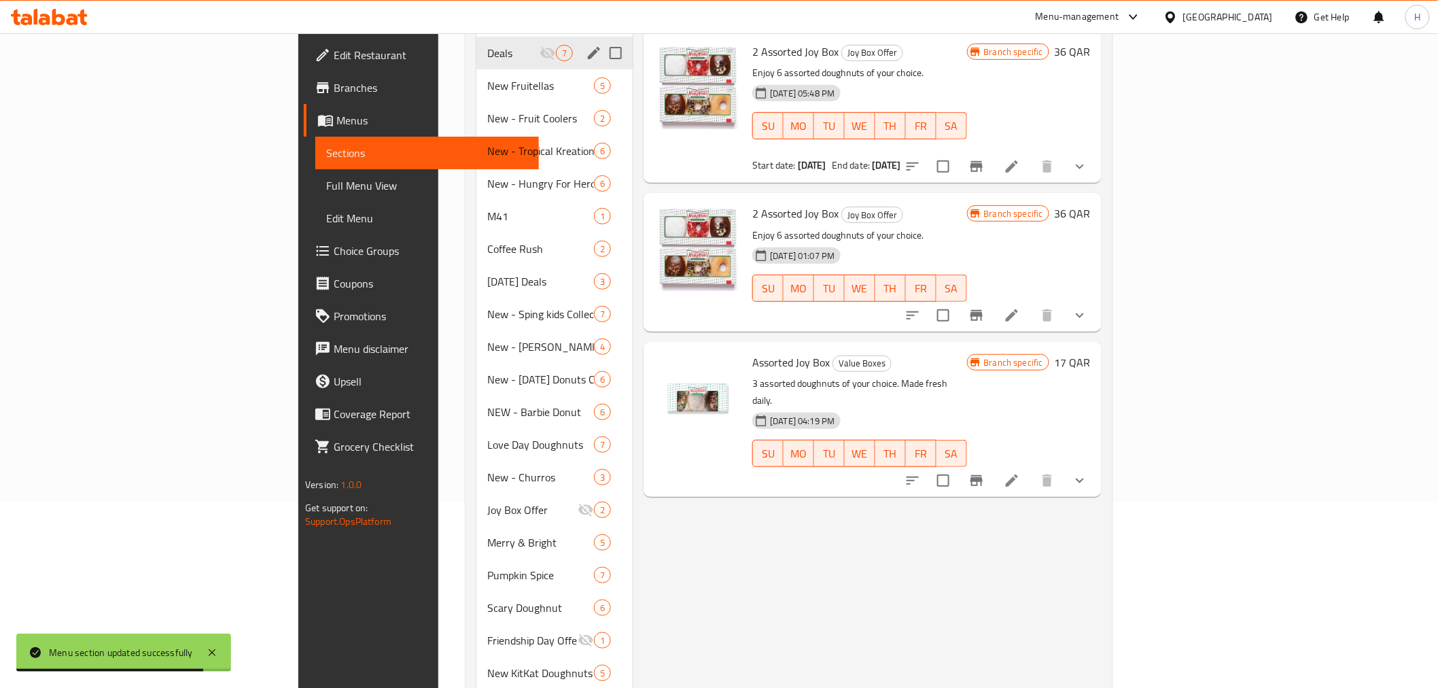
scroll to position [151, 0]
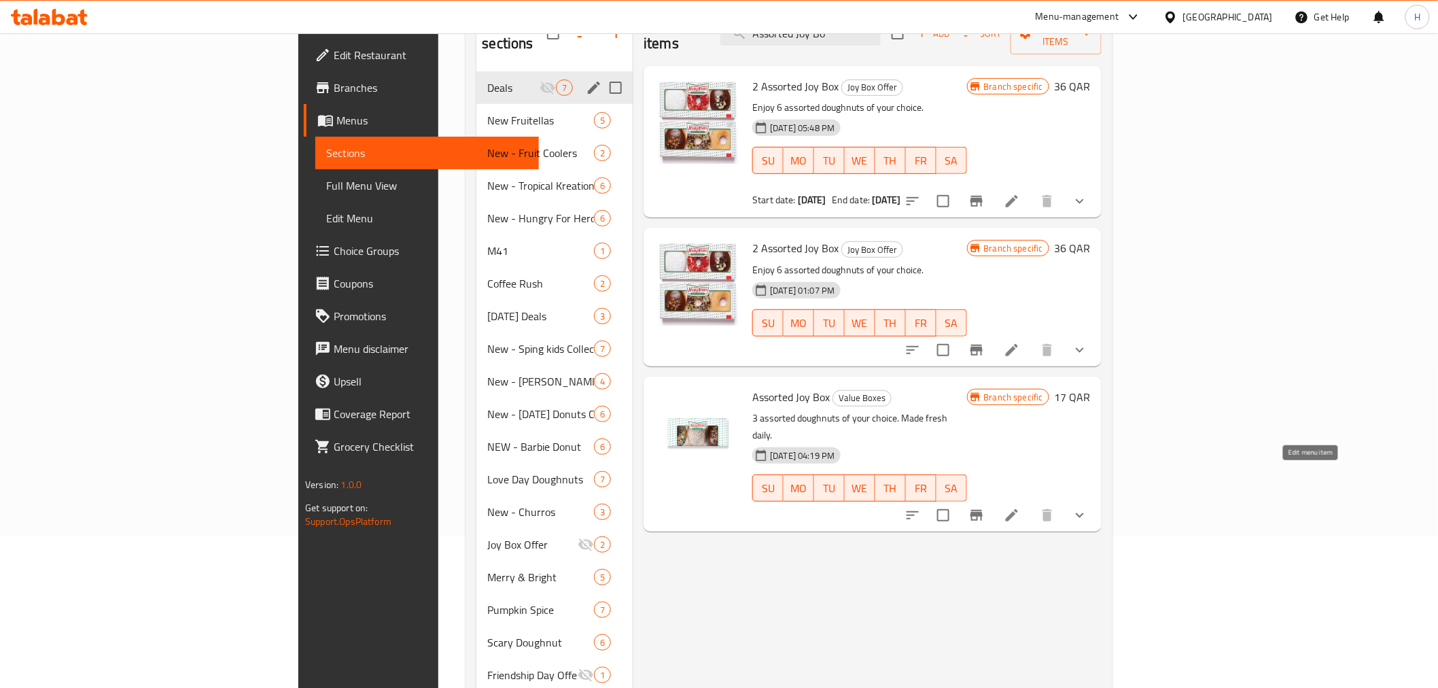
type input "Assorted Joy Bo"
click at [1020, 507] on icon at bounding box center [1012, 515] width 16 height 16
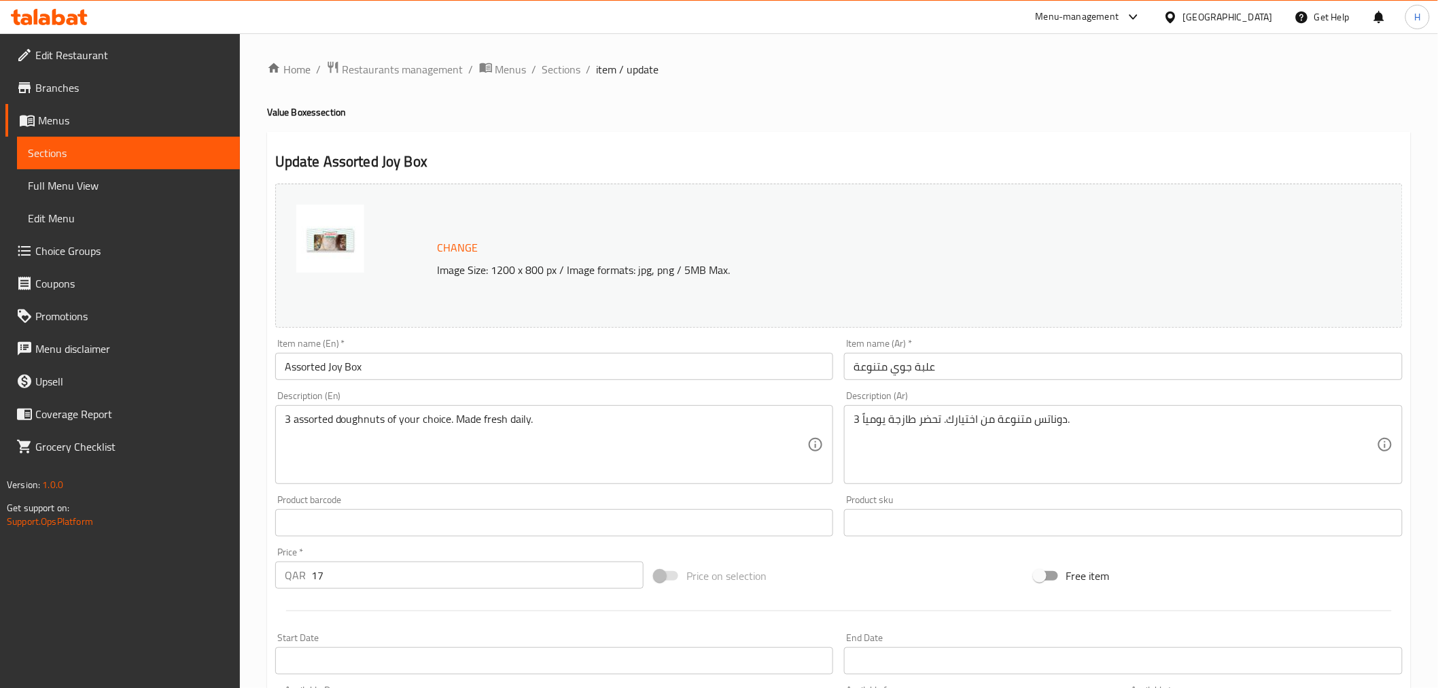
type input "إختيارك من الدوناتس 1:"
type input "1"
type input "إختيارك من الدوناتس 2:"
type input "1"
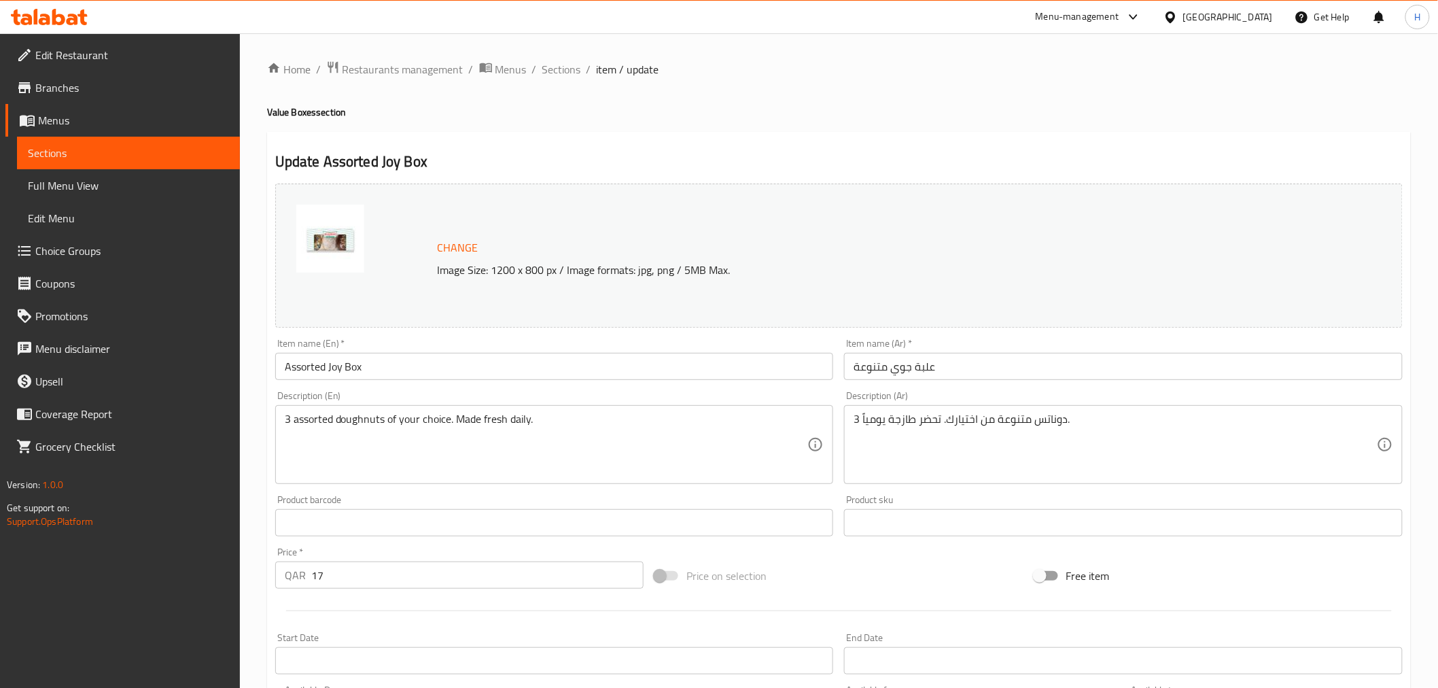
type input "1"
type input "إختيارك من الدوناتس 3:"
type input "1"
click at [556, 68] on span "Sections" at bounding box center [561, 69] width 39 height 16
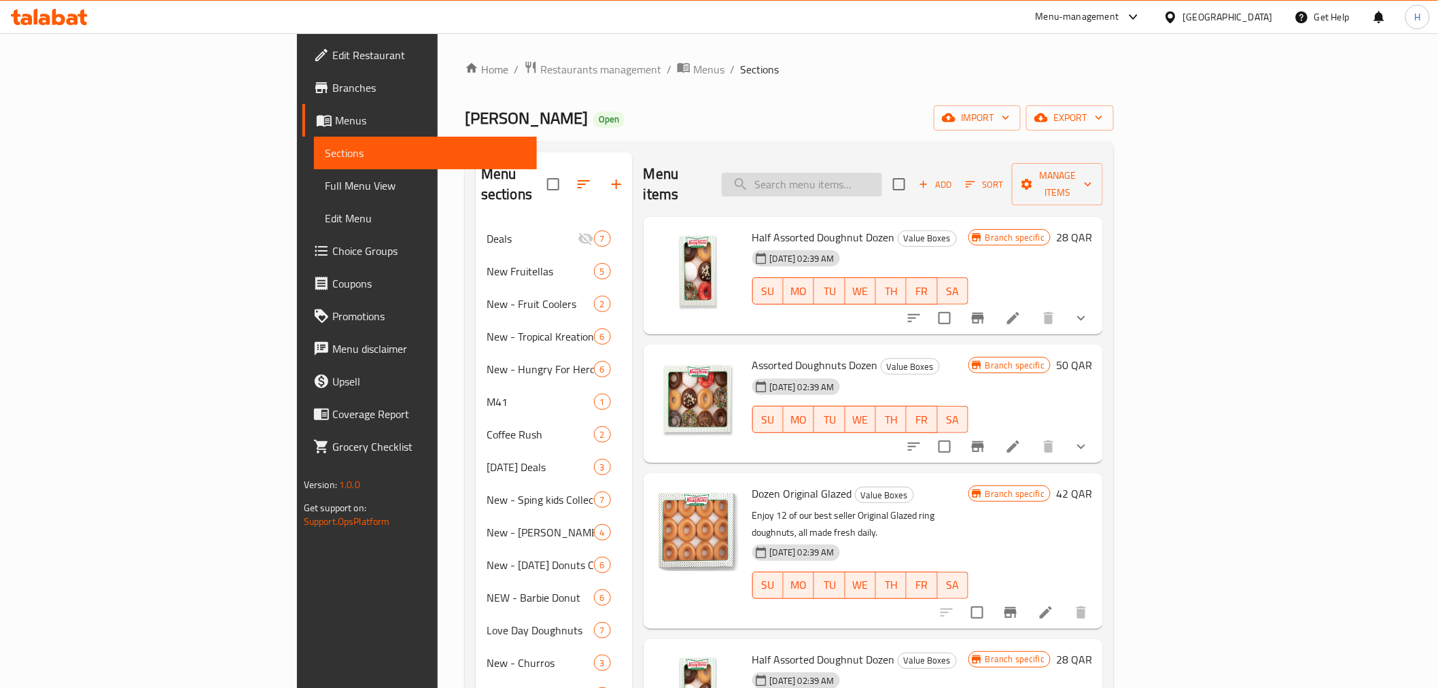
click at [882, 173] on input "search" at bounding box center [802, 185] width 160 height 24
paste input "Original Glazed Joy Box"
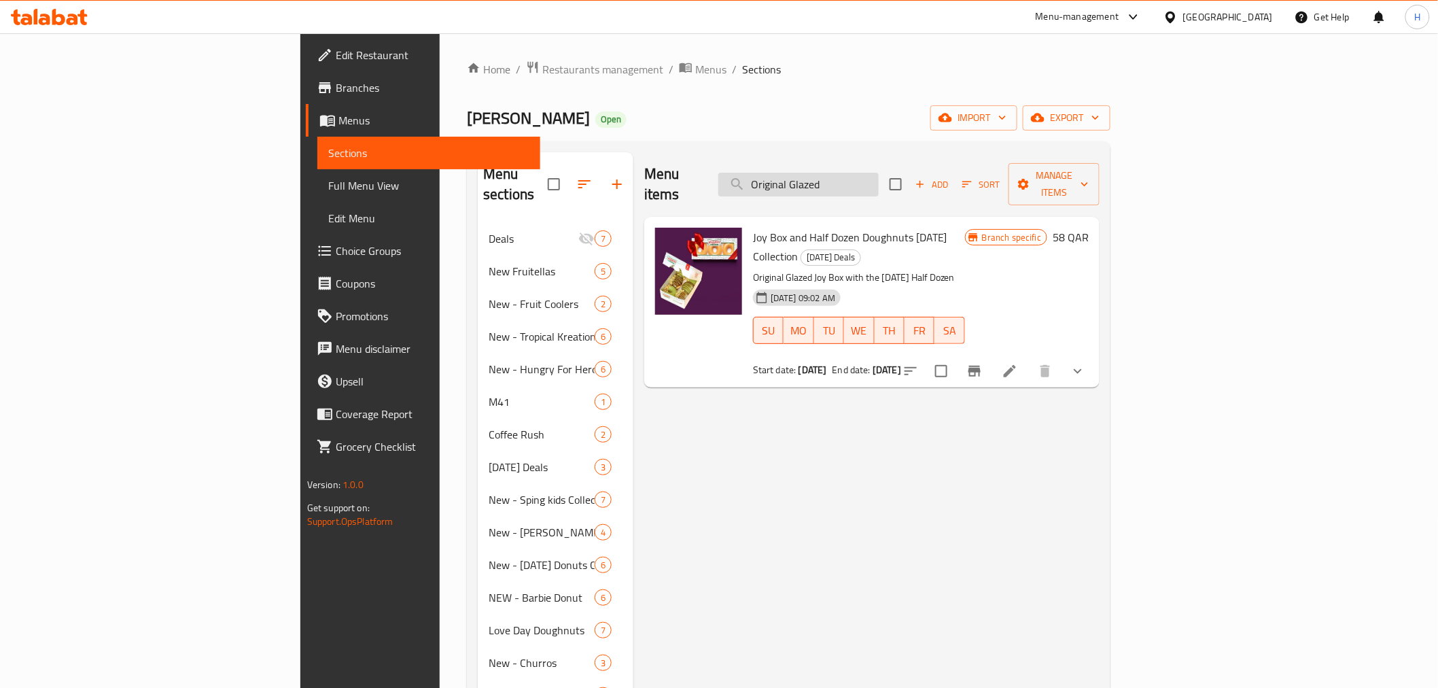
type input "Original Glazed"
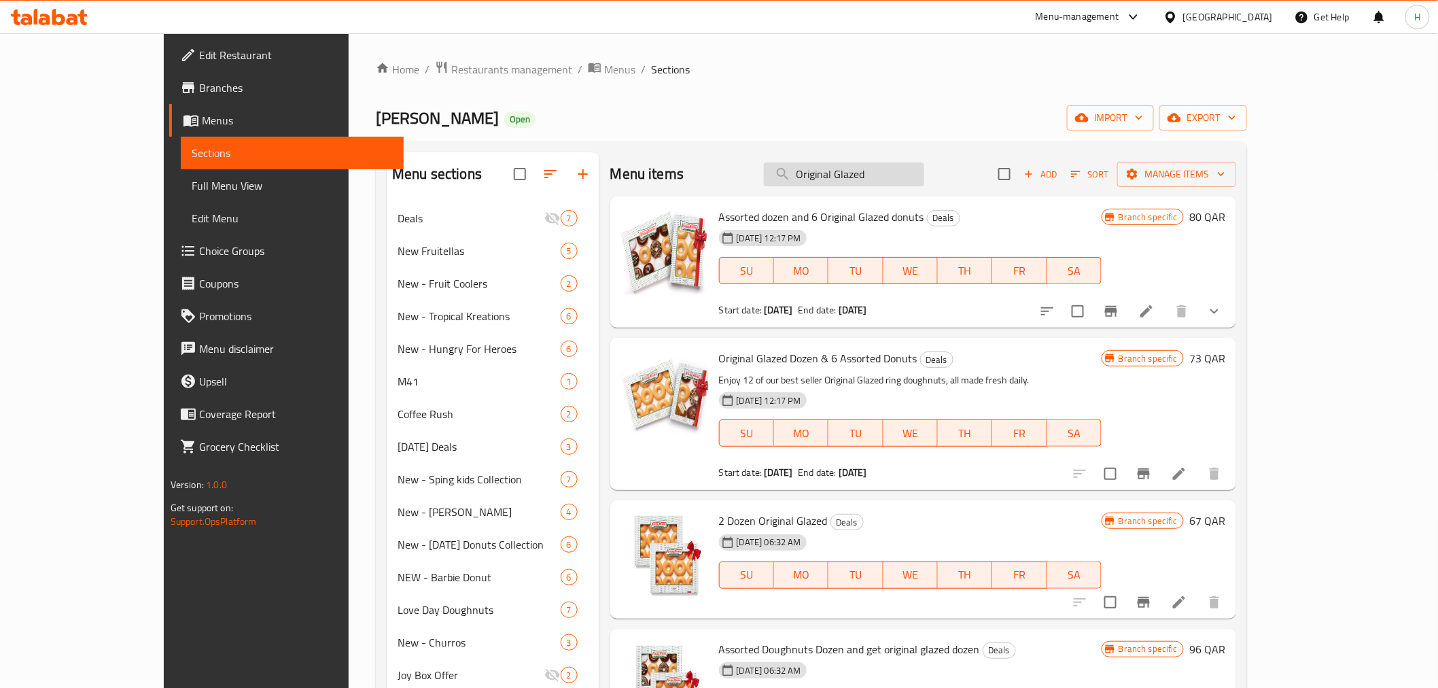
click at [909, 181] on input "Original Glazed" at bounding box center [844, 174] width 160 height 24
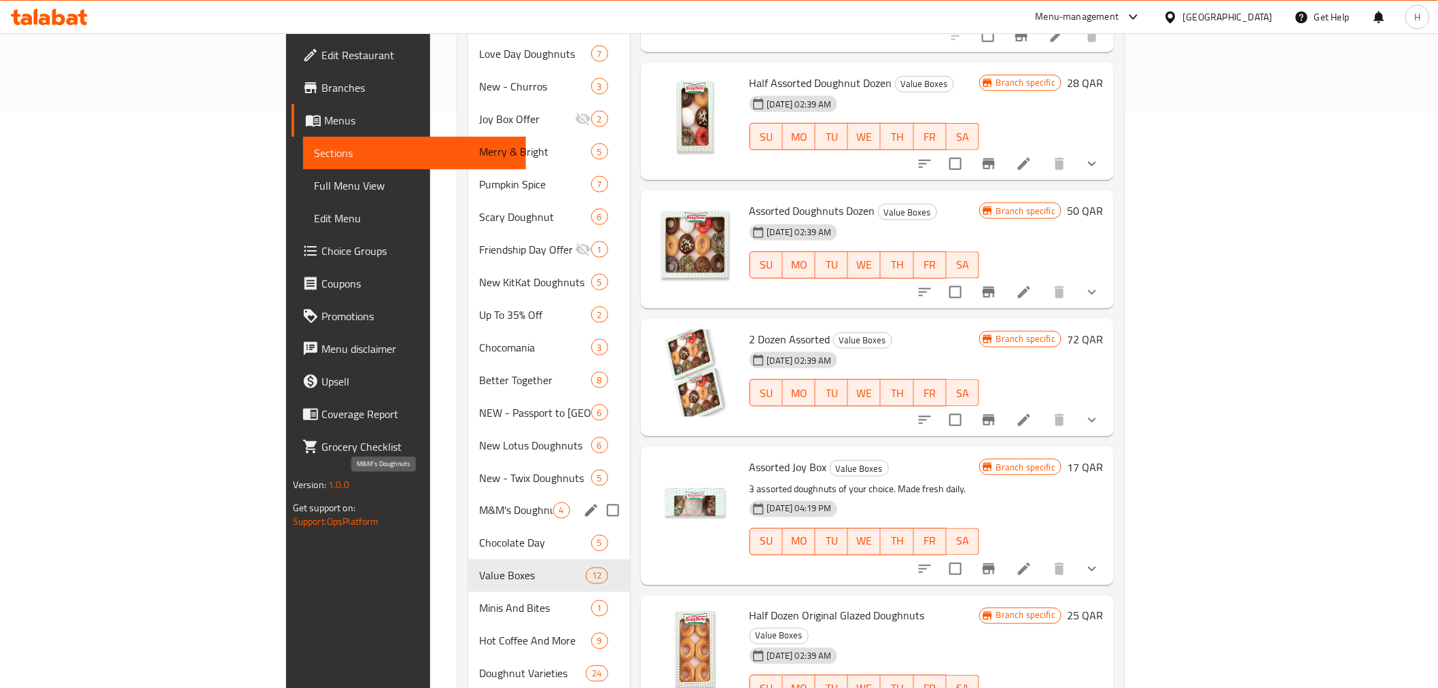
scroll to position [604, 0]
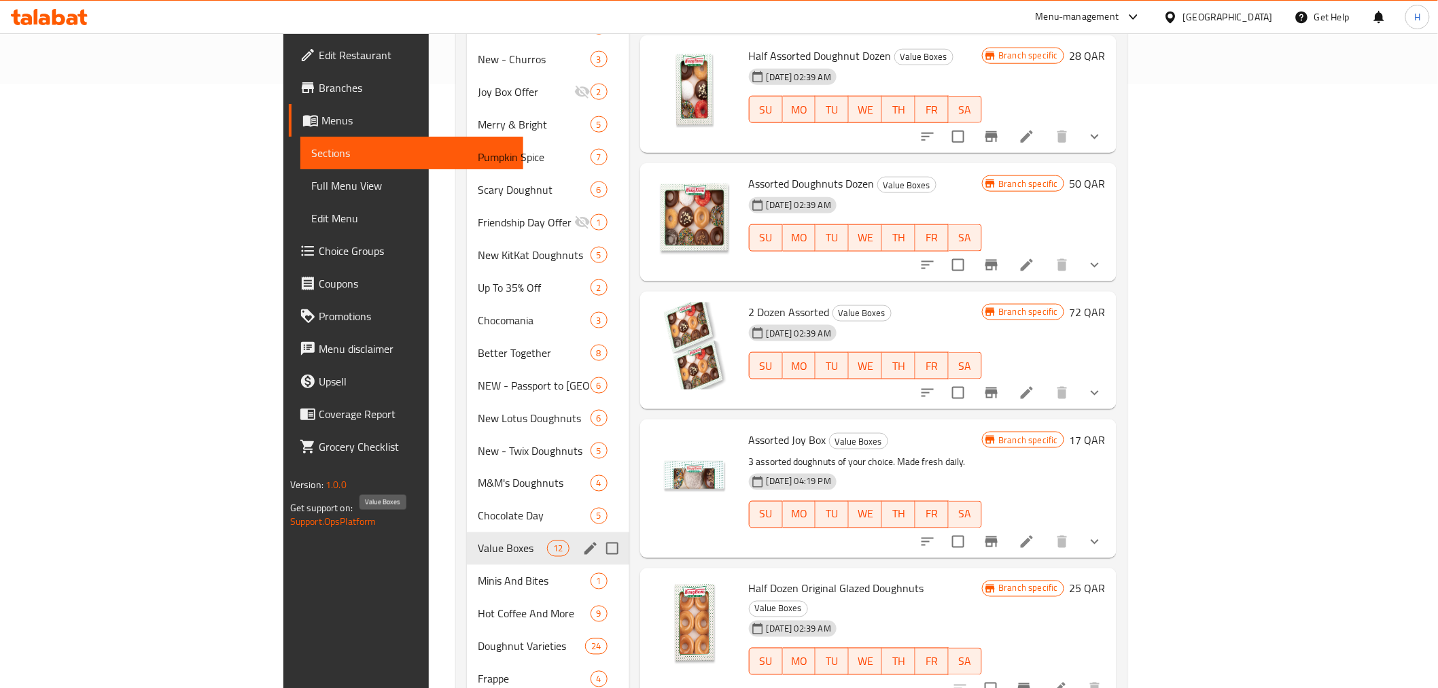
click at [478, 540] on span "Value Boxes" at bounding box center [513, 548] width 70 height 16
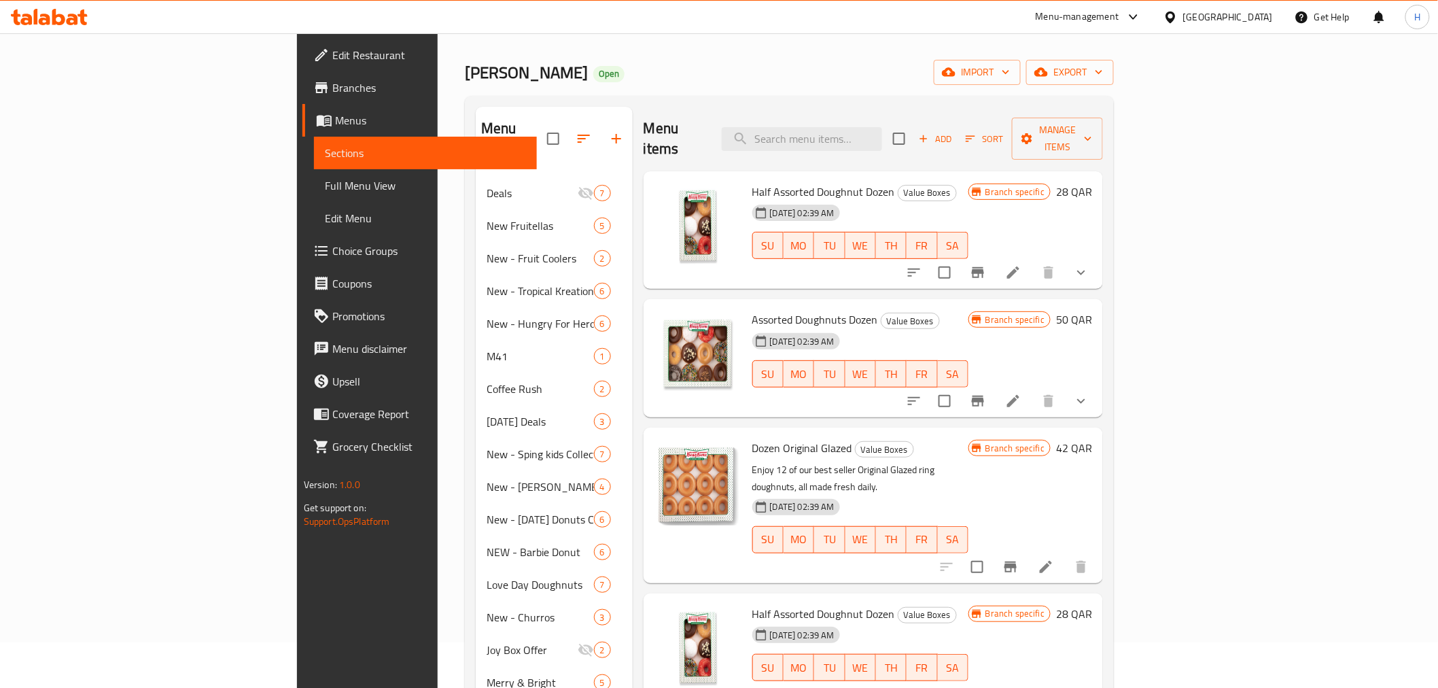
scroll to position [0, 0]
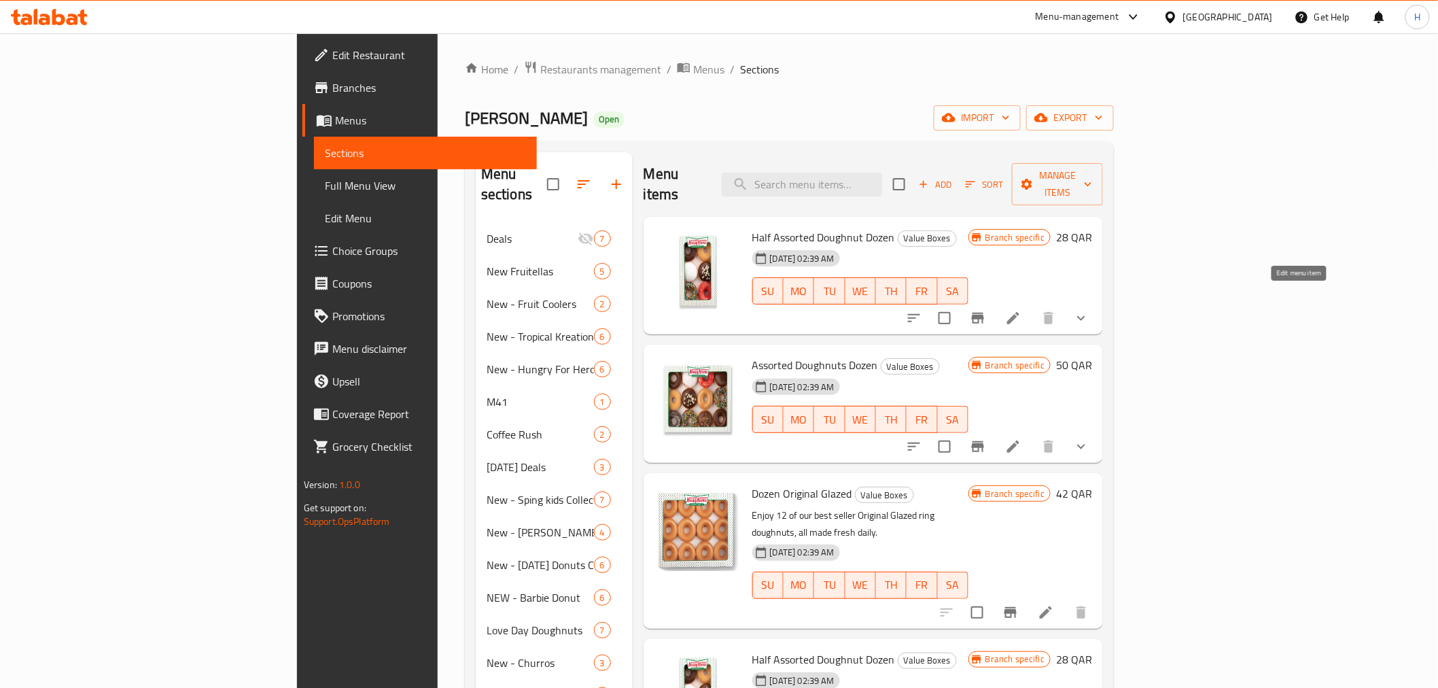
click at [1022, 310] on icon at bounding box center [1013, 318] width 16 height 16
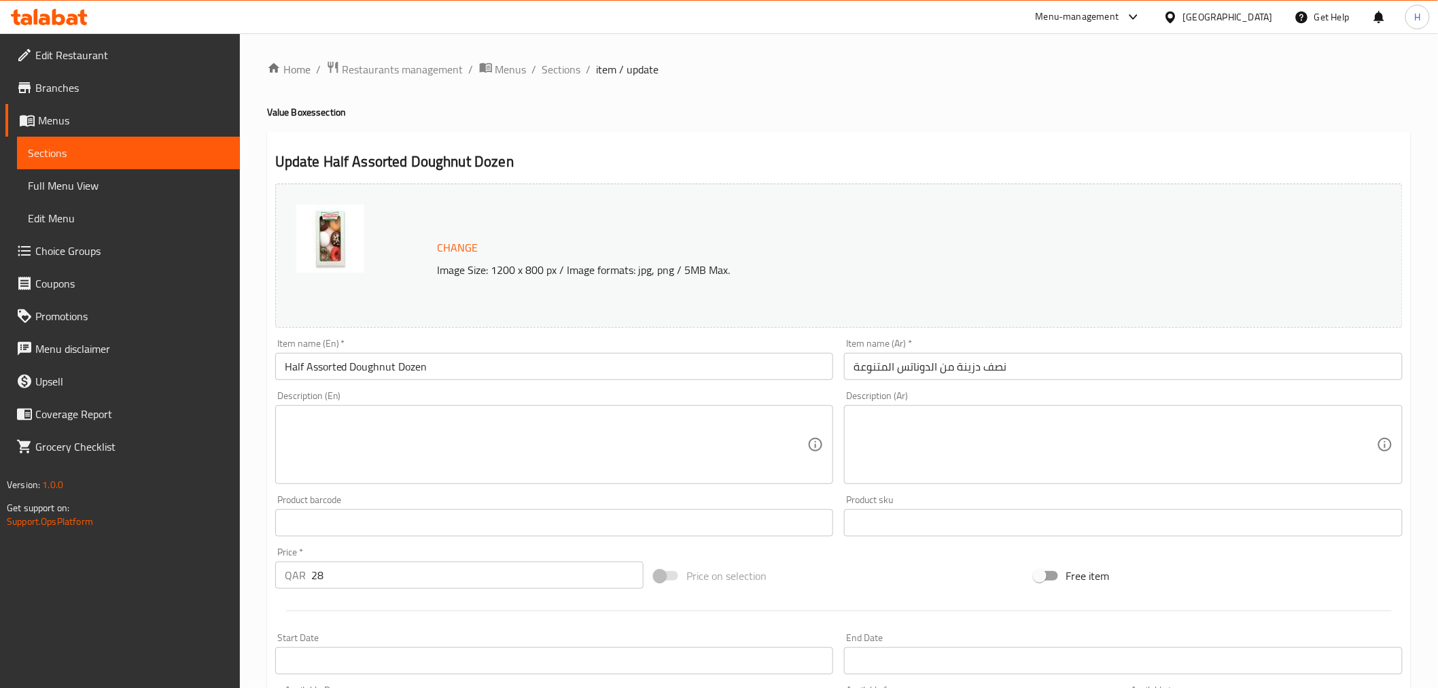
drag, startPoint x: 568, startPoint y: 61, endPoint x: 587, endPoint y: 92, distance: 35.7
click at [568, 61] on span "Sections" at bounding box center [561, 69] width 39 height 16
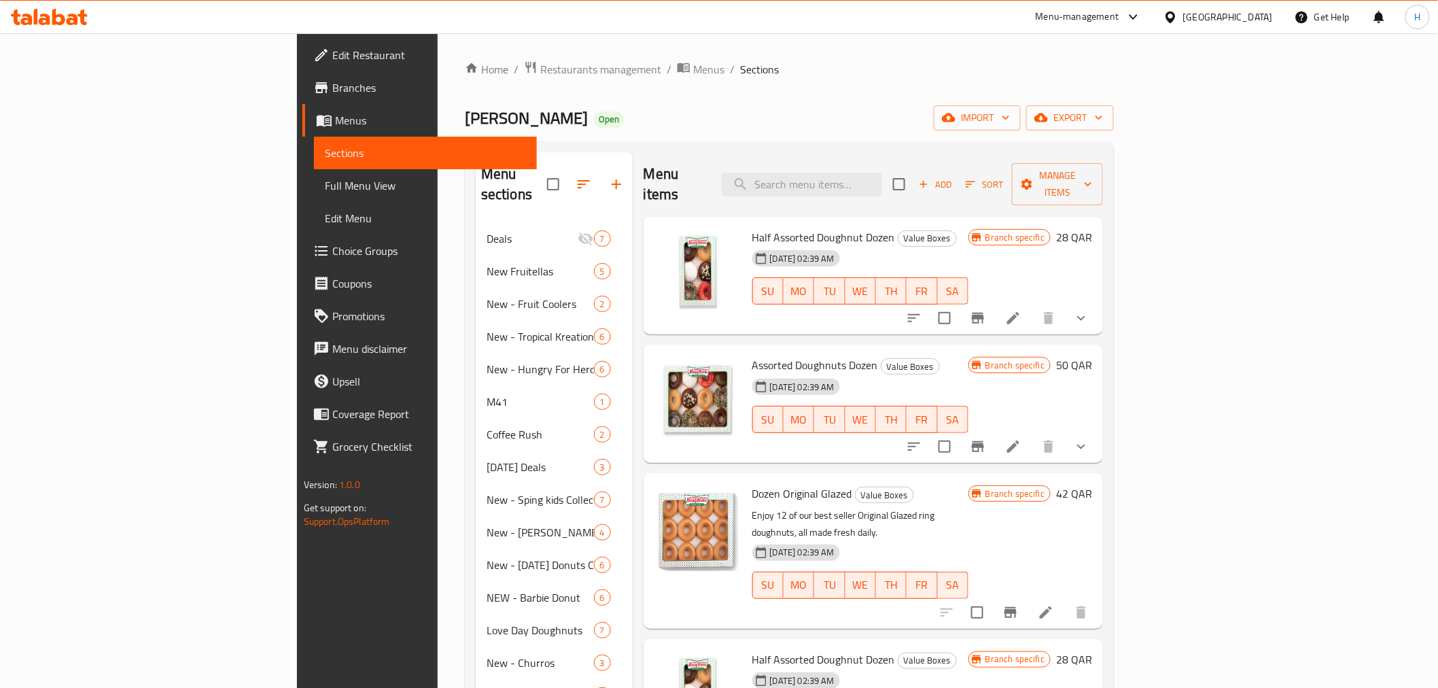
click at [1033, 434] on li at bounding box center [1013, 446] width 38 height 24
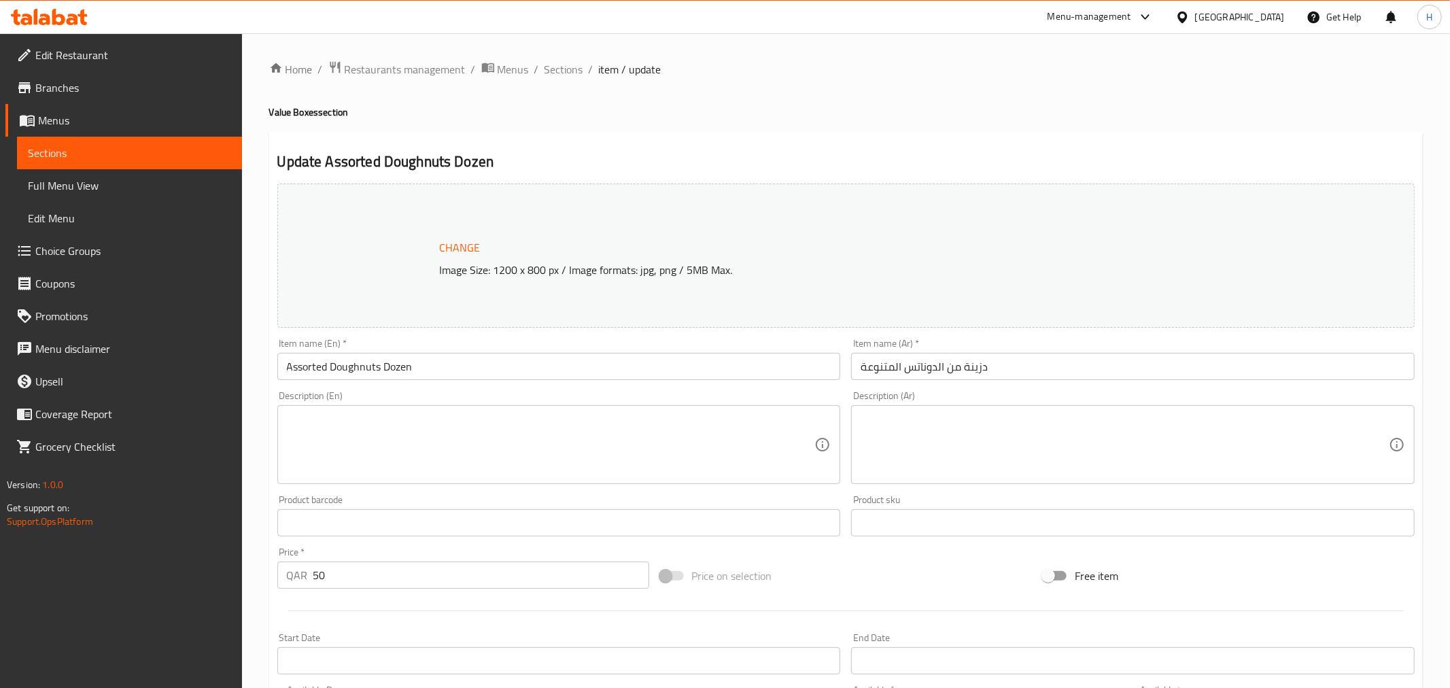
click at [567, 73] on div at bounding box center [725, 344] width 1450 height 688
click at [567, 69] on span "Sections" at bounding box center [561, 69] width 39 height 16
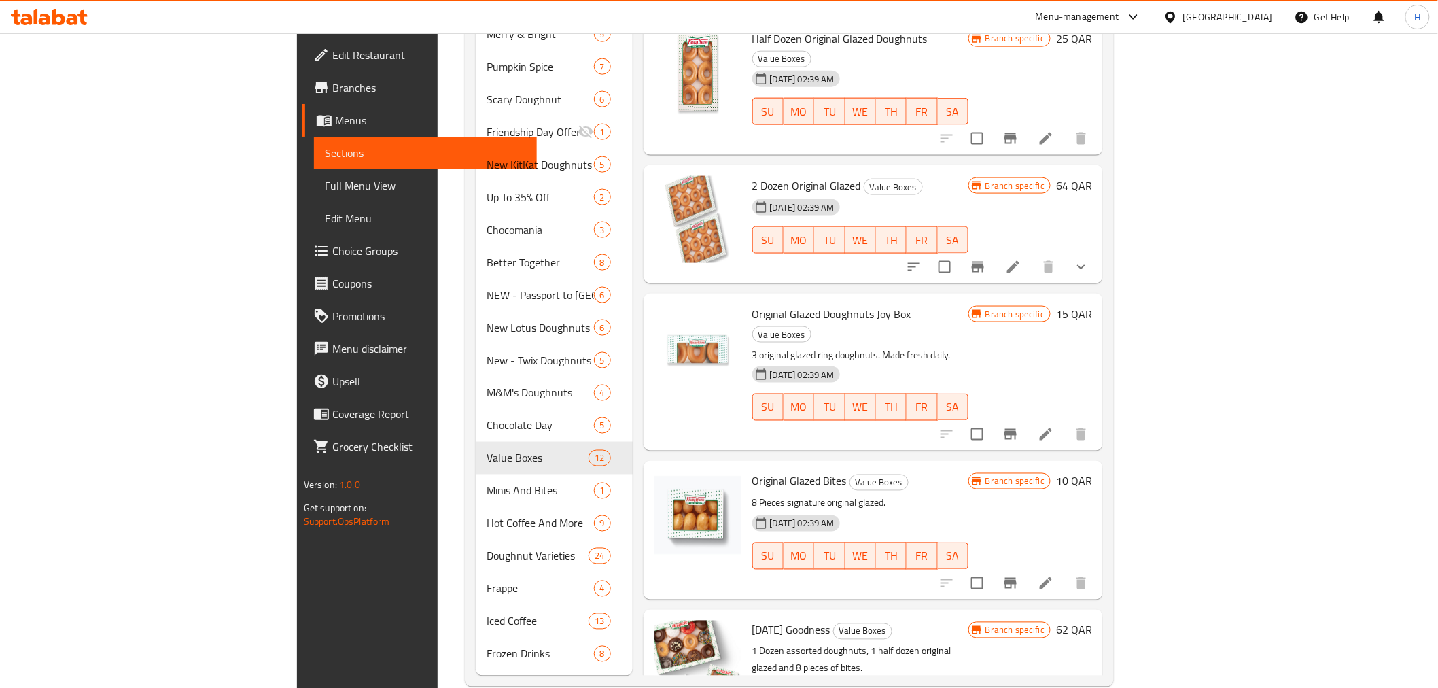
scroll to position [698, 0]
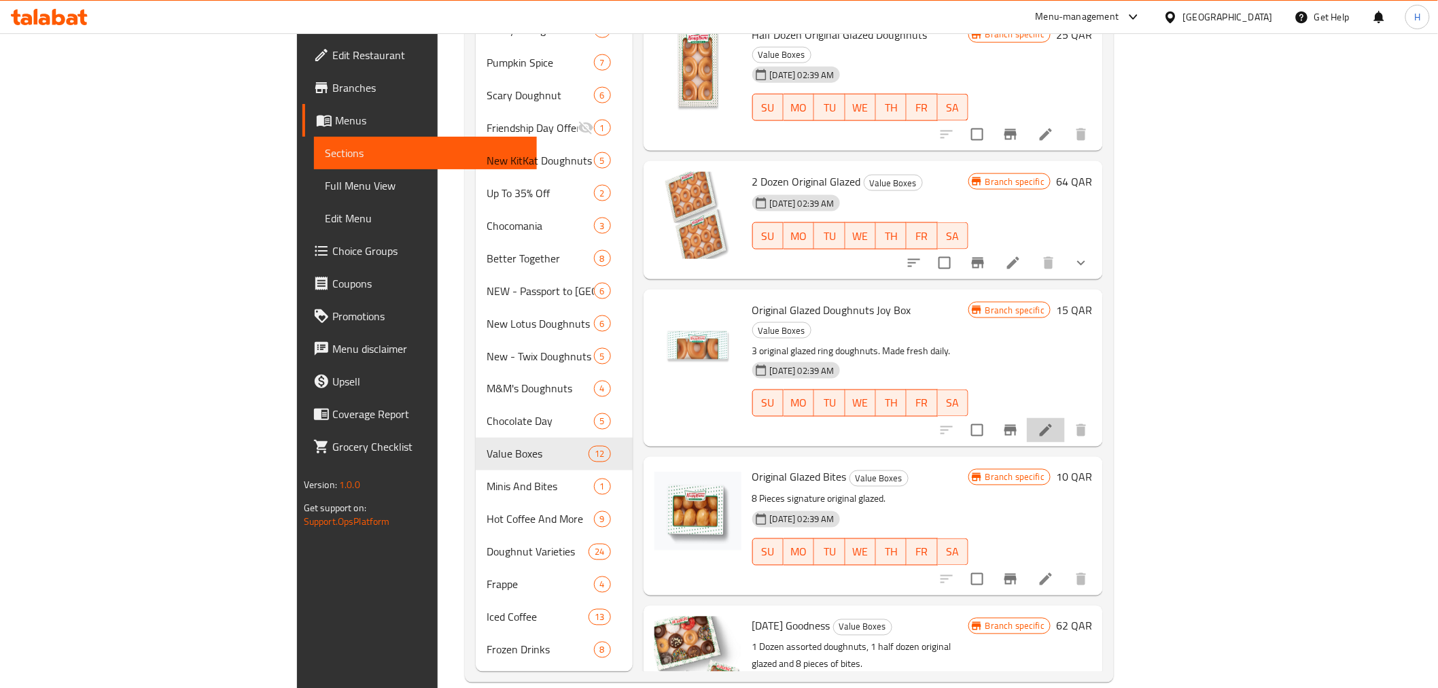
click at [1065, 418] on li at bounding box center [1046, 430] width 38 height 24
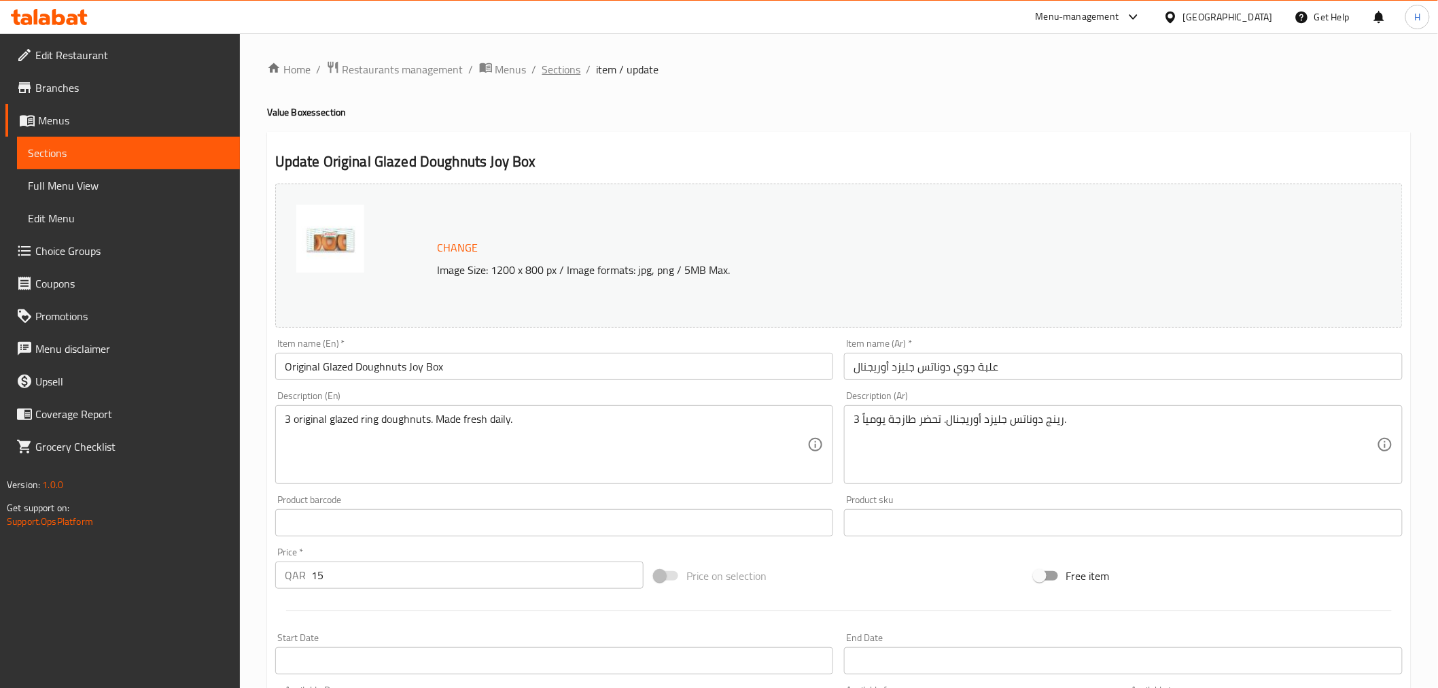
click at [568, 67] on span "Sections" at bounding box center [561, 69] width 39 height 16
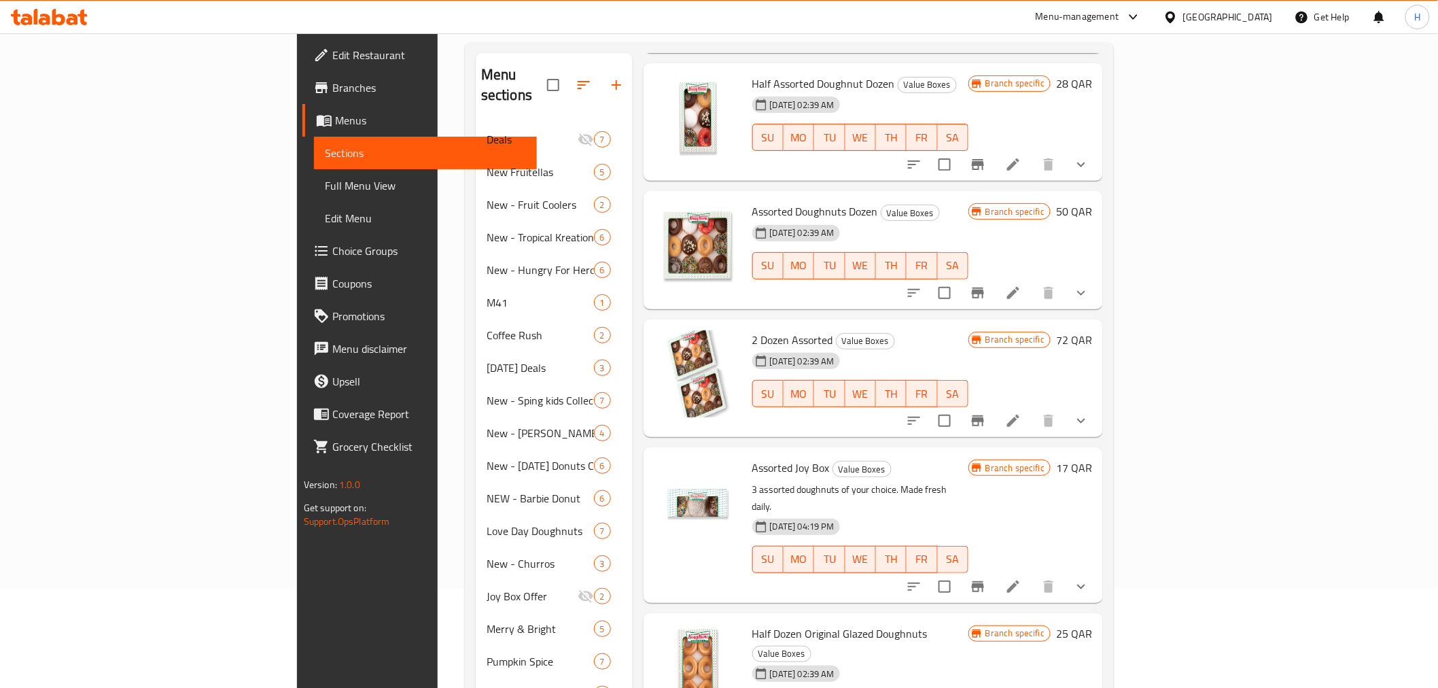
scroll to position [302, 0]
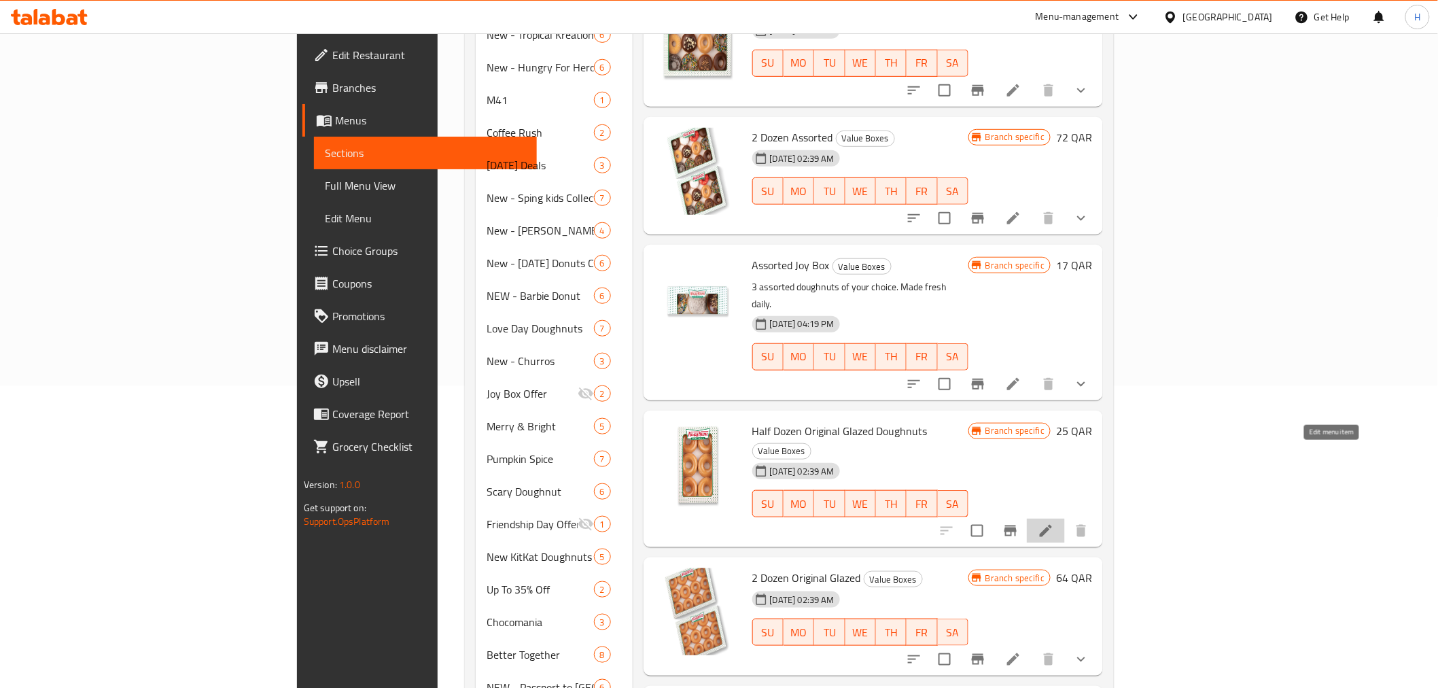
click at [1052, 525] on icon at bounding box center [1046, 531] width 12 height 12
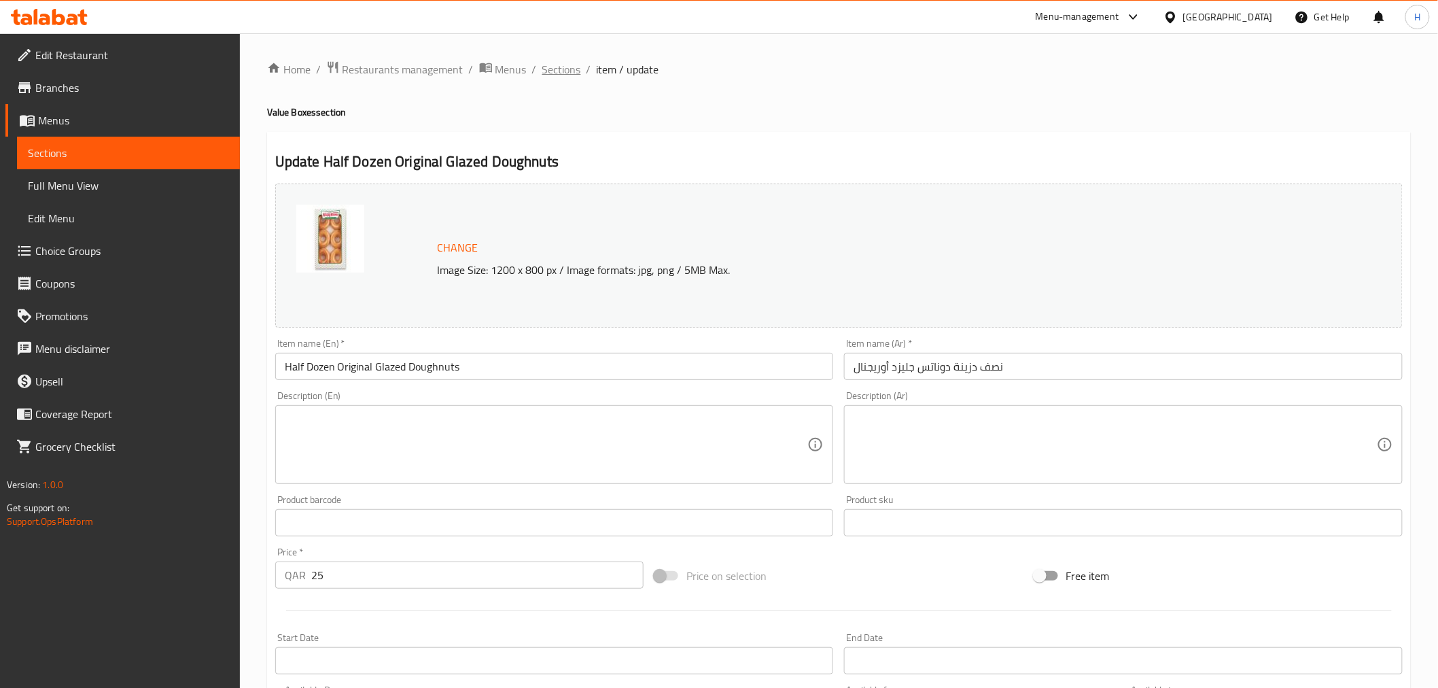
click at [566, 71] on span "Sections" at bounding box center [561, 69] width 39 height 16
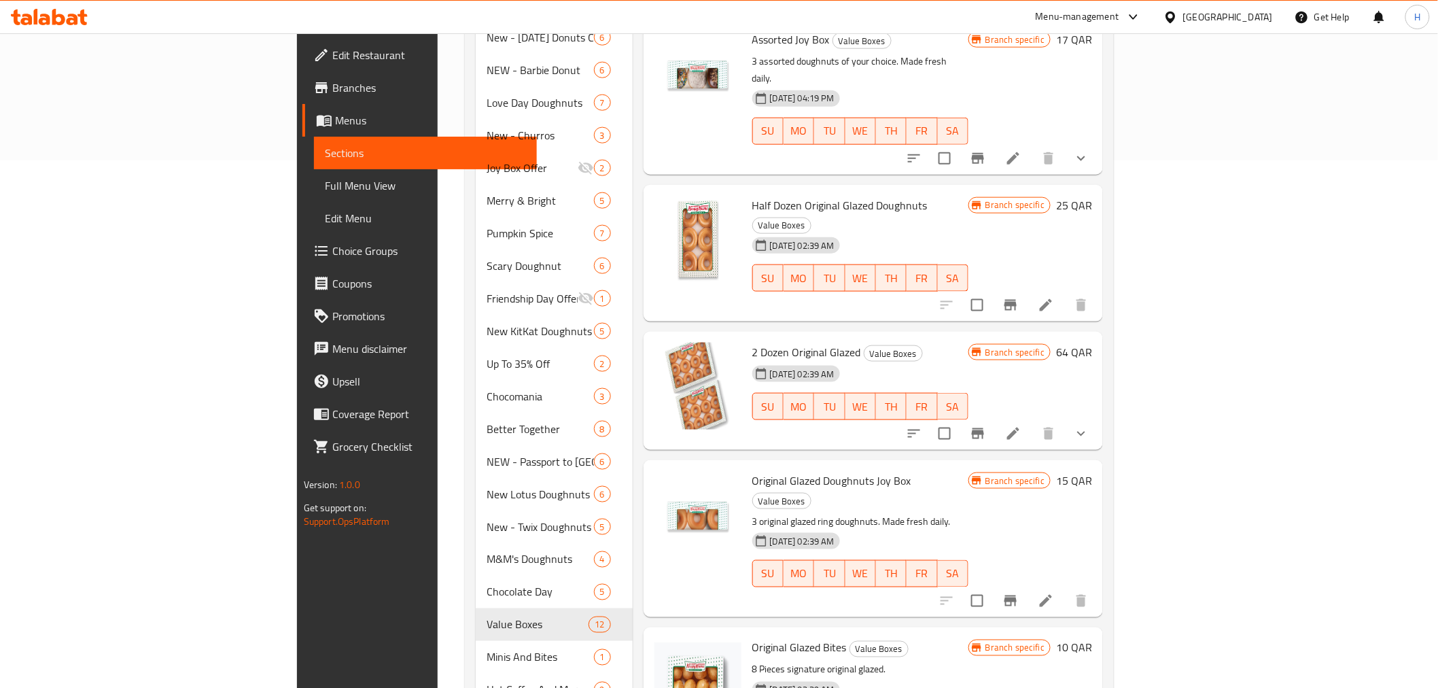
scroll to position [528, 0]
click at [1033, 421] on li at bounding box center [1013, 433] width 38 height 24
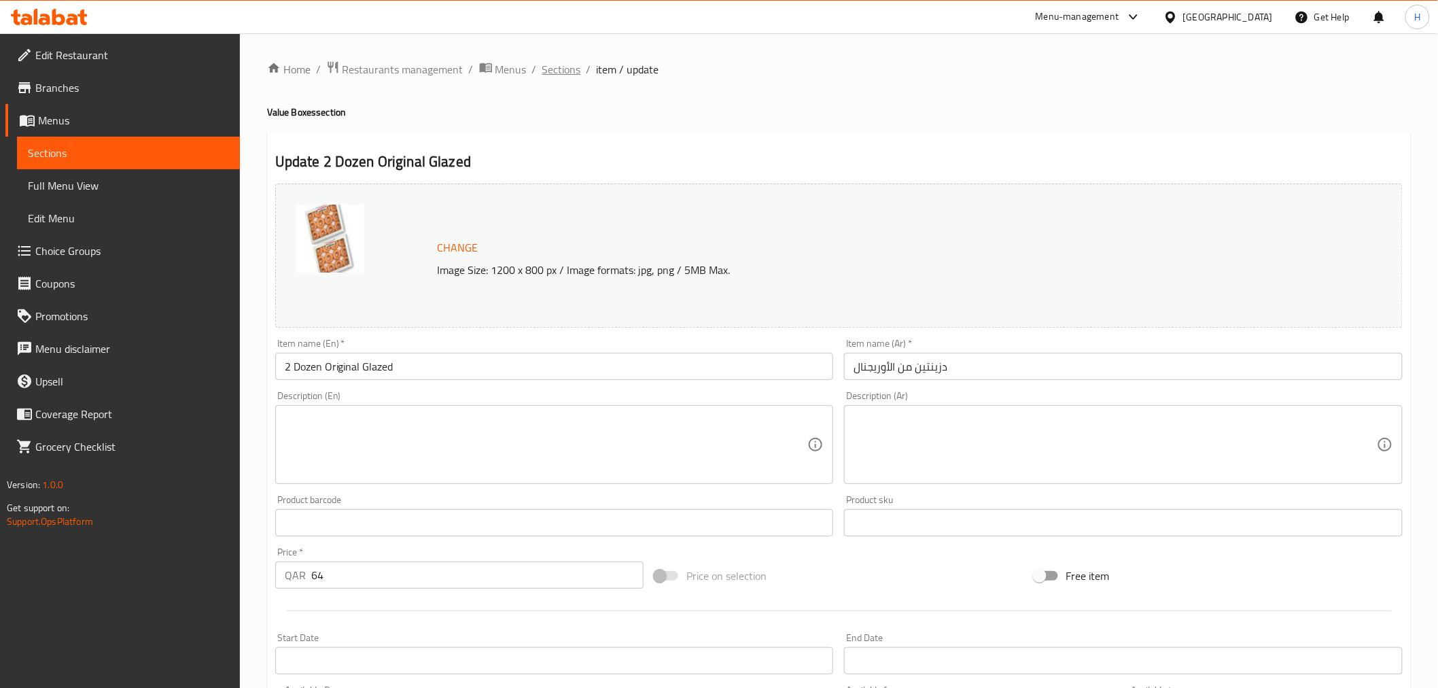
click at [561, 61] on span "Sections" at bounding box center [561, 69] width 39 height 16
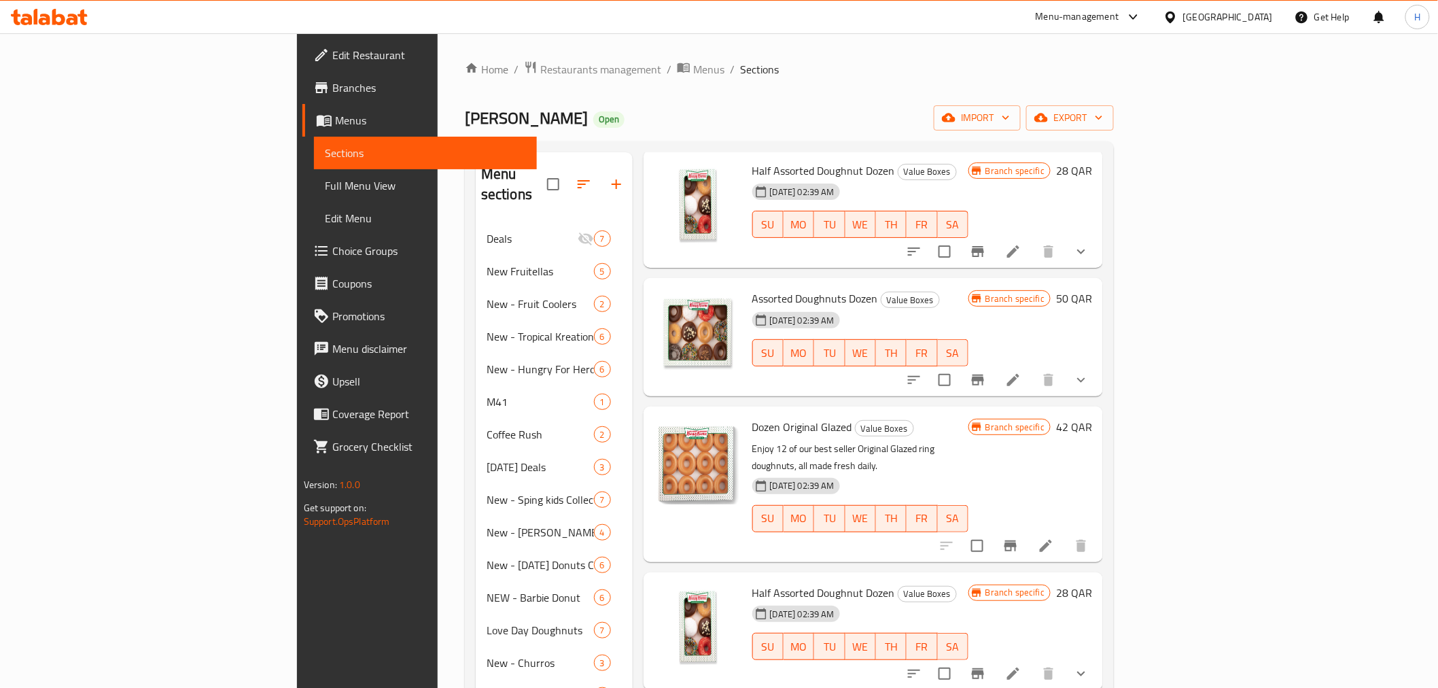
scroll to position [75, 0]
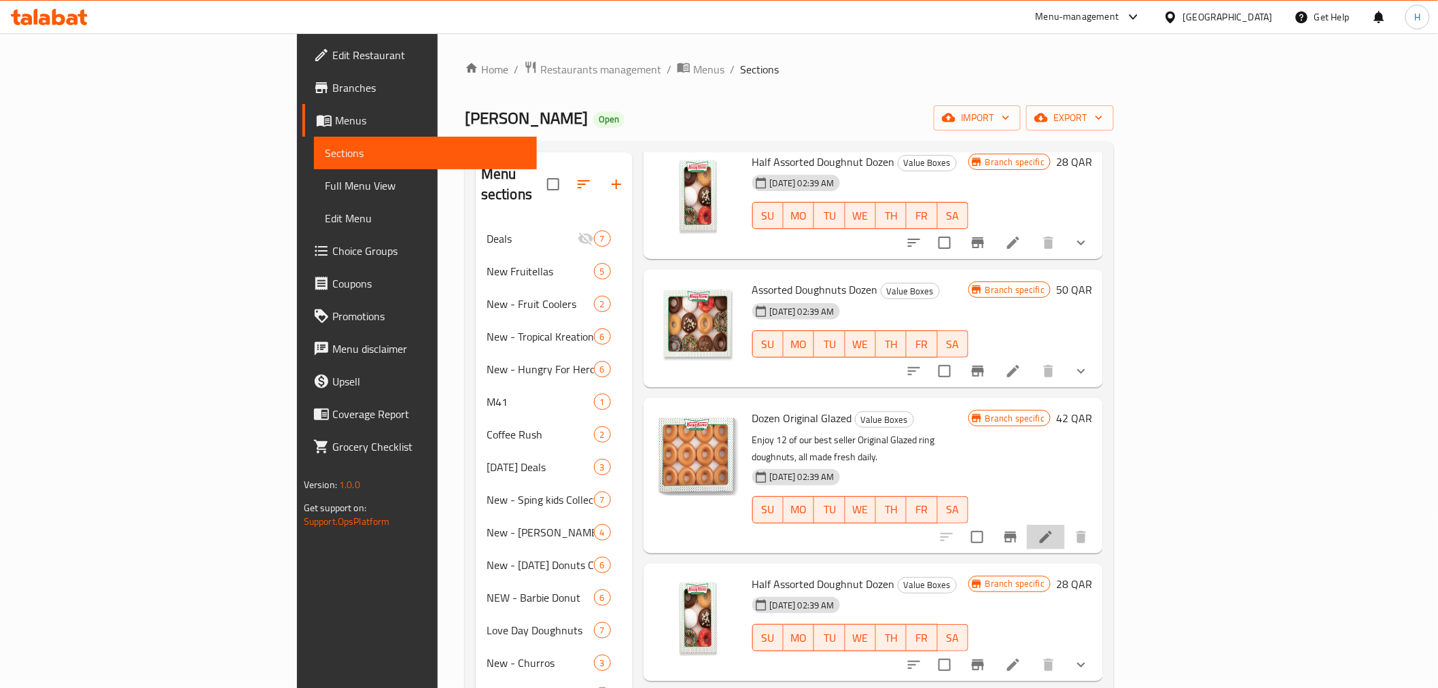
click at [1054, 529] on icon at bounding box center [1046, 537] width 16 height 16
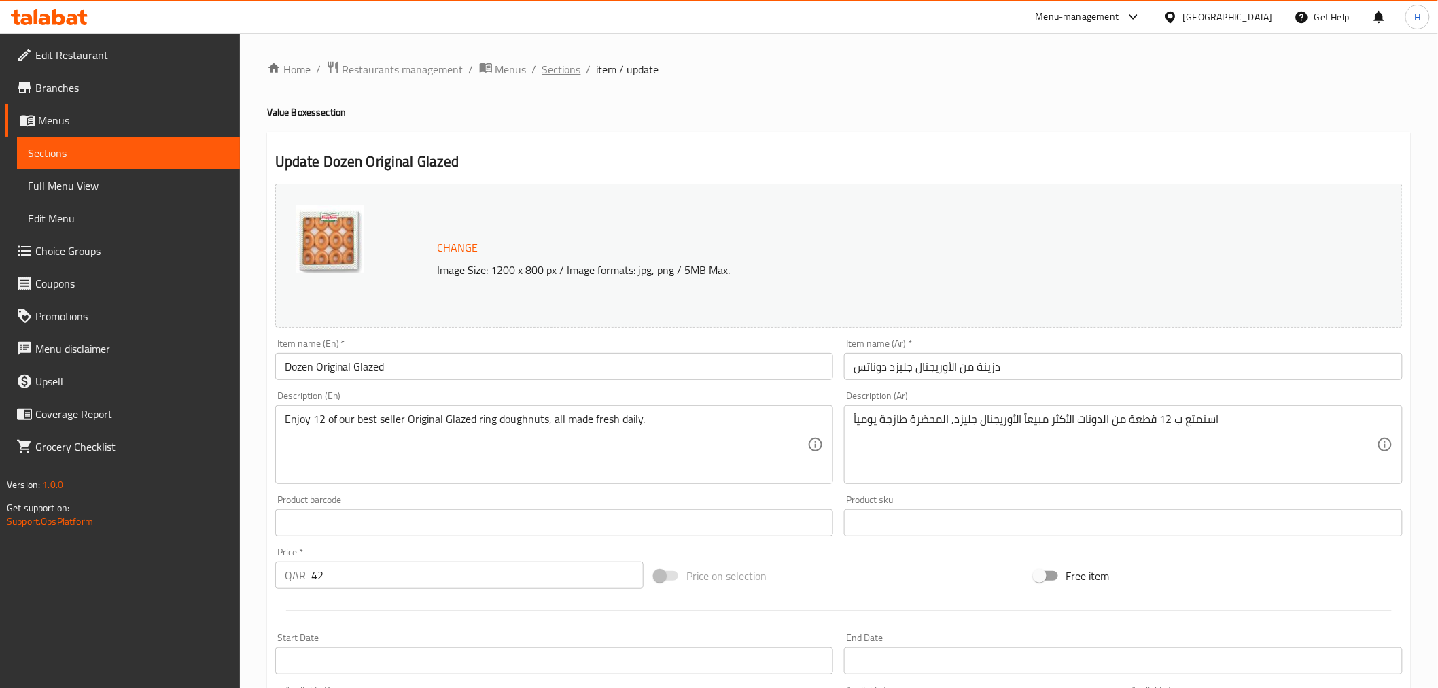
click at [558, 68] on span "Sections" at bounding box center [561, 69] width 39 height 16
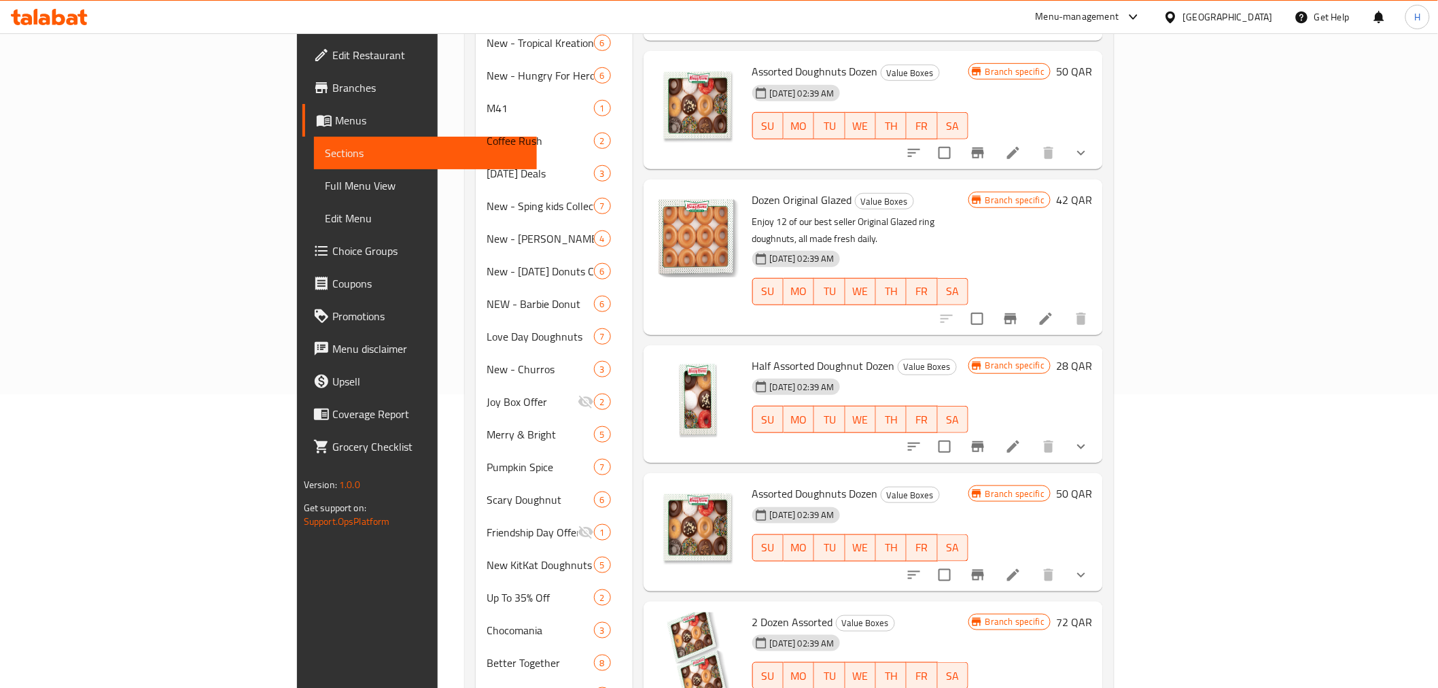
scroll to position [302, 0]
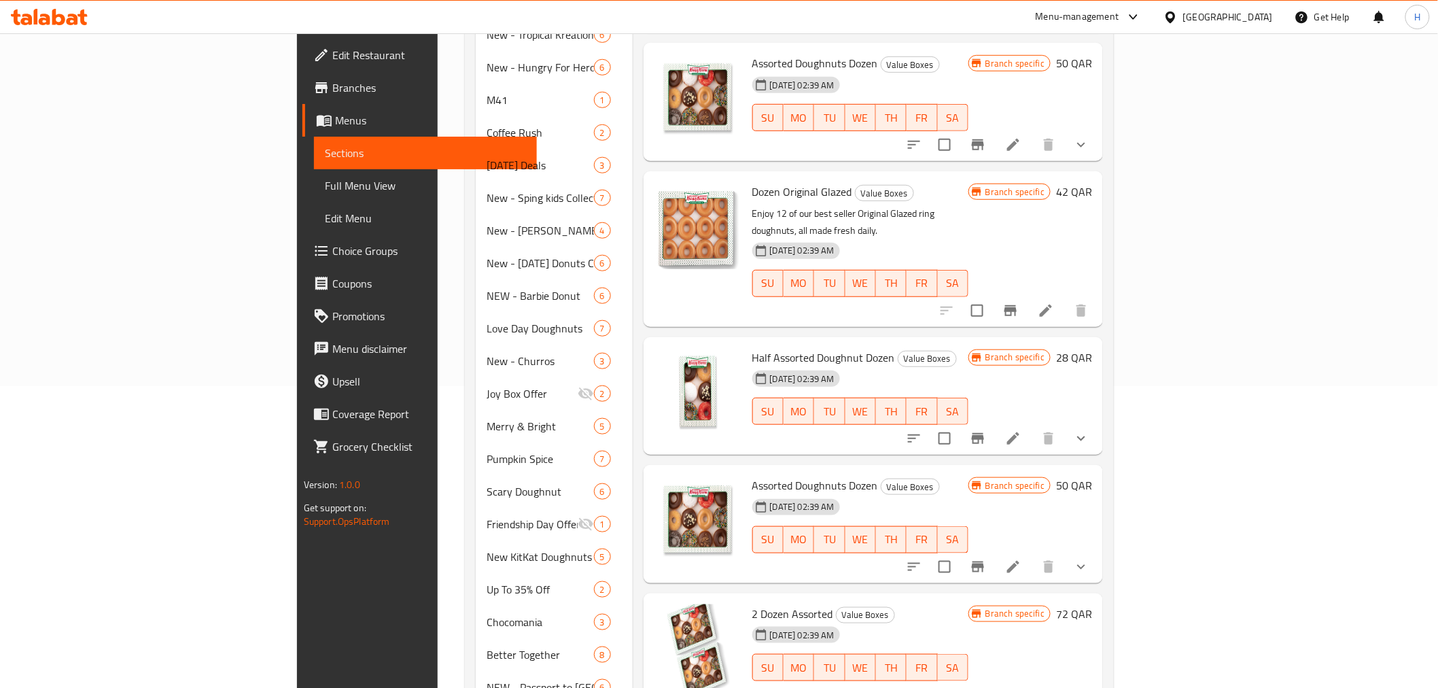
click at [1033, 426] on li at bounding box center [1013, 438] width 38 height 24
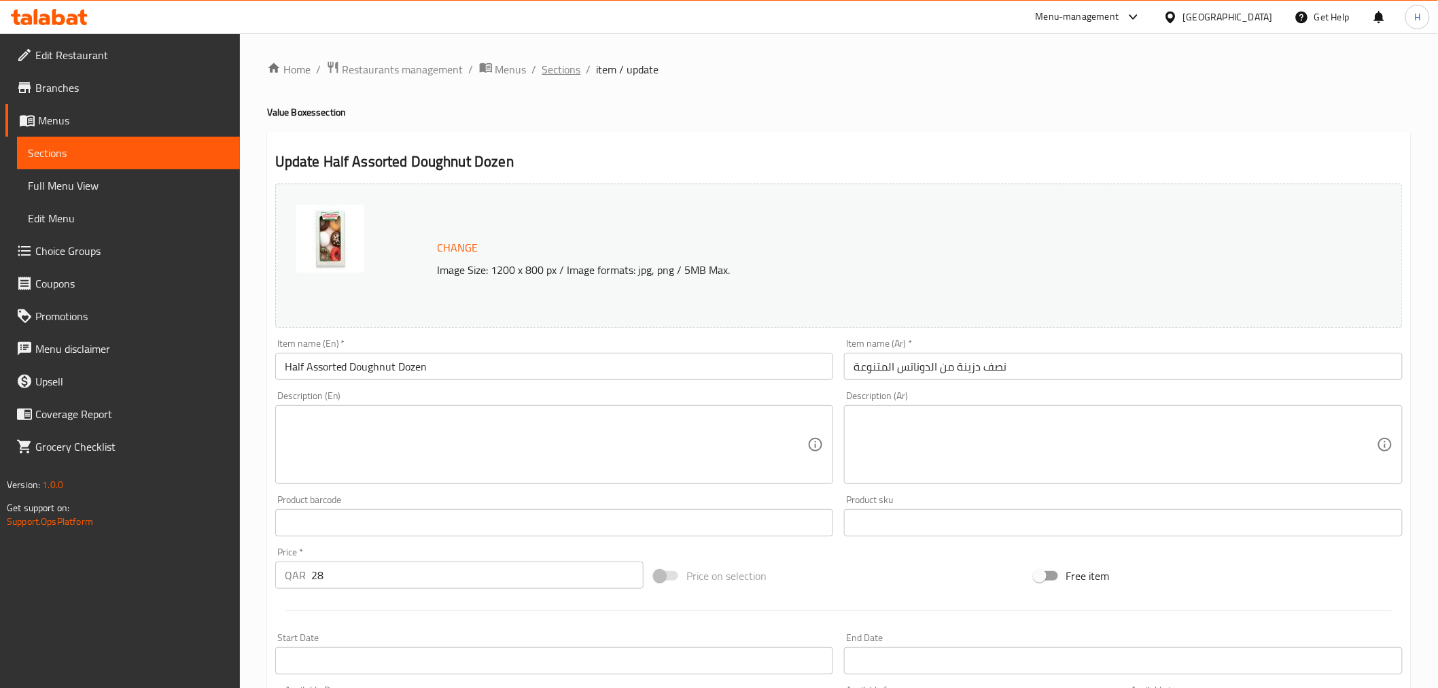
click at [572, 68] on span "Sections" at bounding box center [561, 69] width 39 height 16
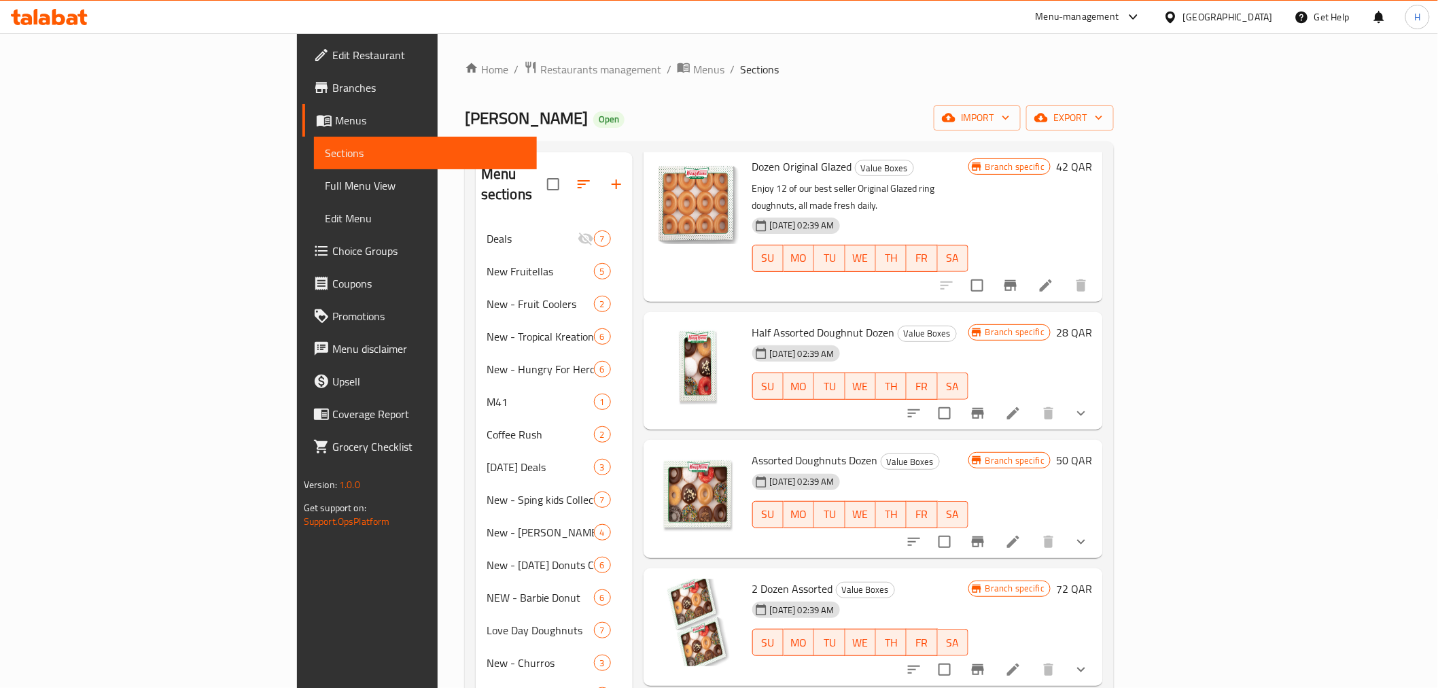
scroll to position [377, 0]
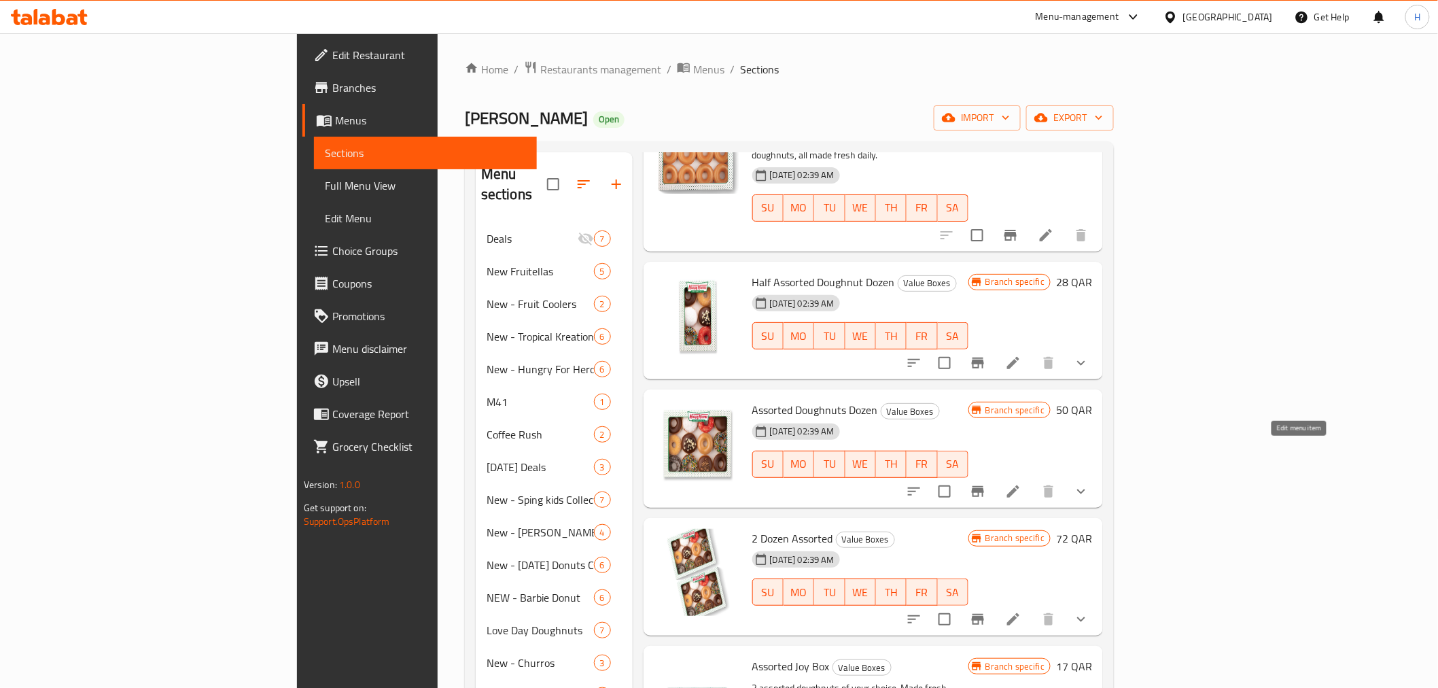
click at [1022, 483] on icon at bounding box center [1013, 491] width 16 height 16
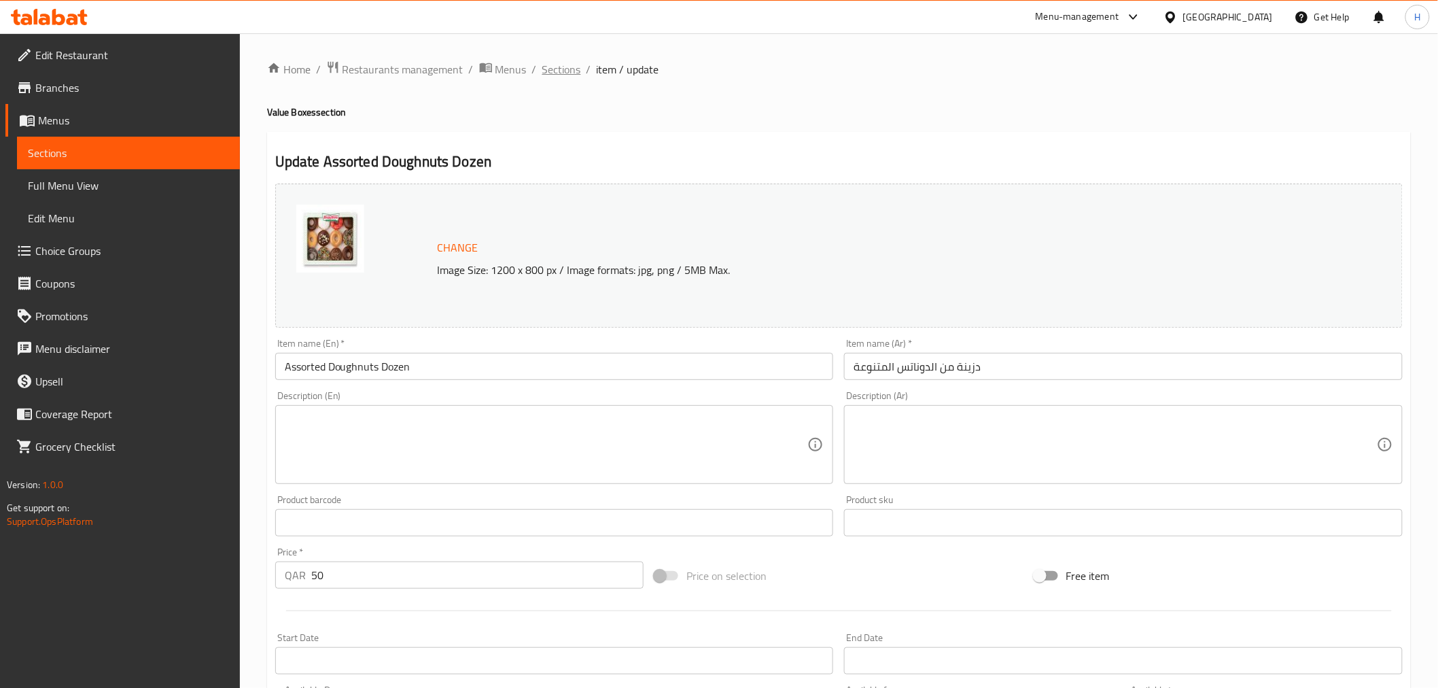
click at [572, 64] on span "Sections" at bounding box center [561, 69] width 39 height 16
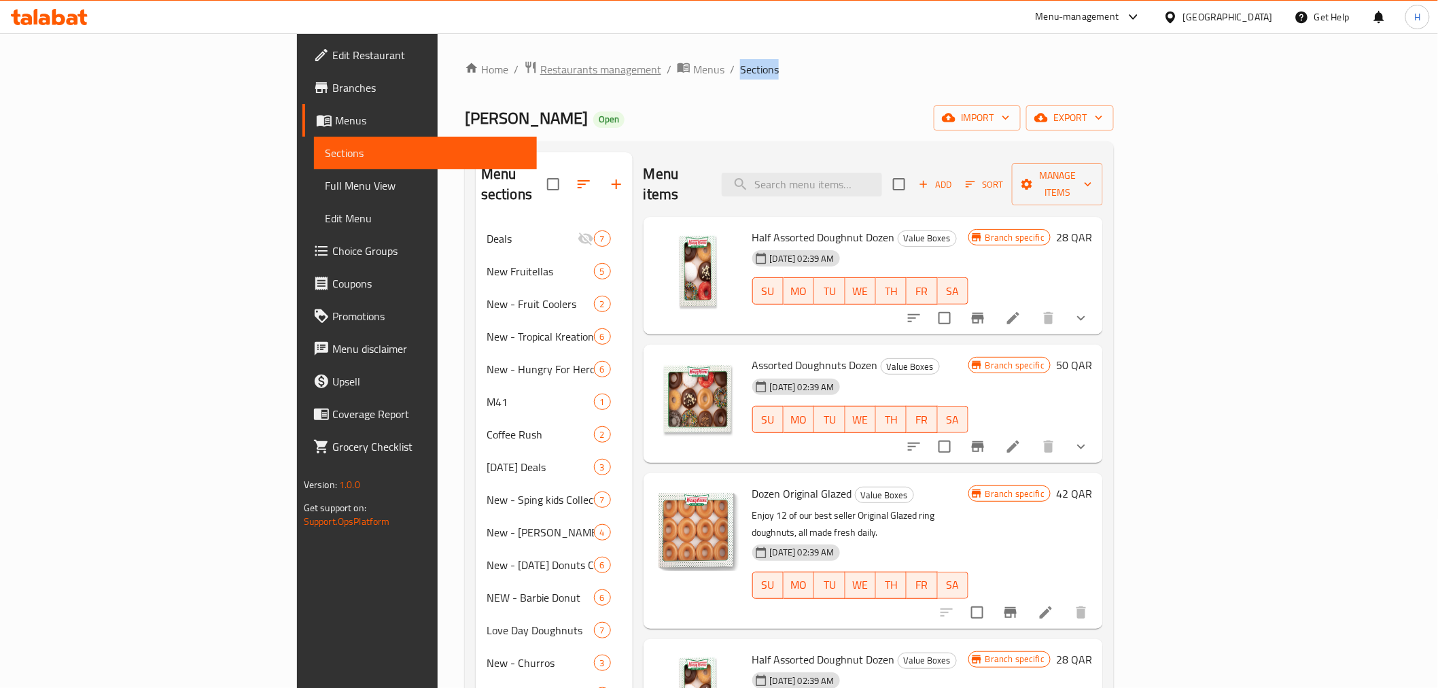
click at [540, 73] on span "Restaurants management" at bounding box center [600, 69] width 121 height 16
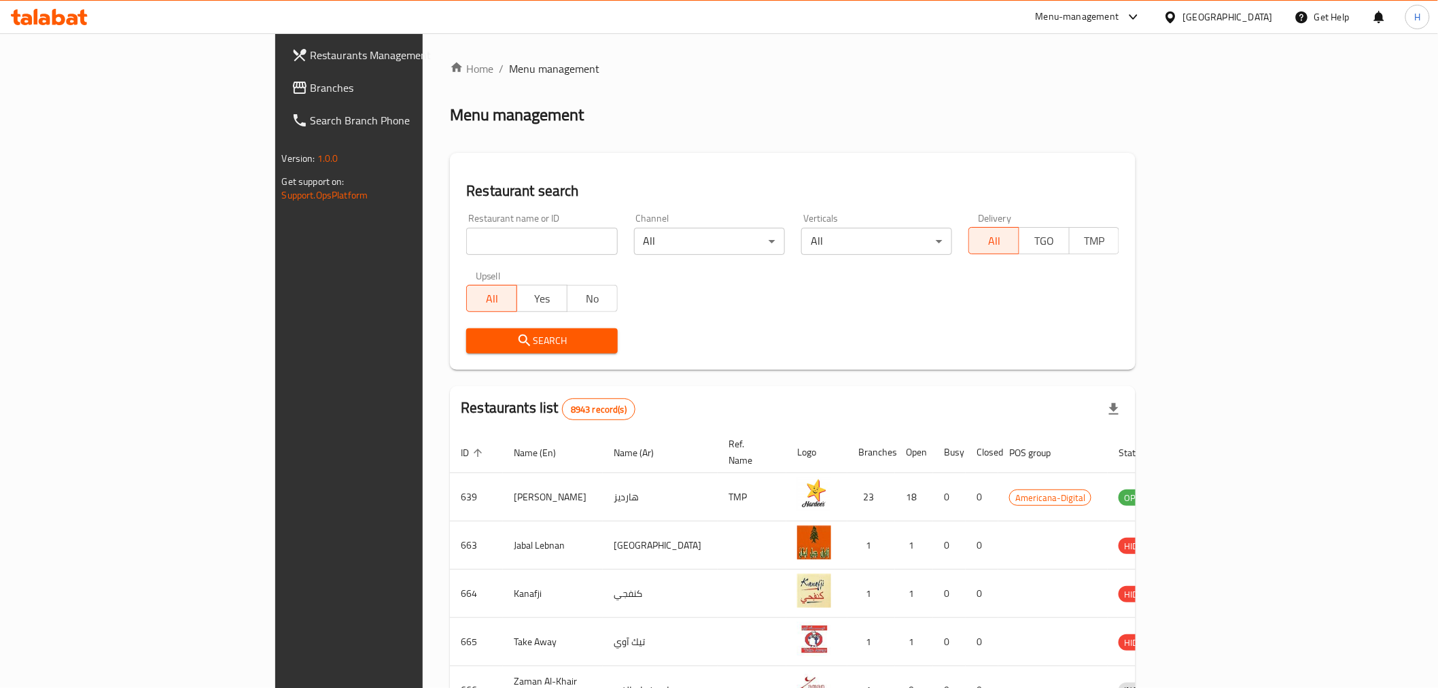
click at [466, 241] on input "search" at bounding box center [541, 241] width 151 height 27
type input "[PERSON_NAME]"
click button "Search" at bounding box center [541, 340] width 151 height 25
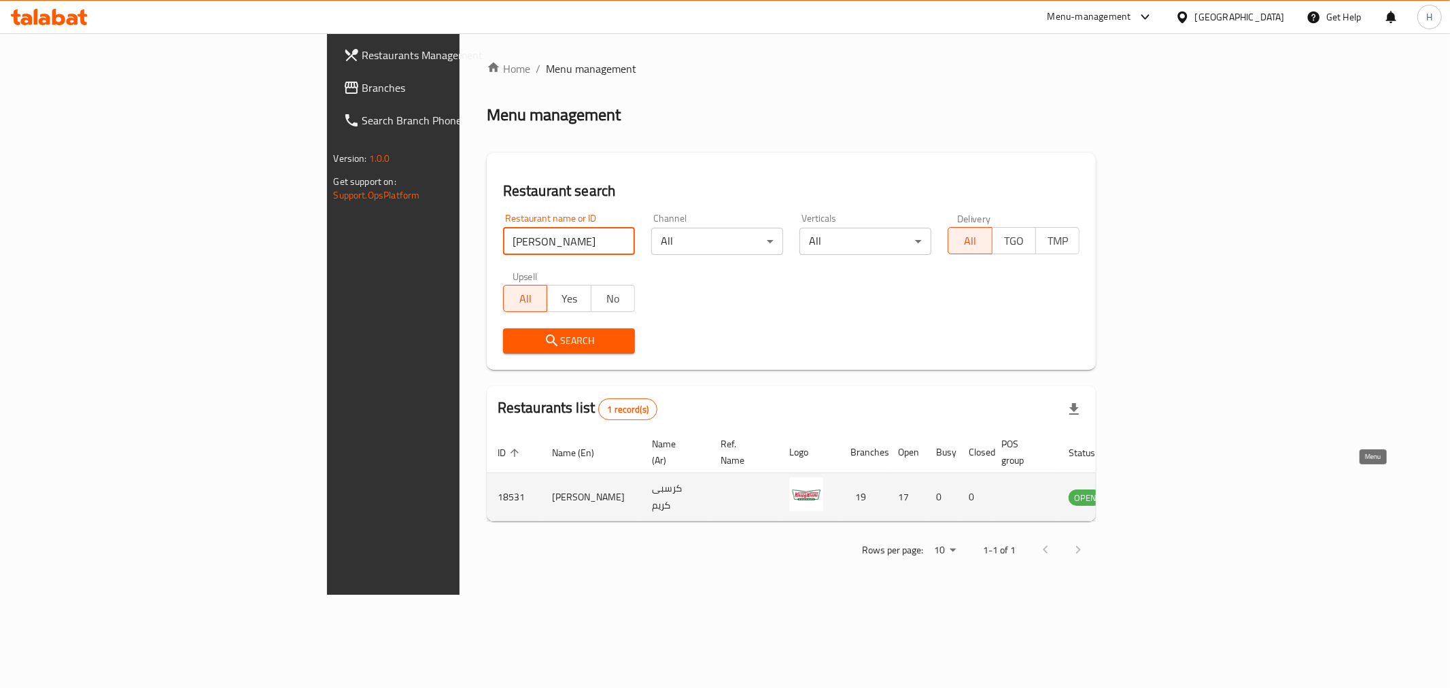
click at [1156, 492] on icon "enhanced table" at bounding box center [1148, 498] width 15 height 12
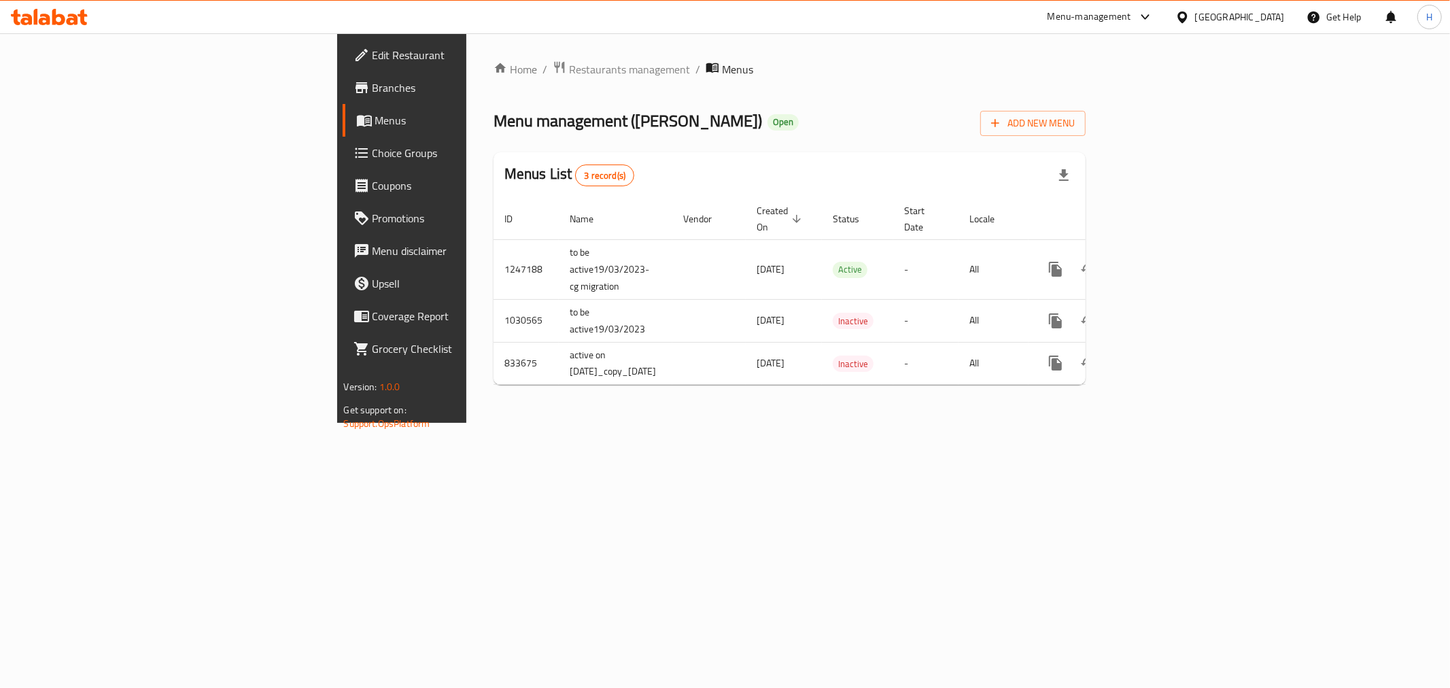
click at [372, 92] on span "Branches" at bounding box center [470, 88] width 196 height 16
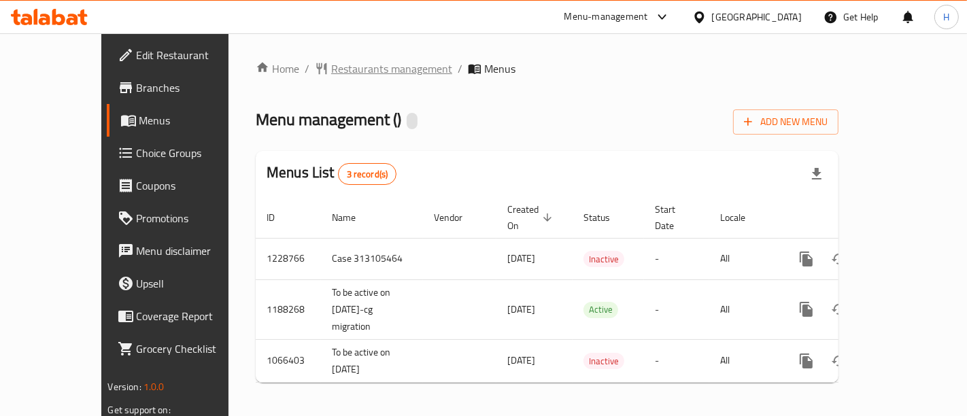
click at [331, 75] on span "Restaurants management" at bounding box center [391, 68] width 121 height 16
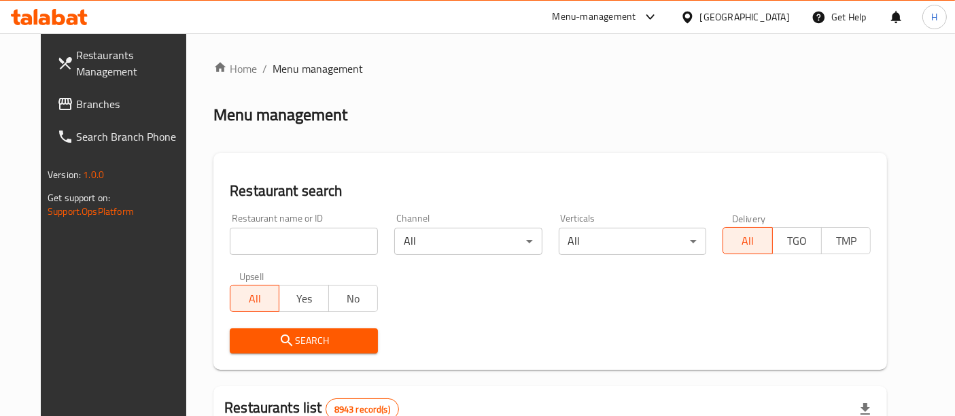
click at [300, 252] on input "search" at bounding box center [304, 241] width 148 height 27
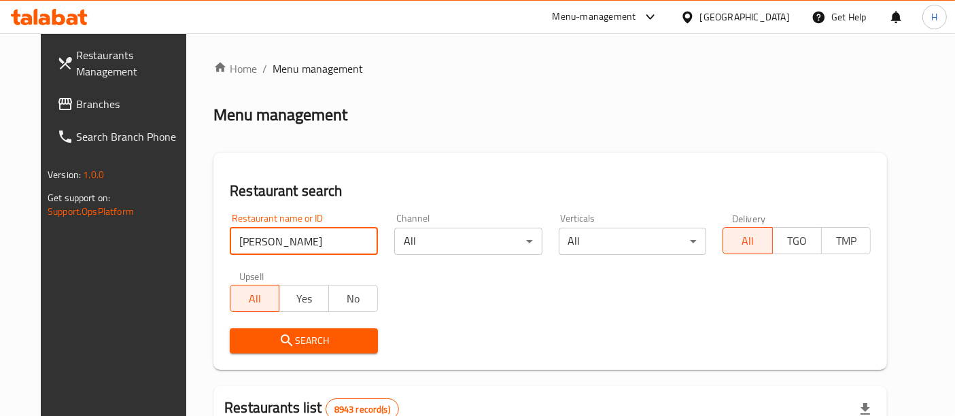
type input "krispy kreme"
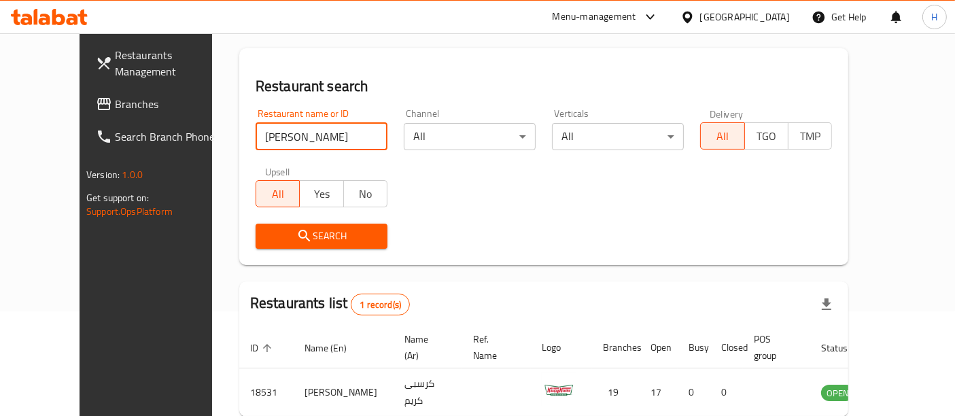
scroll to position [163, 0]
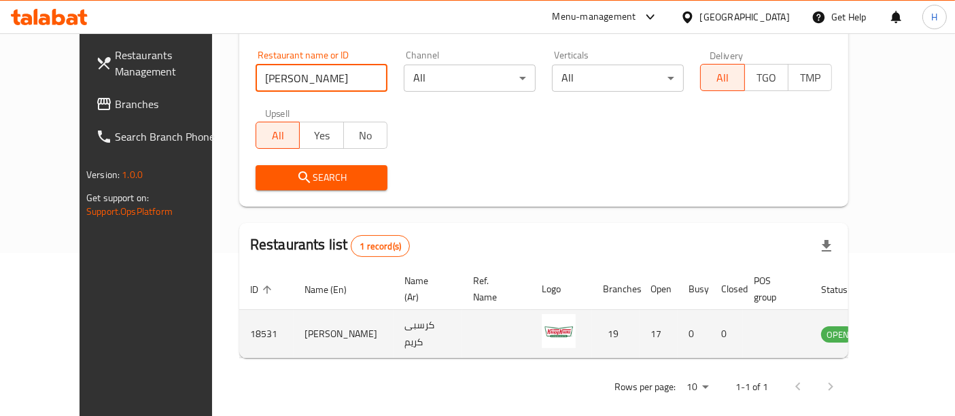
click at [900, 326] on icon "enhanced table" at bounding box center [901, 334] width 16 height 16
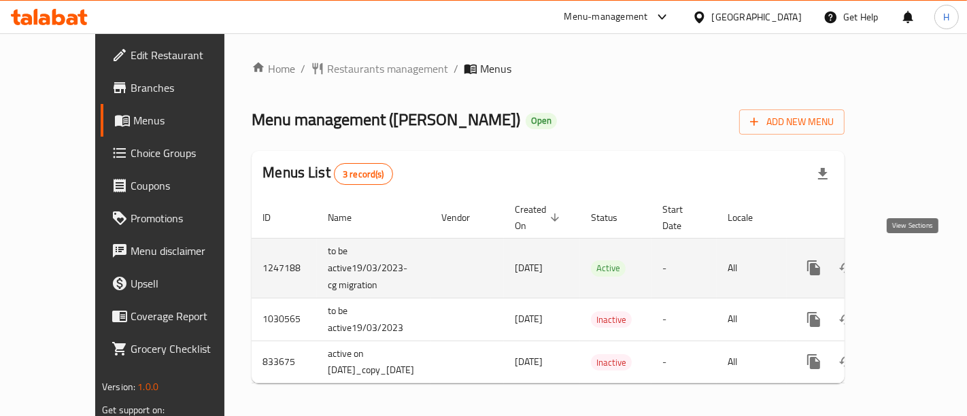
click at [905, 260] on icon "enhanced table" at bounding box center [911, 268] width 16 height 16
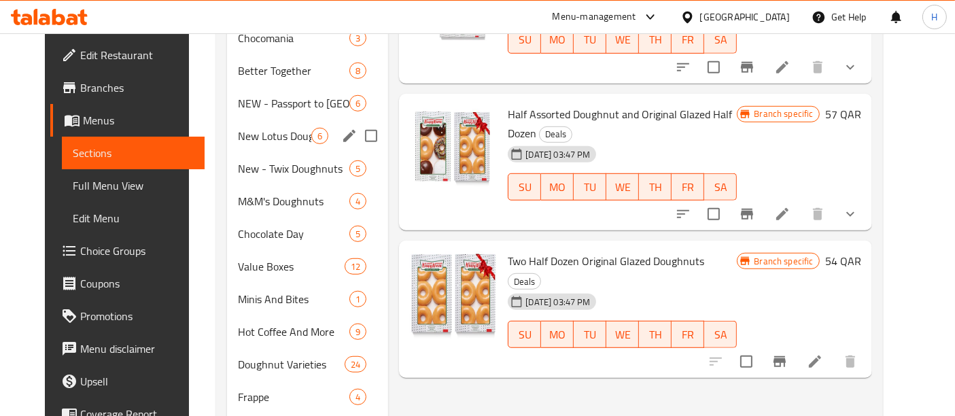
scroll to position [906, 0]
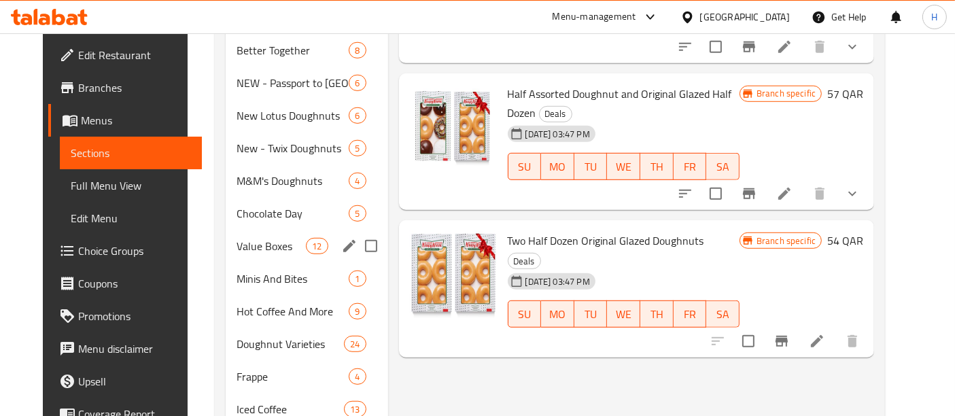
click at [262, 238] on span "Value Boxes" at bounding box center [271, 246] width 69 height 16
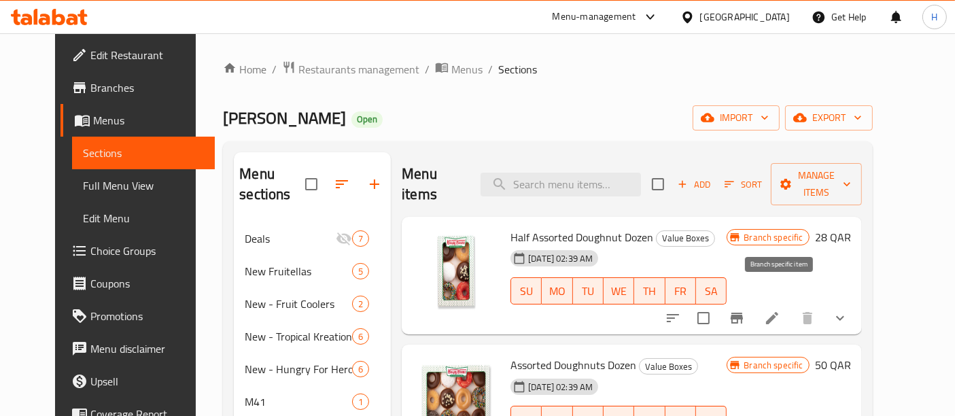
click at [745, 310] on icon "Branch-specific-item" at bounding box center [737, 318] width 16 height 16
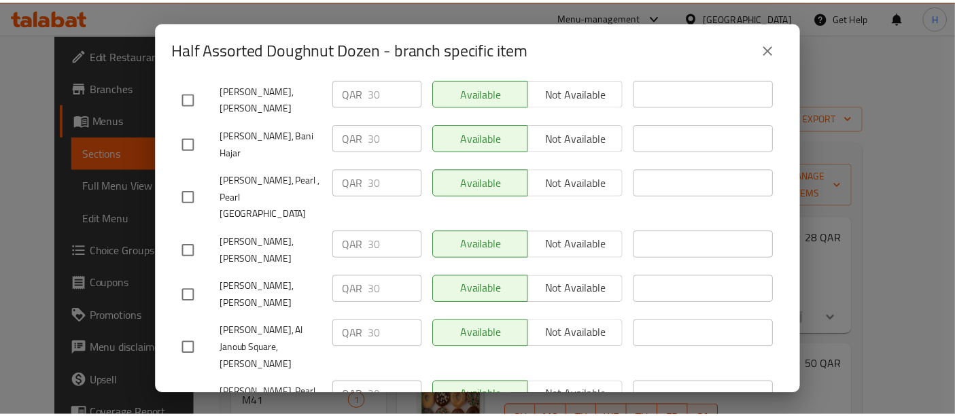
scroll to position [805, 0]
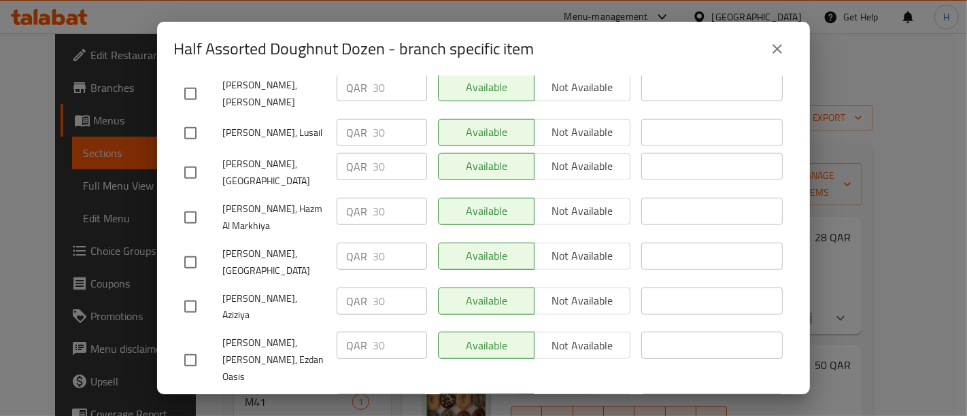
click at [772, 51] on icon "close" at bounding box center [777, 49] width 16 height 16
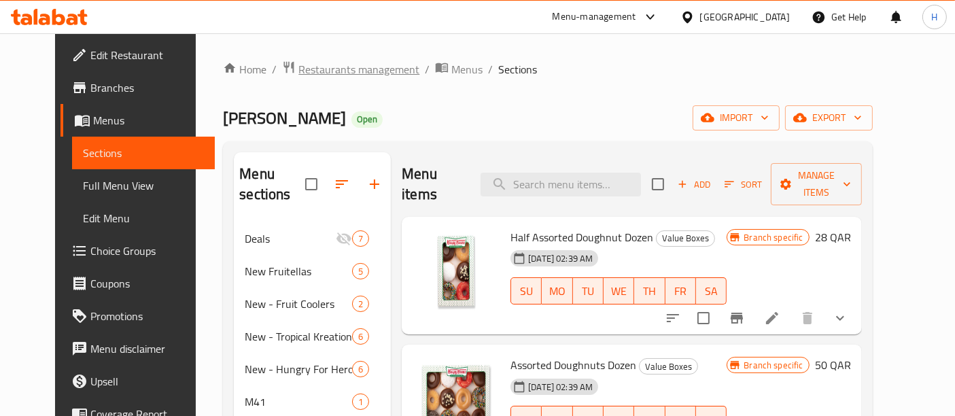
click at [323, 77] on span "Restaurants management" at bounding box center [358, 69] width 121 height 16
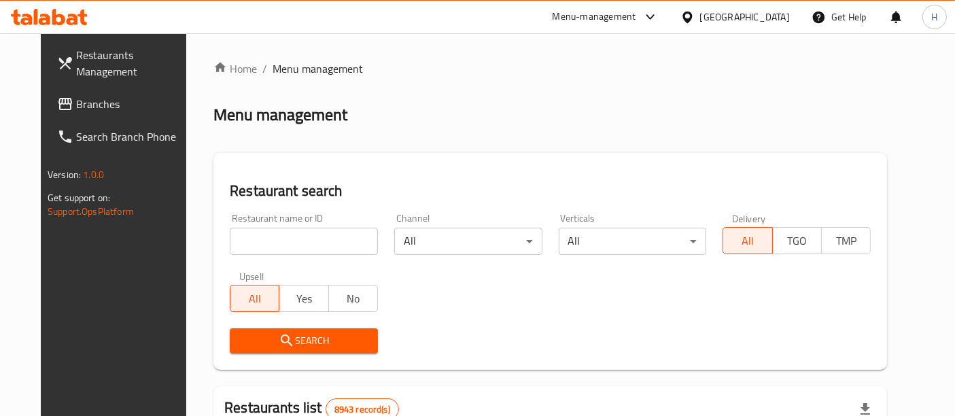
click at [309, 242] on input "search" at bounding box center [304, 241] width 148 height 27
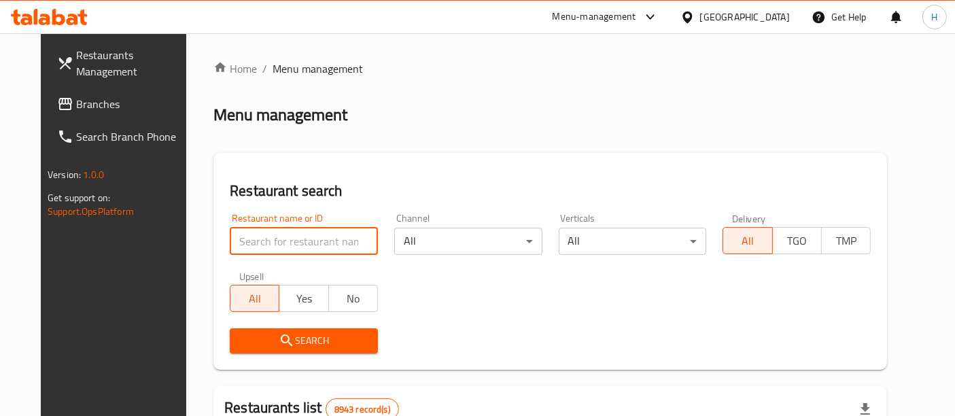
click at [636, 10] on div "Menu-management" at bounding box center [595, 17] width 84 height 16
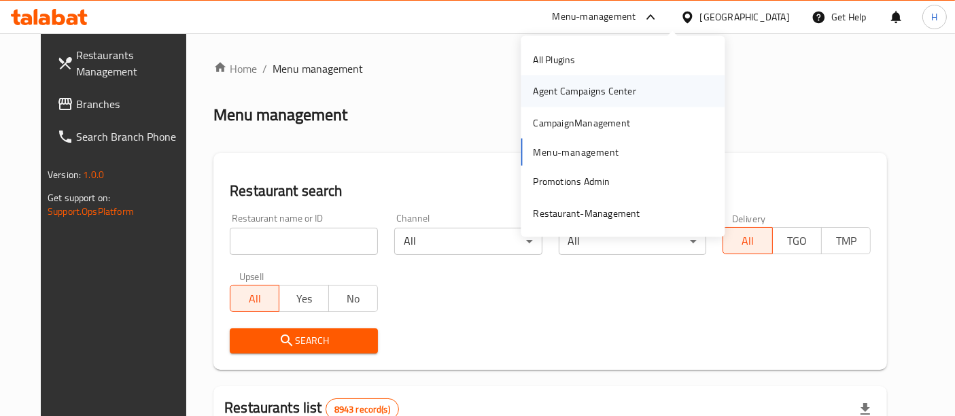
click at [583, 86] on div "Agent Campaigns Center" at bounding box center [584, 91] width 103 height 15
